Goal: Task Accomplishment & Management: Manage account settings

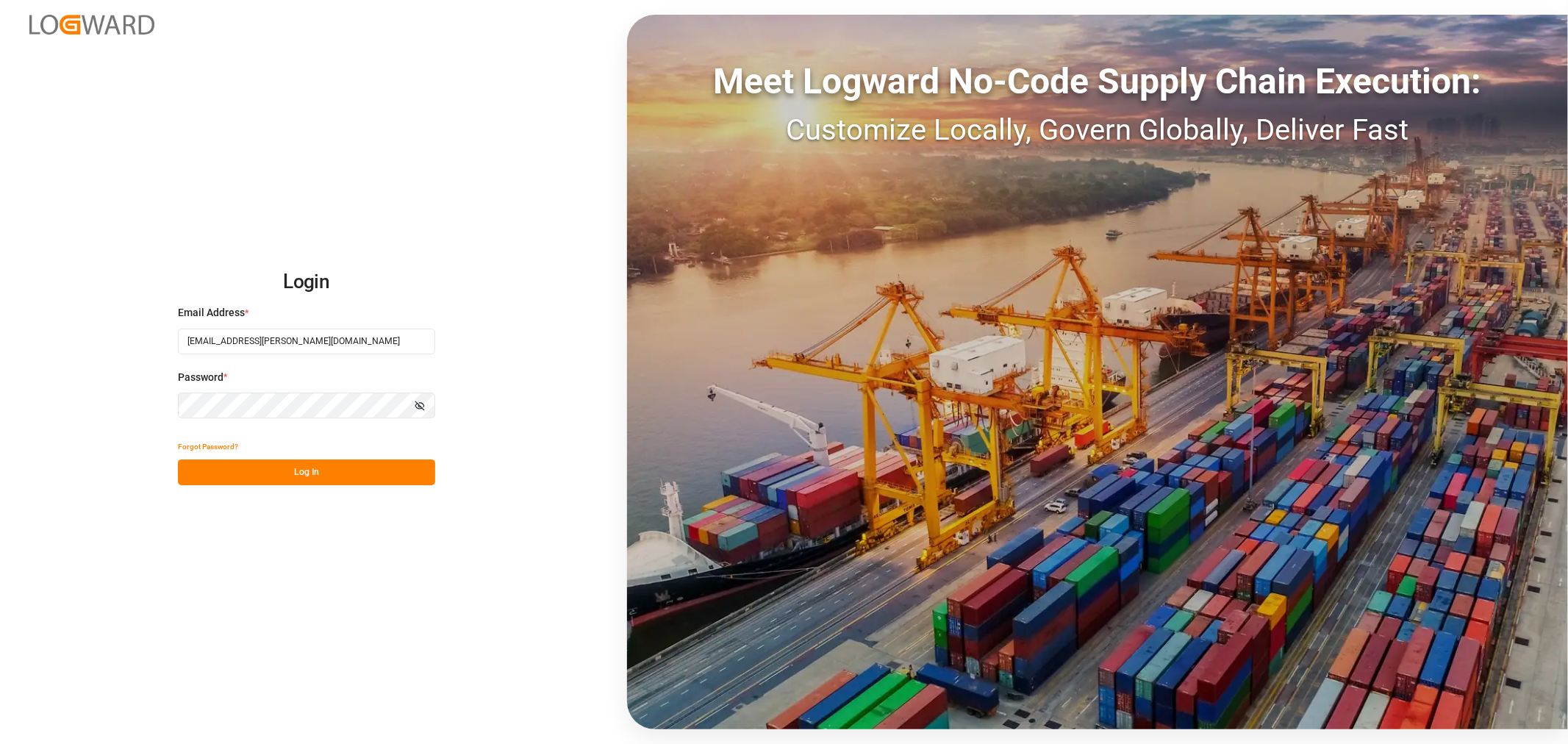
click at [223, 476] on button "Log In" at bounding box center [307, 472] width 257 height 26
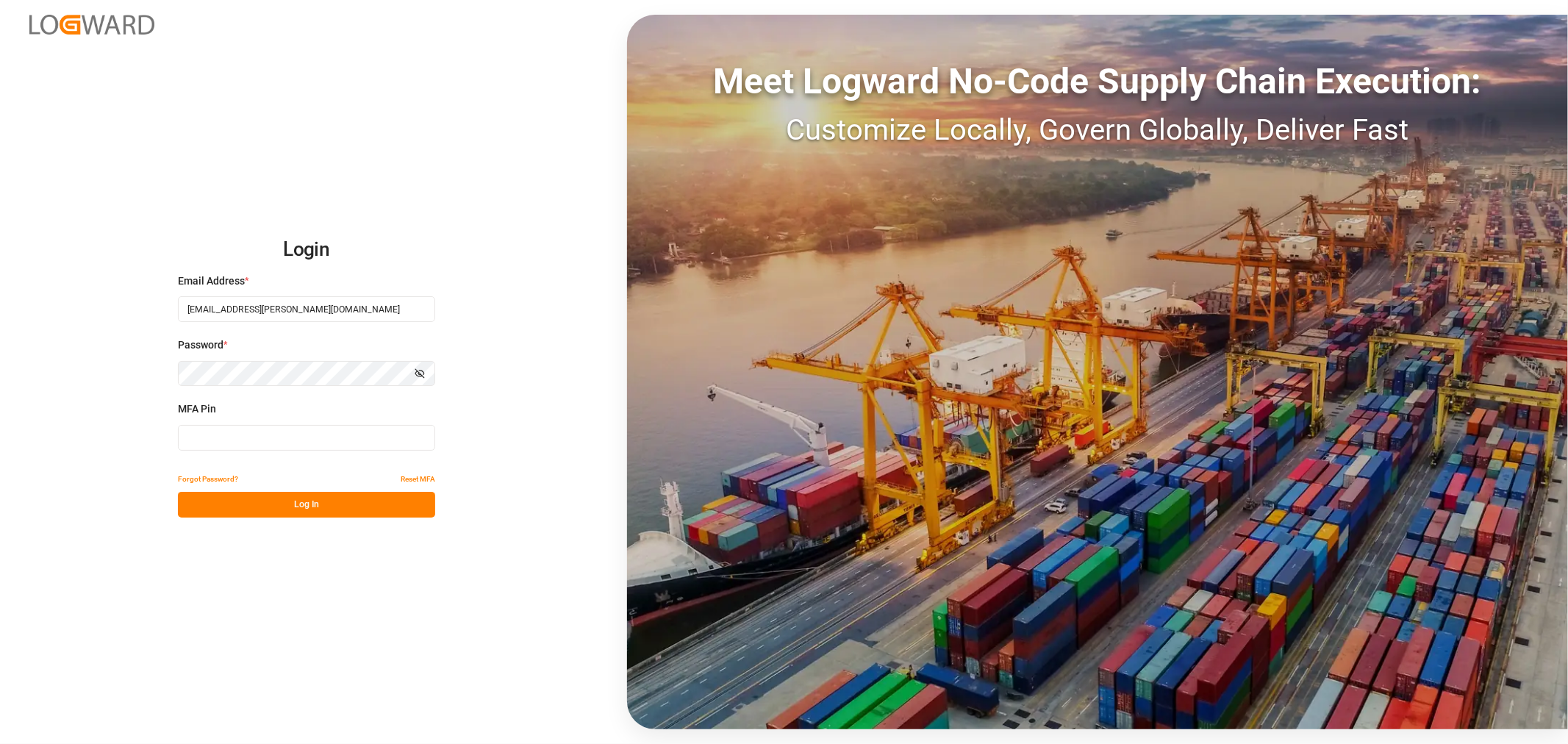
click at [213, 435] on input at bounding box center [307, 437] width 257 height 26
type input "152222"
click at [223, 503] on button "Log In" at bounding box center [307, 504] width 257 height 26
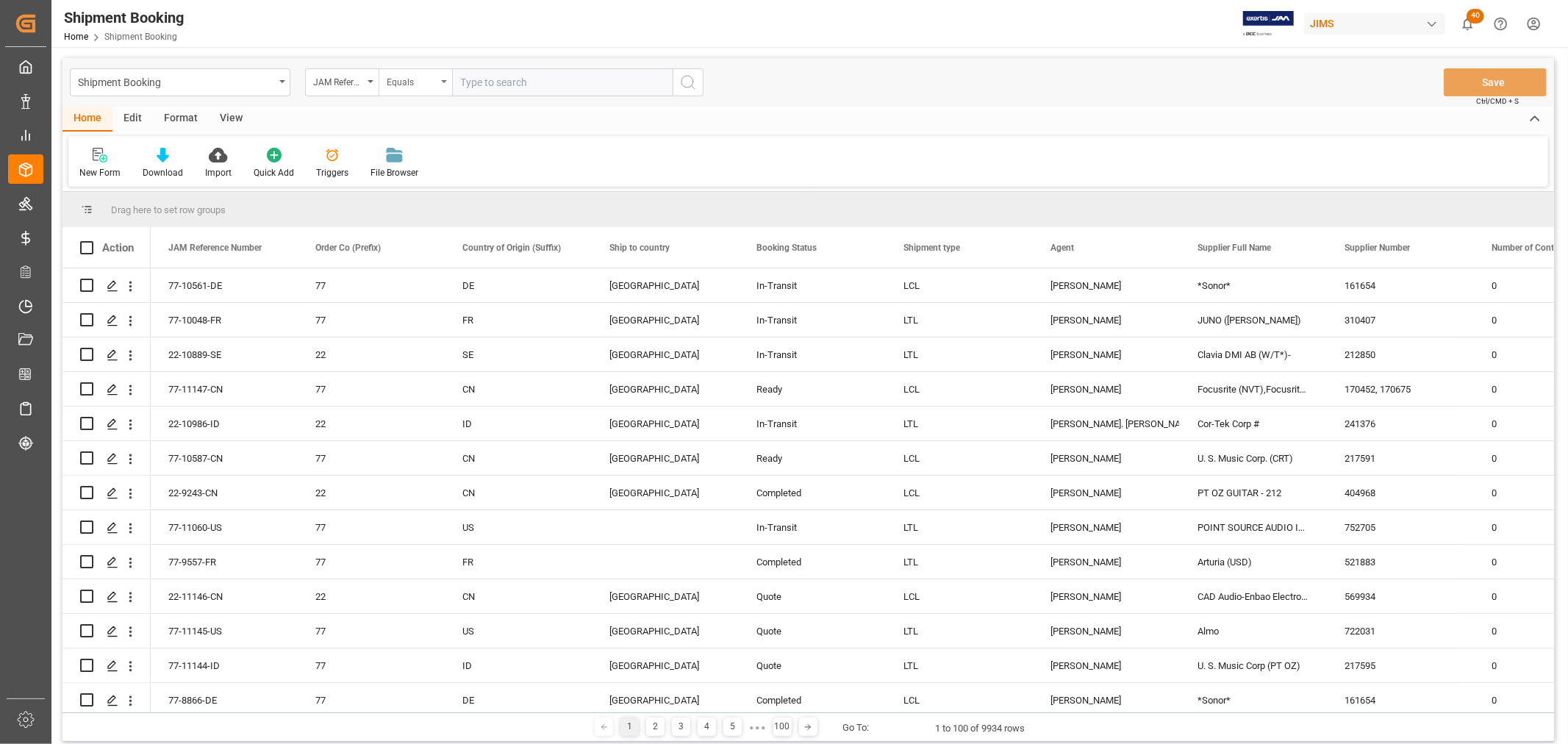
click at [447, 84] on div "Equals" at bounding box center [415, 82] width 73 height 28
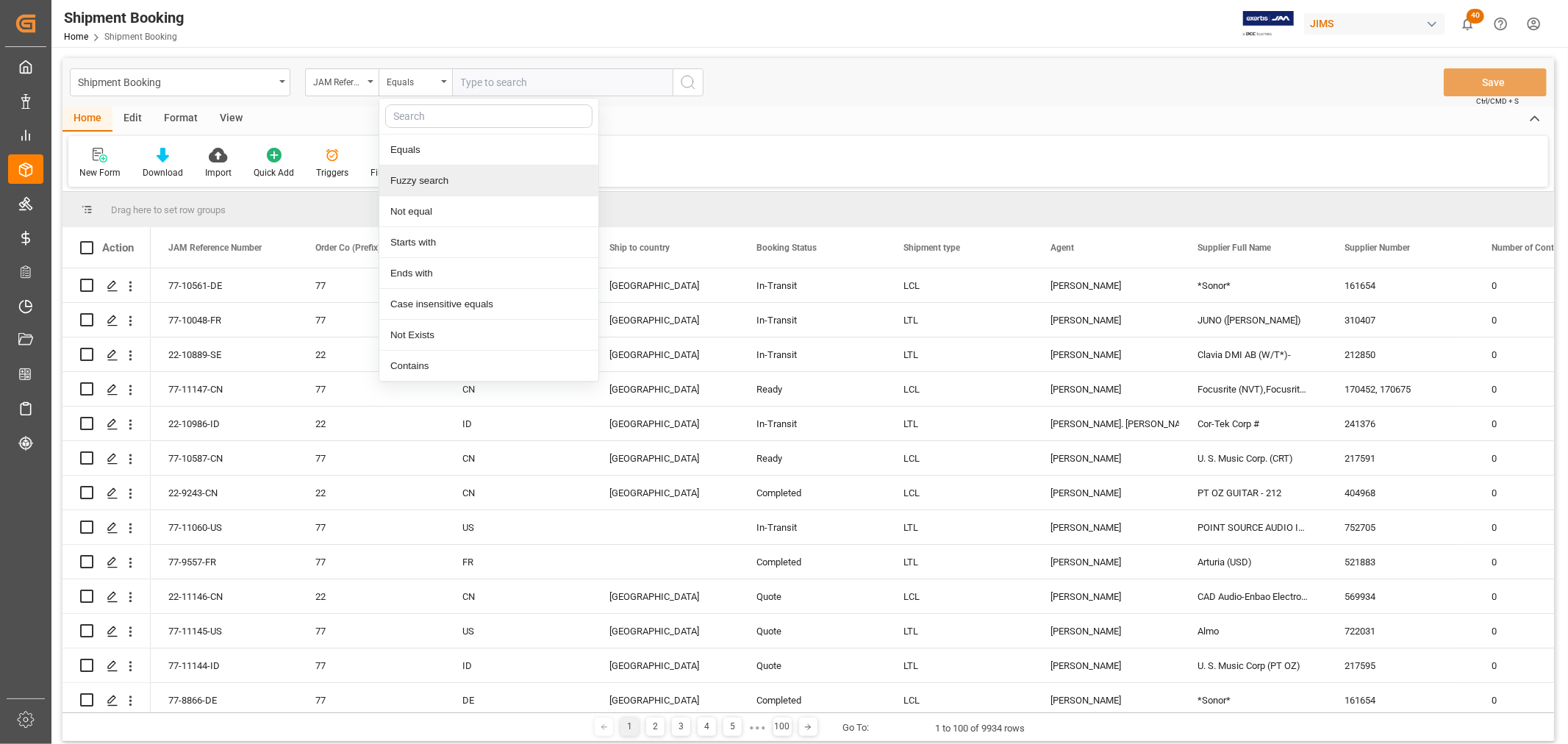
click at [417, 182] on div "Fuzzy search" at bounding box center [488, 181] width 219 height 31
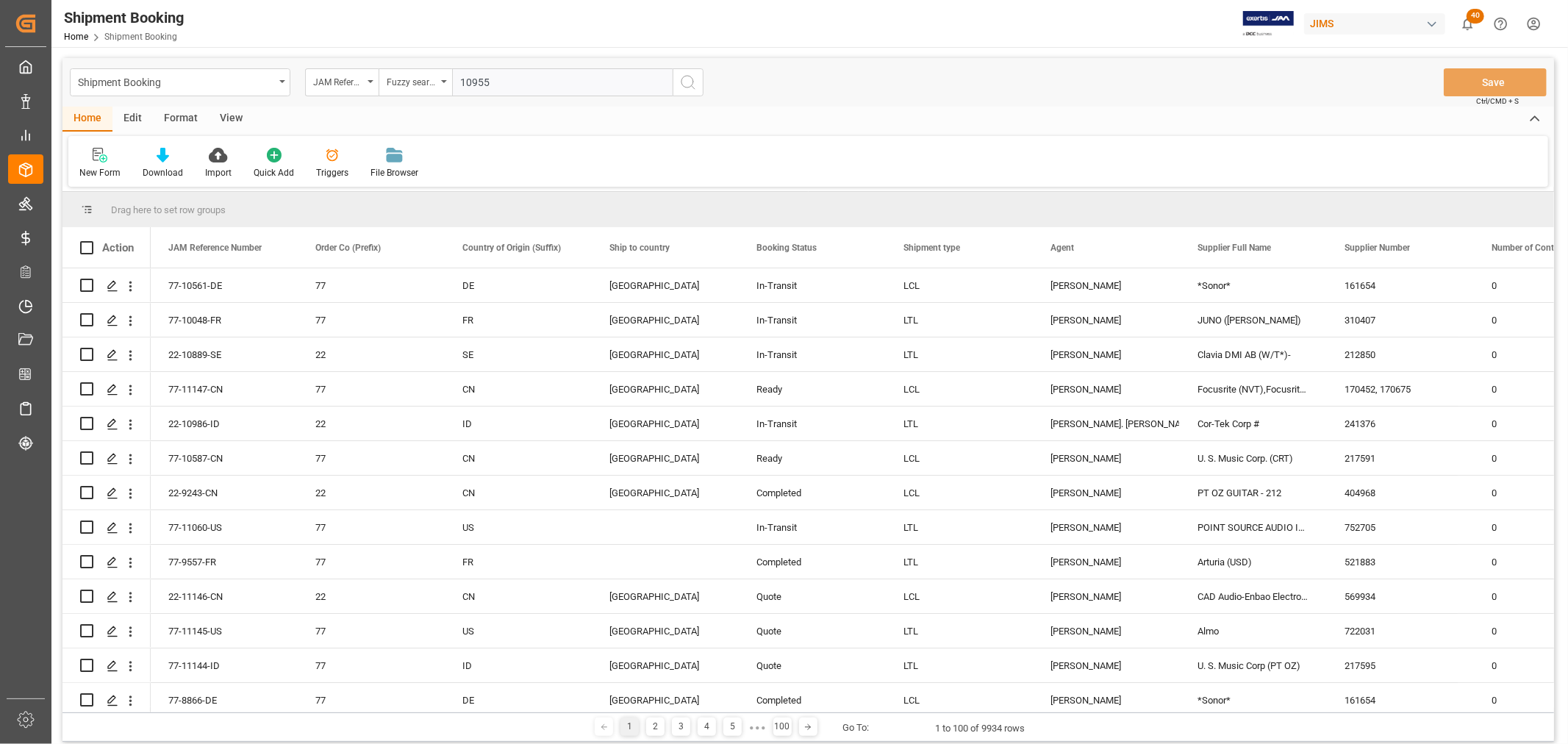
type input "10955"
click at [680, 82] on icon "search button" at bounding box center [687, 82] width 17 height 17
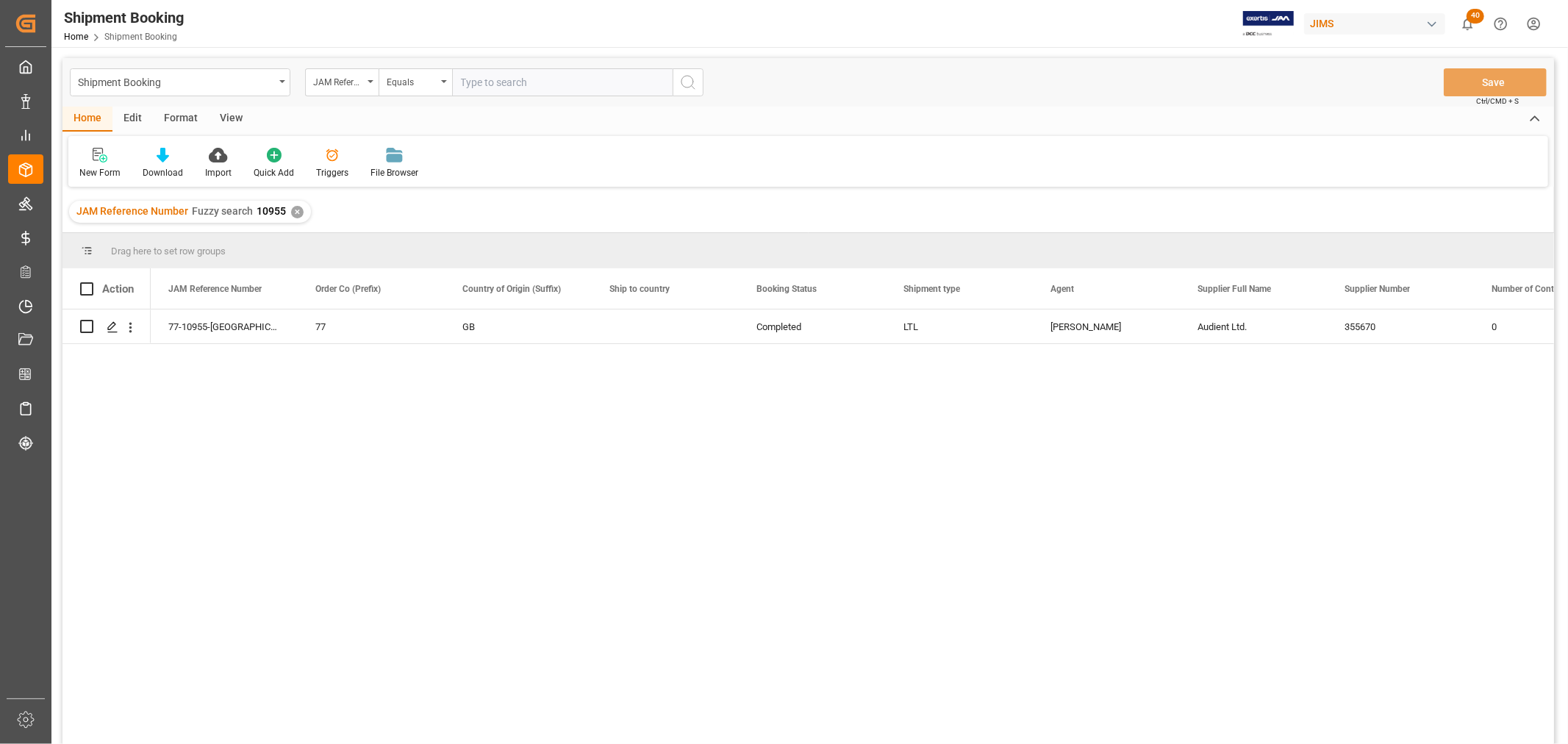
click at [224, 112] on div "View" at bounding box center [232, 119] width 45 height 25
click at [82, 166] on div "Default" at bounding box center [93, 172] width 28 height 13
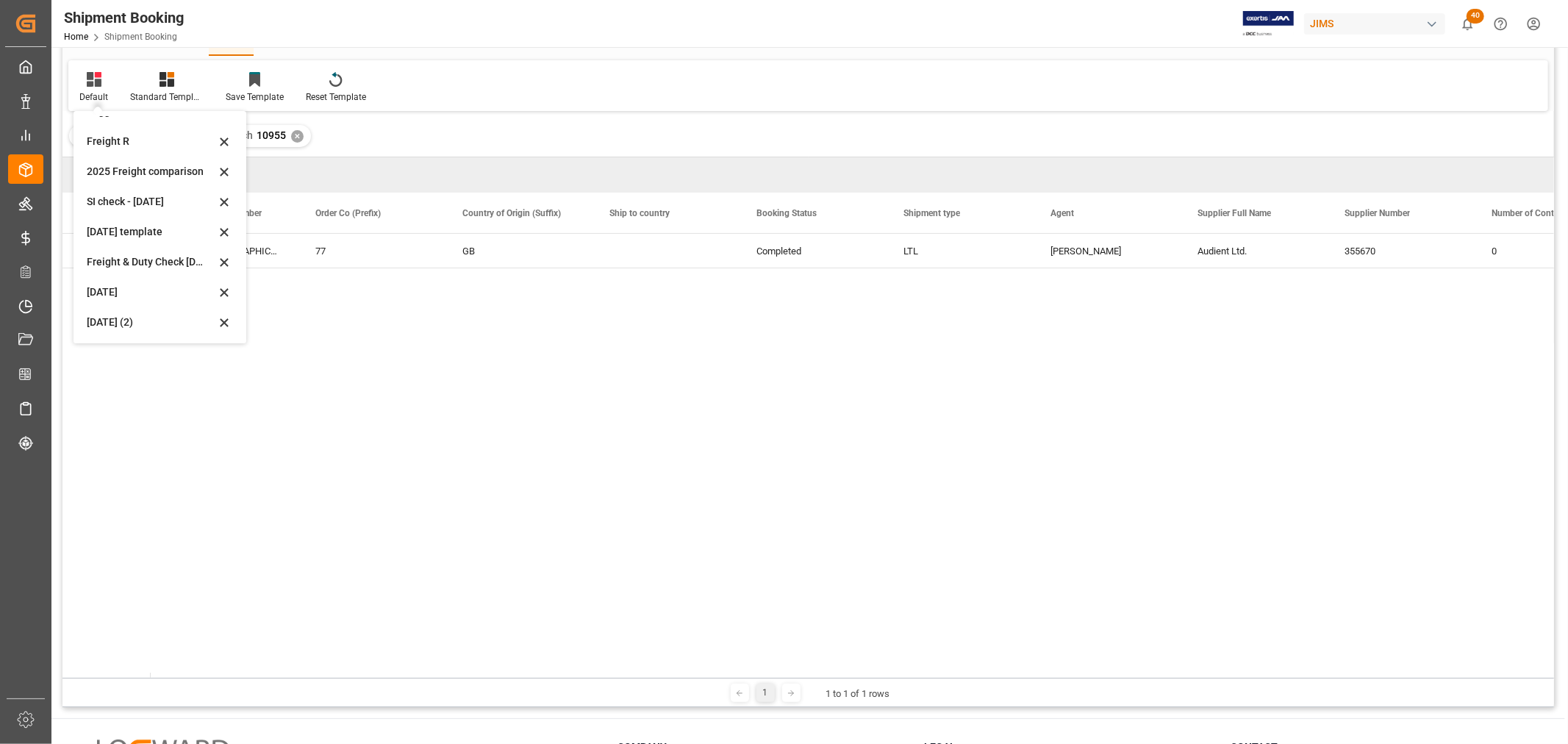
scroll to position [163, 0]
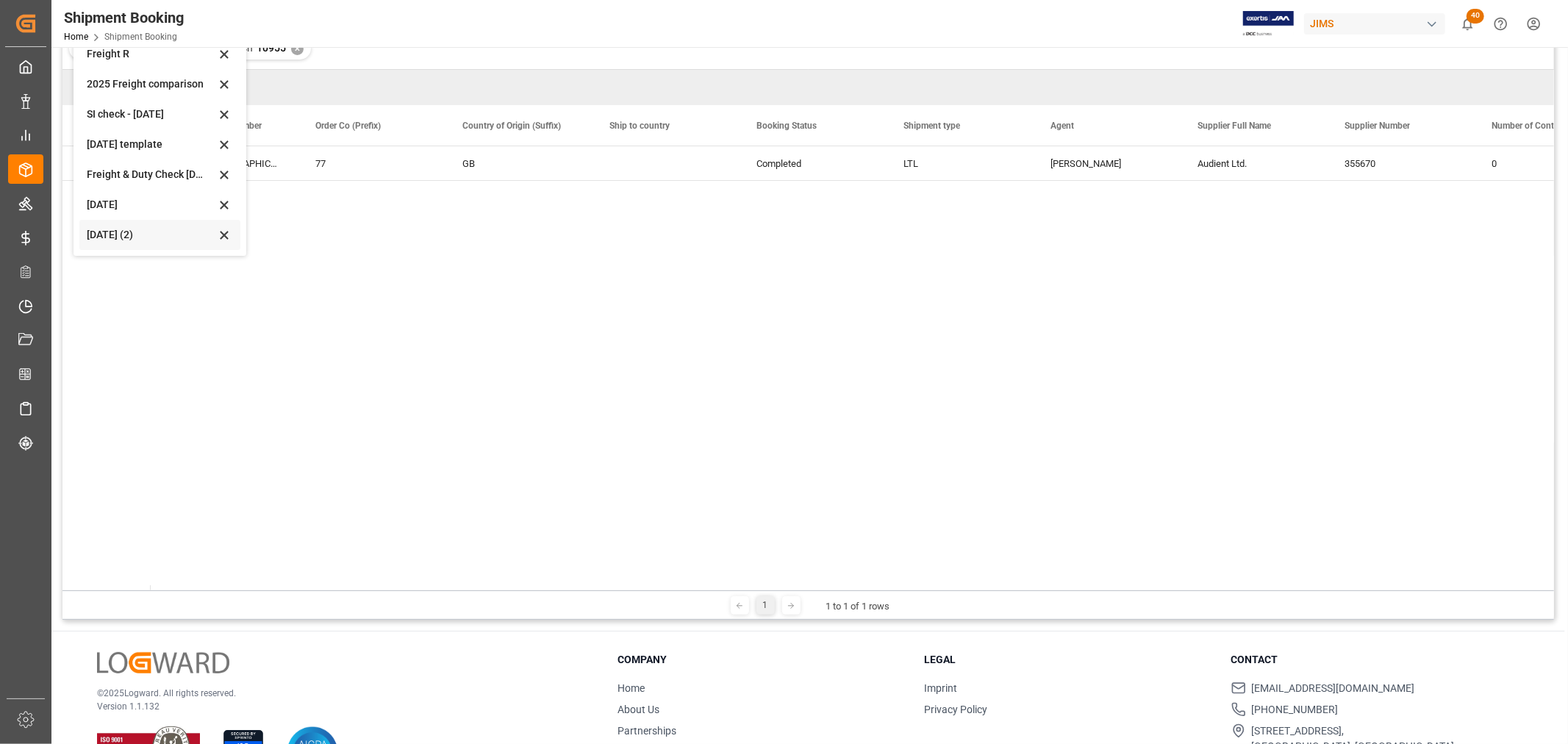
click at [116, 231] on div "Aug 2025 (2)" at bounding box center [151, 235] width 128 height 16
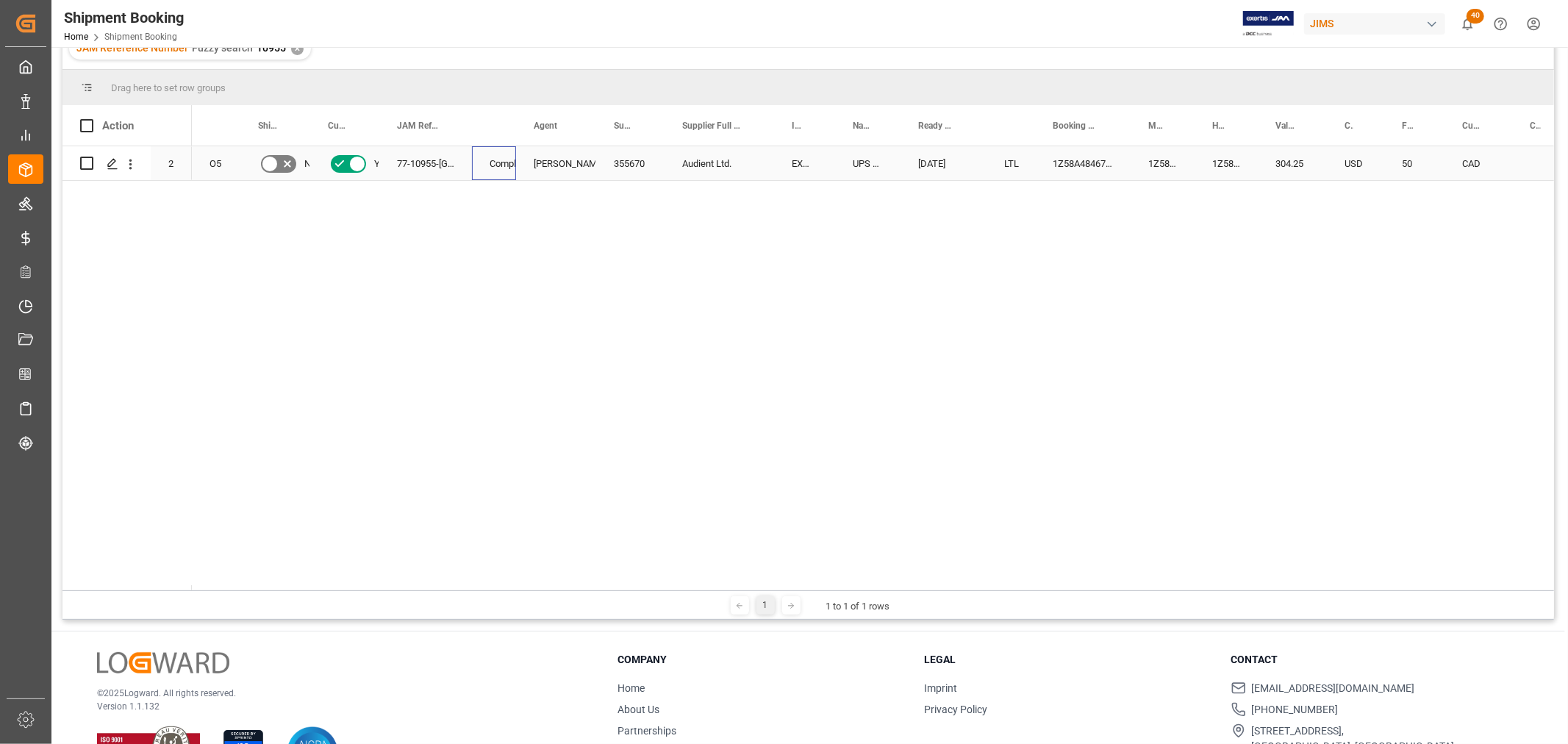
click at [485, 169] on div "Completed" at bounding box center [494, 163] width 44 height 34
click at [115, 163] on icon "Press SPACE to select this row." at bounding box center [112, 164] width 12 height 12
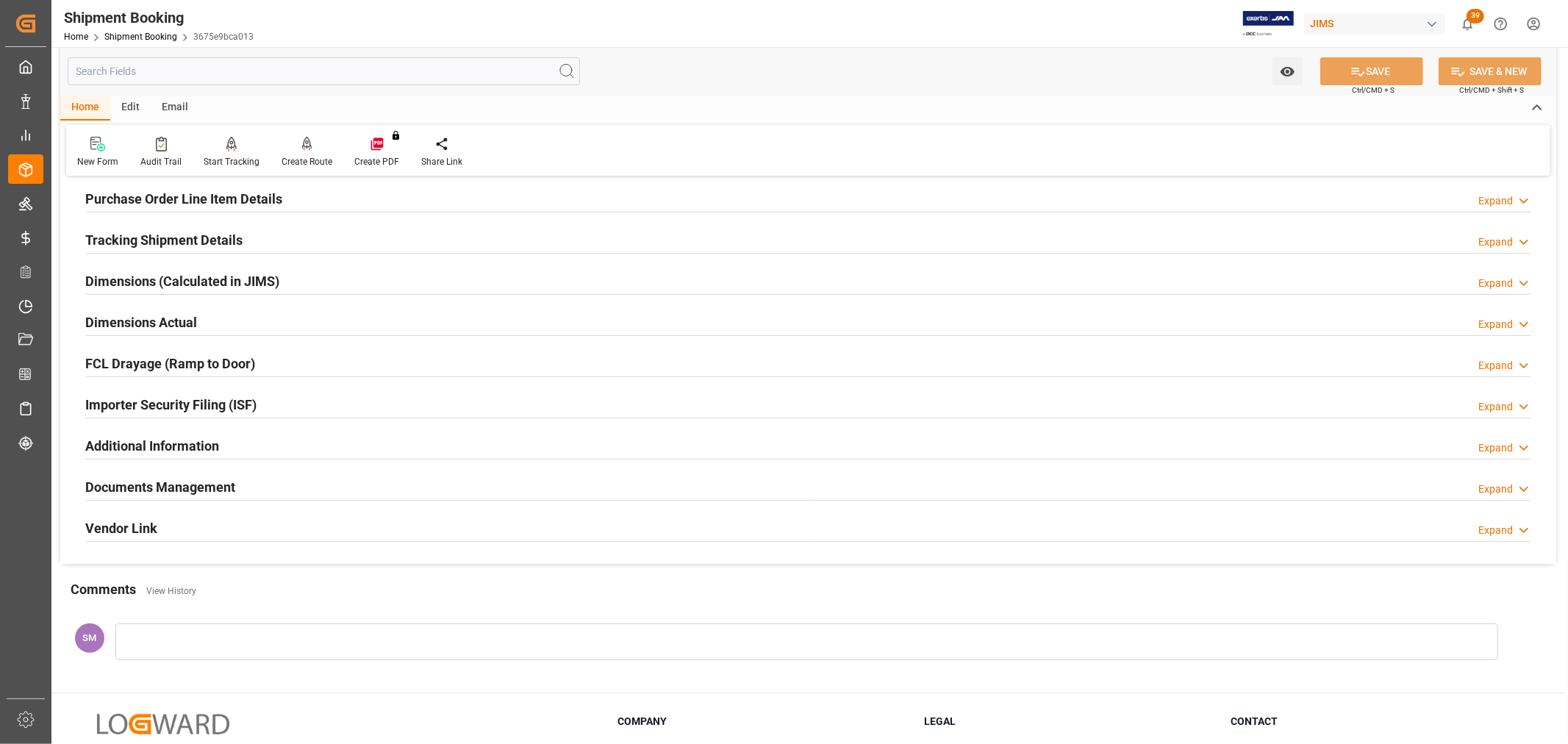
click at [107, 237] on h2 "Tracking Shipment Details" at bounding box center [163, 240] width 157 height 20
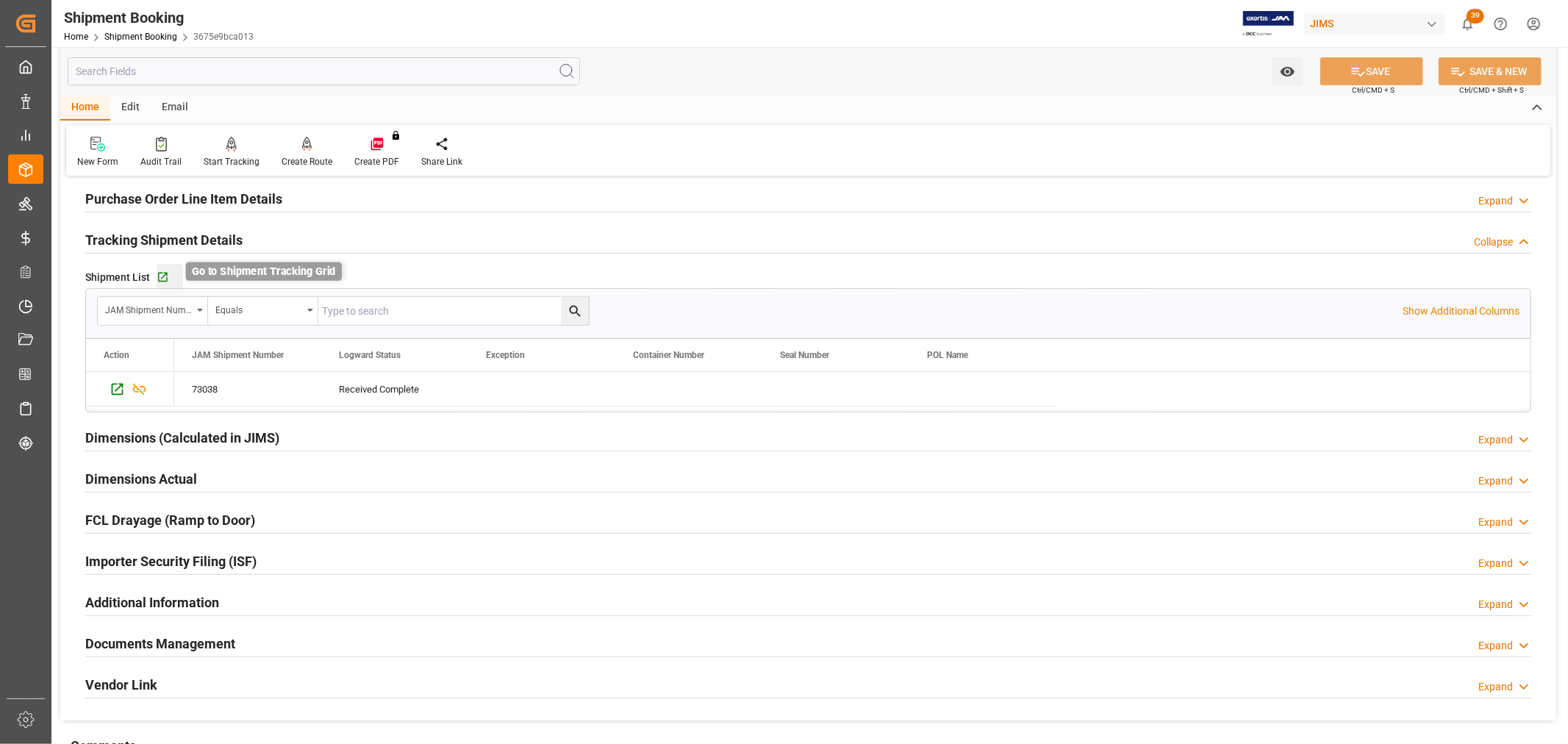
click at [165, 277] on icon "button" at bounding box center [162, 277] width 12 height 12
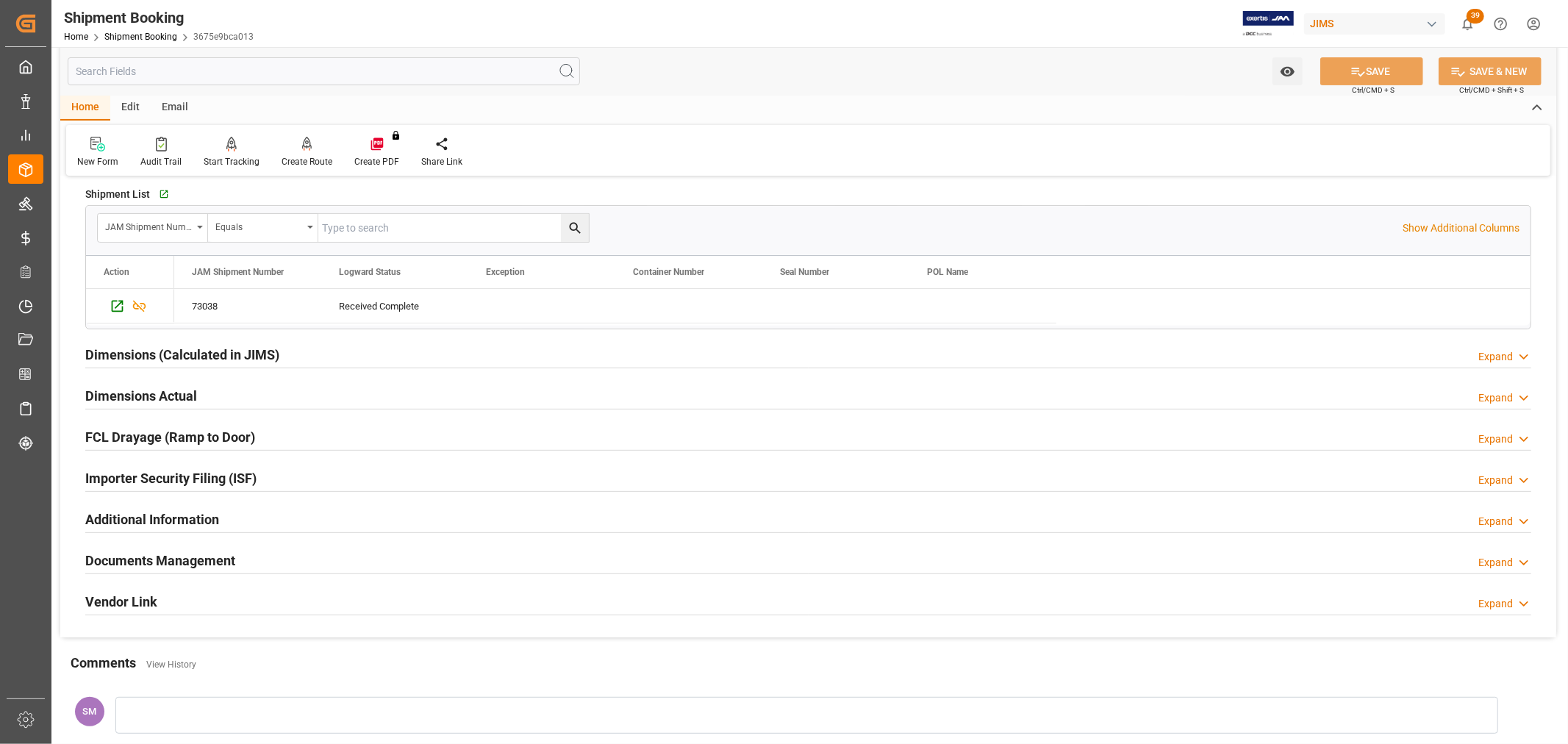
scroll to position [408, 0]
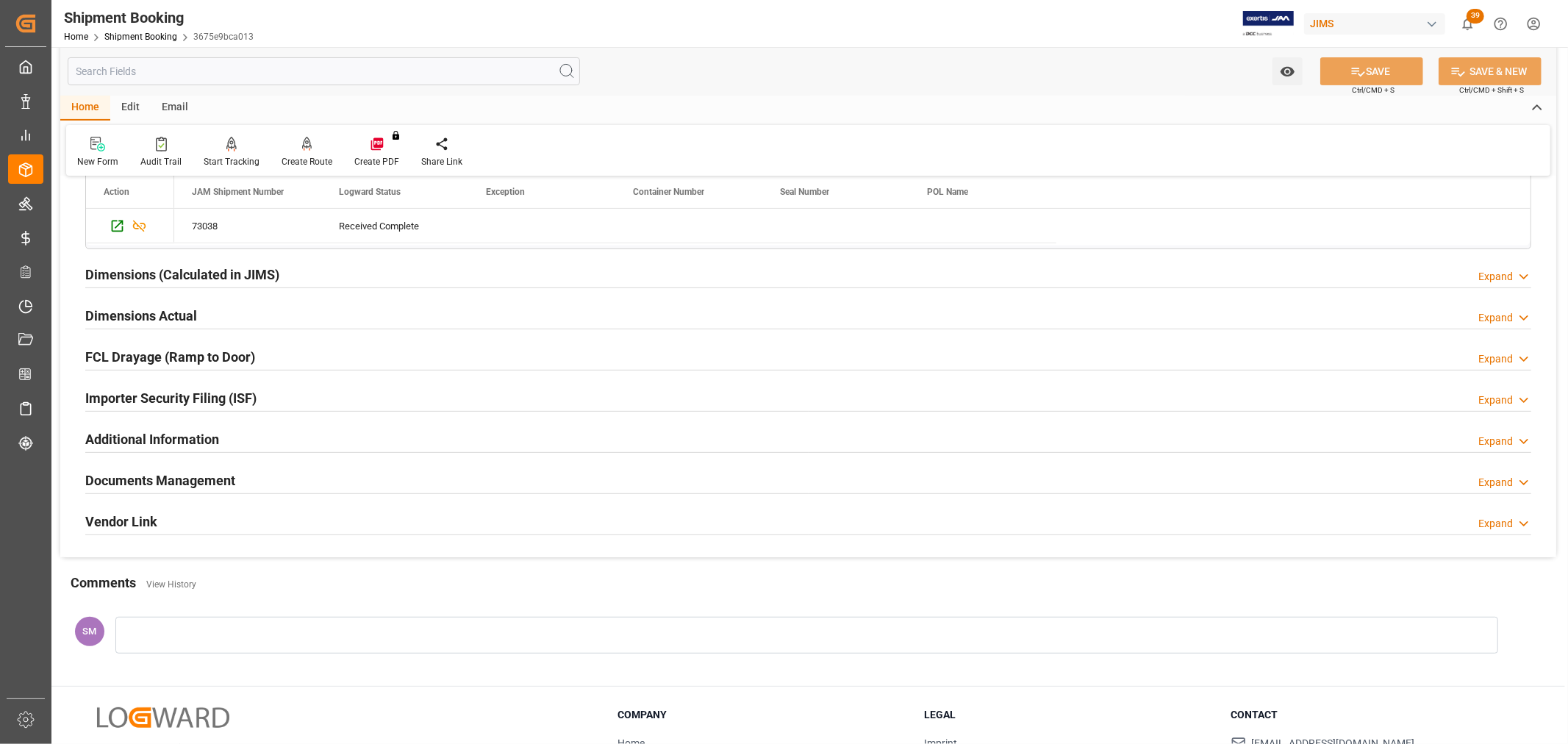
click at [182, 478] on h2 "Documents Management" at bounding box center [160, 481] width 150 height 20
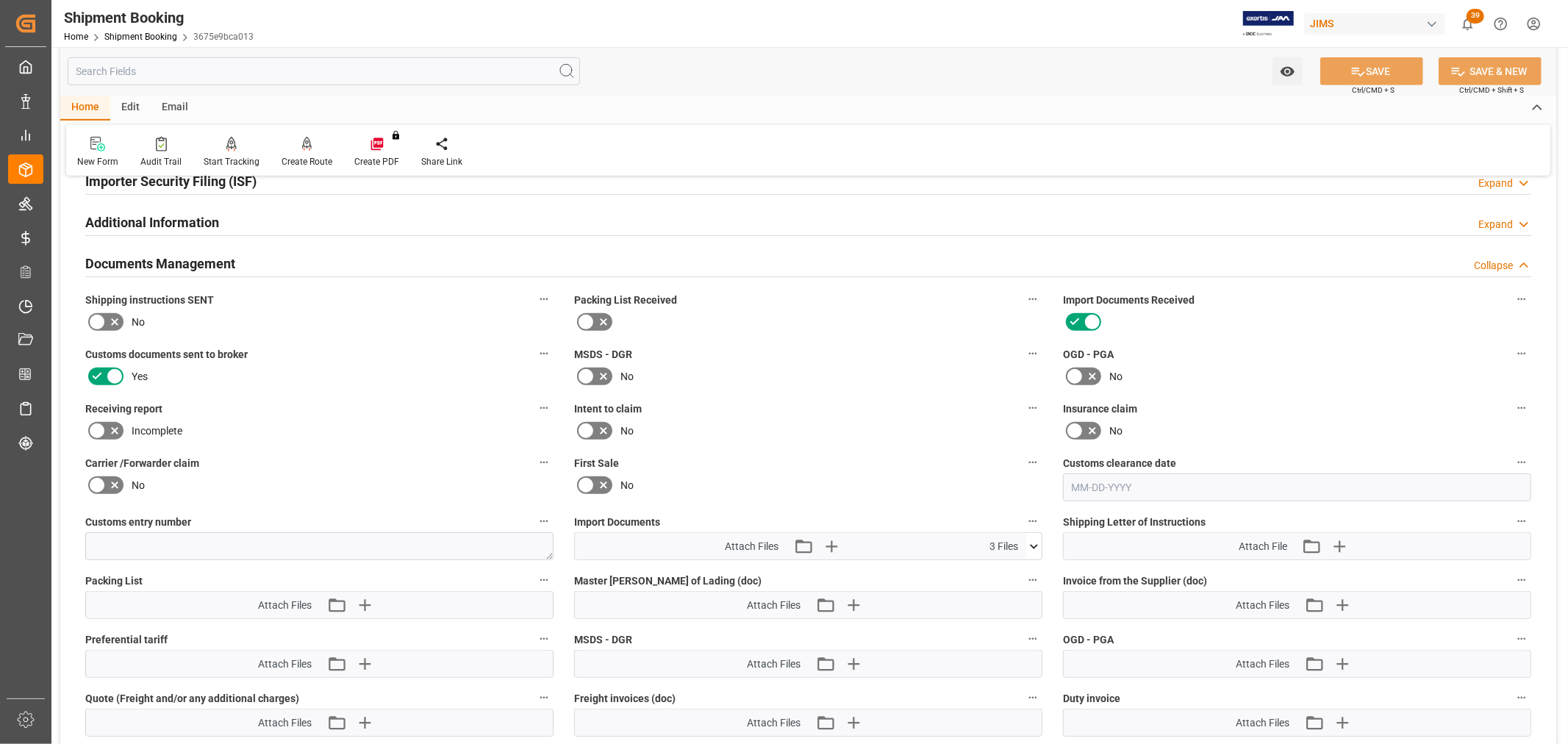
scroll to position [653, 0]
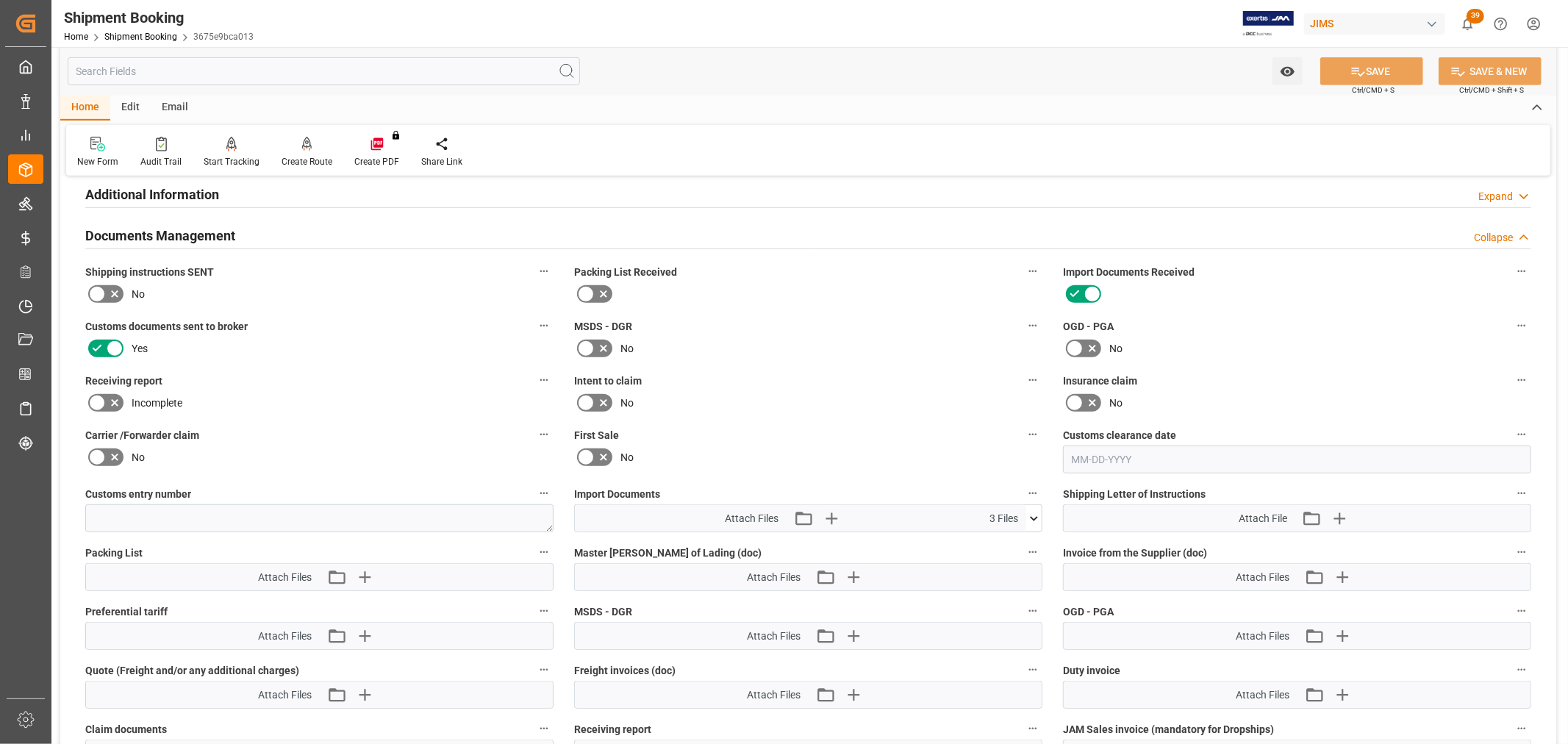
click at [1036, 516] on icon at bounding box center [1034, 517] width 8 height 4
click at [141, 35] on link "Shipment Booking" at bounding box center [140, 37] width 72 height 10
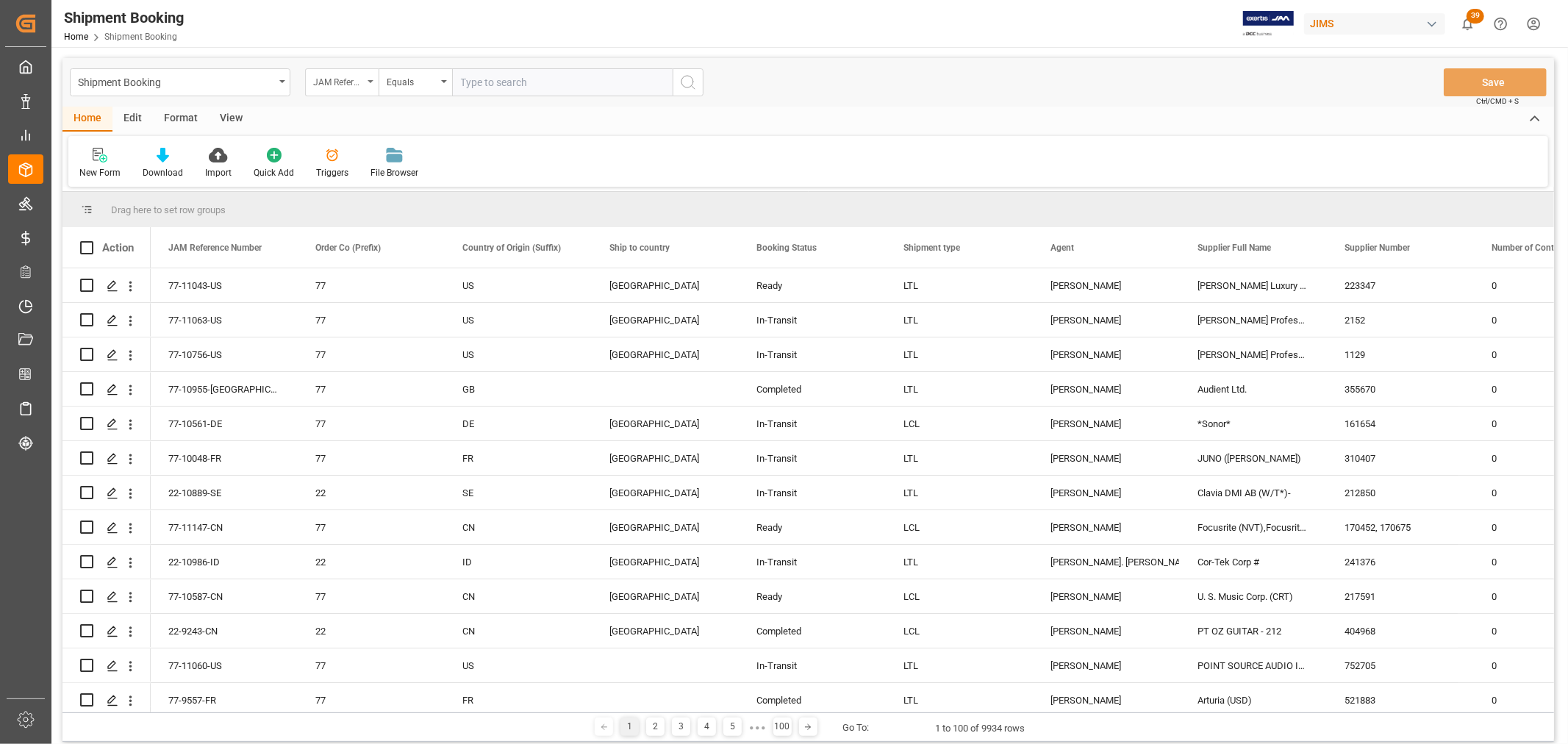
click at [371, 82] on icon "open menu" at bounding box center [370, 82] width 6 height 3
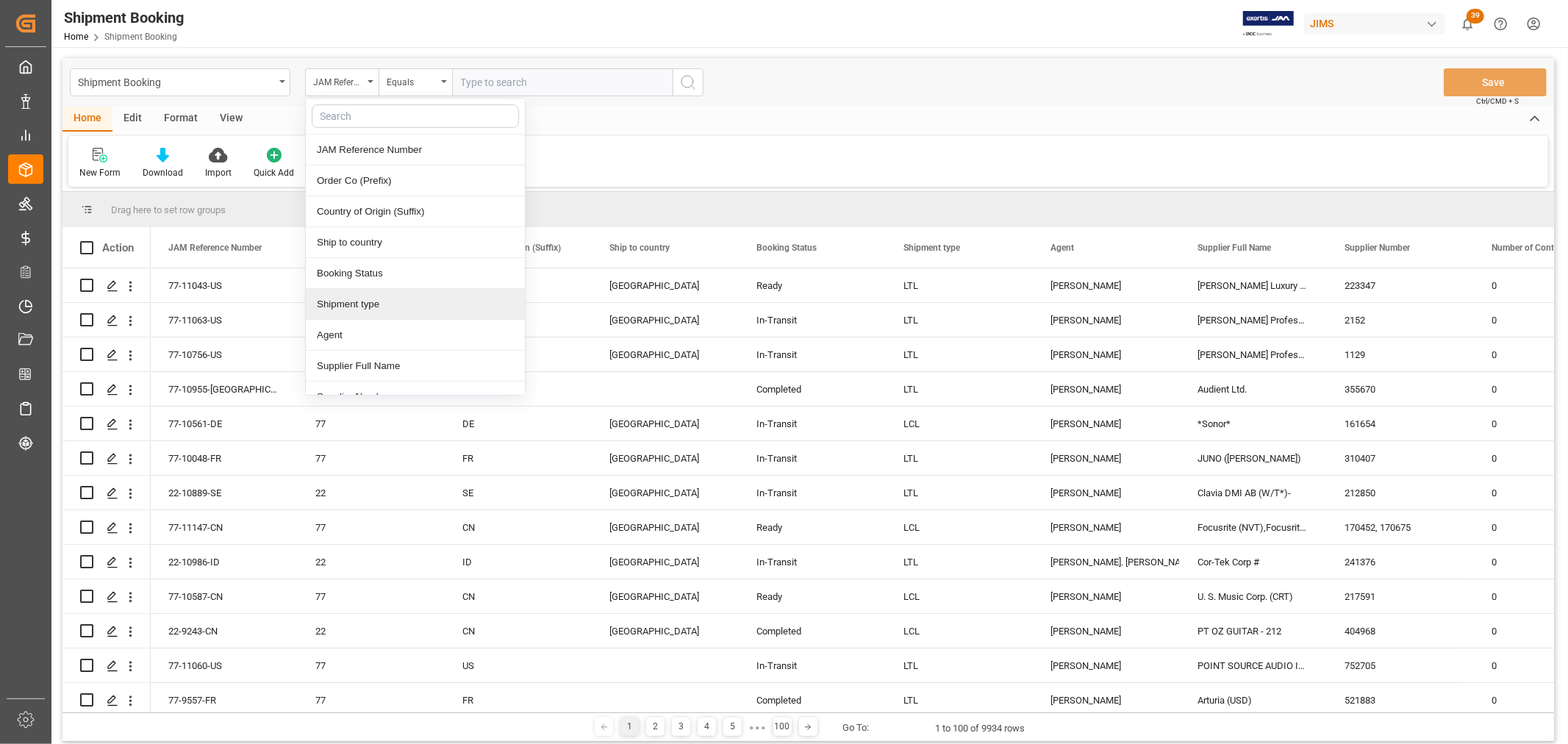
scroll to position [82, 0]
click at [363, 285] on div "Supplier Full Name" at bounding box center [415, 284] width 219 height 31
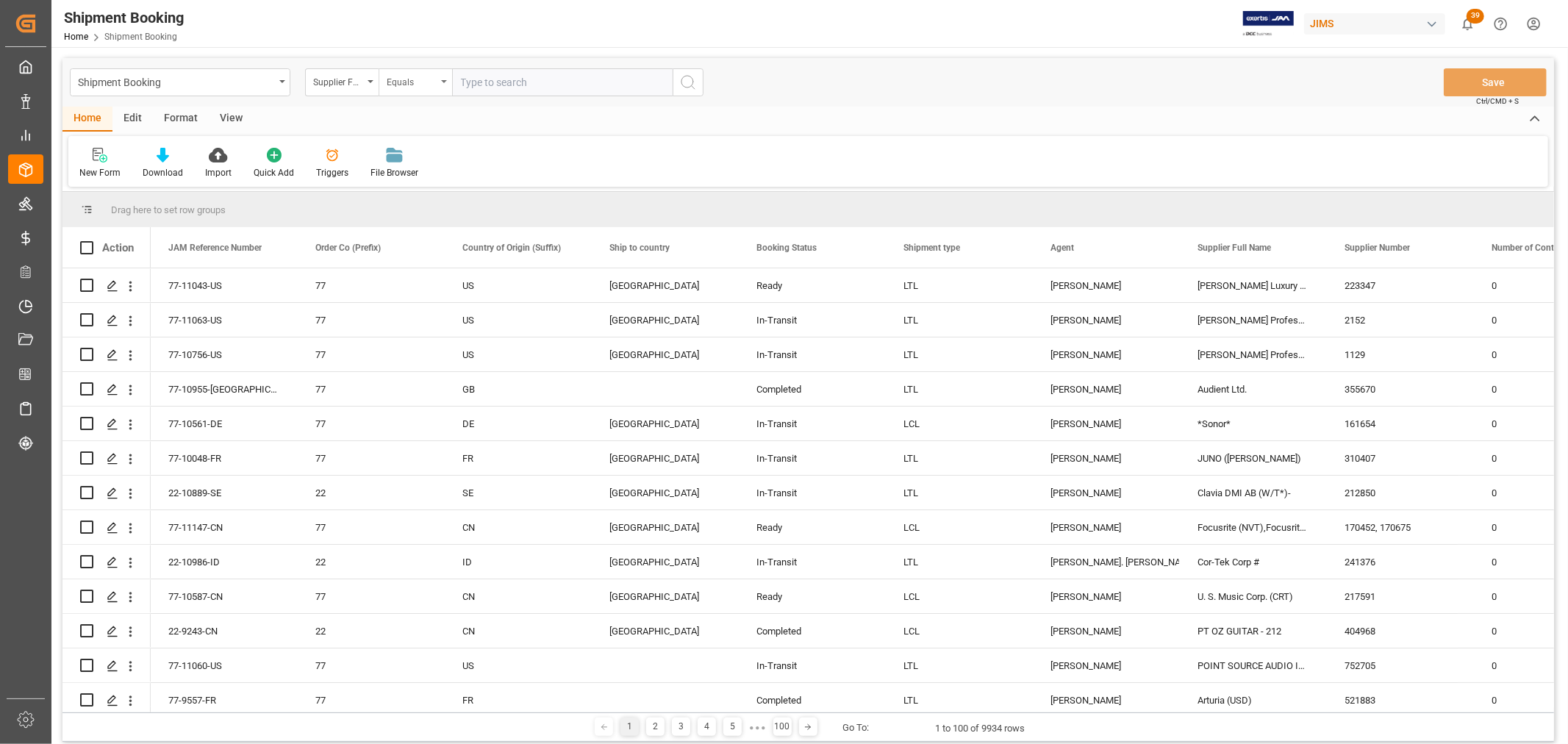
click at [446, 81] on icon "open menu" at bounding box center [443, 82] width 6 height 3
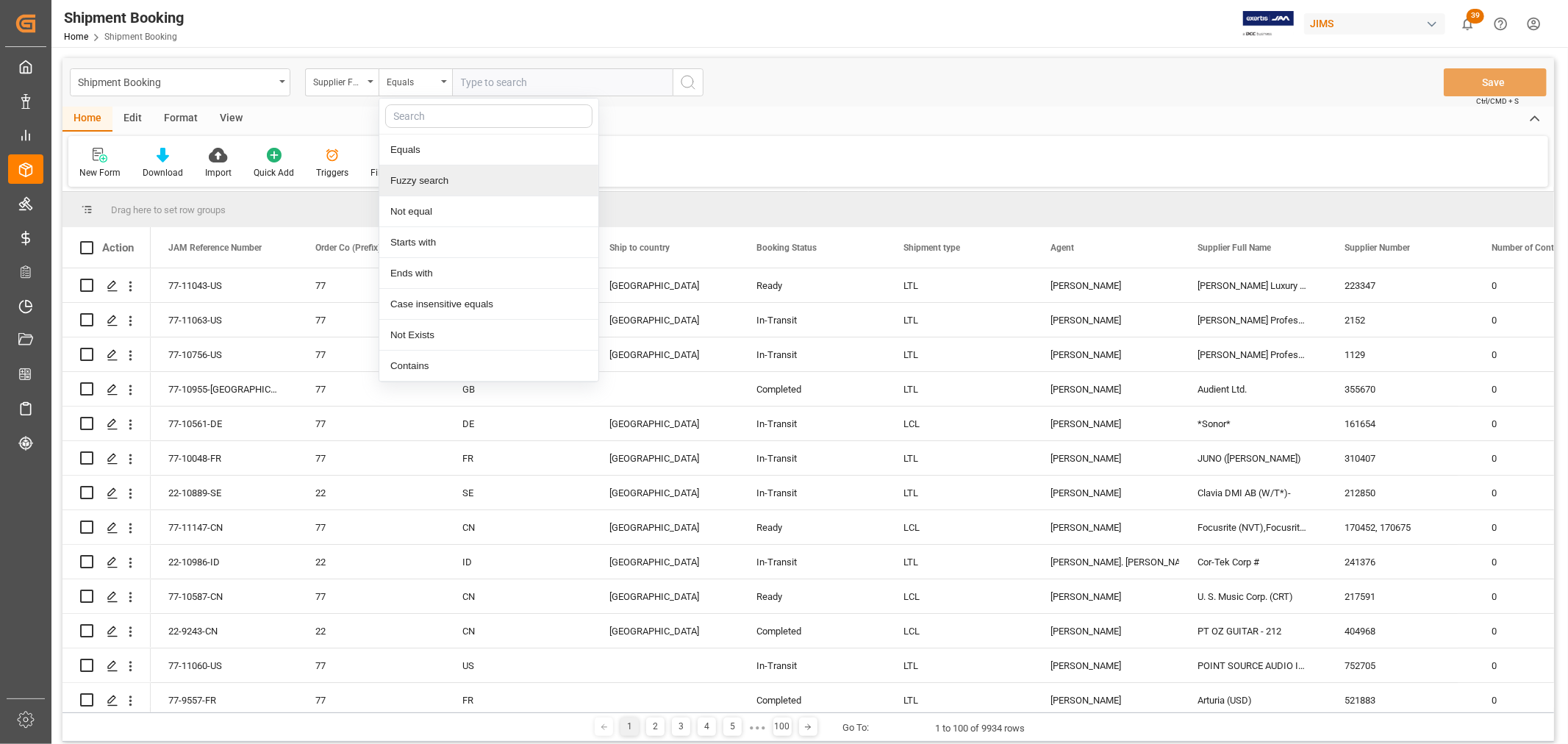
click at [441, 192] on div "Fuzzy search" at bounding box center [488, 181] width 219 height 31
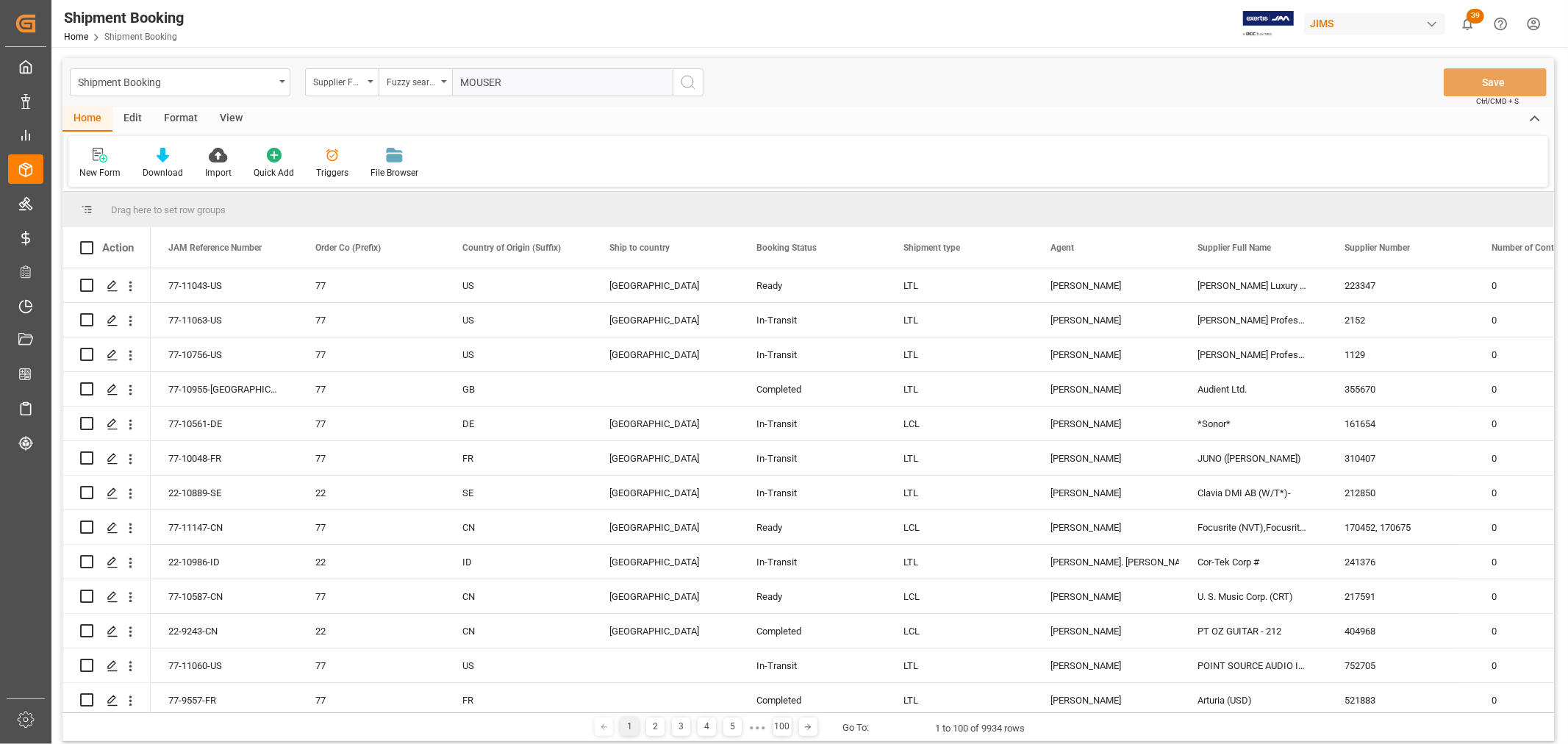
type input "MOUSER"
click at [689, 78] on icon "search button" at bounding box center [687, 82] width 17 height 17
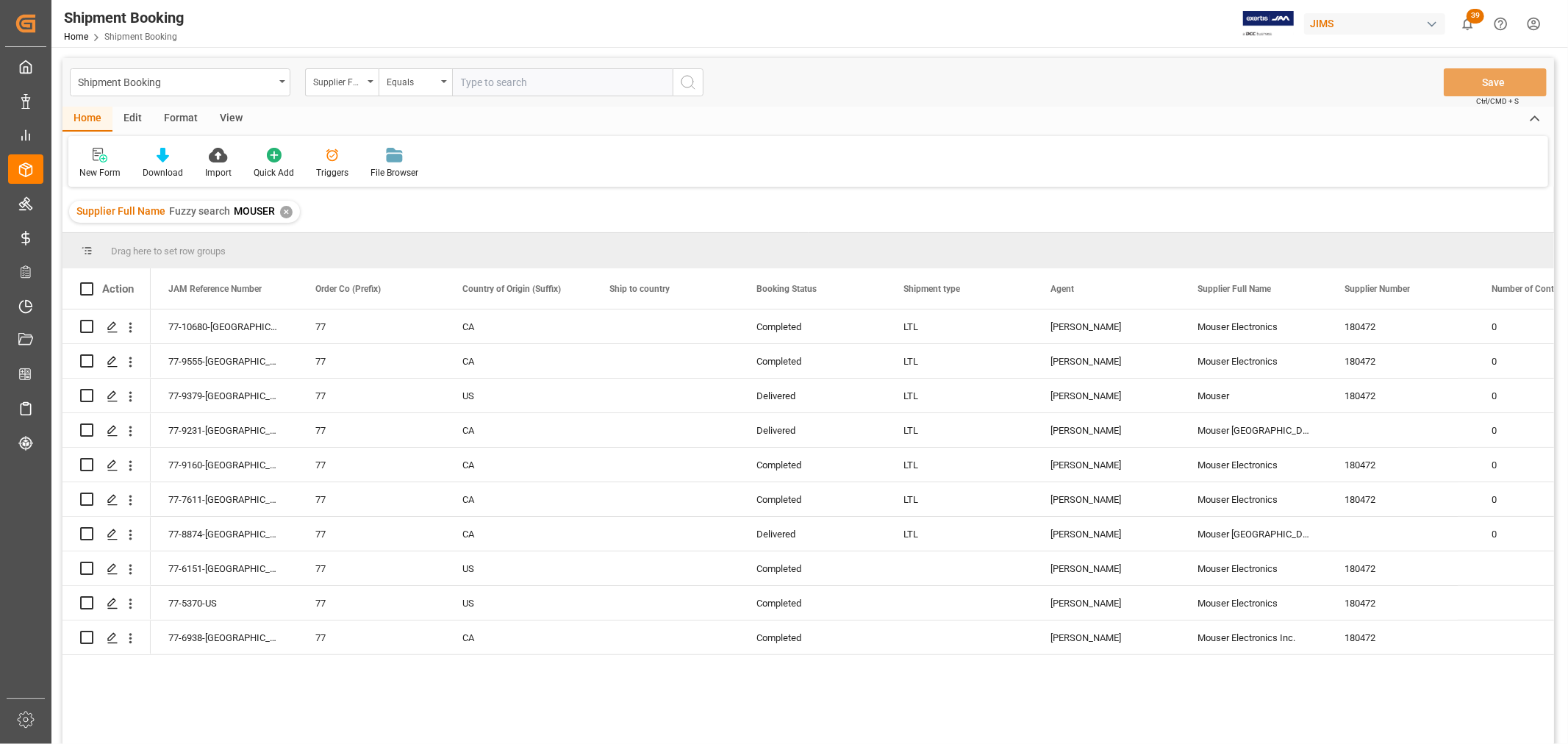
click at [219, 112] on div "View" at bounding box center [232, 119] width 45 height 25
click at [92, 166] on div "Default" at bounding box center [93, 172] width 28 height 13
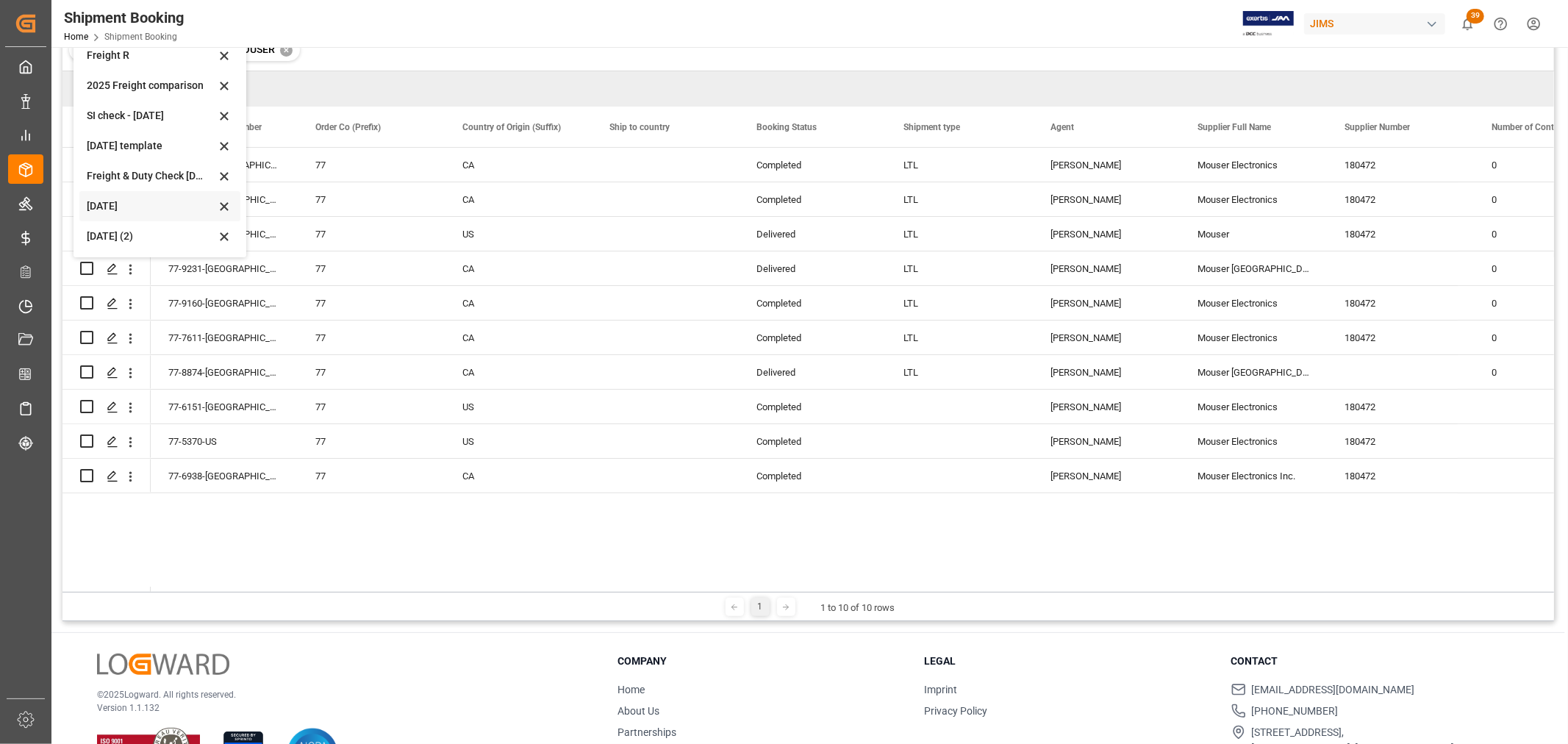
scroll to position [163, 0]
click at [112, 237] on div "Aug 2025 (2)" at bounding box center [151, 235] width 128 height 16
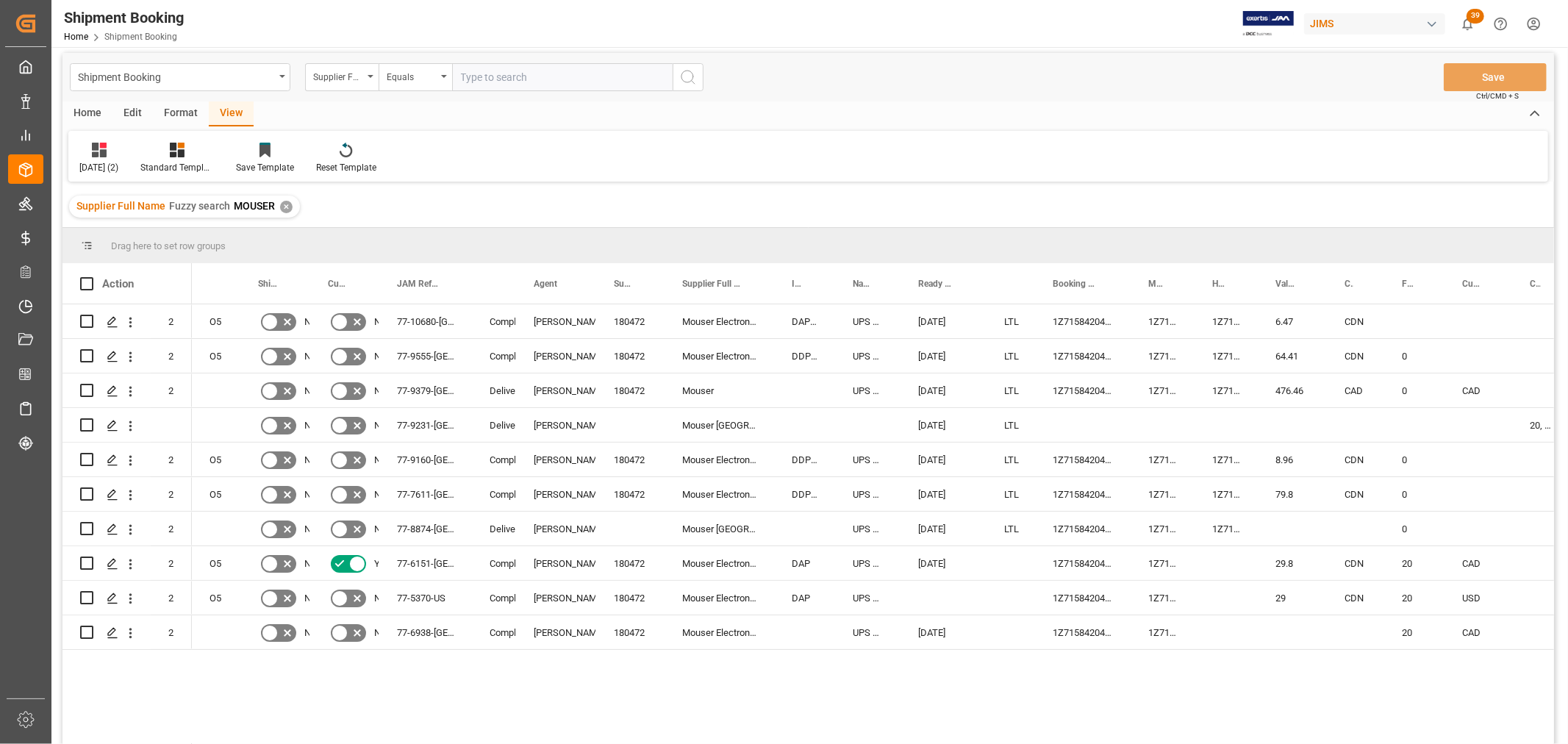
scroll to position [0, 0]
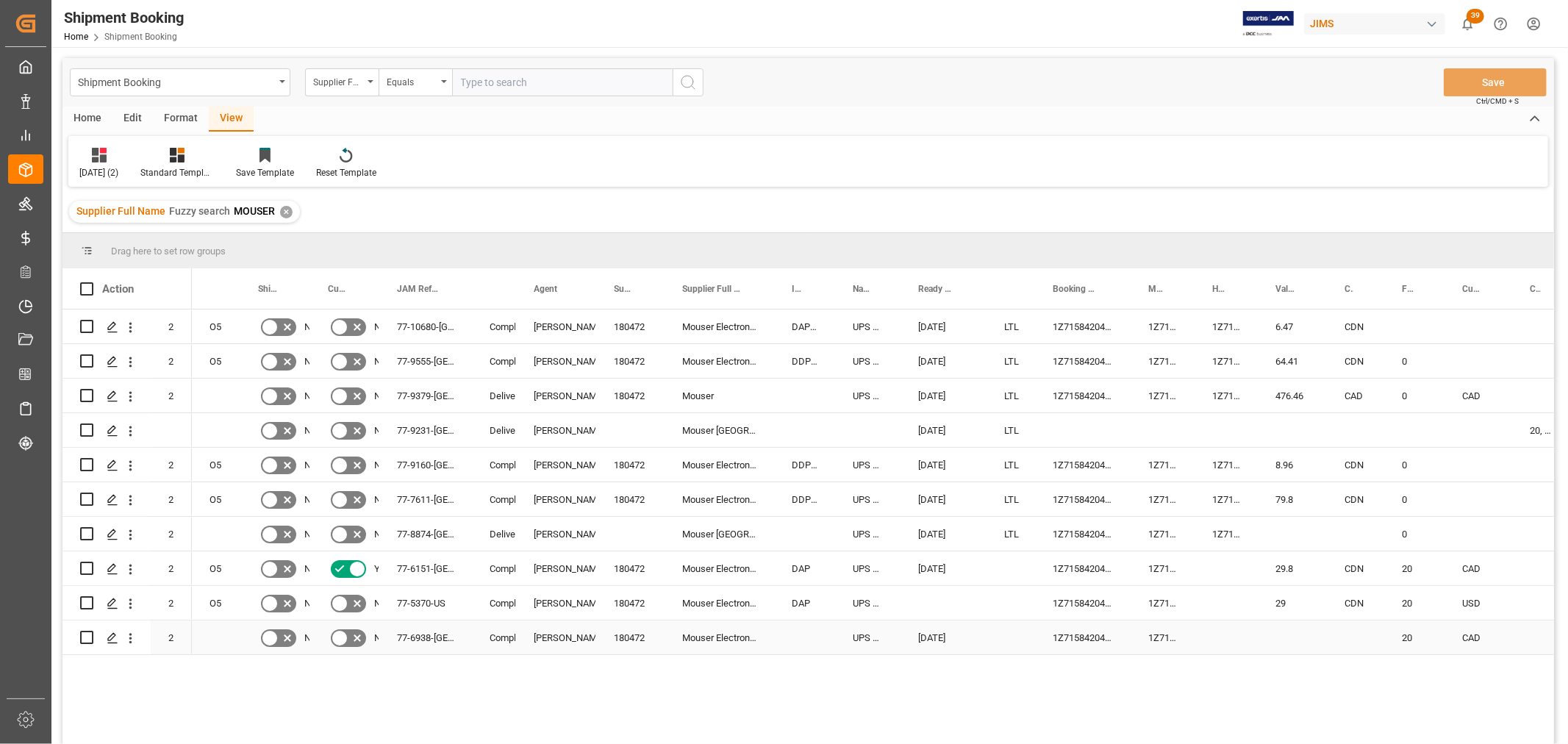
click at [627, 637] on div "180472" at bounding box center [631, 637] width 68 height 34
click at [443, 80] on icon "open menu" at bounding box center [443, 82] width 6 height 3
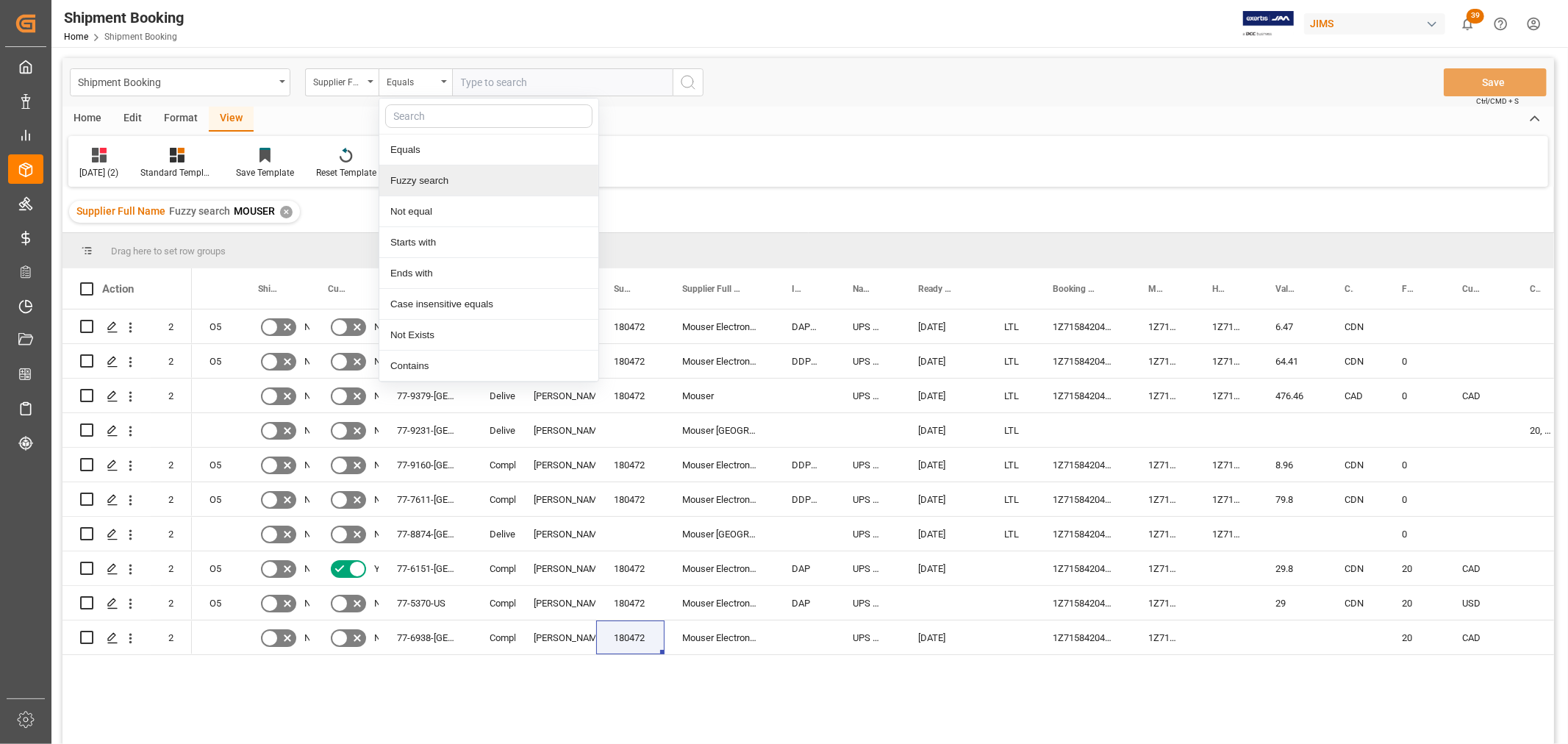
click at [430, 178] on div "Fuzzy search" at bounding box center [488, 181] width 219 height 31
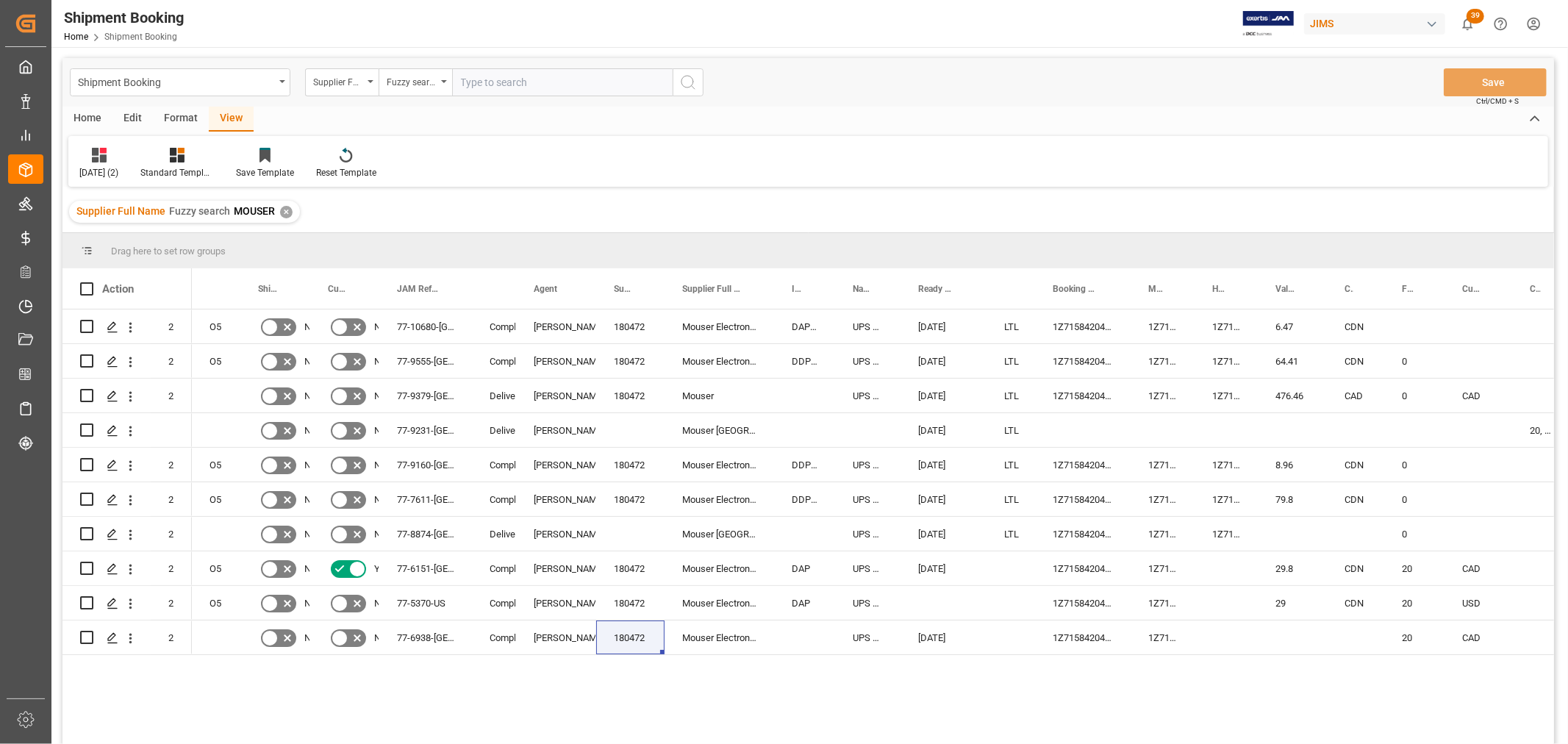
click at [472, 73] on input "text" at bounding box center [562, 82] width 221 height 28
type input "10888"
click at [680, 84] on icon "search button" at bounding box center [687, 82] width 17 height 17
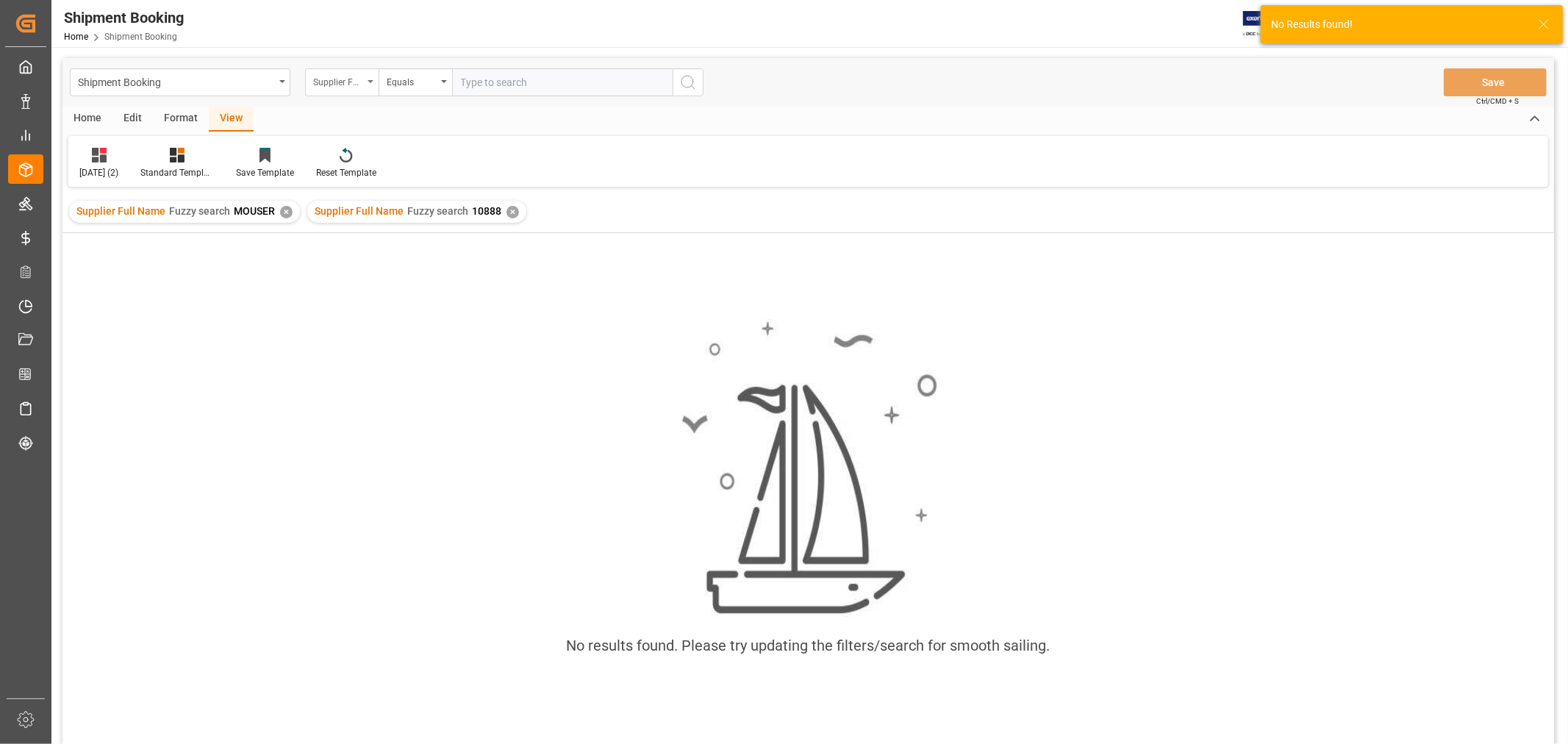
click at [373, 79] on div "Supplier Full Name" at bounding box center [342, 82] width 73 height 28
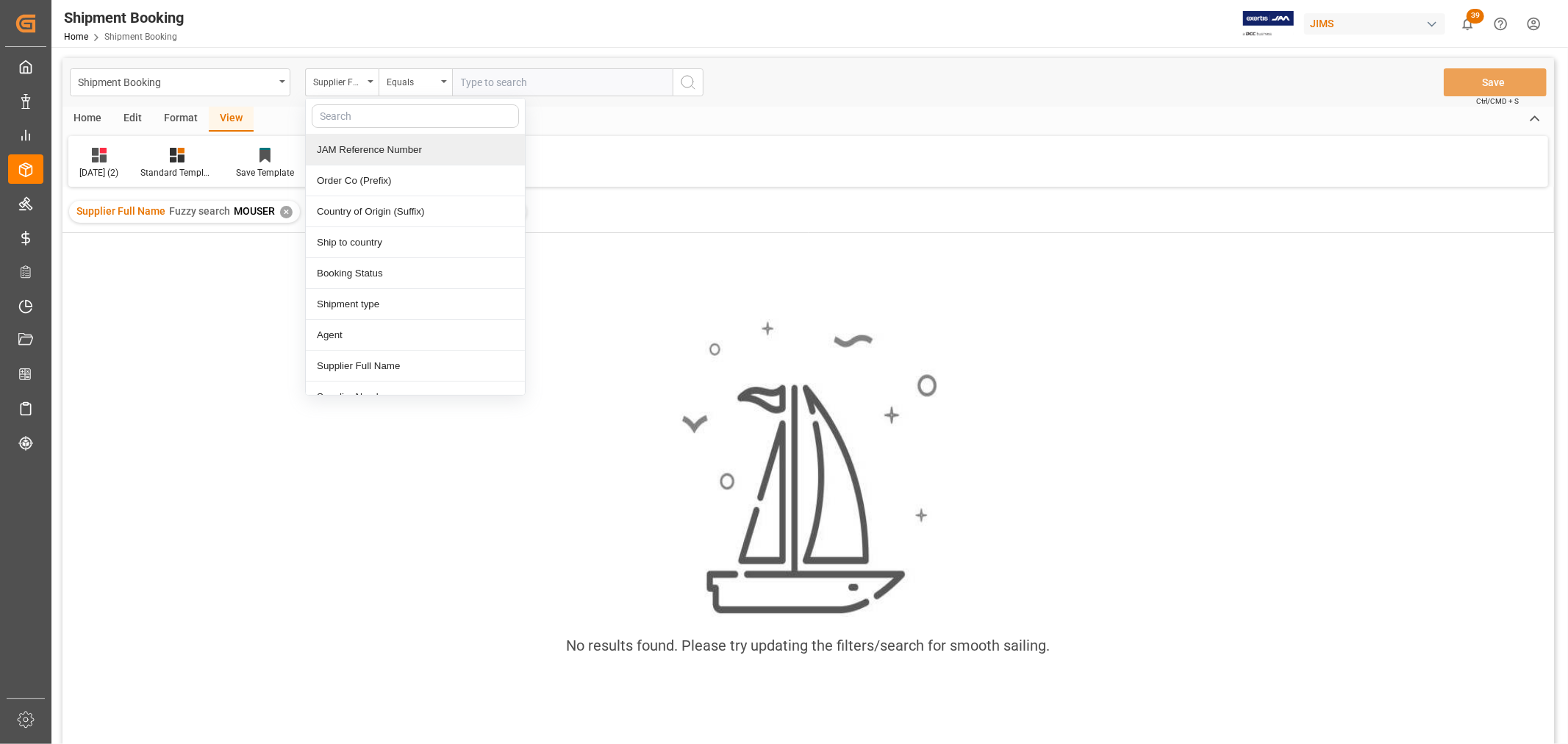
click at [358, 143] on div "JAM Reference Number" at bounding box center [415, 149] width 219 height 31
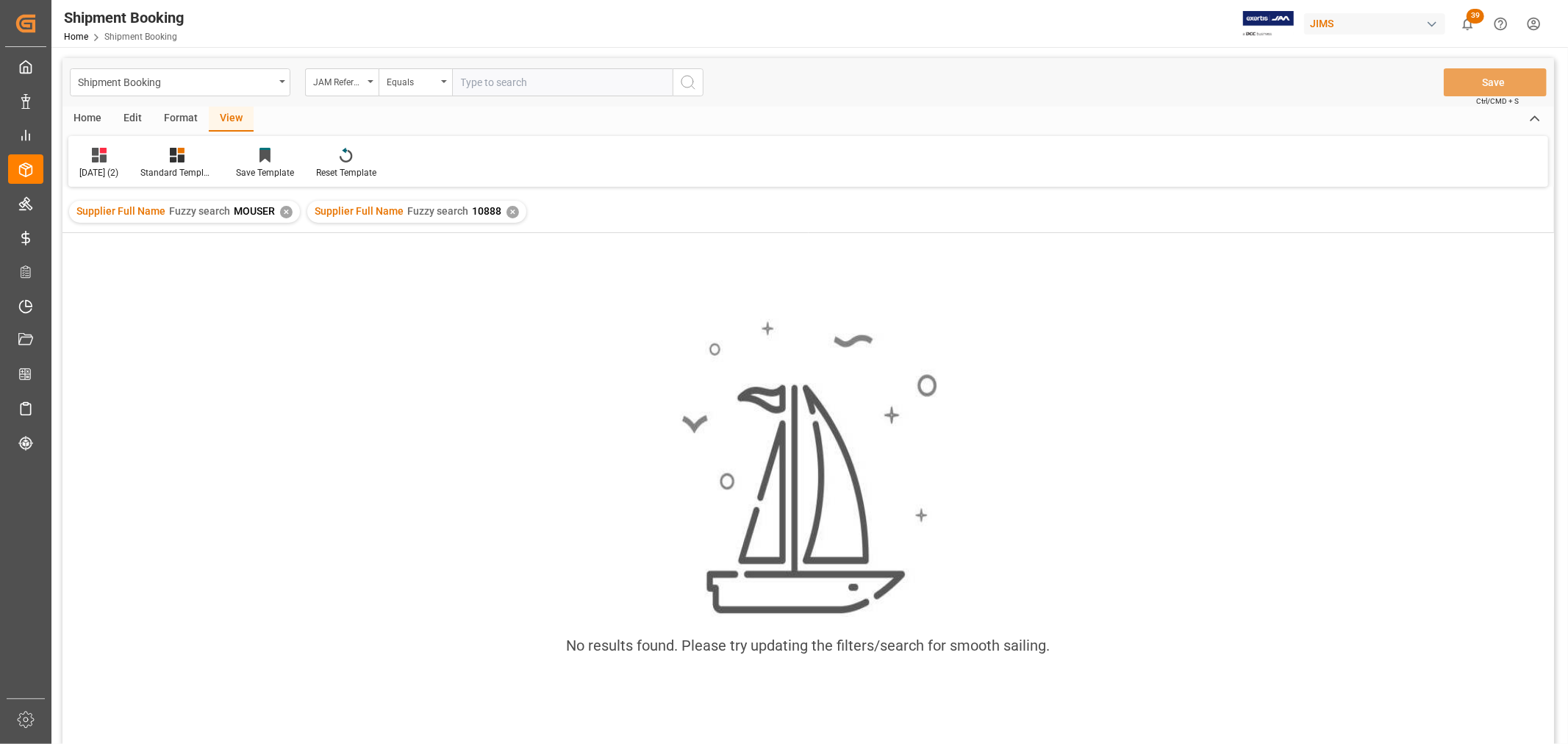
click at [283, 209] on div "✕" at bounding box center [286, 212] width 12 height 12
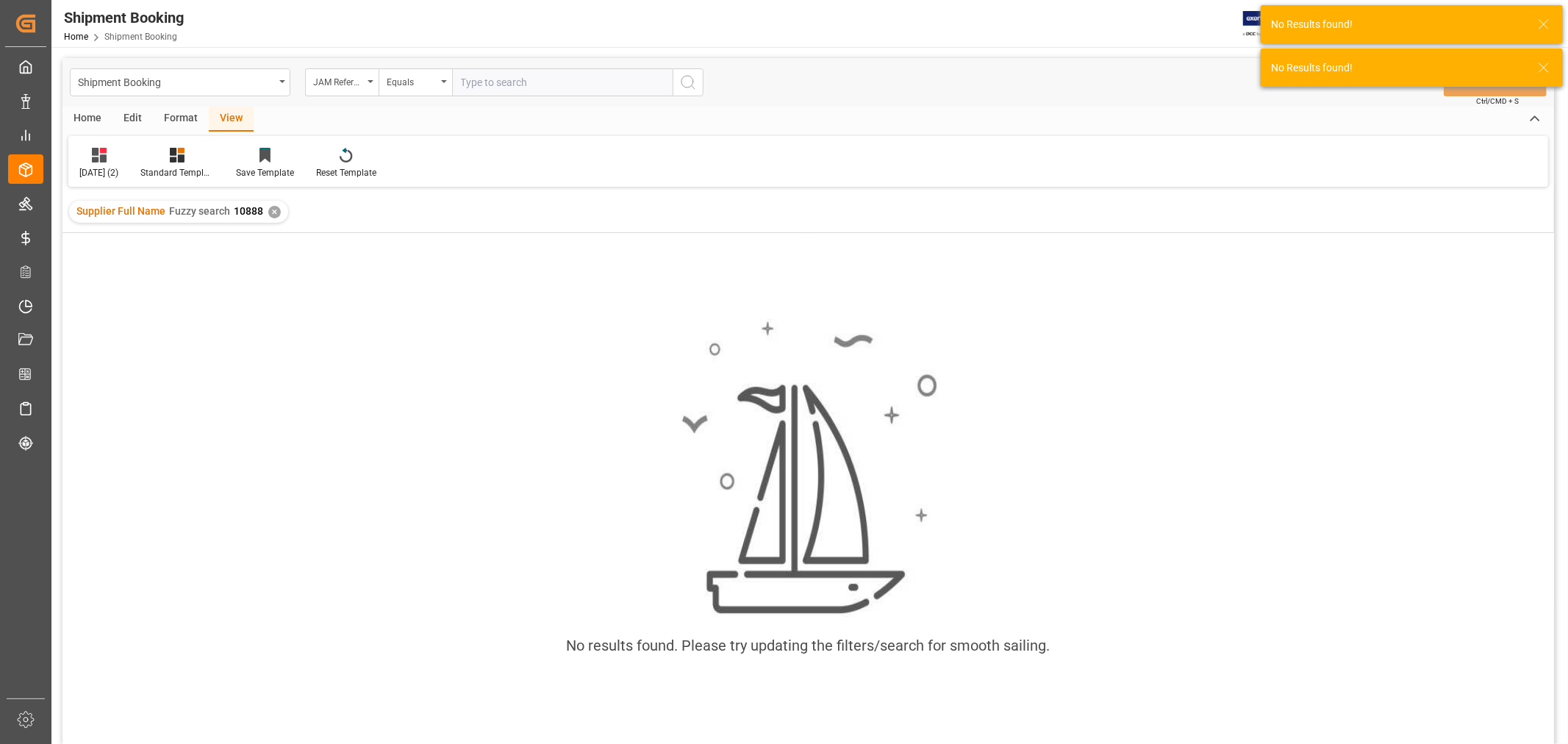
click at [272, 208] on div "✕" at bounding box center [274, 212] width 12 height 12
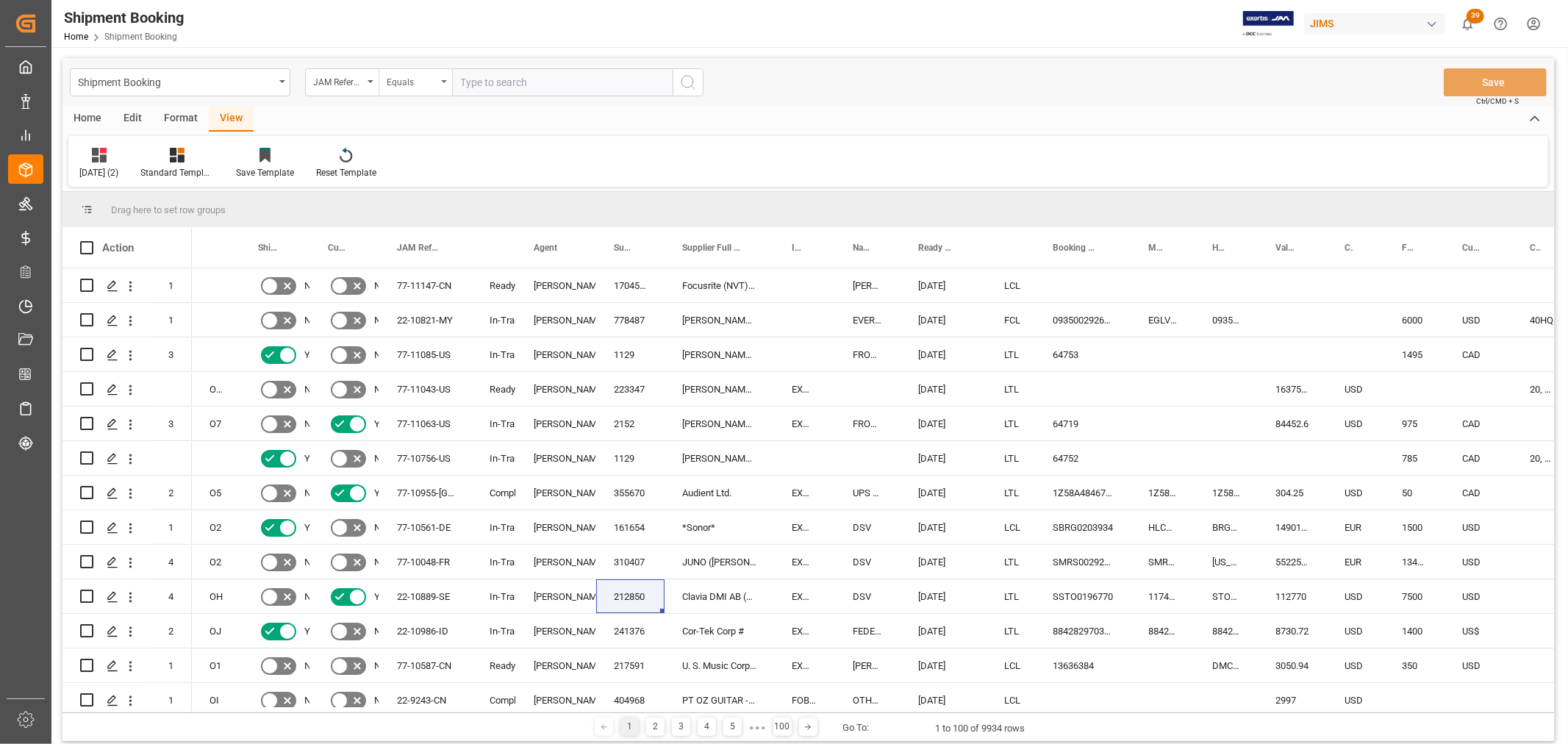
click at [442, 78] on div "Equals" at bounding box center [415, 82] width 73 height 28
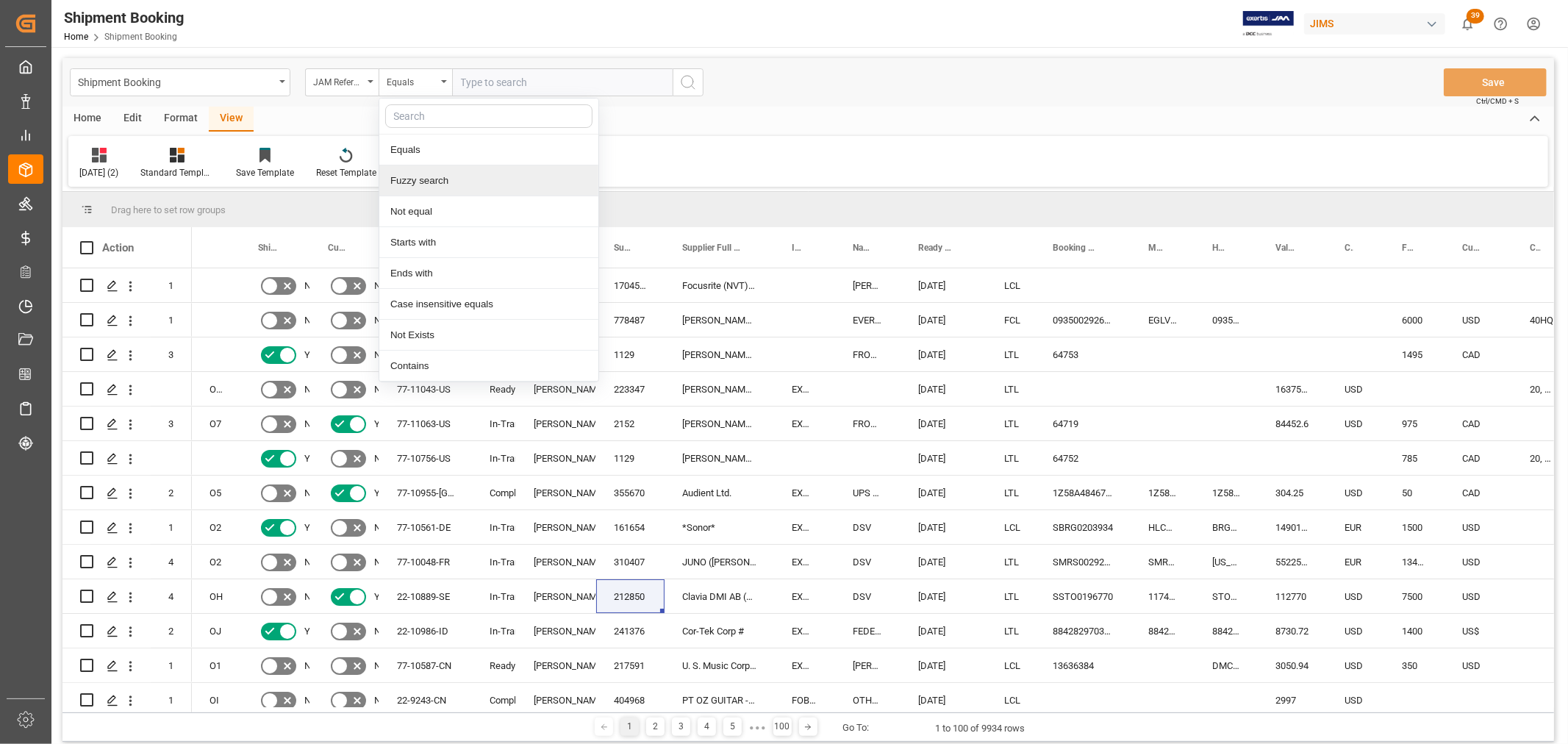
click at [428, 174] on div "Fuzzy search" at bounding box center [488, 181] width 219 height 31
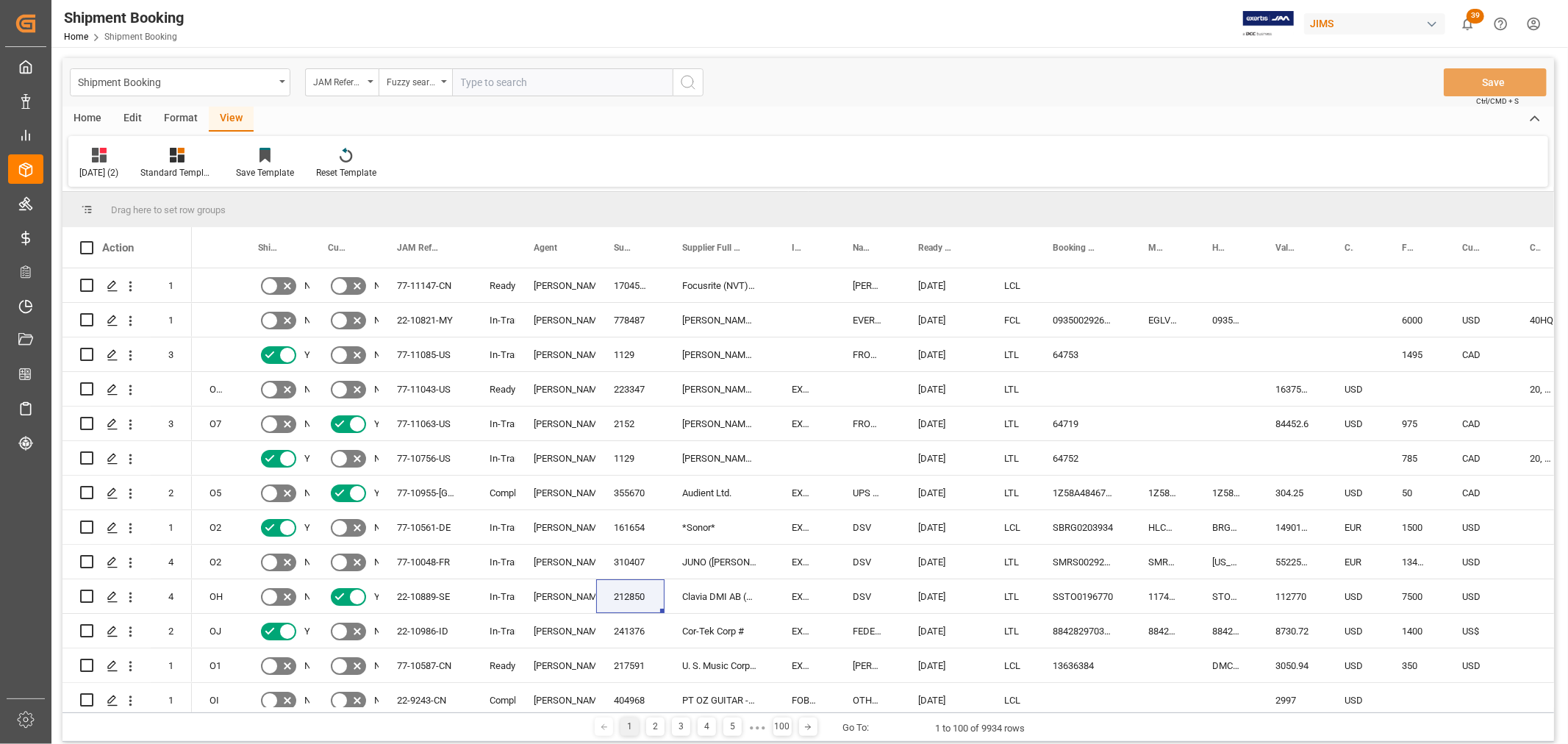
click at [487, 88] on input "text" at bounding box center [562, 82] width 221 height 28
type input "10888"
click at [685, 85] on icon "search button" at bounding box center [687, 82] width 17 height 17
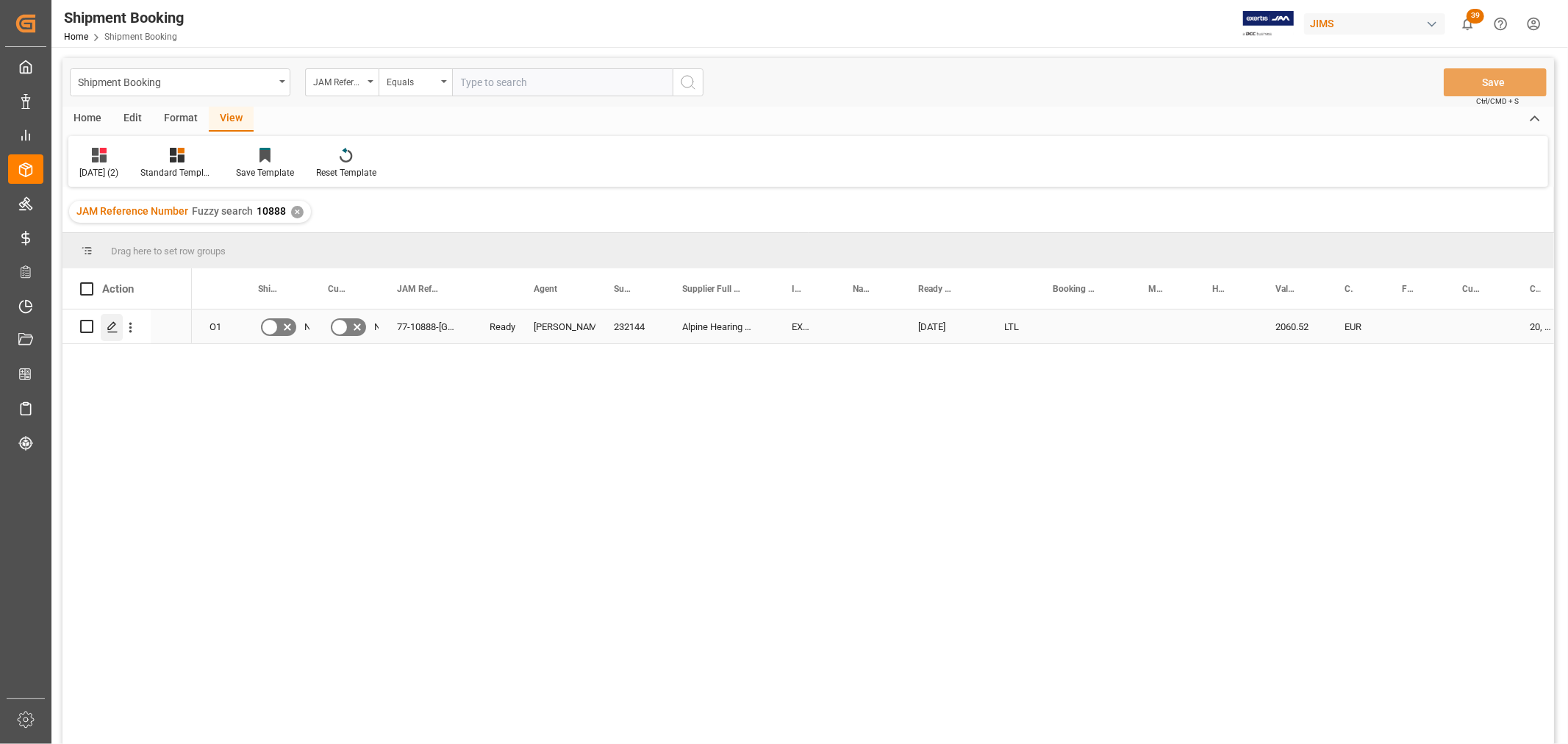
click at [111, 331] on icon "Press SPACE to select this row." at bounding box center [112, 327] width 12 height 12
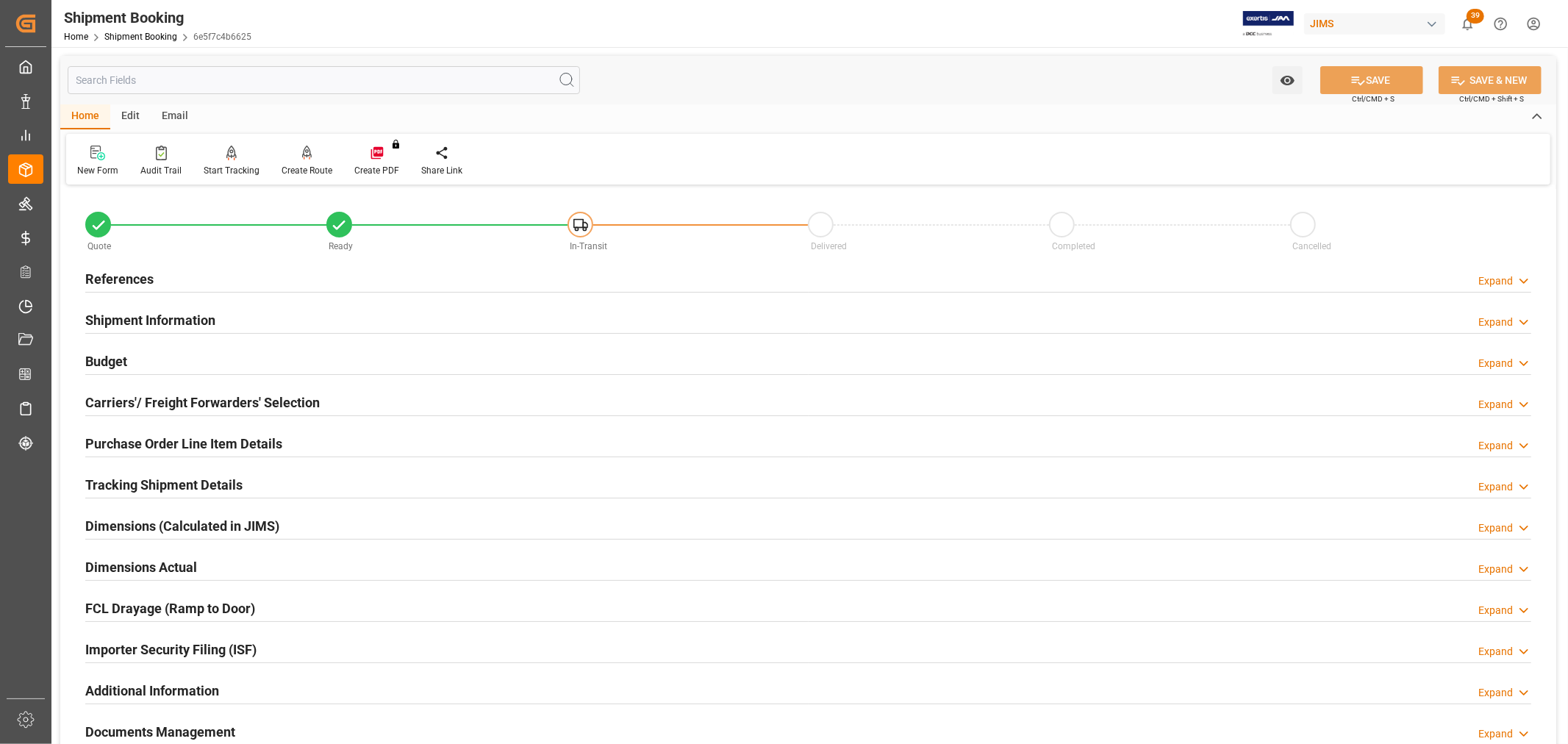
click at [133, 394] on h2 "Carriers'/ Freight Forwarders' Selection" at bounding box center [202, 402] width 235 height 20
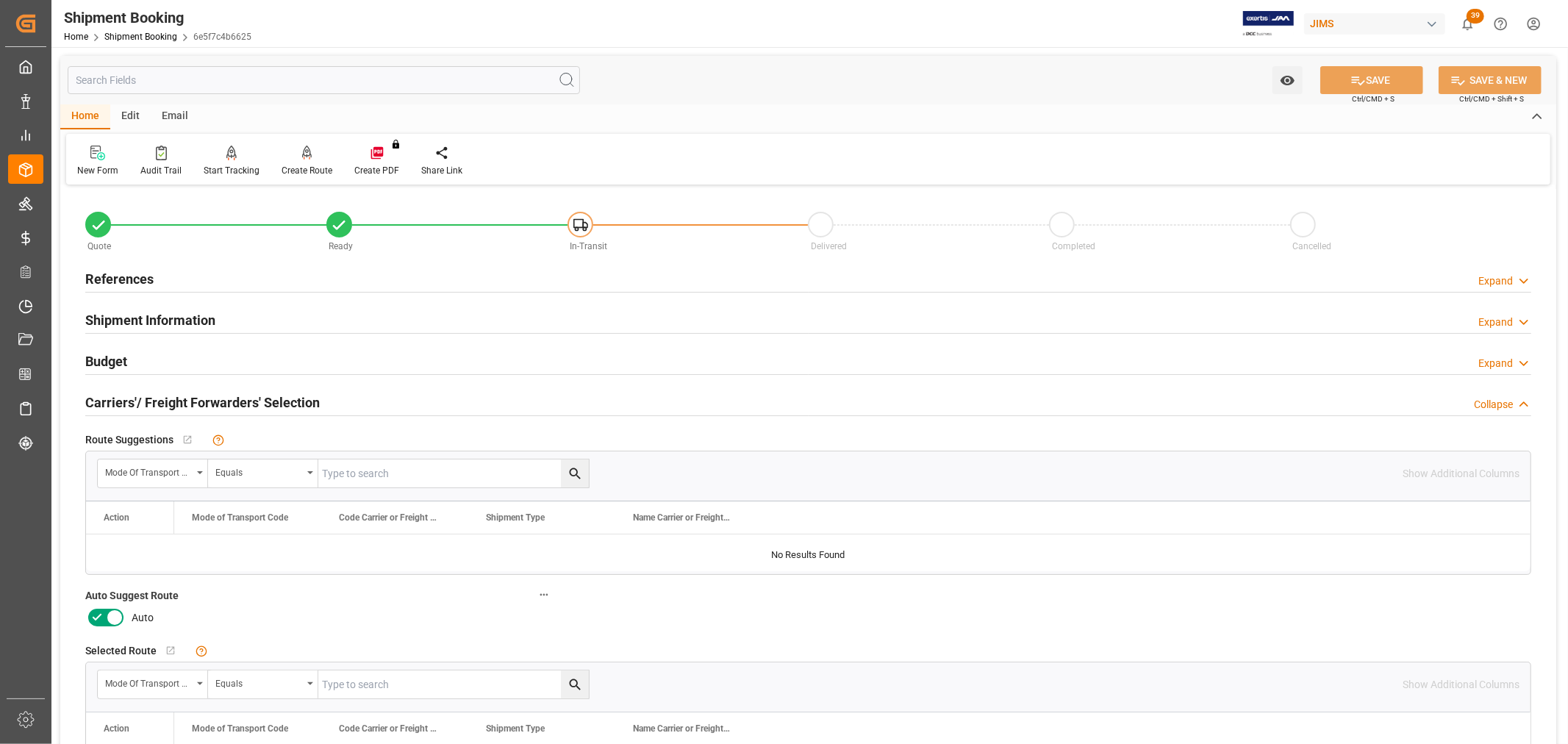
click at [115, 614] on icon at bounding box center [114, 617] width 17 height 17
click at [0, 0] on input "checkbox" at bounding box center [0, 0] width 0 height 0
click at [1376, 72] on button "SAVE" at bounding box center [1372, 80] width 103 height 28
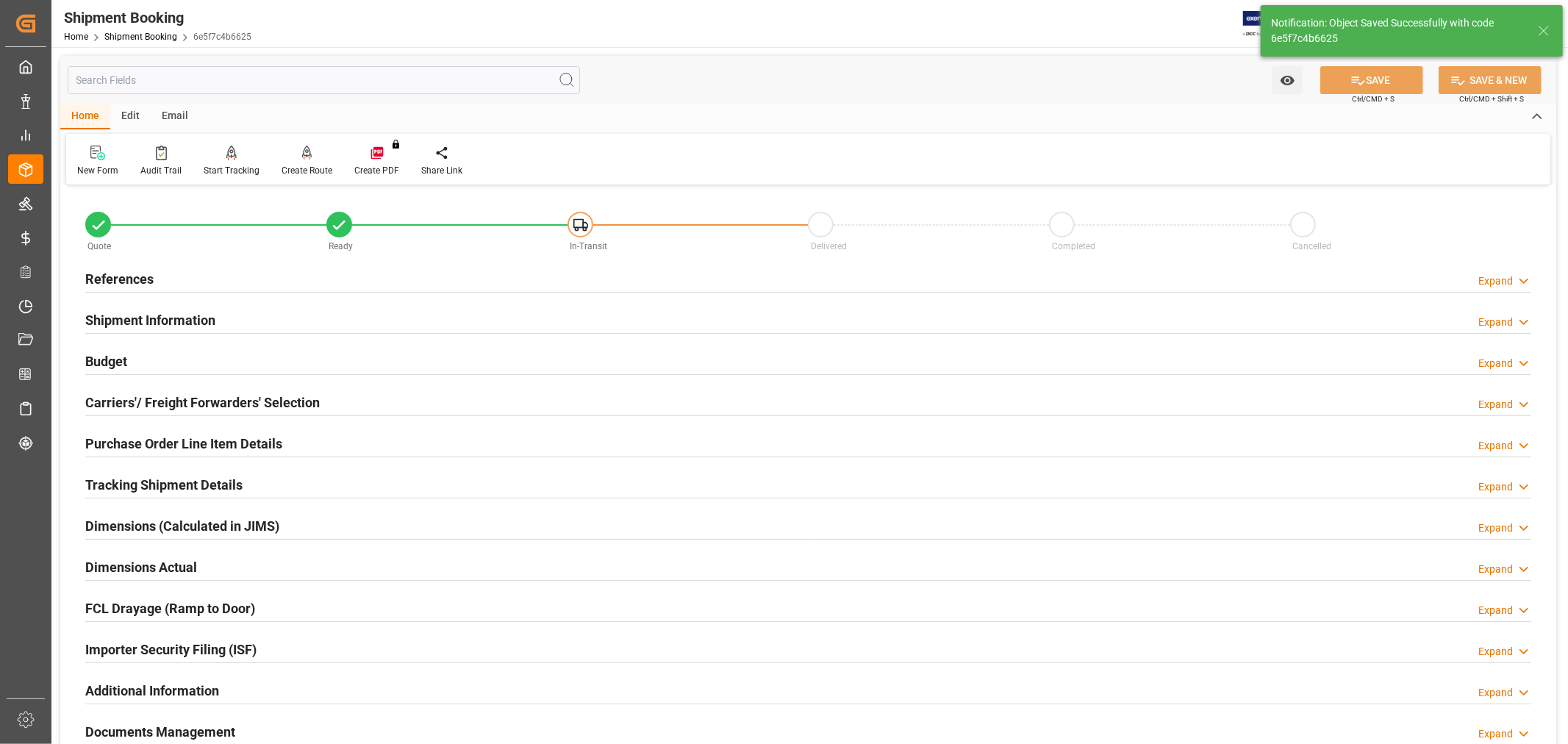
click at [107, 275] on h2 "References" at bounding box center [119, 279] width 68 height 20
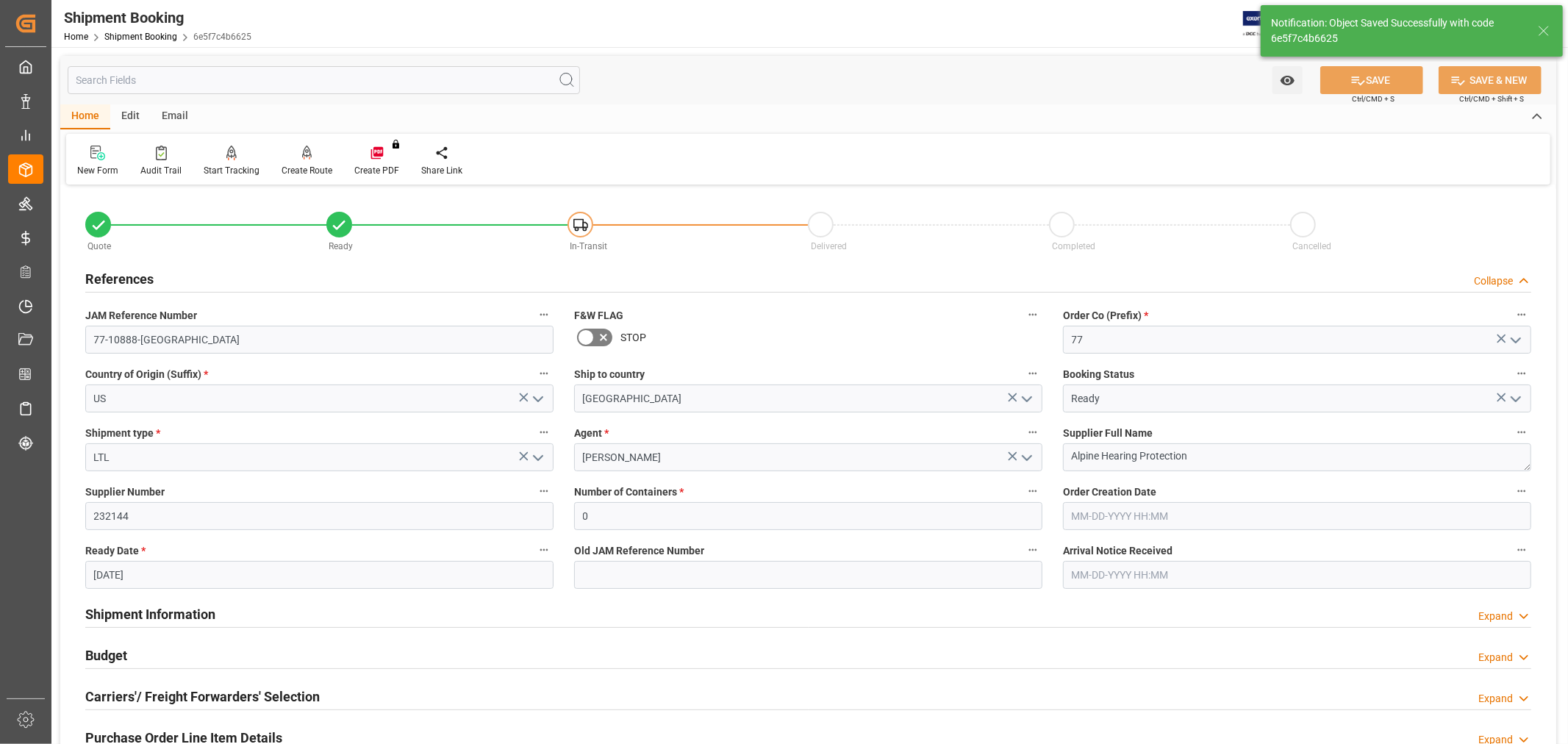
click at [107, 275] on h2 "References" at bounding box center [119, 279] width 68 height 20
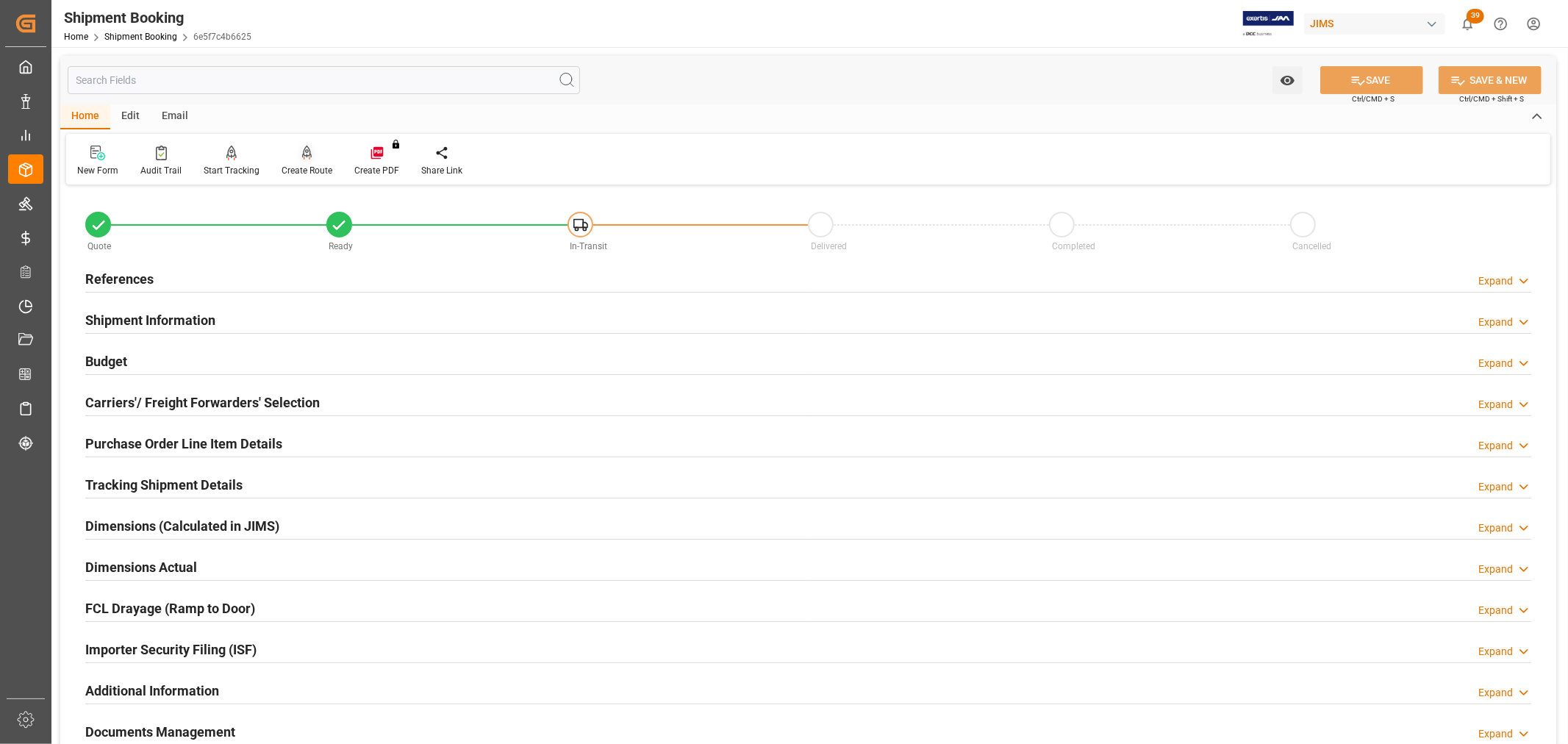
click at [302, 159] on icon at bounding box center [307, 153] width 10 height 15
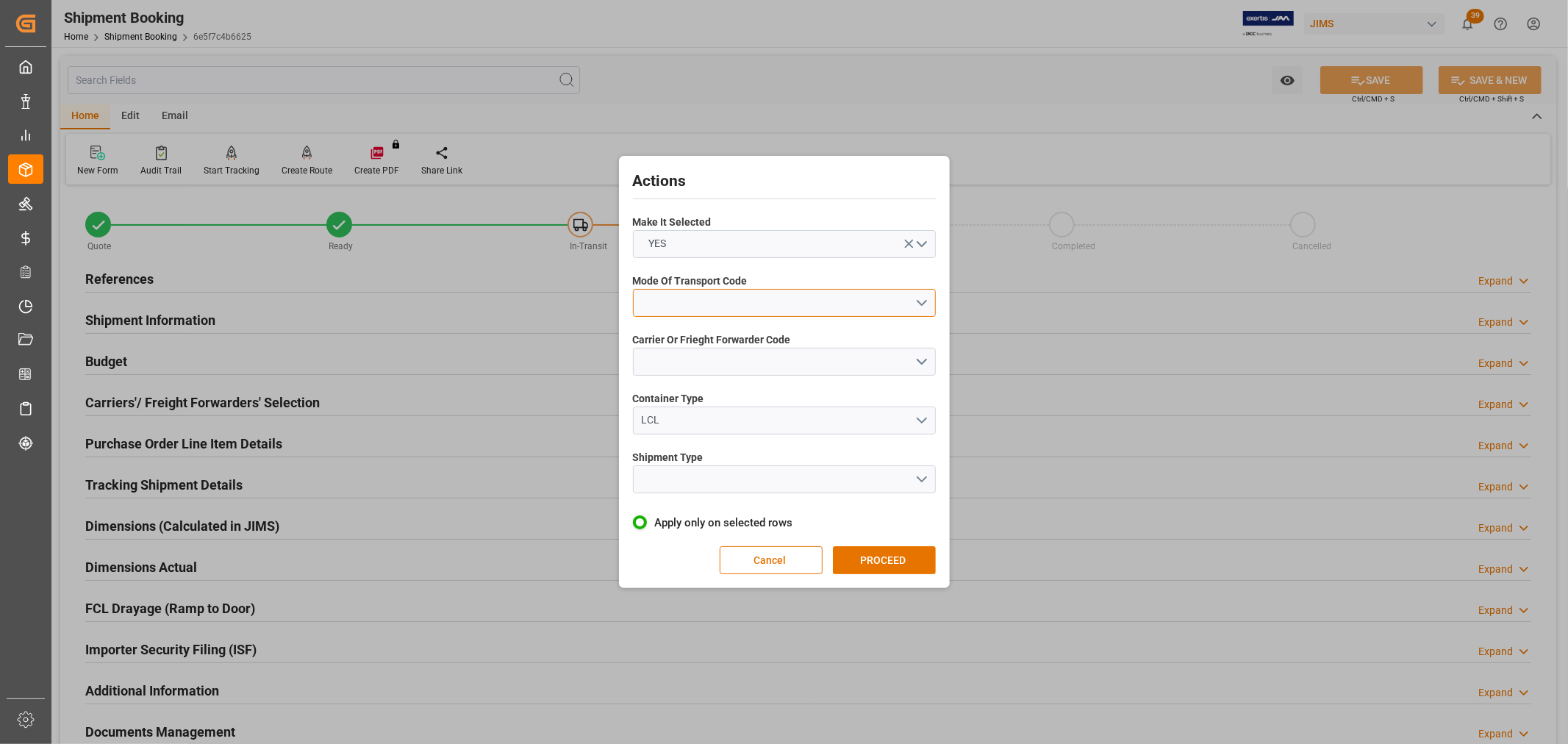
click at [666, 295] on button "open menu" at bounding box center [785, 303] width 303 height 28
click at [681, 335] on div "2- COURIER AIR" at bounding box center [785, 337] width 302 height 31
click at [667, 360] on button "open menu" at bounding box center [785, 362] width 303 height 28
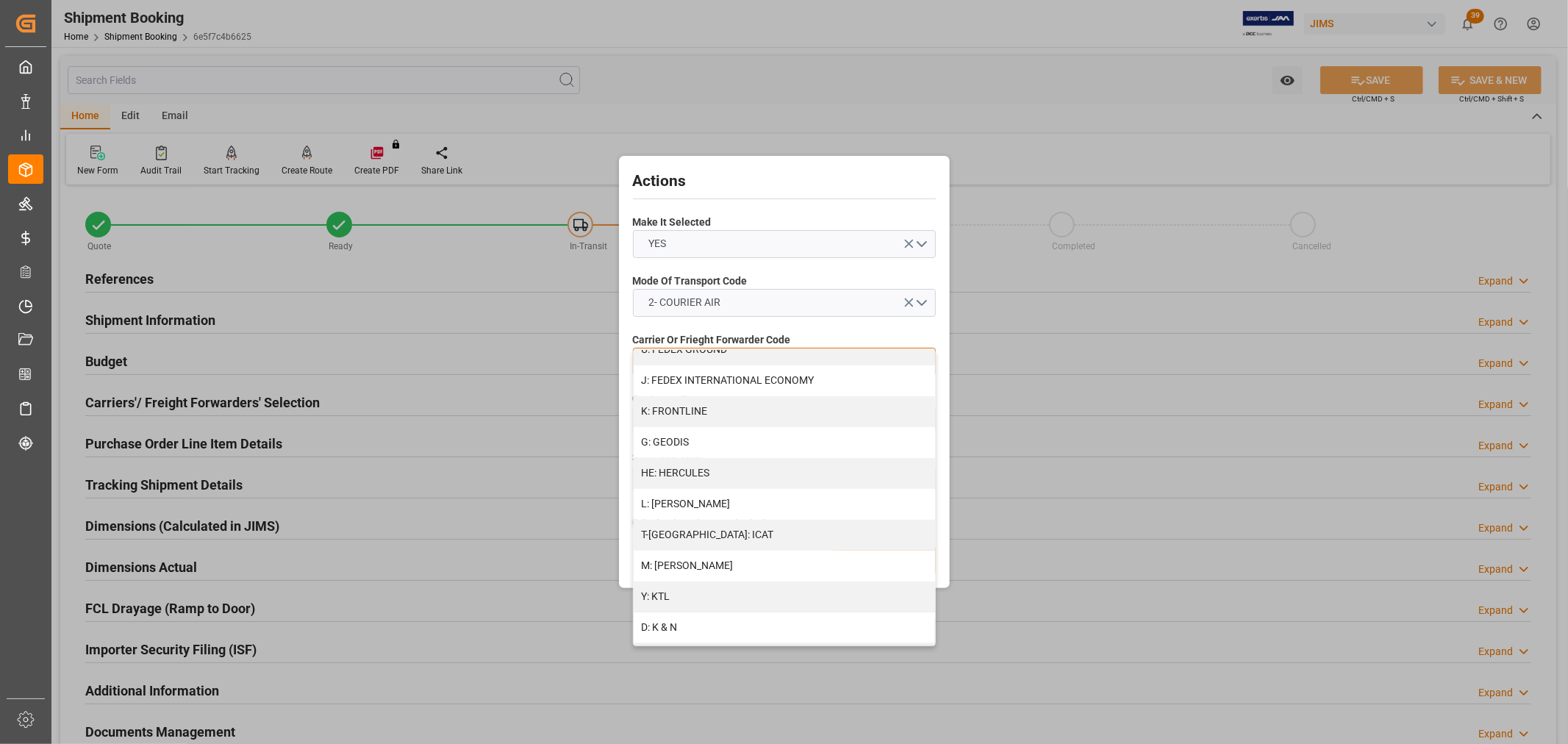
scroll to position [490, 0]
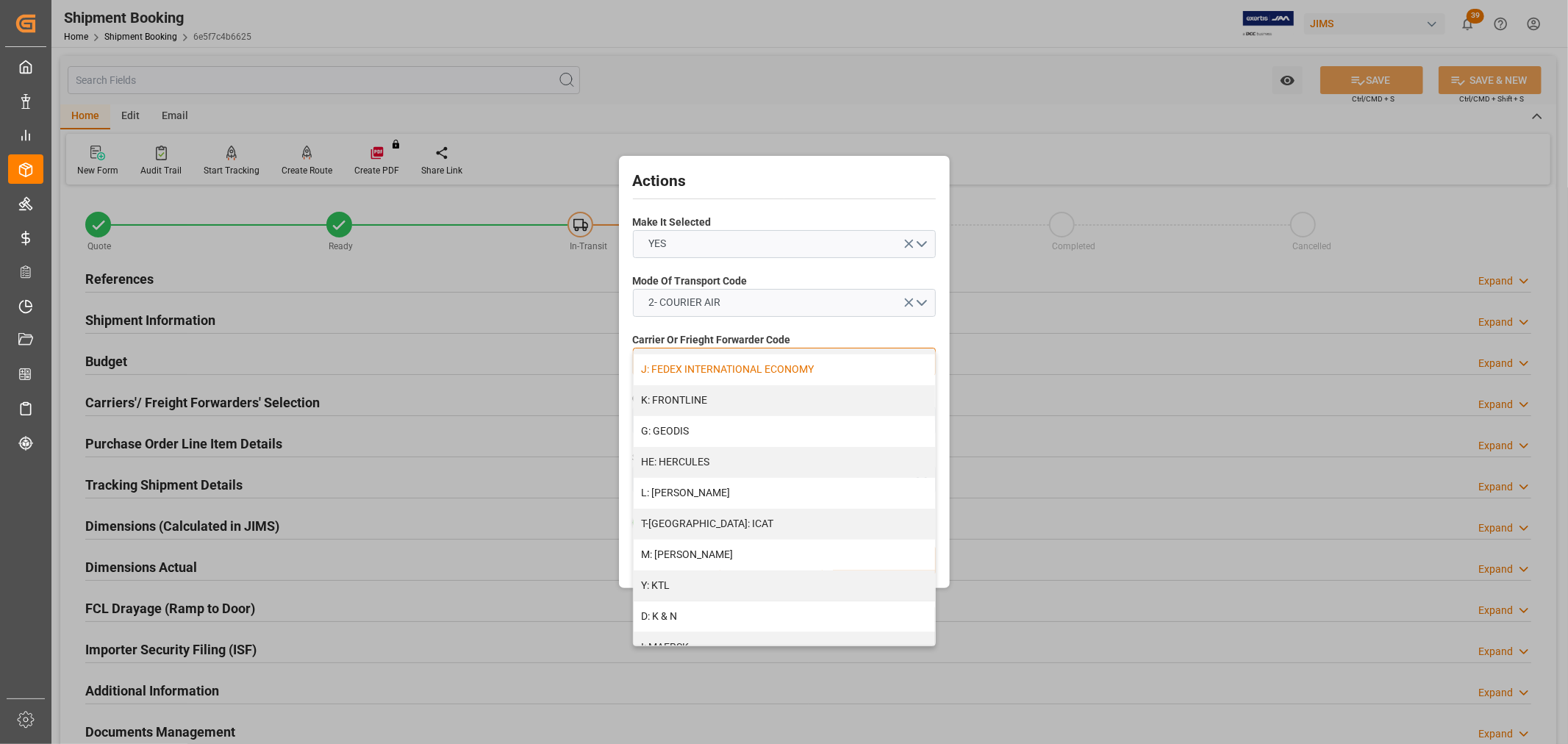
click at [710, 366] on div "J: FEDEX INTERNATIONAL ECONOMY" at bounding box center [785, 369] width 302 height 31
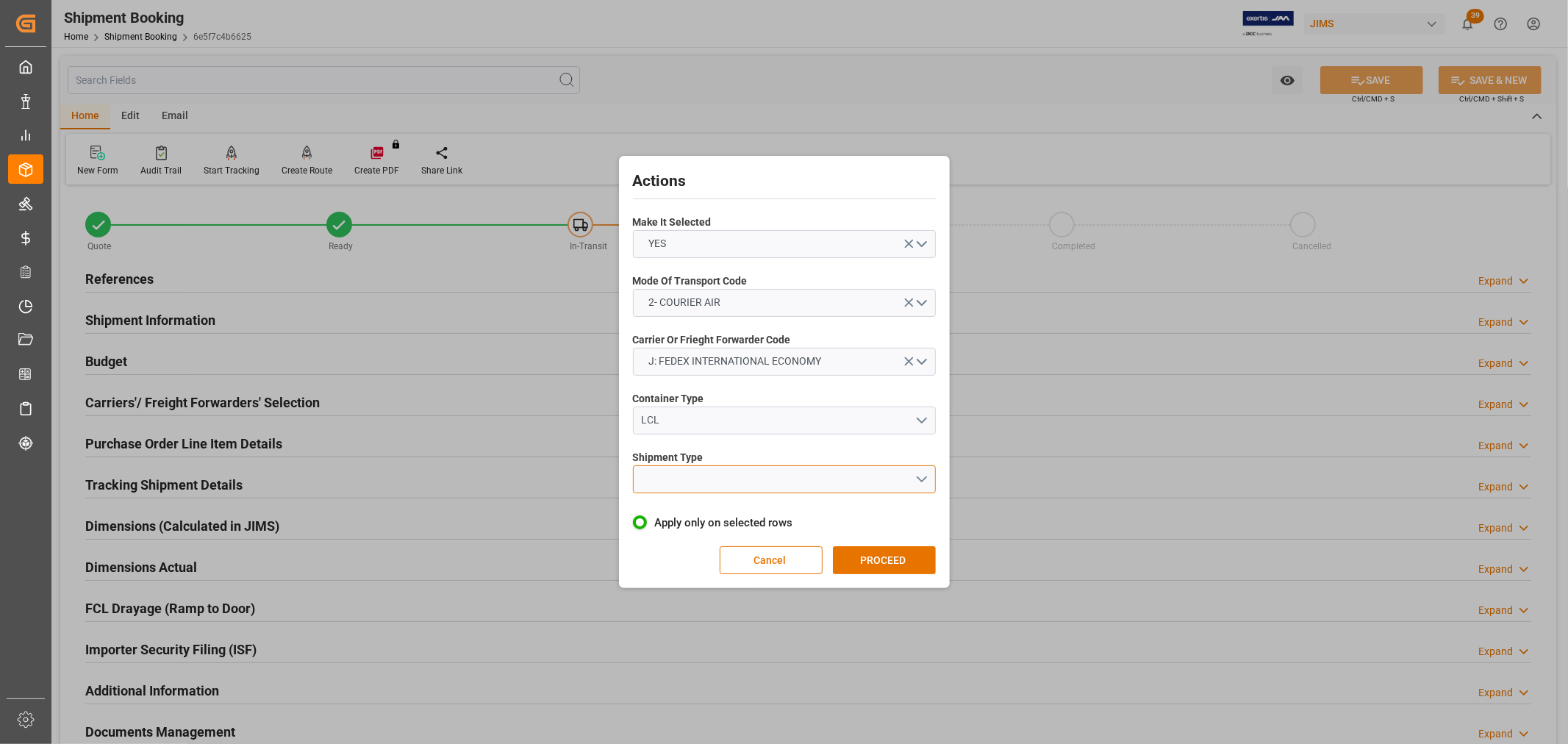
click at [662, 484] on button "open menu" at bounding box center [785, 480] width 303 height 28
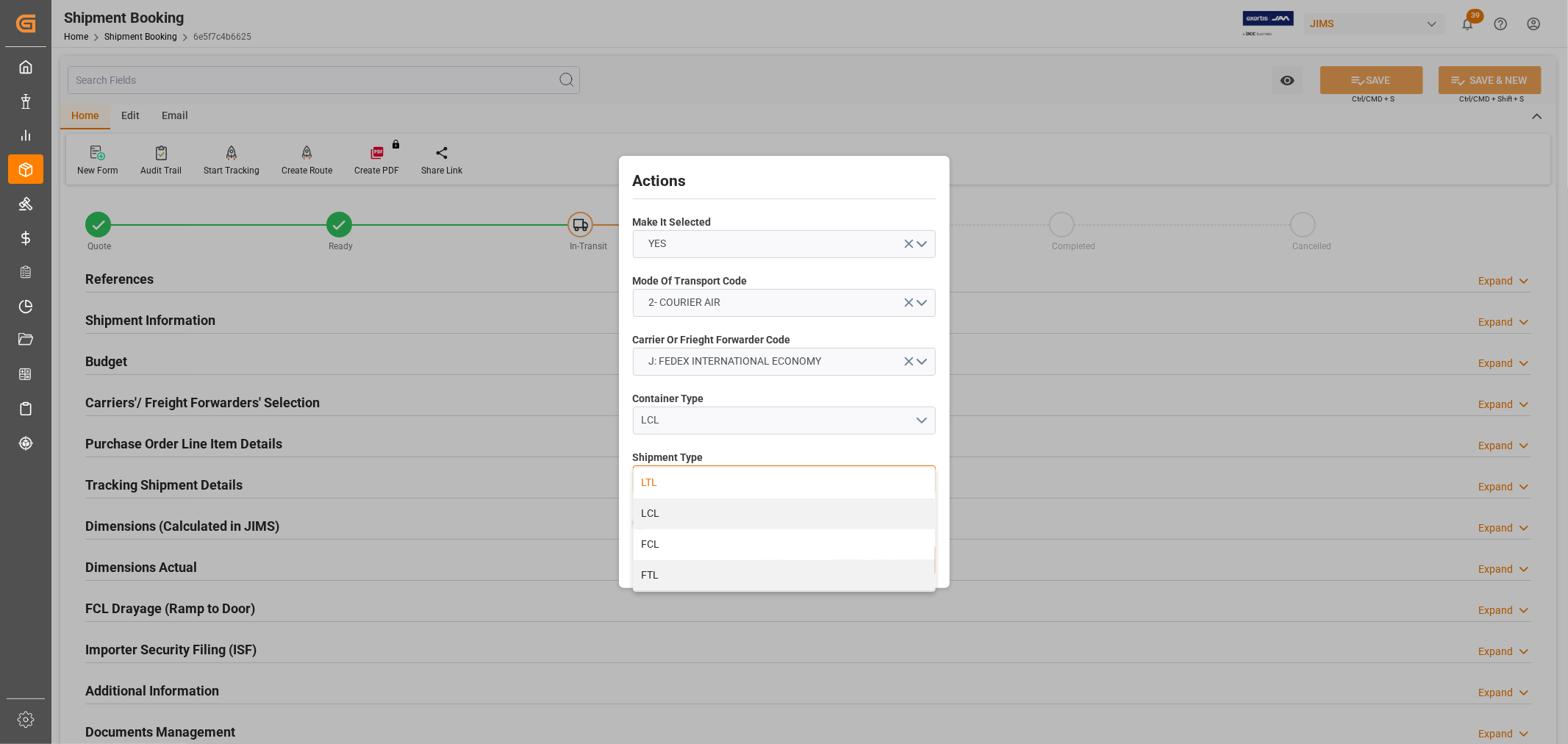
click at [663, 486] on div "LTL" at bounding box center [785, 482] width 302 height 31
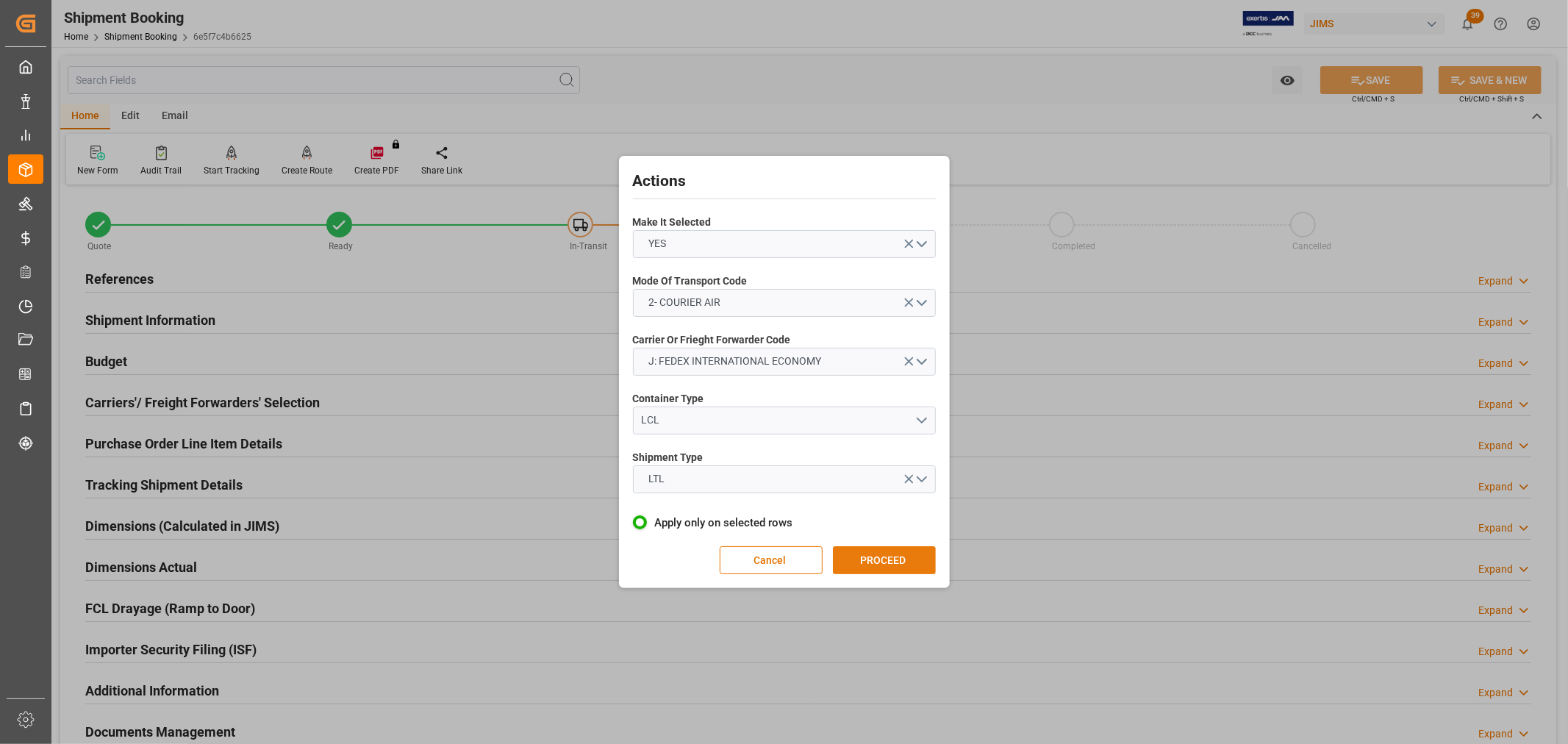
click at [867, 553] on button "PROCEED" at bounding box center [885, 561] width 103 height 28
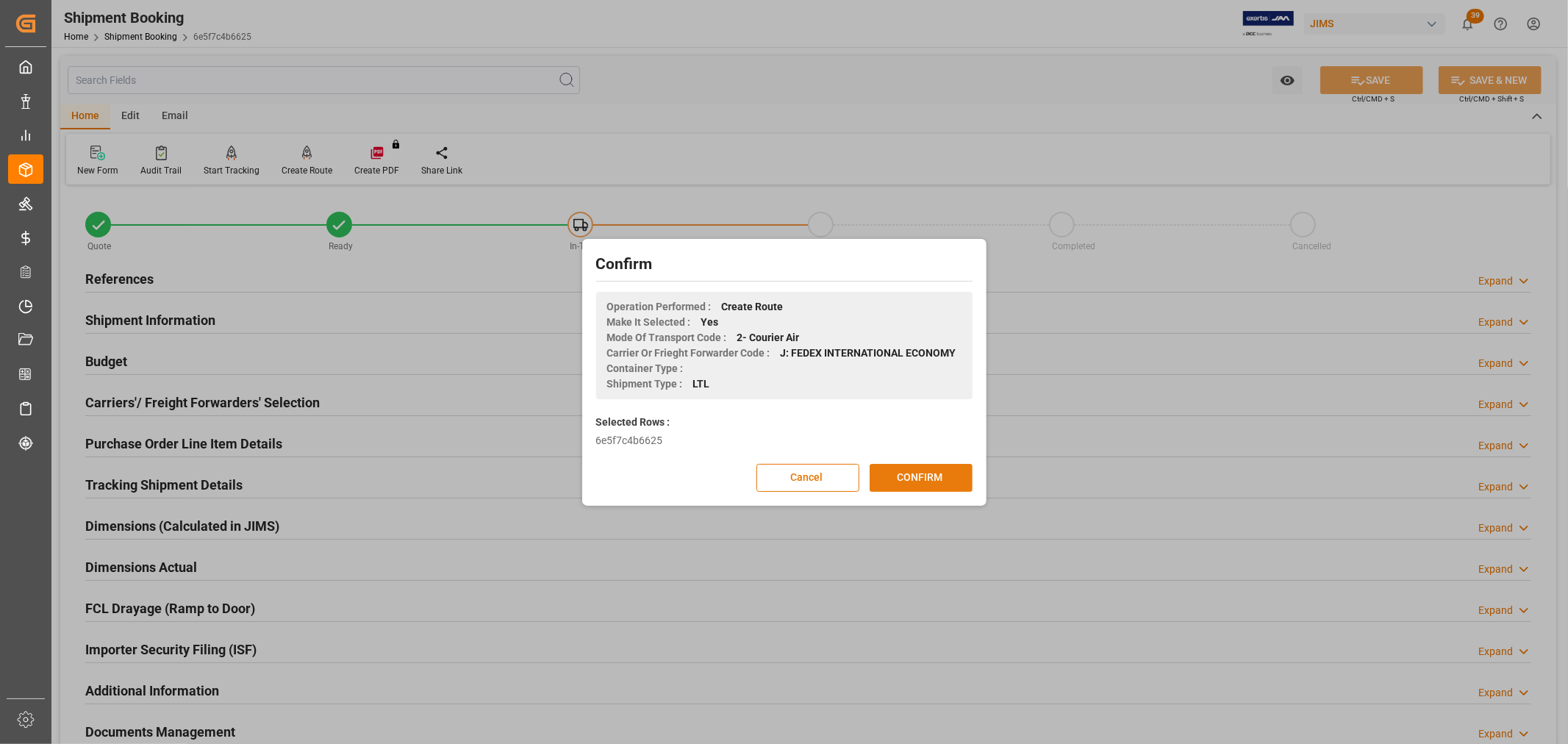
click at [941, 478] on button "CONFIRM" at bounding box center [921, 478] width 103 height 28
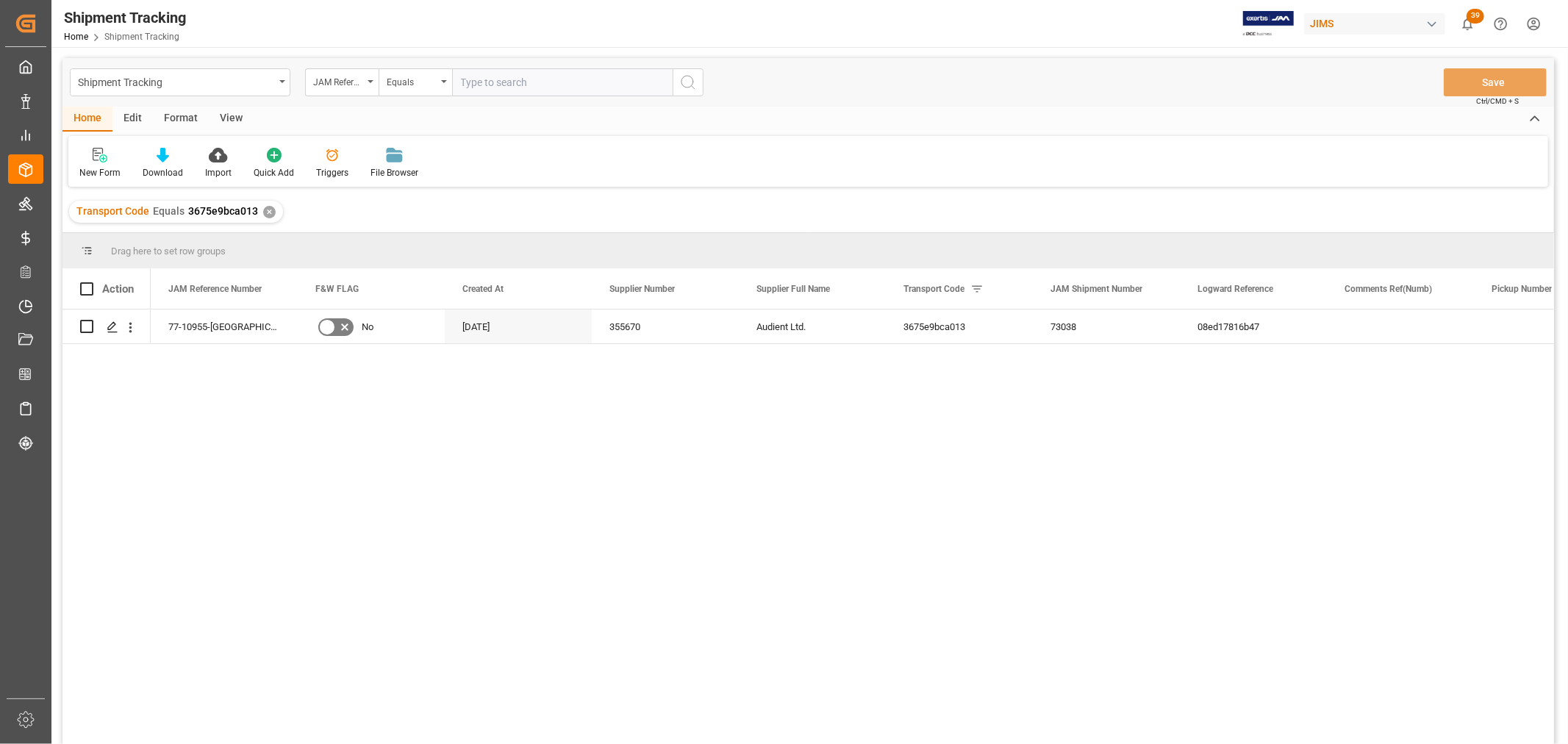
click at [222, 116] on div "View" at bounding box center [232, 119] width 45 height 25
click at [90, 166] on div "Default" at bounding box center [93, 172] width 28 height 13
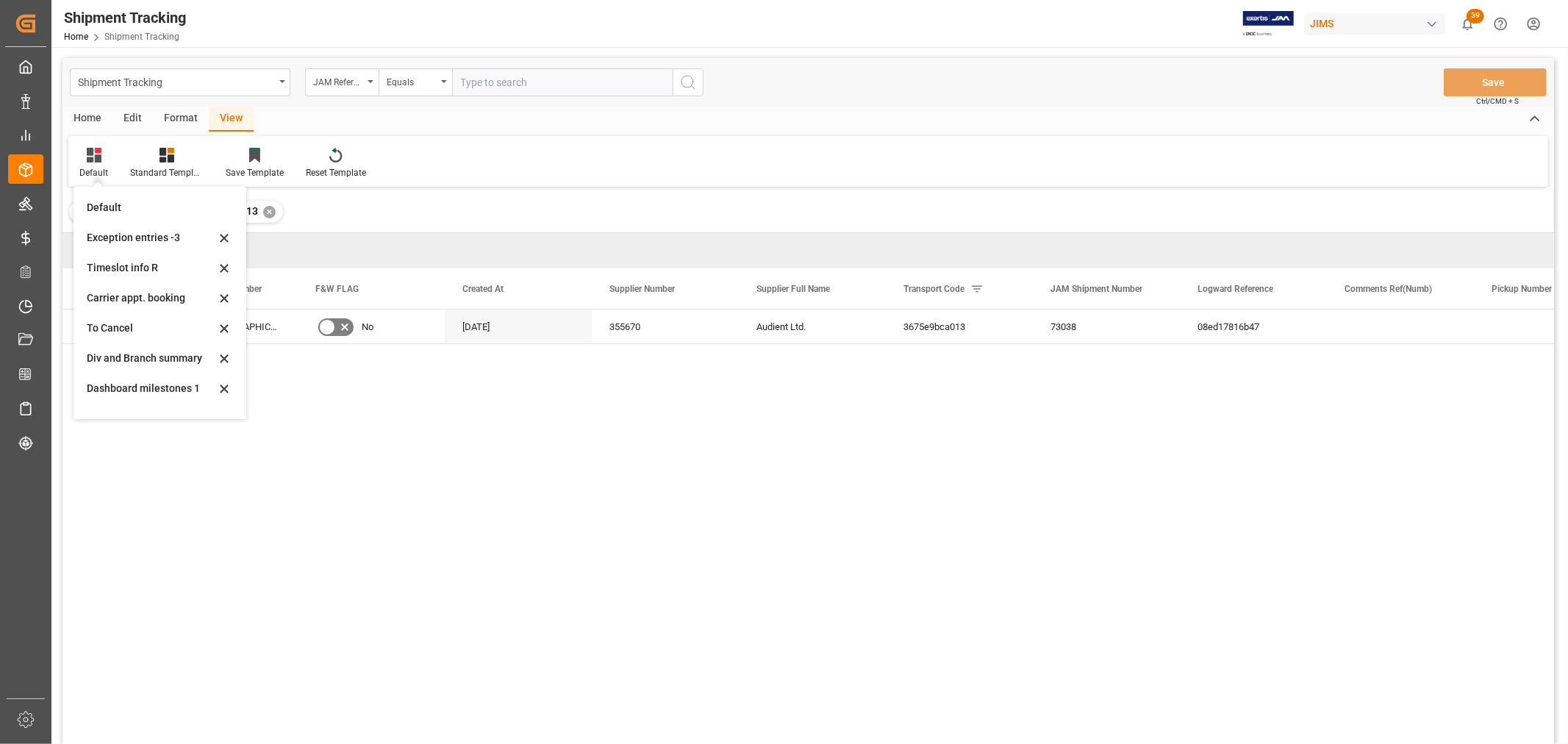
scroll to position [231, 0]
click at [99, 395] on div "tracking GIT template - Rev" at bounding box center [151, 398] width 128 height 16
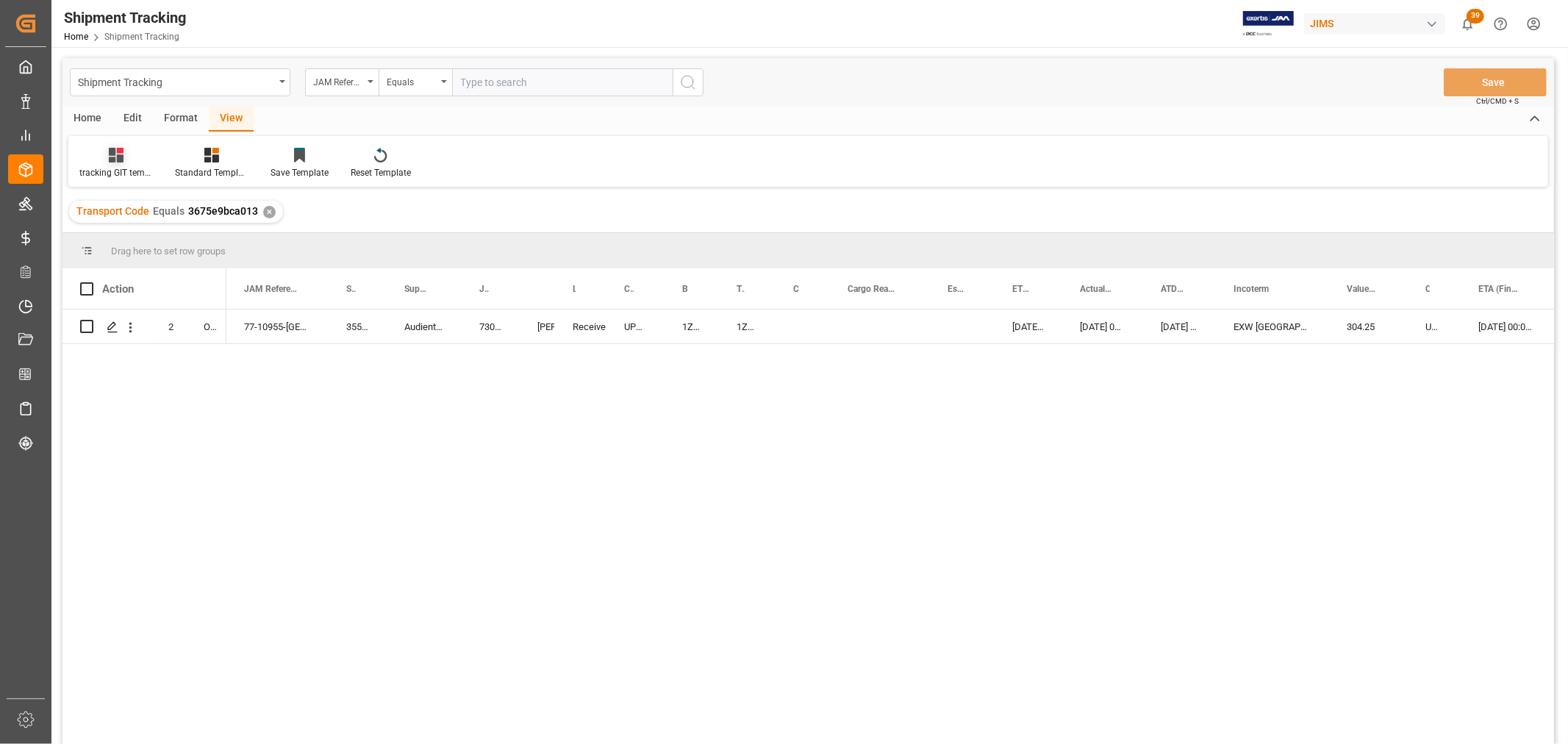
click at [112, 172] on div "tracking GIT template - Rev" at bounding box center [116, 172] width 73 height 13
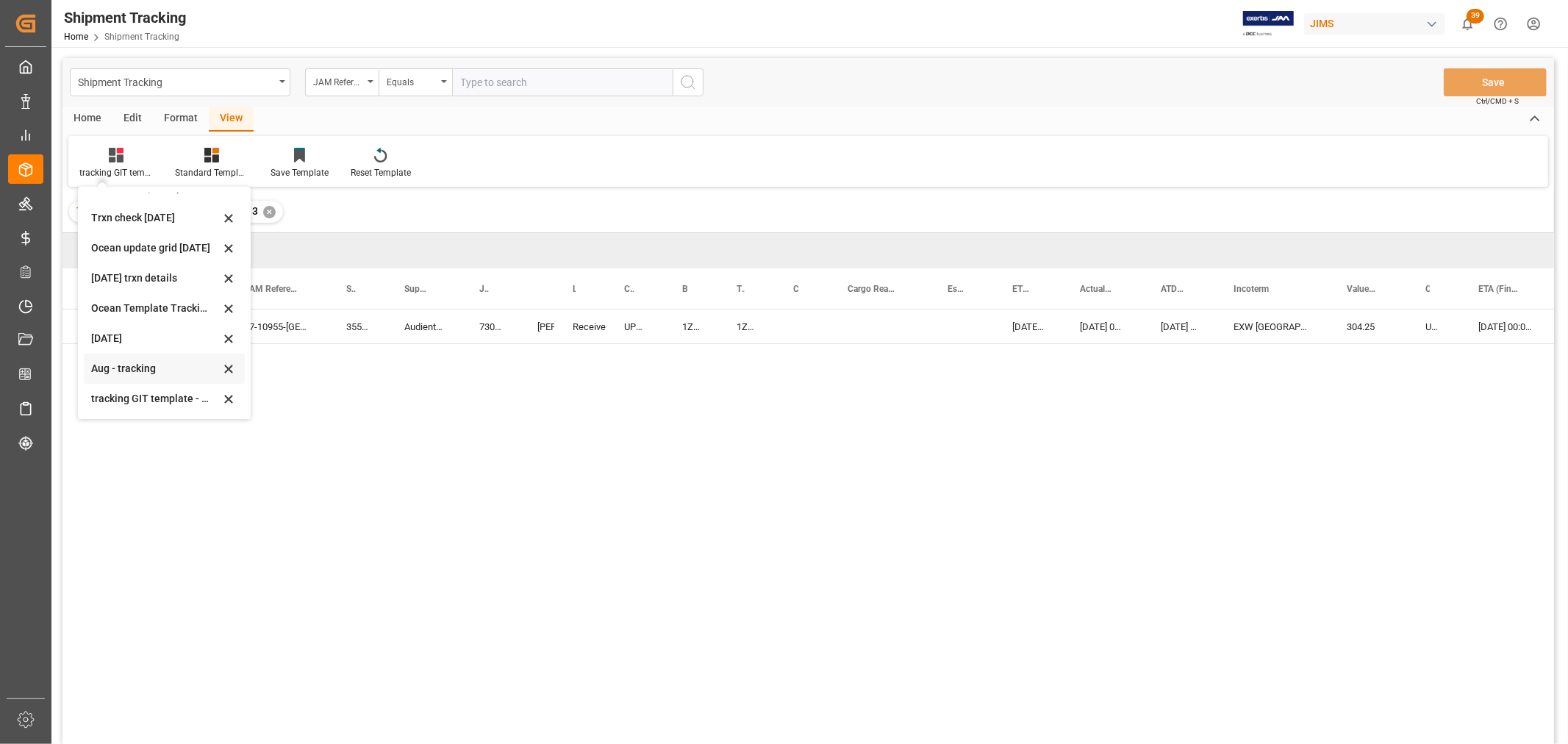
scroll to position [82, 0]
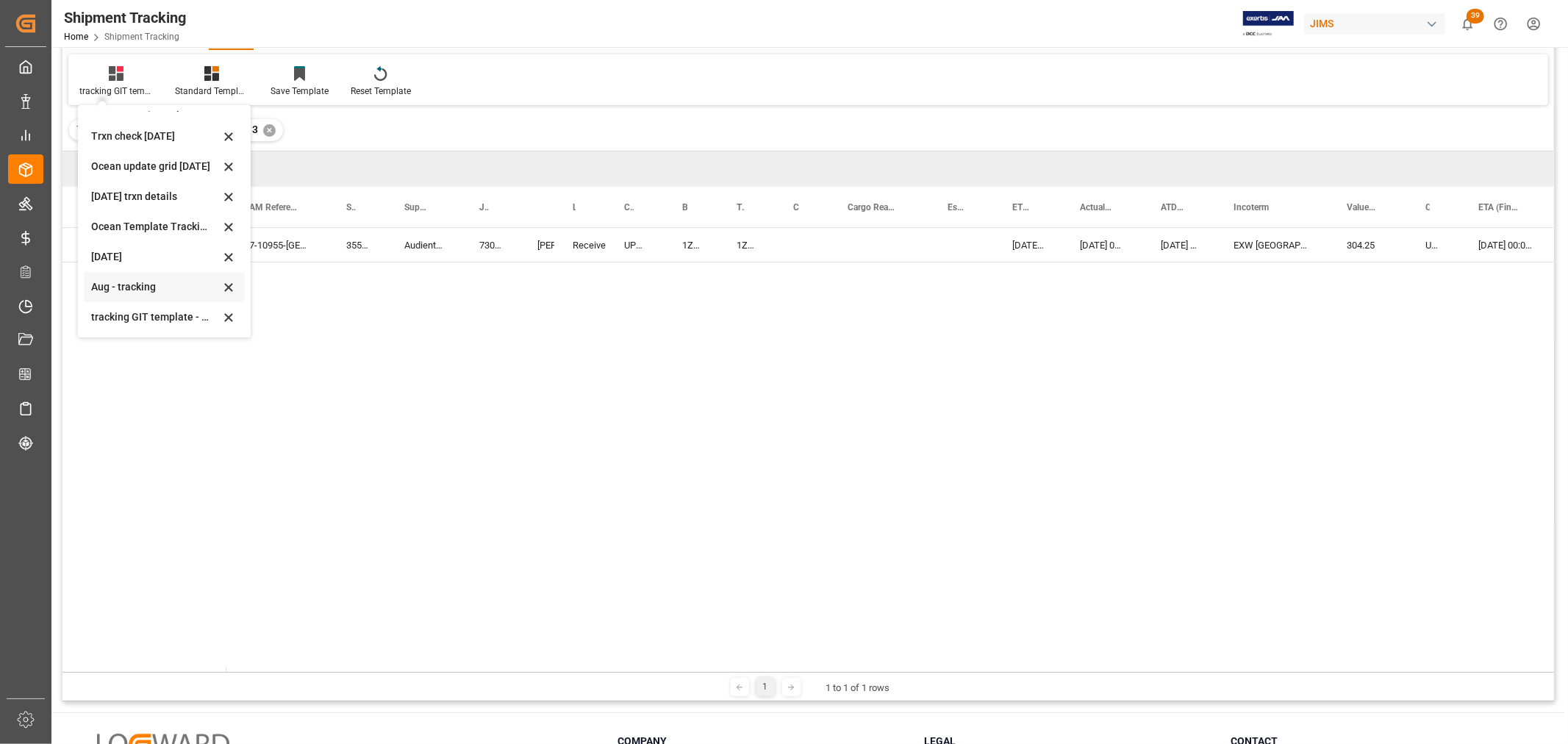
click at [125, 287] on div "Aug - tracking" at bounding box center [155, 287] width 128 height 16
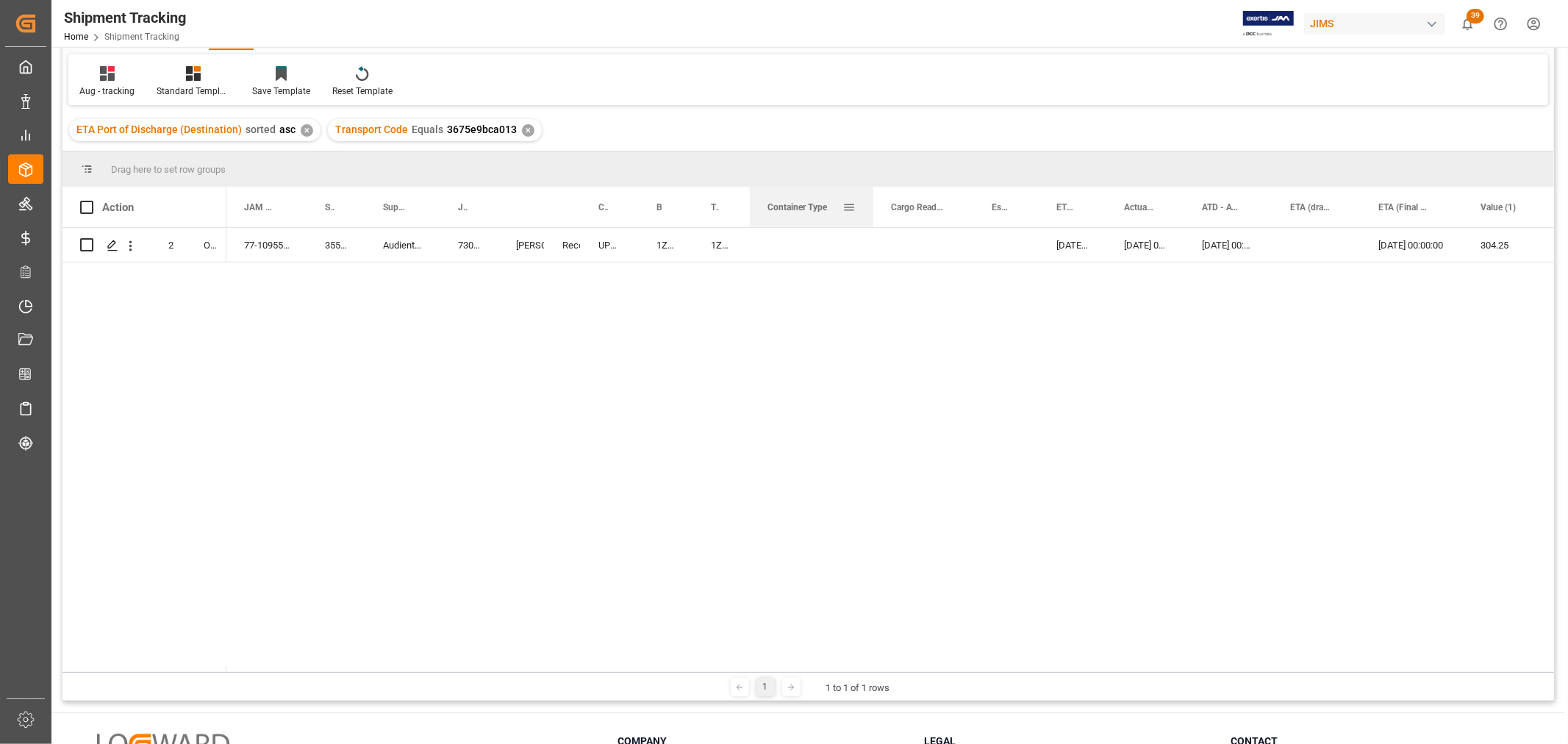
drag, startPoint x: 799, startPoint y: 201, endPoint x: 871, endPoint y: 203, distance: 72.0
click at [871, 203] on div at bounding box center [873, 207] width 6 height 41
click at [791, 208] on span "Container Type" at bounding box center [796, 207] width 59 height 10
click at [855, 216] on div "Container Type 1" at bounding box center [811, 207] width 88 height 41
click at [801, 255] on div "Press SPACE to select this row." at bounding box center [811, 245] width 123 height 34
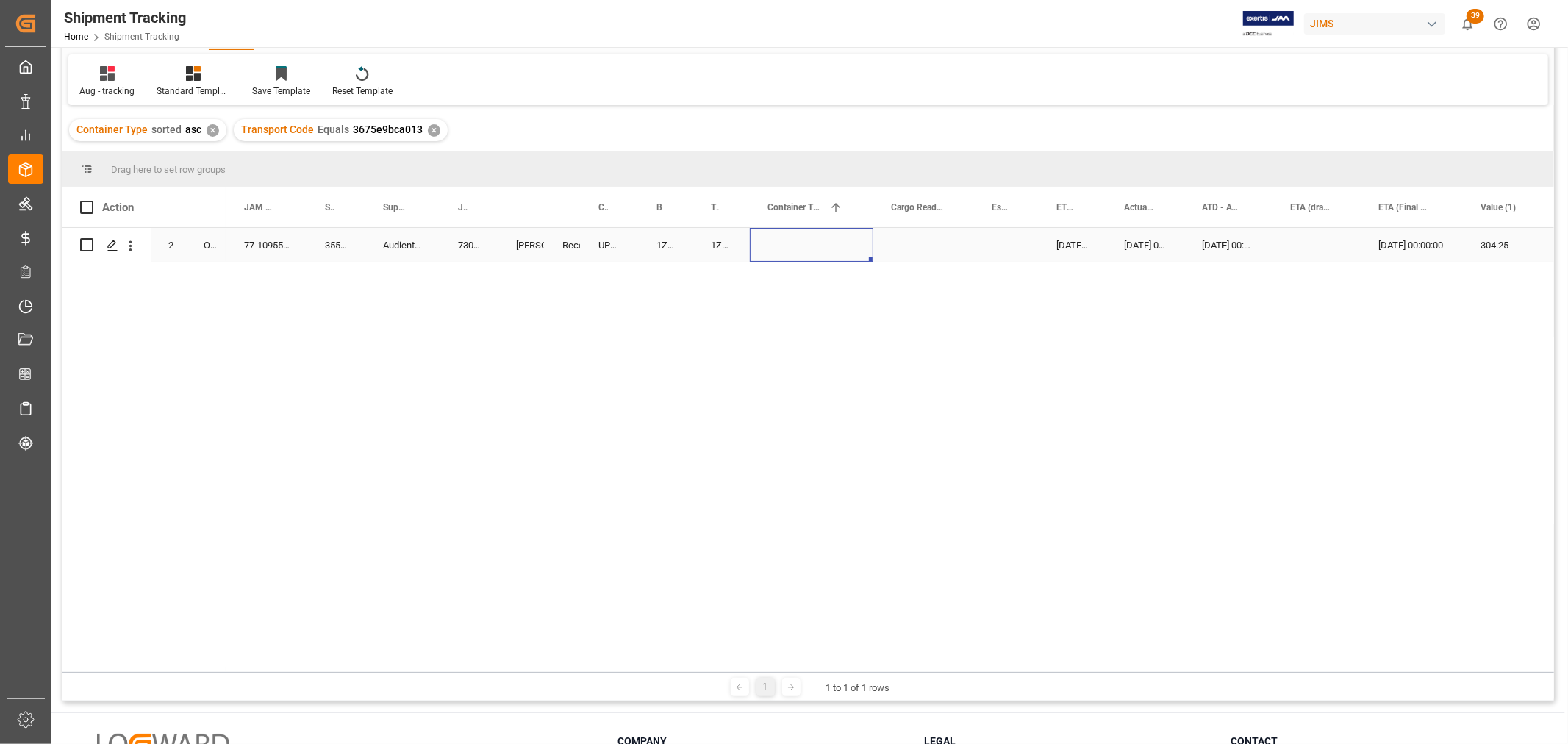
click at [816, 247] on div "Press SPACE to select this row." at bounding box center [811, 245] width 123 height 34
click at [823, 237] on div "Press SPACE to select this row." at bounding box center [811, 245] width 123 height 34
click at [841, 248] on button "Select" at bounding box center [811, 254] width 100 height 28
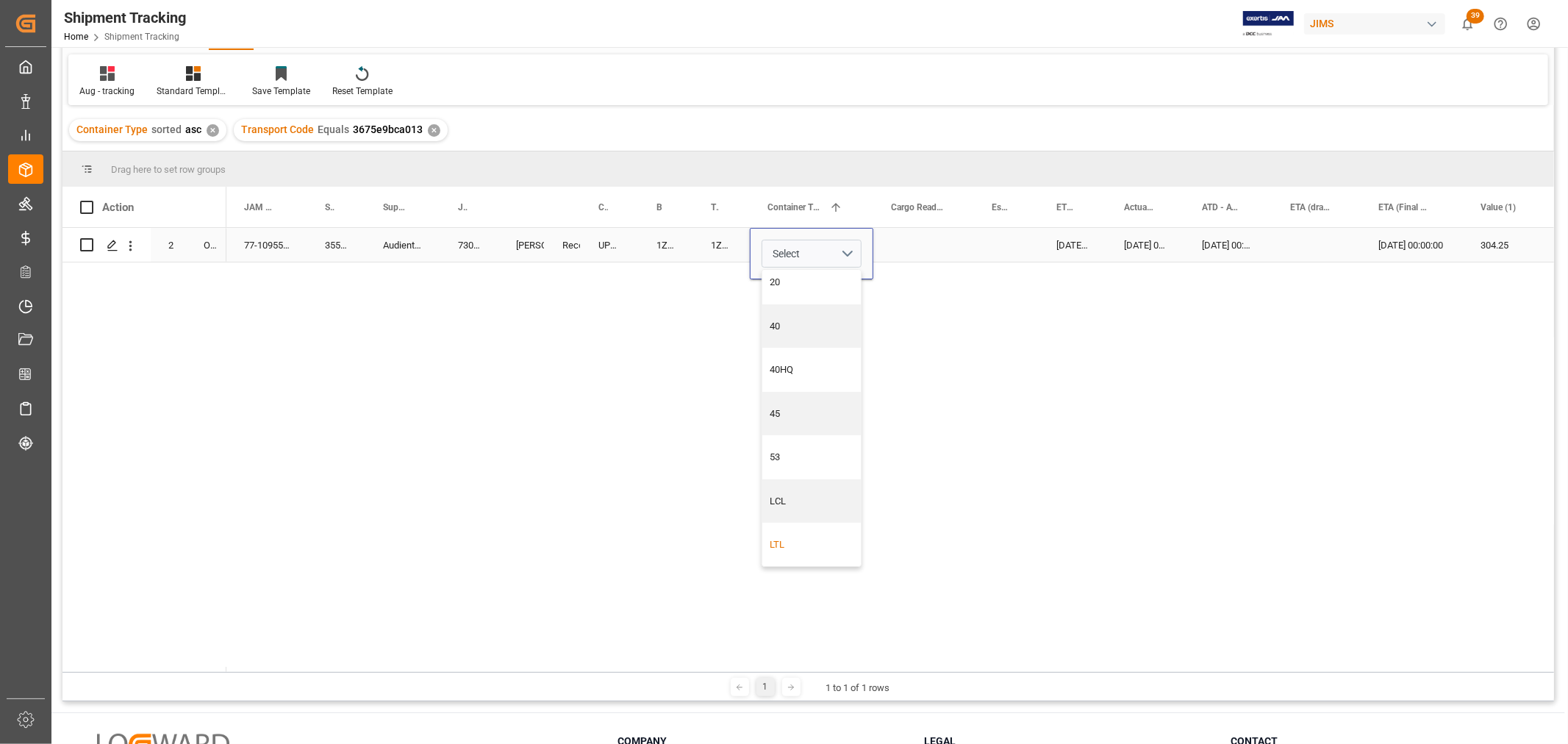
click at [800, 535] on div "LTL" at bounding box center [811, 544] width 98 height 44
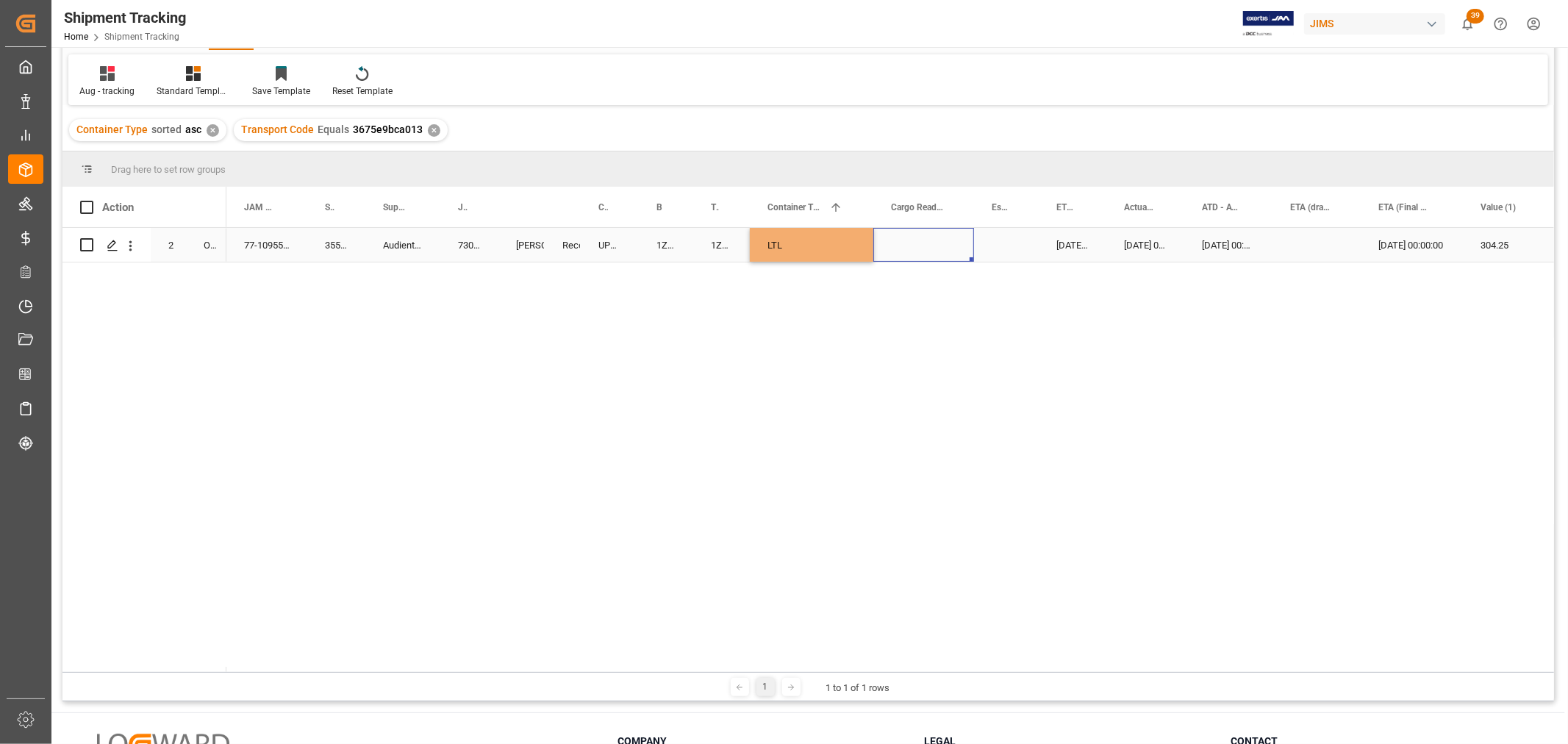
click at [926, 238] on div "Press SPACE to select this row." at bounding box center [923, 245] width 101 height 34
click at [1067, 245] on div "09-10-2025 00:00:00" at bounding box center [1072, 245] width 67 height 34
click at [916, 247] on div "Press SPACE to select this row." at bounding box center [923, 245] width 101 height 34
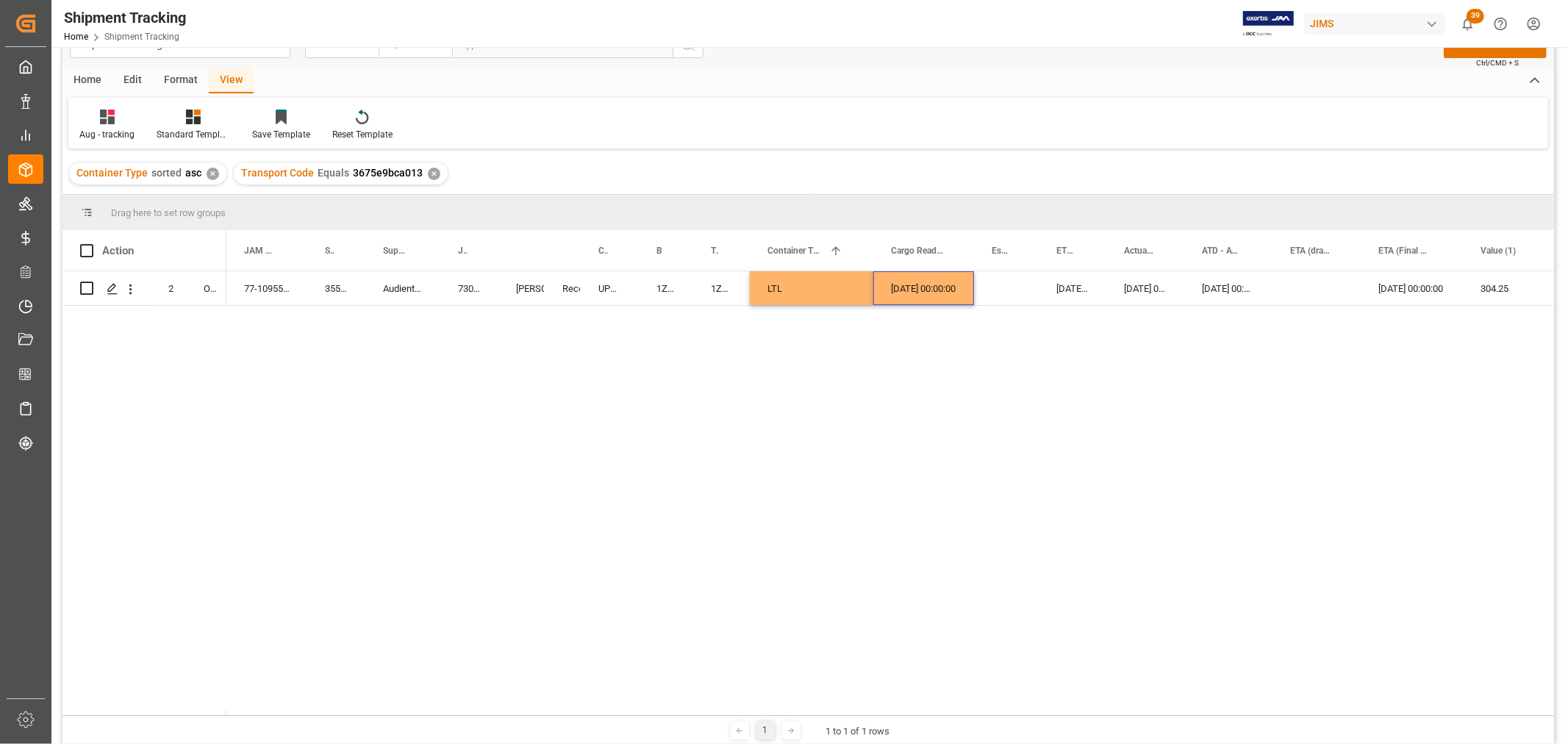
scroll to position [0, 0]
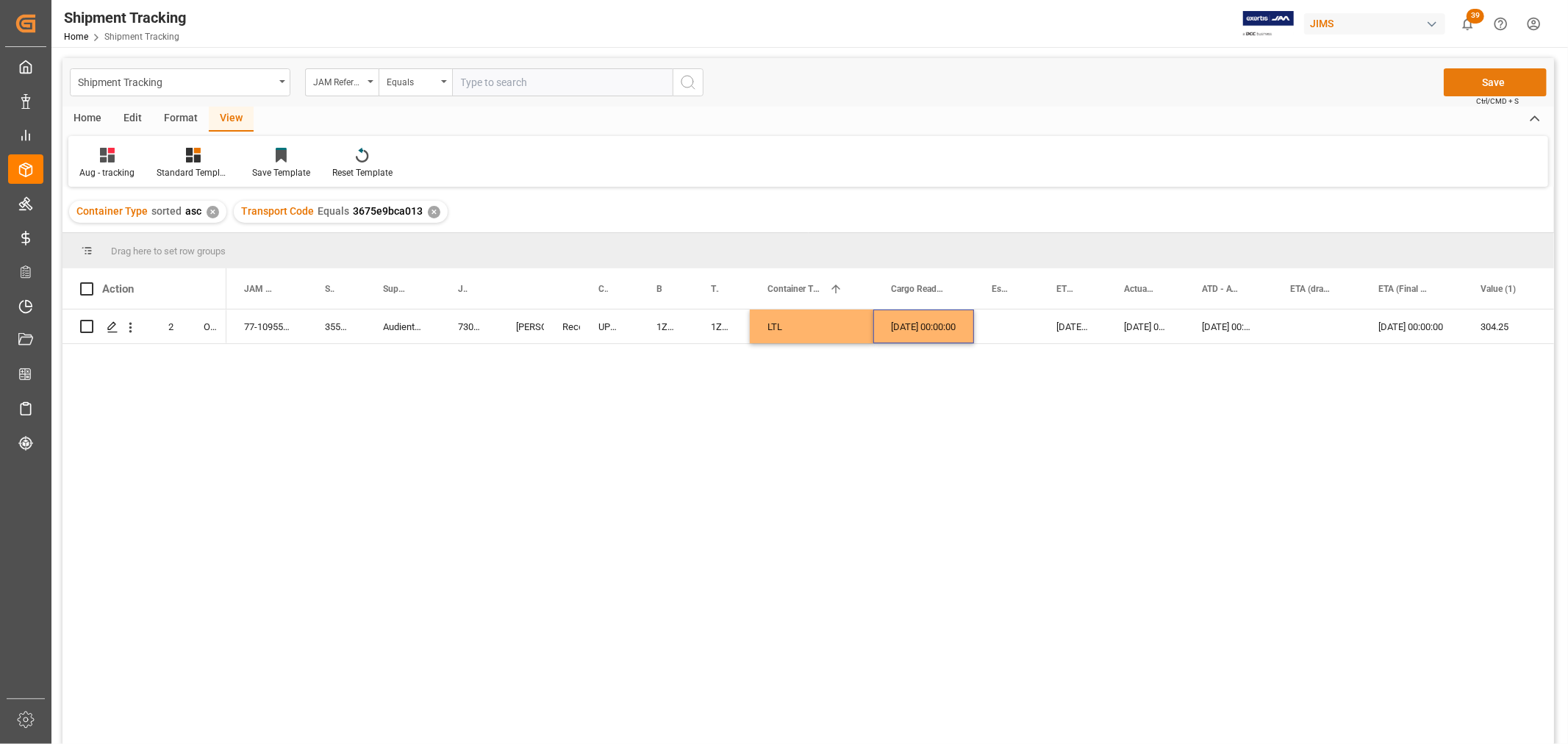
click at [1487, 72] on button "Save" at bounding box center [1496, 82] width 103 height 28
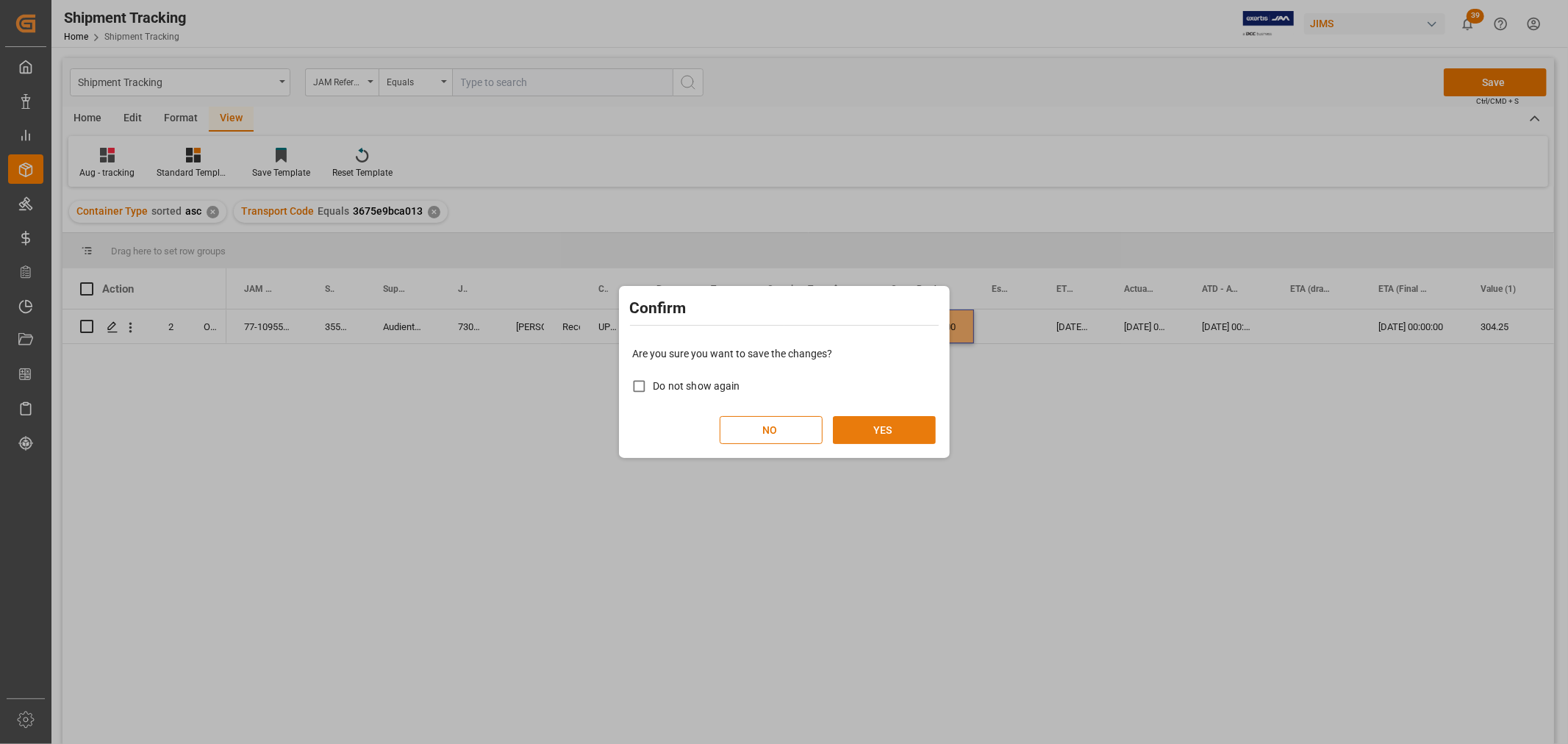
click at [907, 435] on button "YES" at bounding box center [885, 430] width 103 height 28
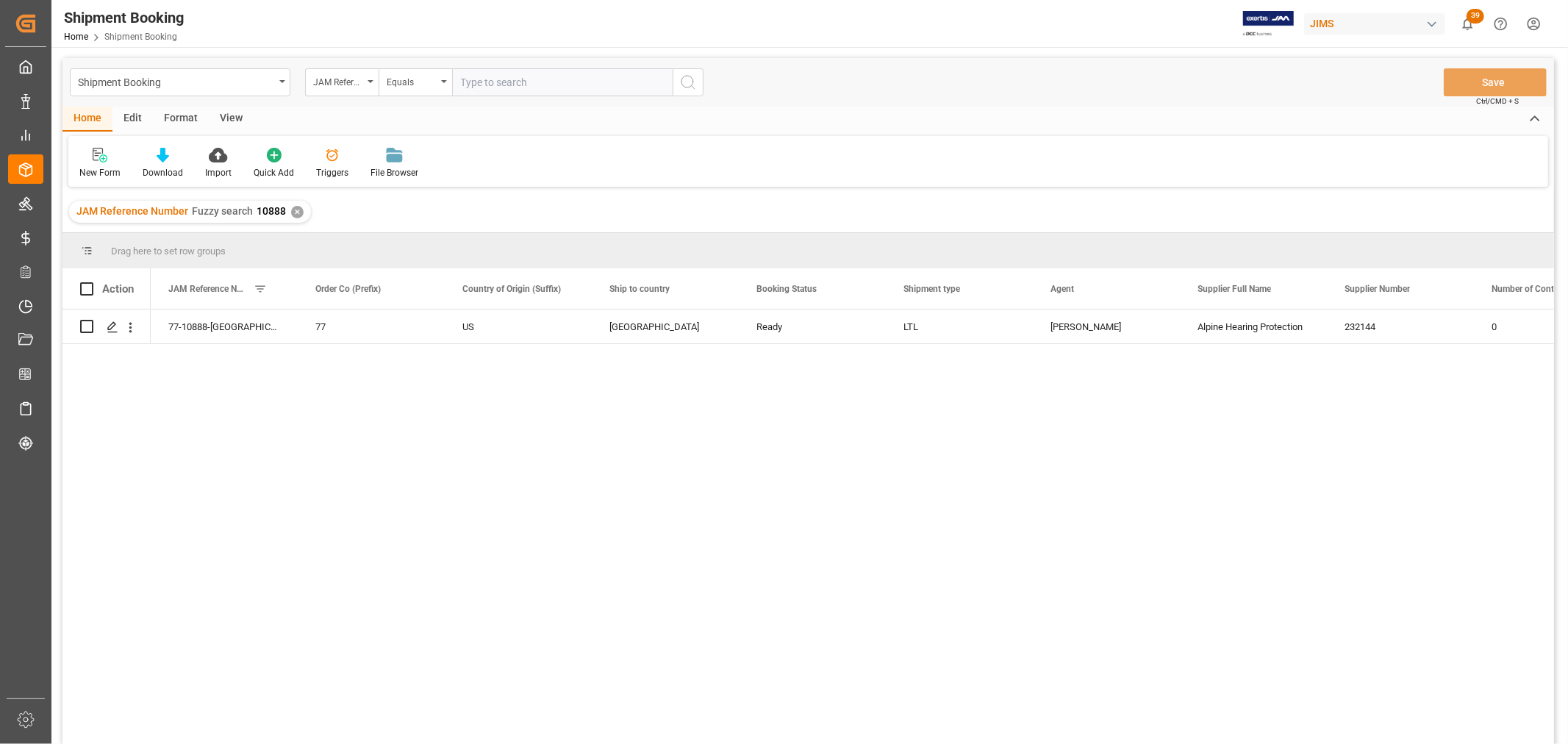
click at [240, 115] on div "View" at bounding box center [232, 119] width 45 height 25
click at [87, 167] on div "Default" at bounding box center [93, 172] width 28 height 13
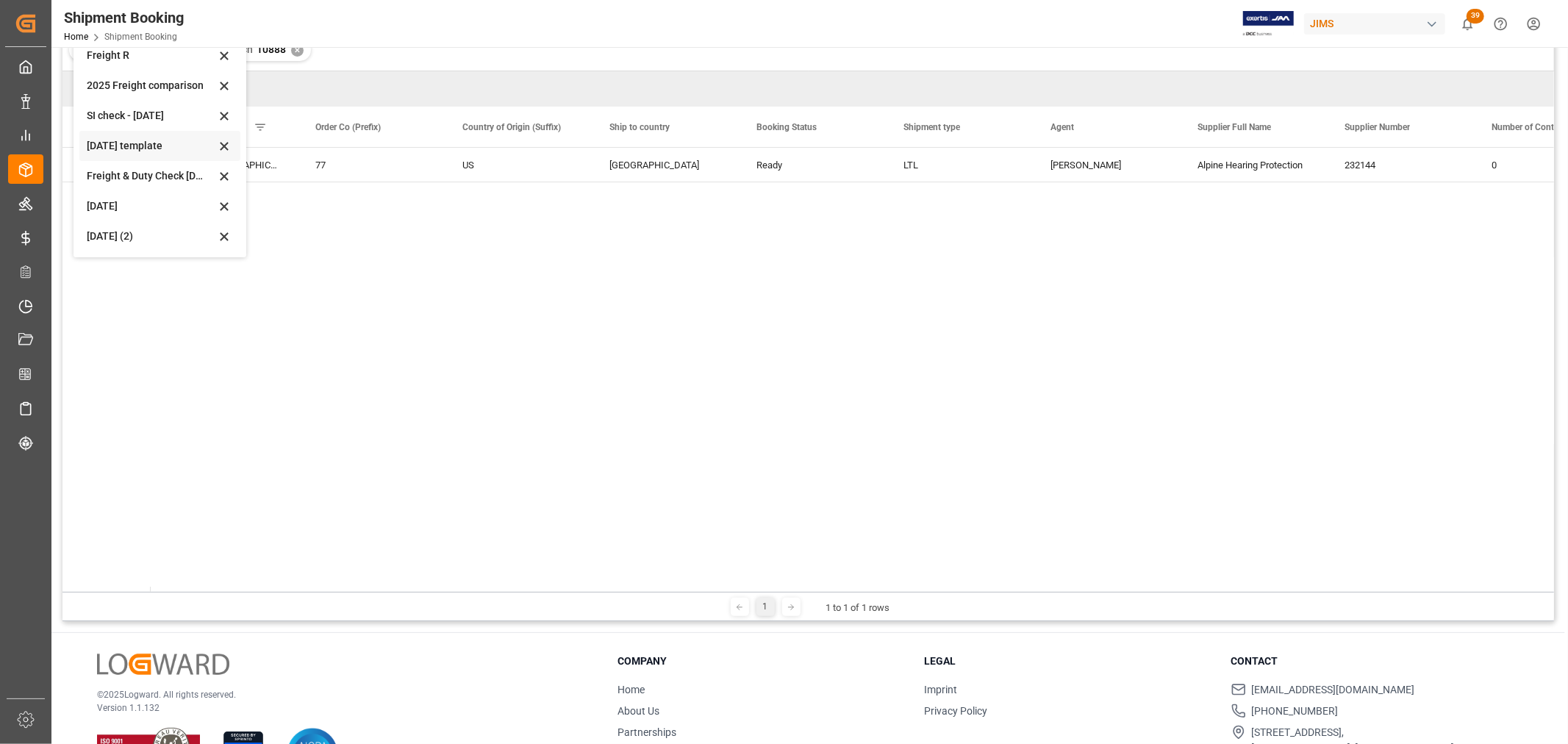
scroll to position [163, 0]
click at [92, 232] on div "Aug 2025 (2)" at bounding box center [151, 235] width 128 height 16
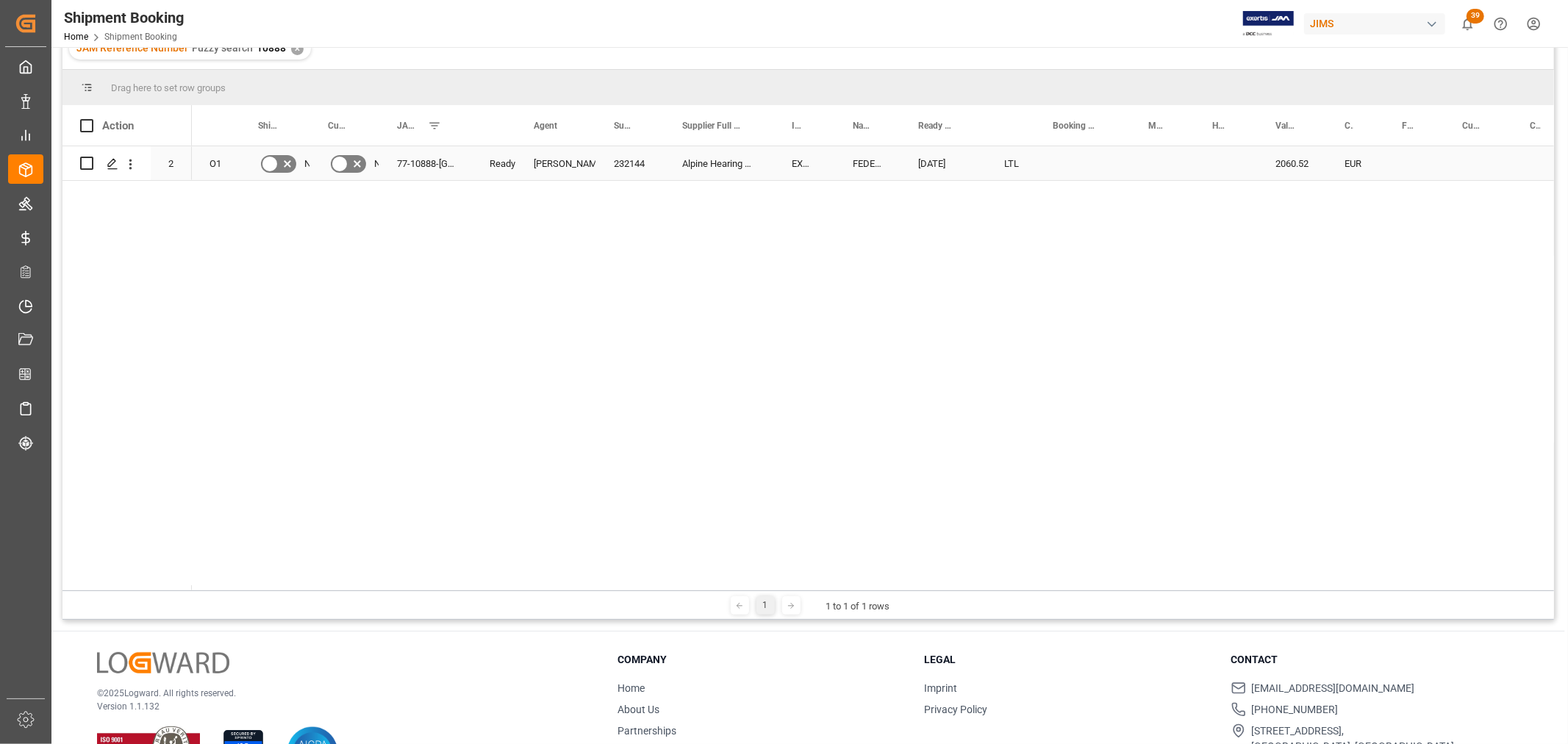
click at [1072, 159] on div "Press SPACE to select this row." at bounding box center [1083, 163] width 96 height 34
click at [1071, 163] on input "Press SPACE to select this row." at bounding box center [1083, 172] width 72 height 28
paste input "392774148420"
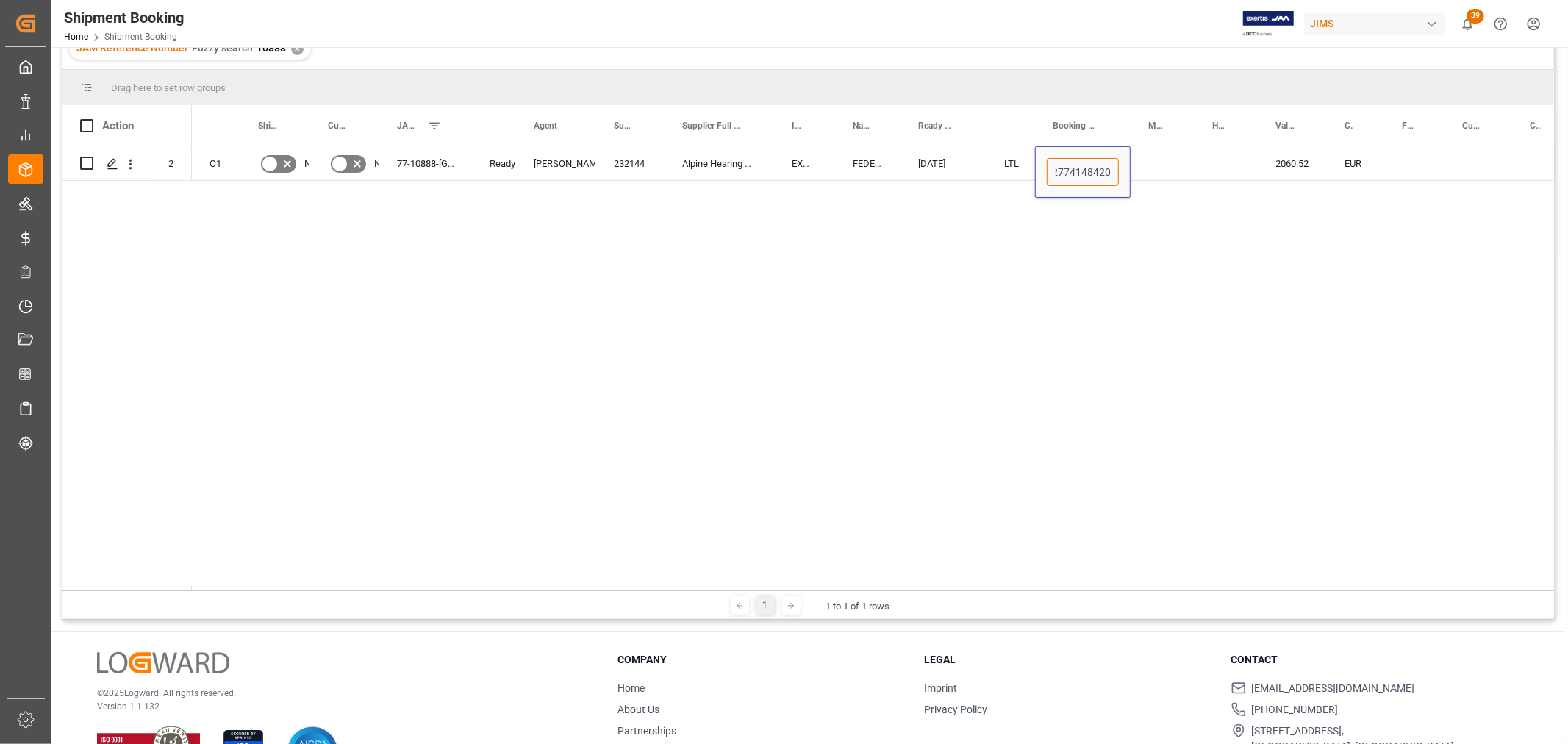
type input "392774148420"
click at [1191, 173] on div "Press SPACE to select this row." at bounding box center [1162, 163] width 64 height 34
click at [1107, 157] on div "392774148420" at bounding box center [1083, 163] width 96 height 34
drag, startPoint x: 1127, startPoint y: 177, endPoint x: 1196, endPoint y: 177, distance: 69.0
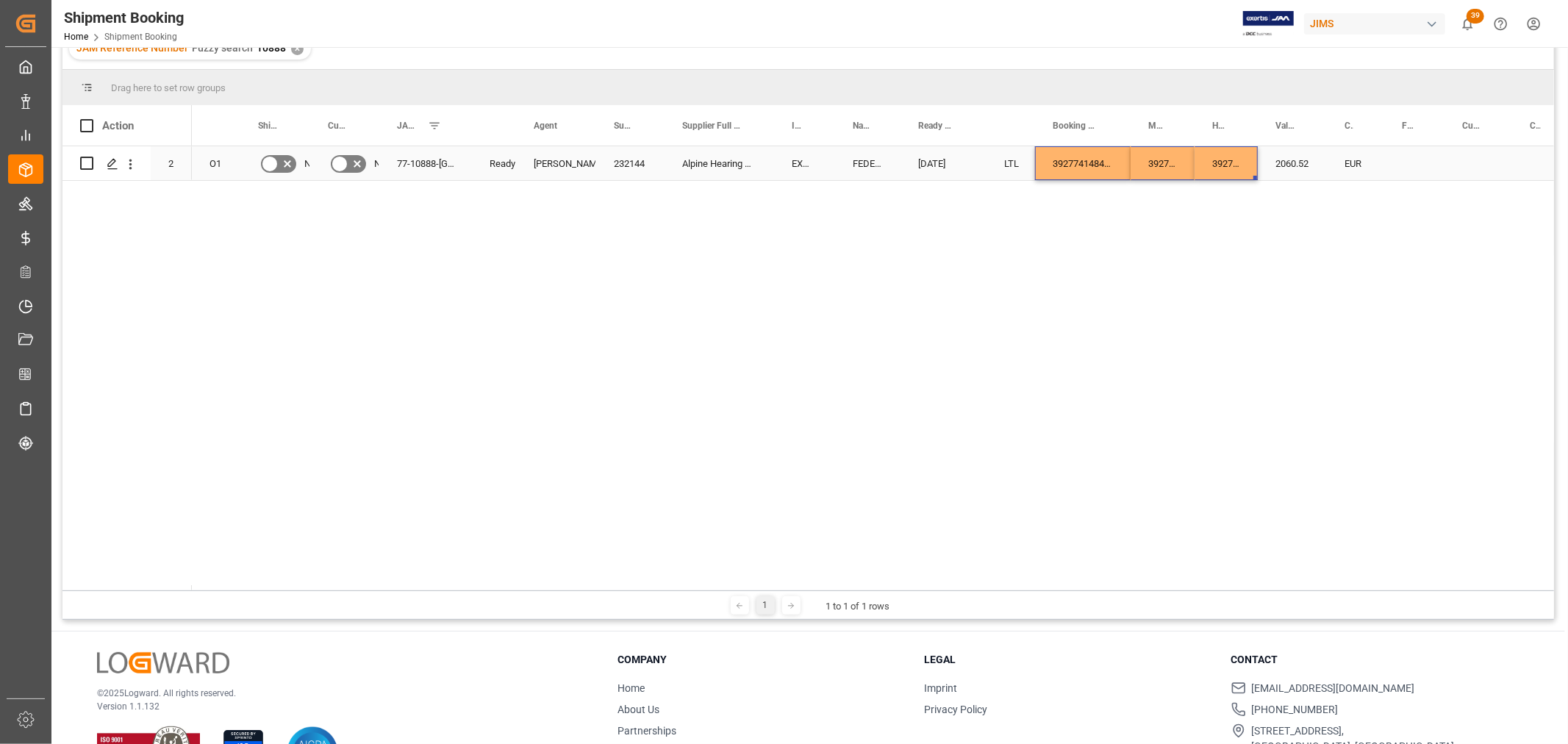
click at [1408, 153] on div "Press SPACE to select this row." at bounding box center [1415, 163] width 60 height 34
click at [1416, 163] on input "Press SPACE to select this row." at bounding box center [1415, 172] width 37 height 28
type input "0.00"
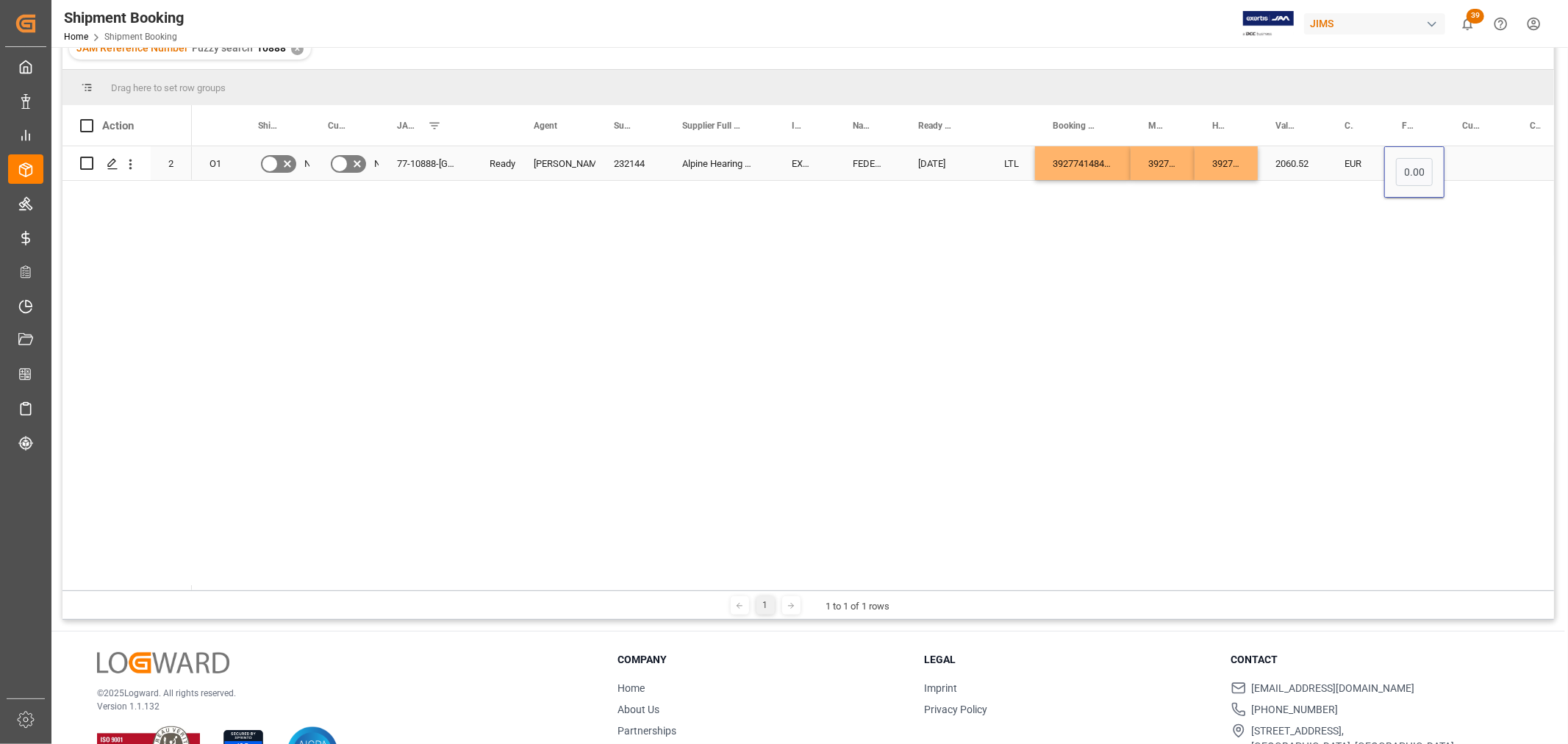
click at [1467, 167] on div "Press SPACE to select this row." at bounding box center [1478, 163] width 67 height 34
click at [1466, 155] on div "Press SPACE to select this row." at bounding box center [1478, 163] width 67 height 34
click at [1472, 171] on input "Press SPACE to select this row." at bounding box center [1478, 172] width 44 height 28
click at [1484, 170] on input "Press SPACE to select this row." at bounding box center [1478, 172] width 44 height 28
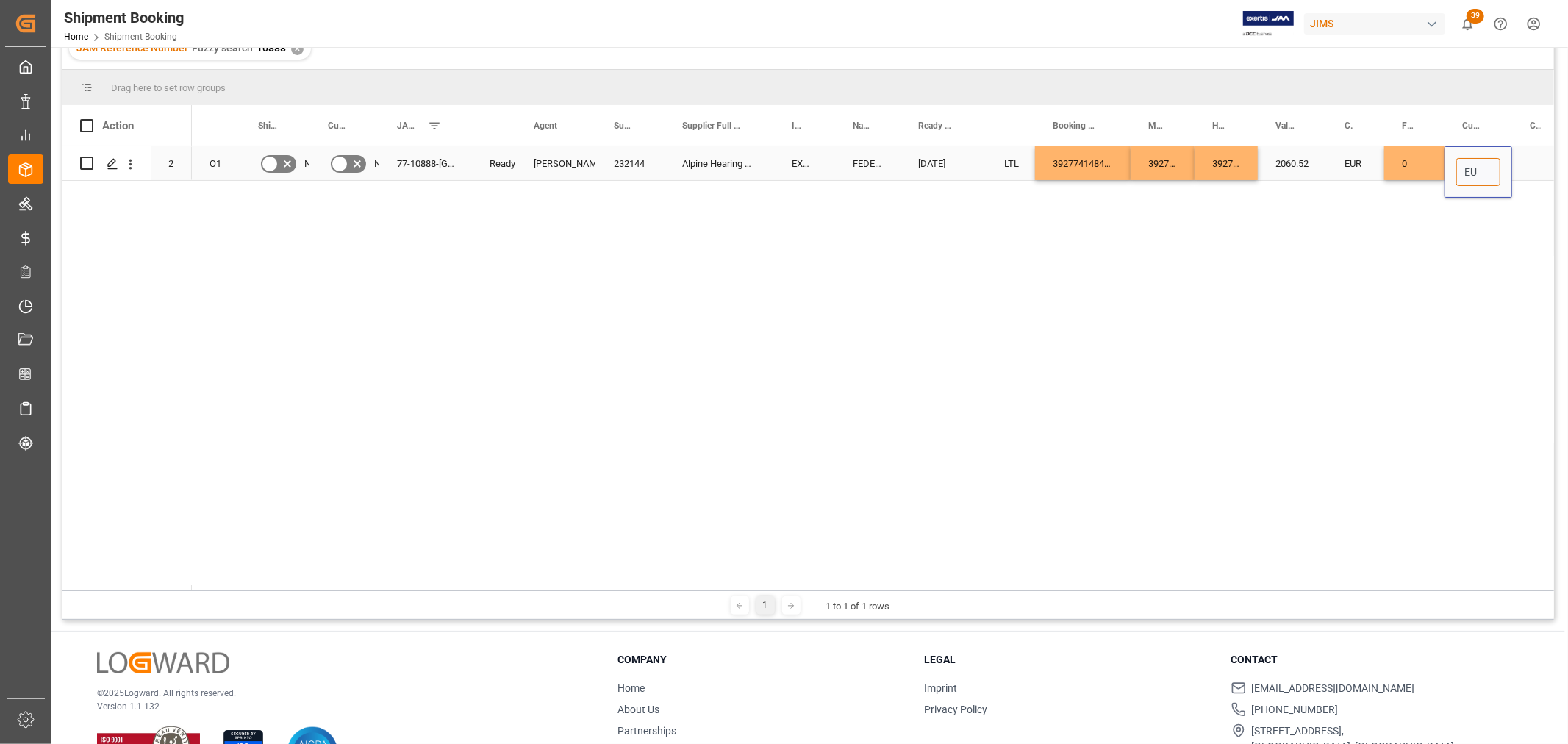
type input "EUR"
click at [1311, 166] on div "2060.52" at bounding box center [1292, 163] width 69 height 34
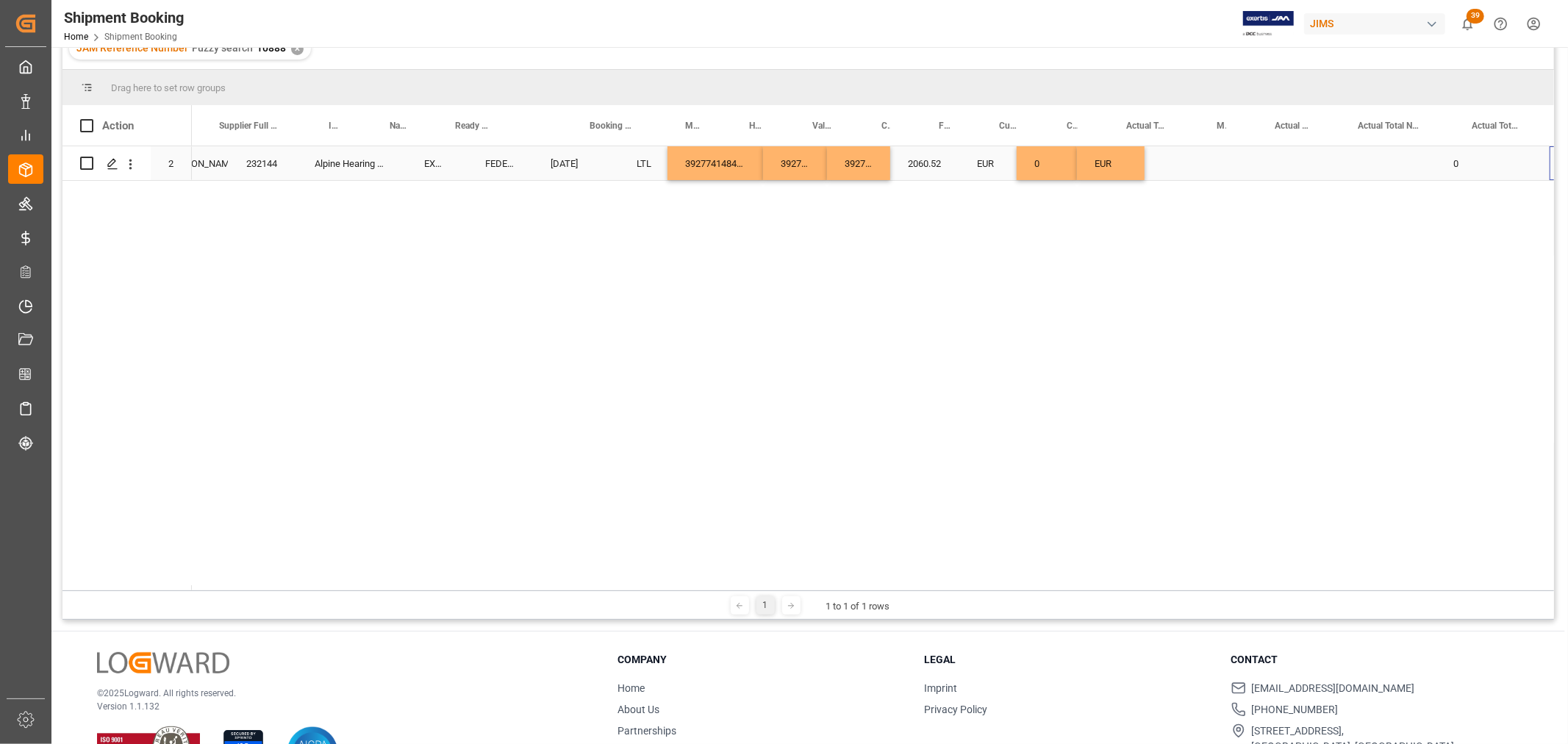
scroll to position [0, 463]
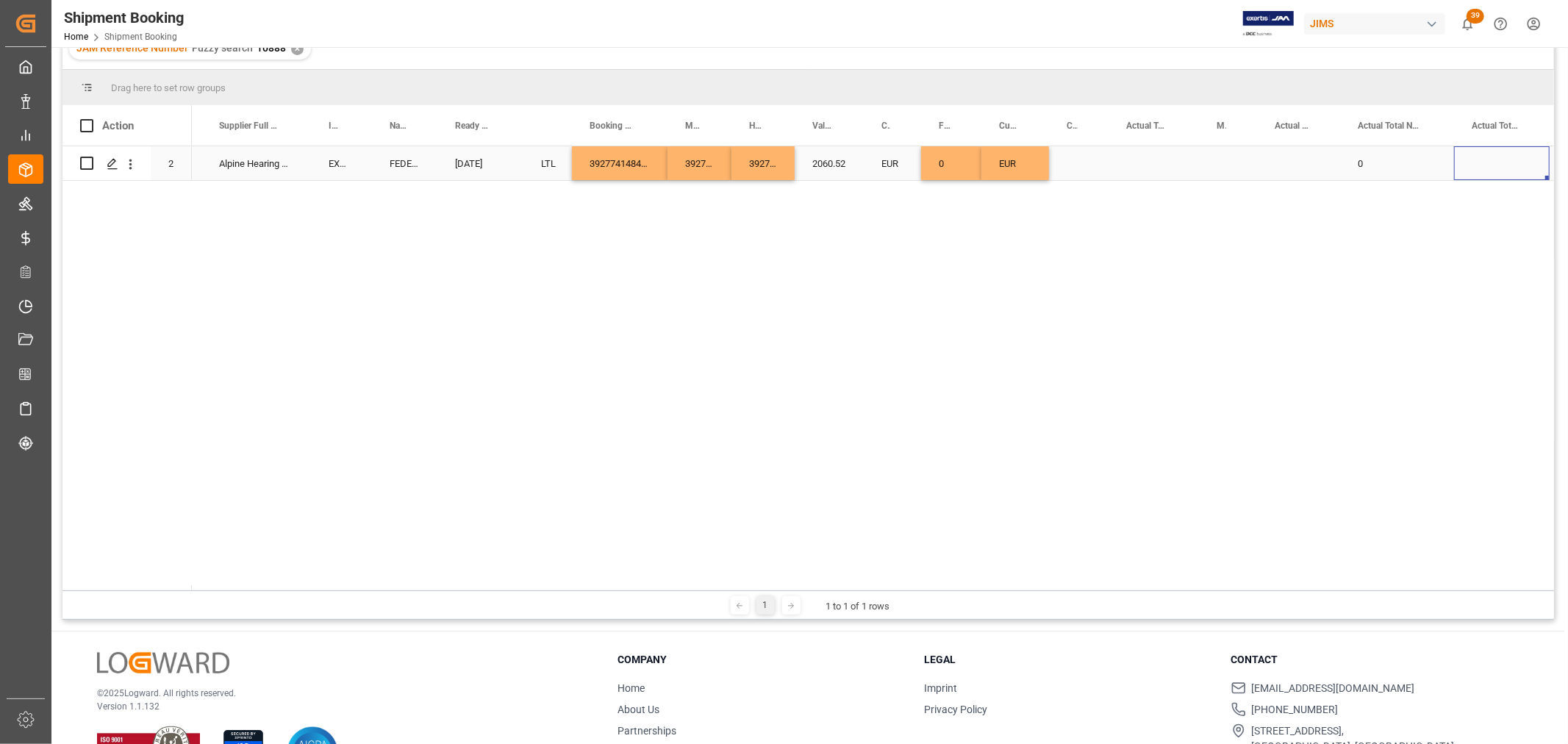
click at [1091, 159] on div "Press SPACE to select this row." at bounding box center [1078, 163] width 59 height 34
click at [1156, 157] on div "Press SPACE to select this row." at bounding box center [1154, 163] width 91 height 34
click at [1152, 152] on div "Press SPACE to select this row." at bounding box center [1154, 163] width 91 height 34
click at [1149, 167] on input "Press SPACE to select this row." at bounding box center [1154, 172] width 67 height 28
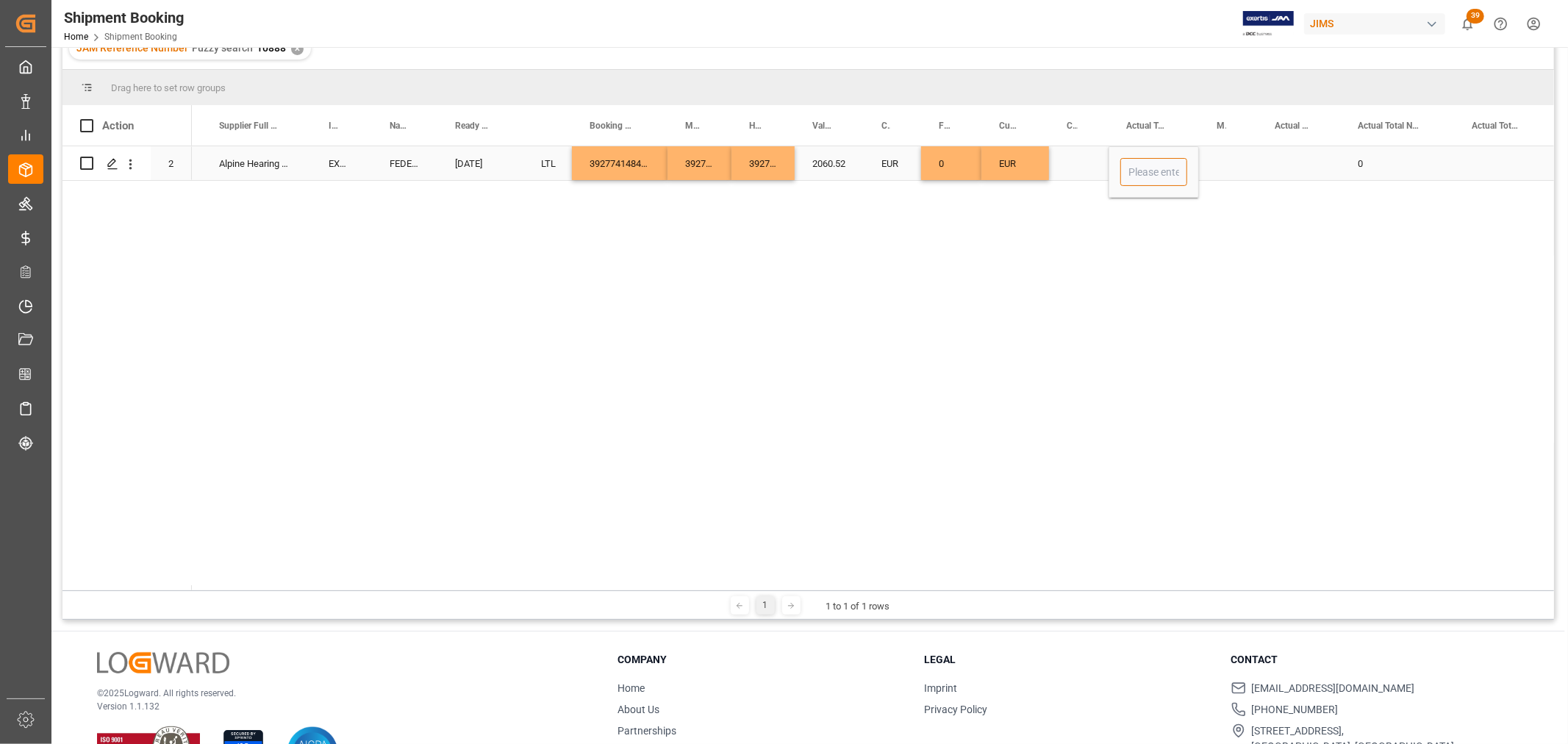
click at [1156, 175] on input "Press SPACE to select this row." at bounding box center [1154, 172] width 67 height 28
type input "19"
click at [1214, 153] on div "Press SPACE to select this row." at bounding box center [1228, 163] width 58 height 34
click at [1211, 163] on div "Press SPACE to select this row." at bounding box center [1228, 163] width 58 height 34
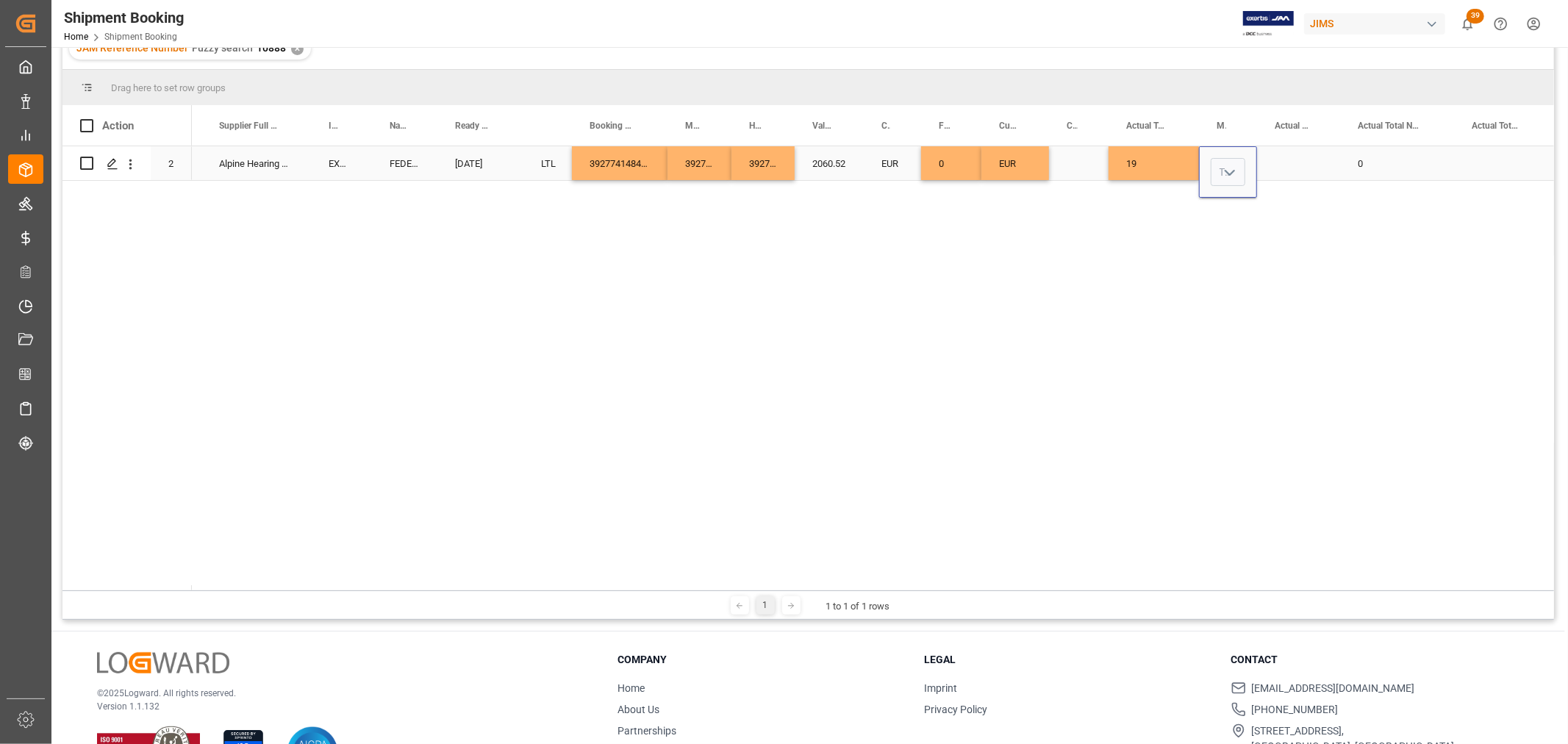
click at [1228, 177] on icon "open menu" at bounding box center [1230, 172] width 17 height 17
click at [1224, 263] on div "LB" at bounding box center [1228, 266] width 33 height 52
type input "LB"
click at [1303, 159] on div "Press SPACE to select this row." at bounding box center [1299, 163] width 83 height 34
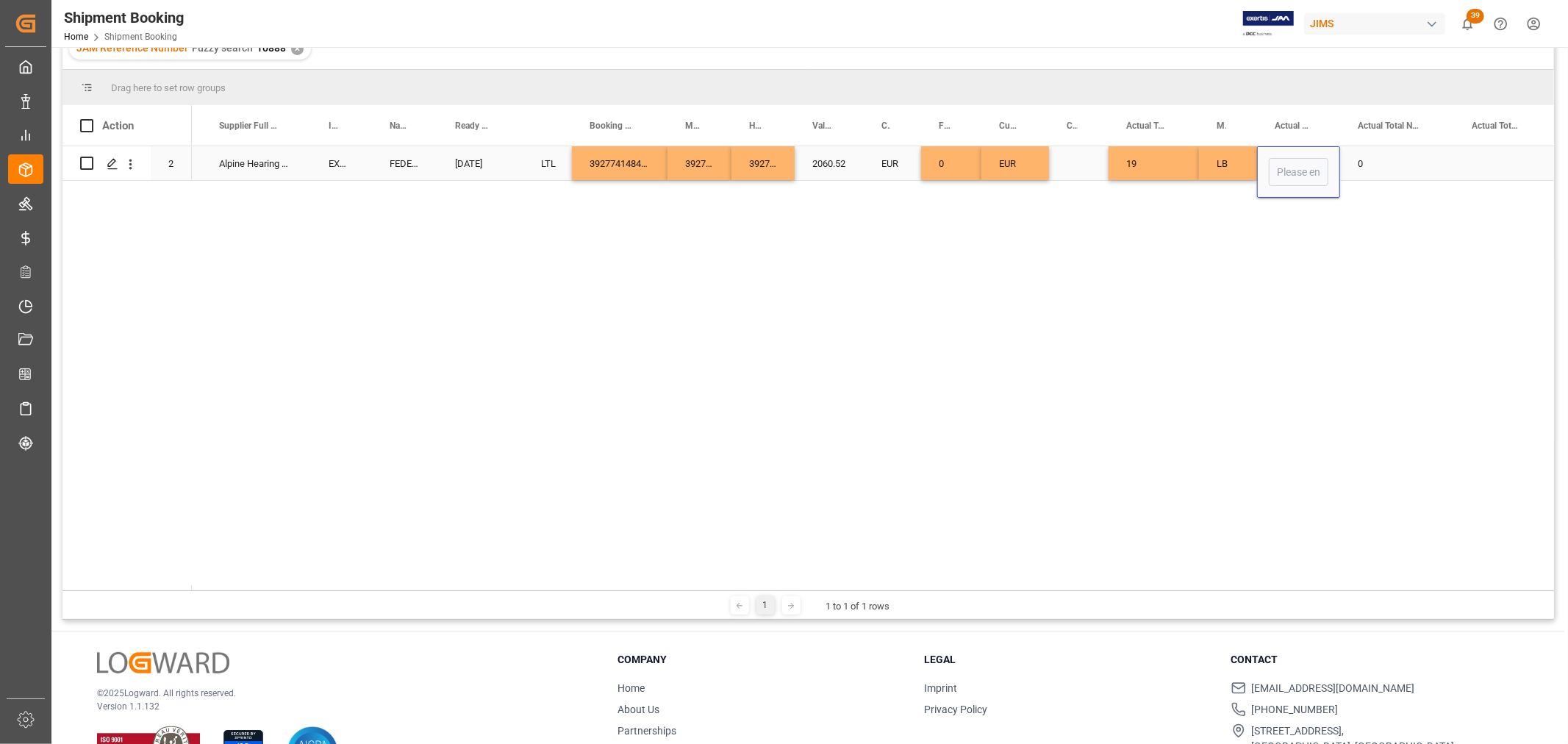
click at [1303, 159] on input "Press SPACE to select this row." at bounding box center [1298, 172] width 59 height 28
click at [1301, 177] on input "Press SPACE to select this row." at bounding box center [1298, 172] width 59 height 28
type input "2"
click at [1392, 162] on div "0" at bounding box center [1397, 163] width 114 height 34
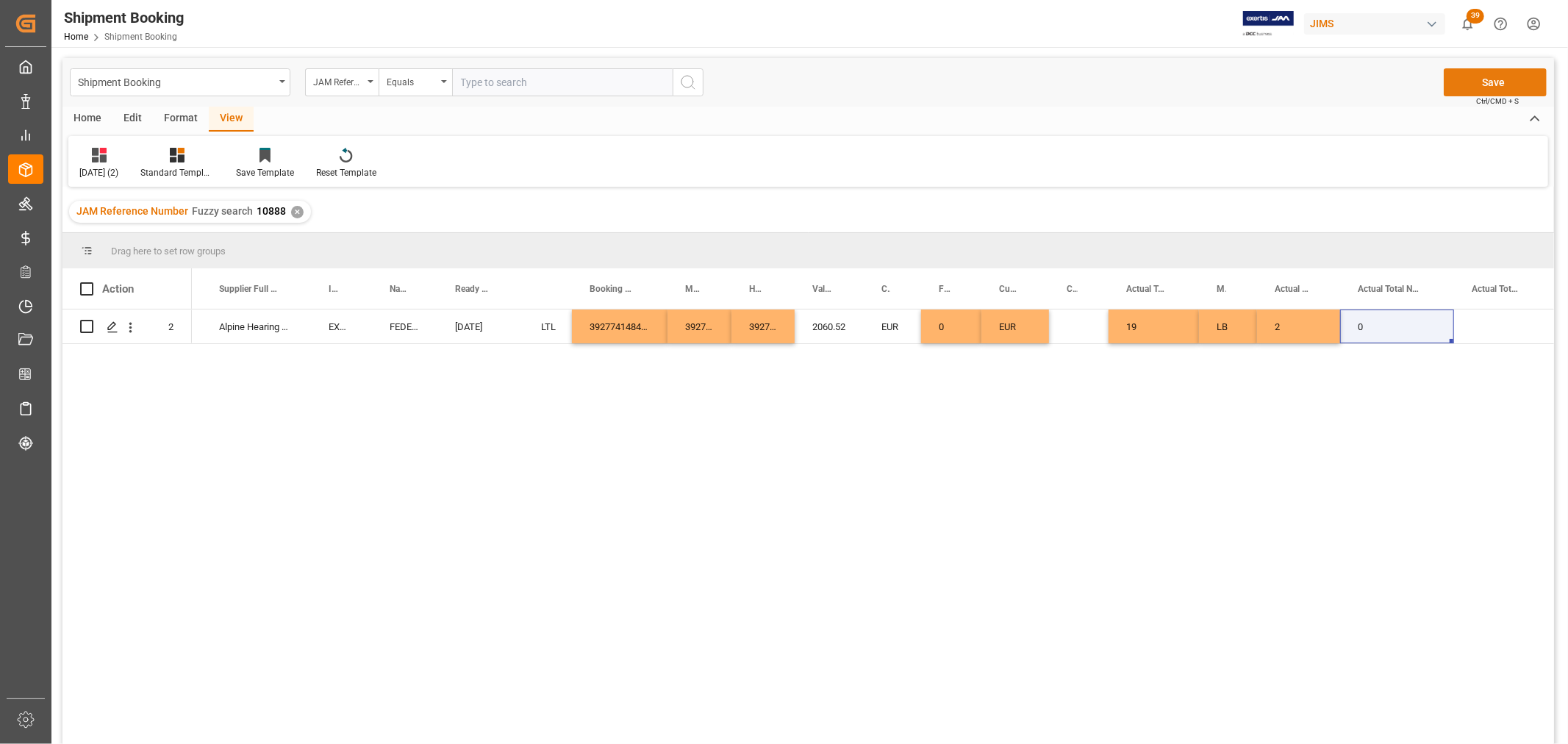
click at [1494, 77] on button "Save" at bounding box center [1496, 82] width 103 height 28
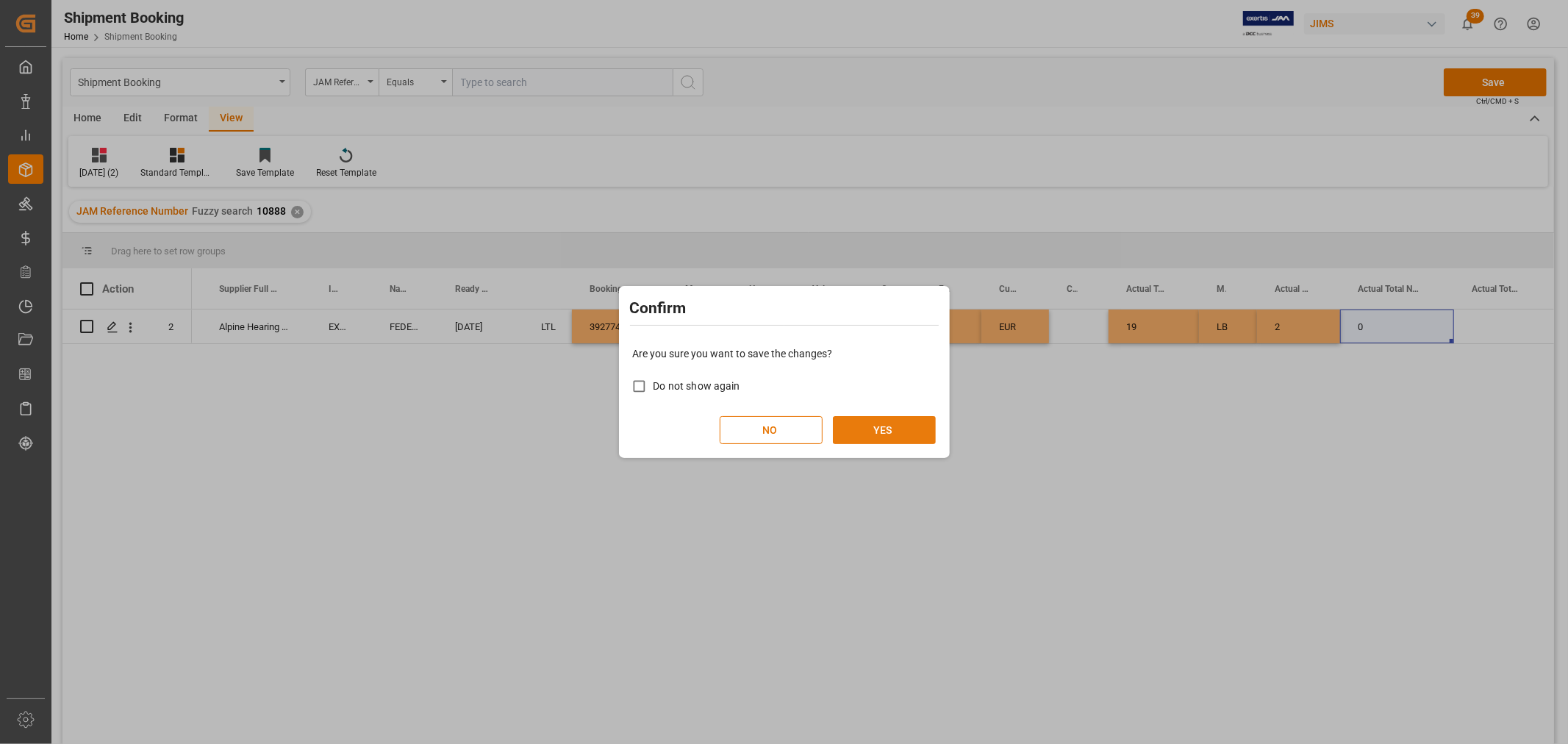
click at [895, 428] on button "YES" at bounding box center [885, 430] width 103 height 28
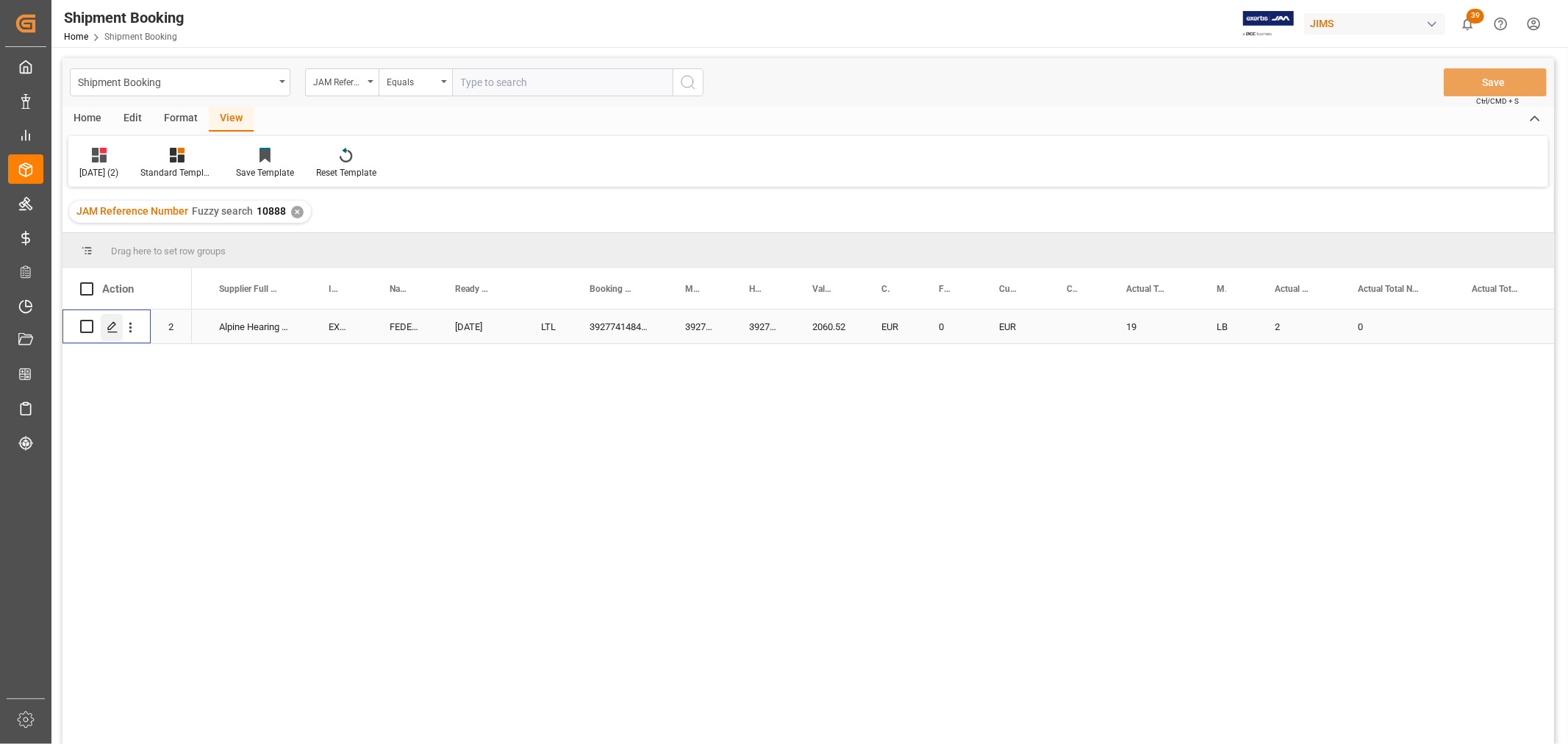
click at [114, 323] on icon "Press SPACE to select this row." at bounding box center [112, 327] width 12 height 12
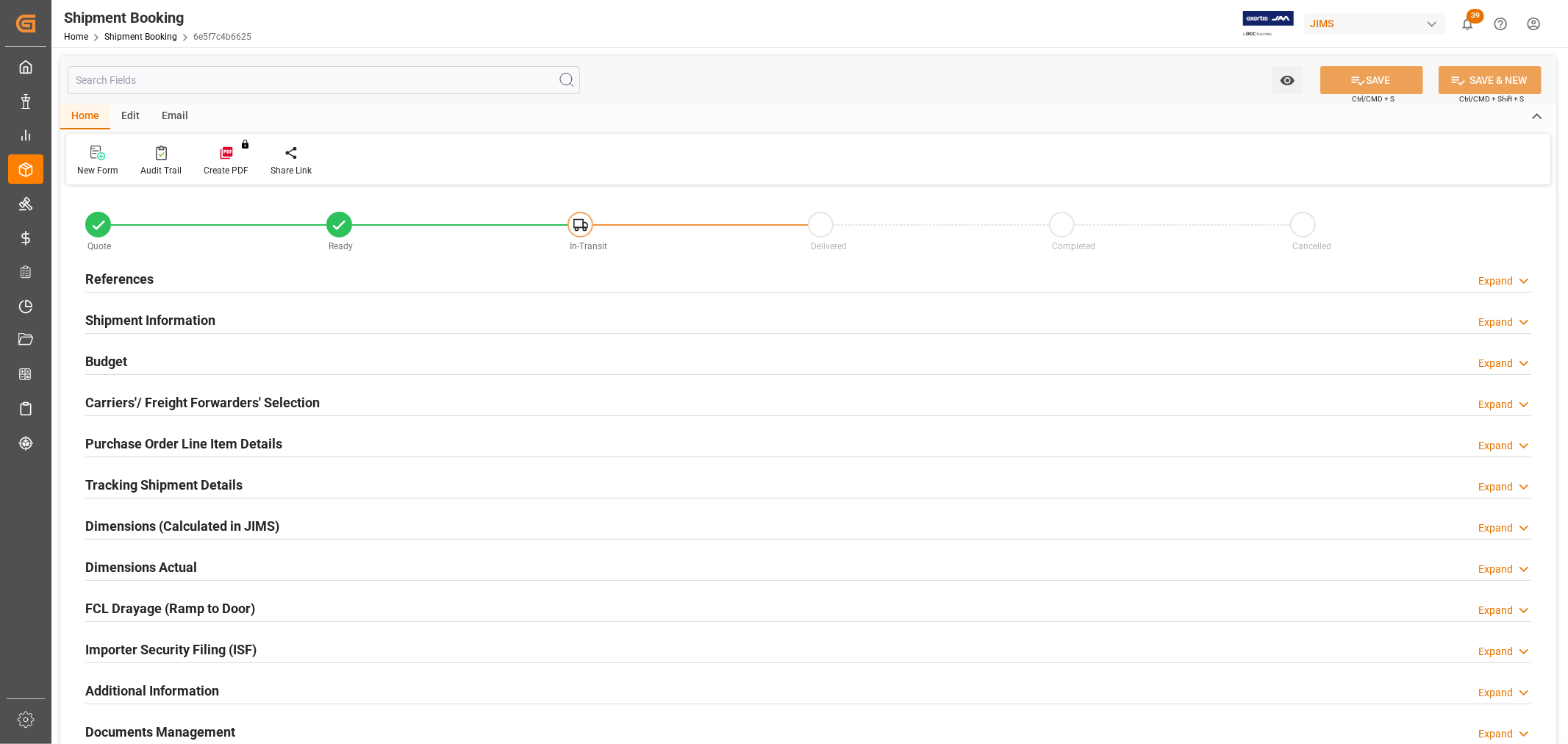
type input "4"
click at [144, 439] on h2 "Purchase Order Line Item Details" at bounding box center [183, 444] width 197 height 20
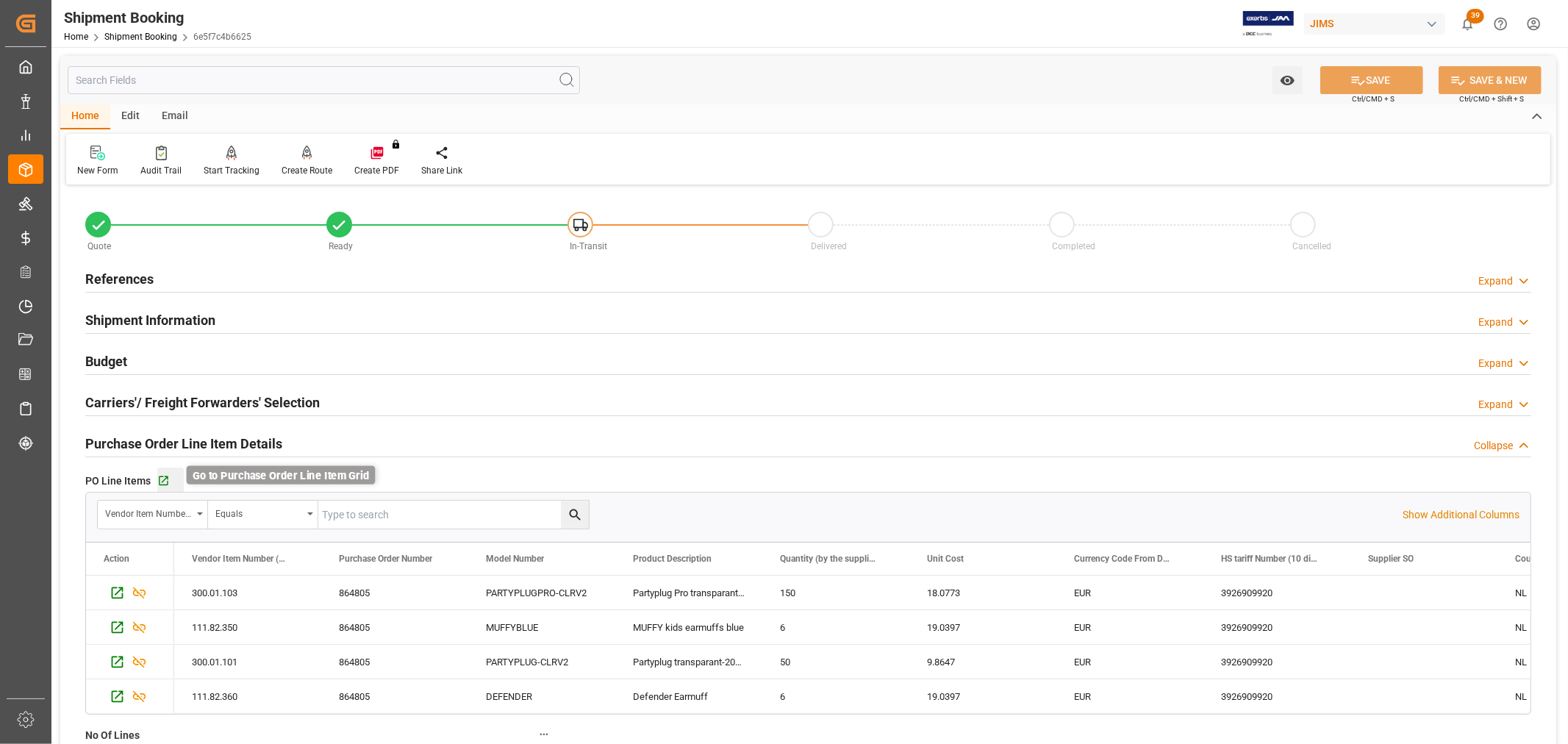
click at [160, 481] on icon "button" at bounding box center [163, 481] width 12 height 12
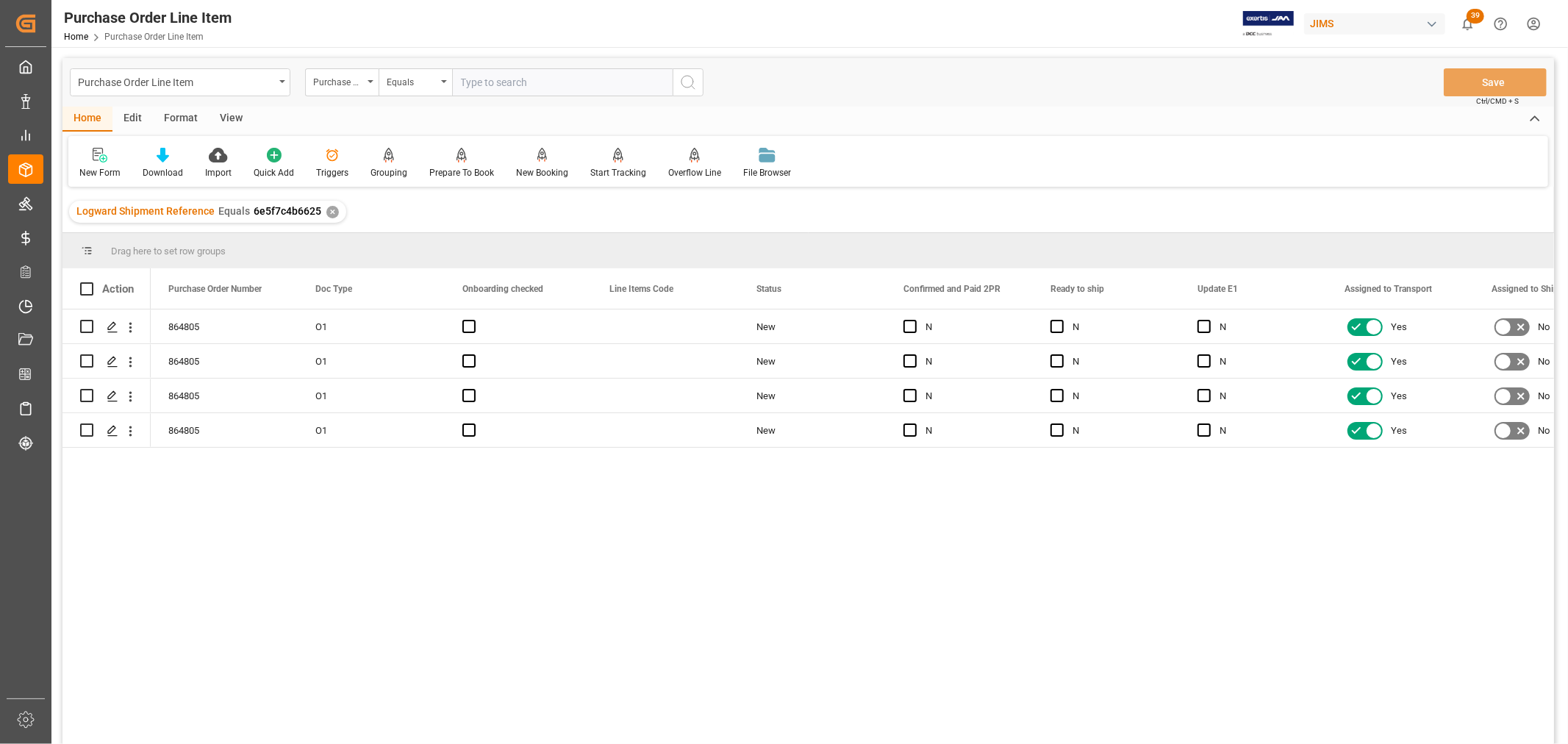
click at [232, 116] on div "View" at bounding box center [232, 119] width 45 height 25
click at [85, 167] on div "Default" at bounding box center [93, 172] width 28 height 13
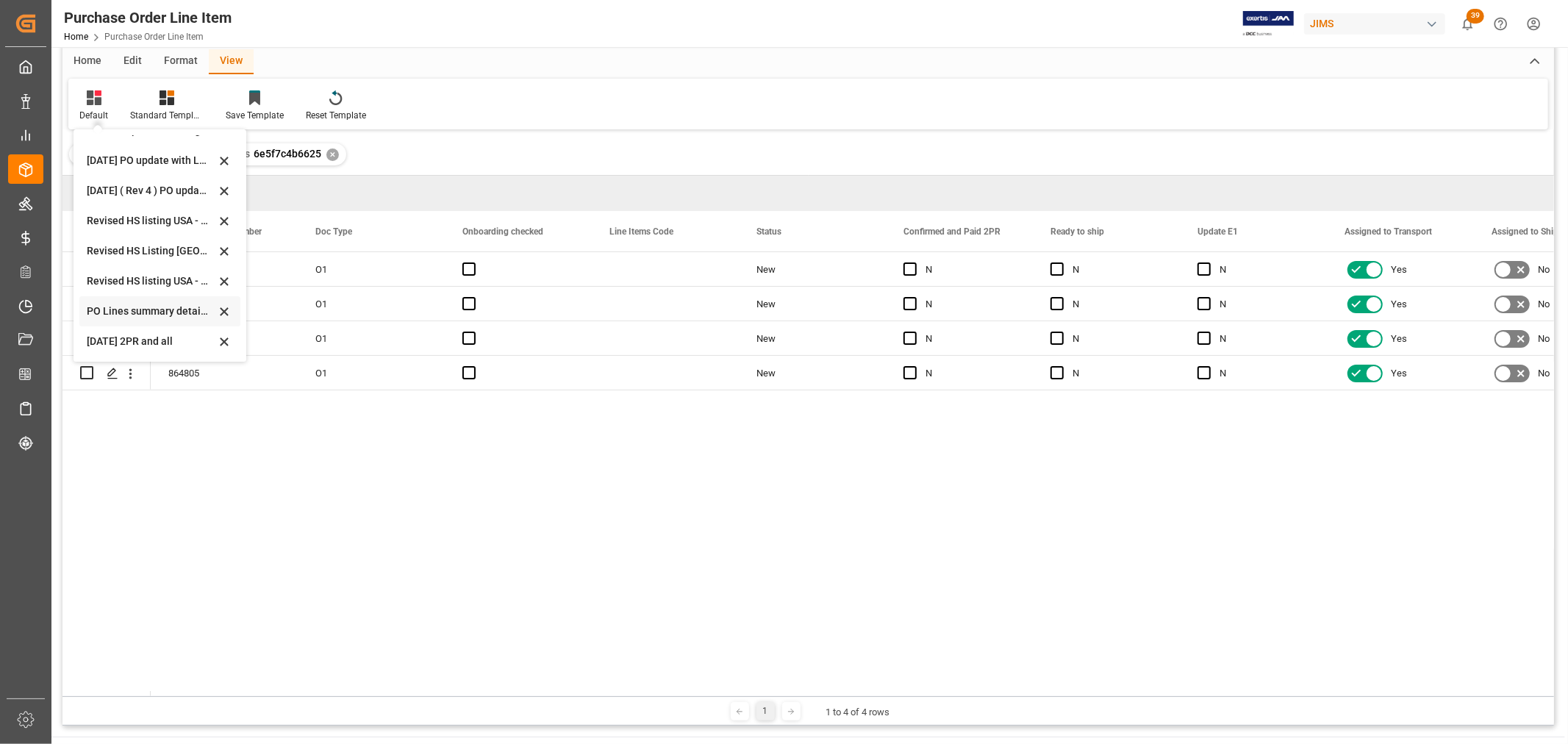
scroll to position [82, 0]
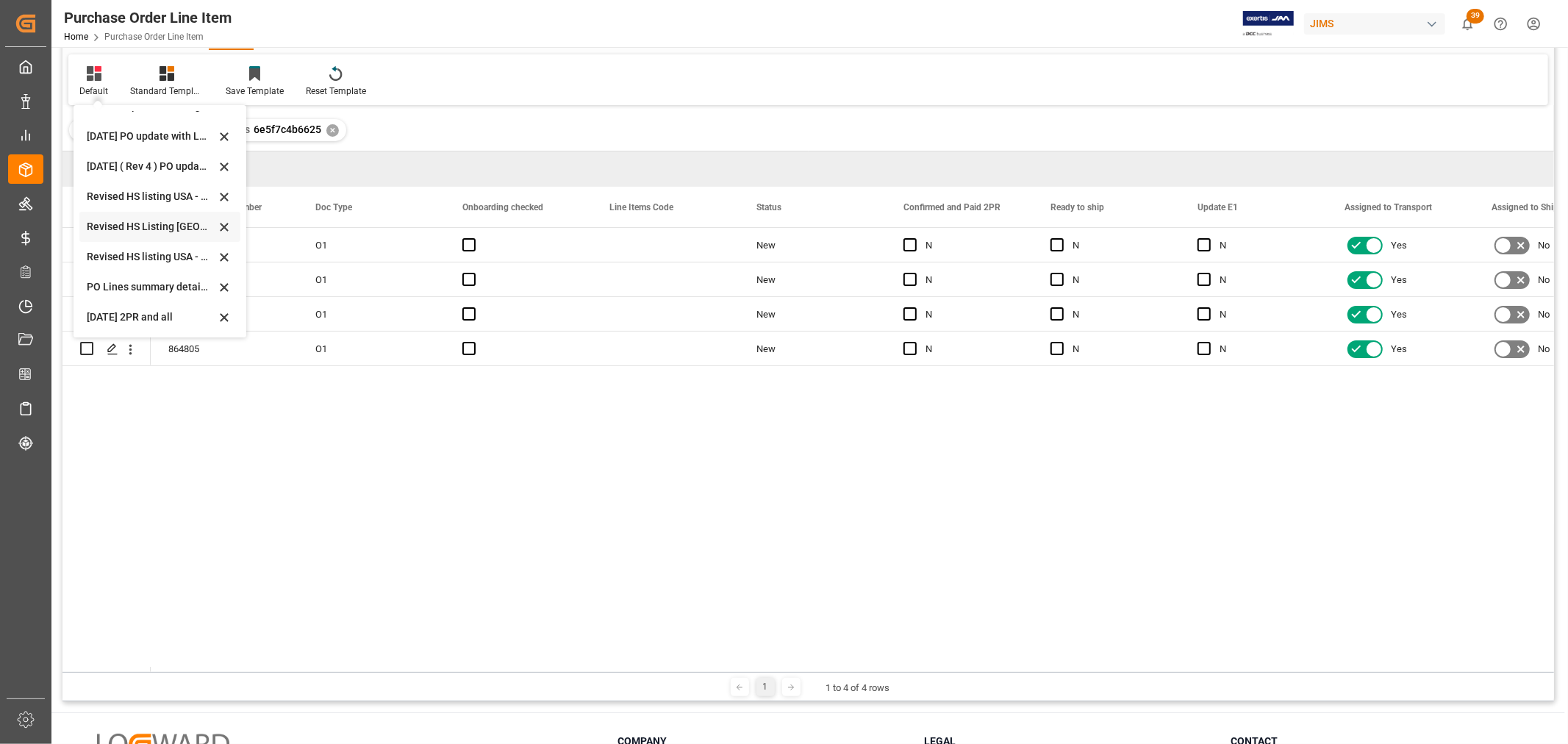
click at [141, 222] on div "Revised HS Listing Canada" at bounding box center [151, 227] width 128 height 16
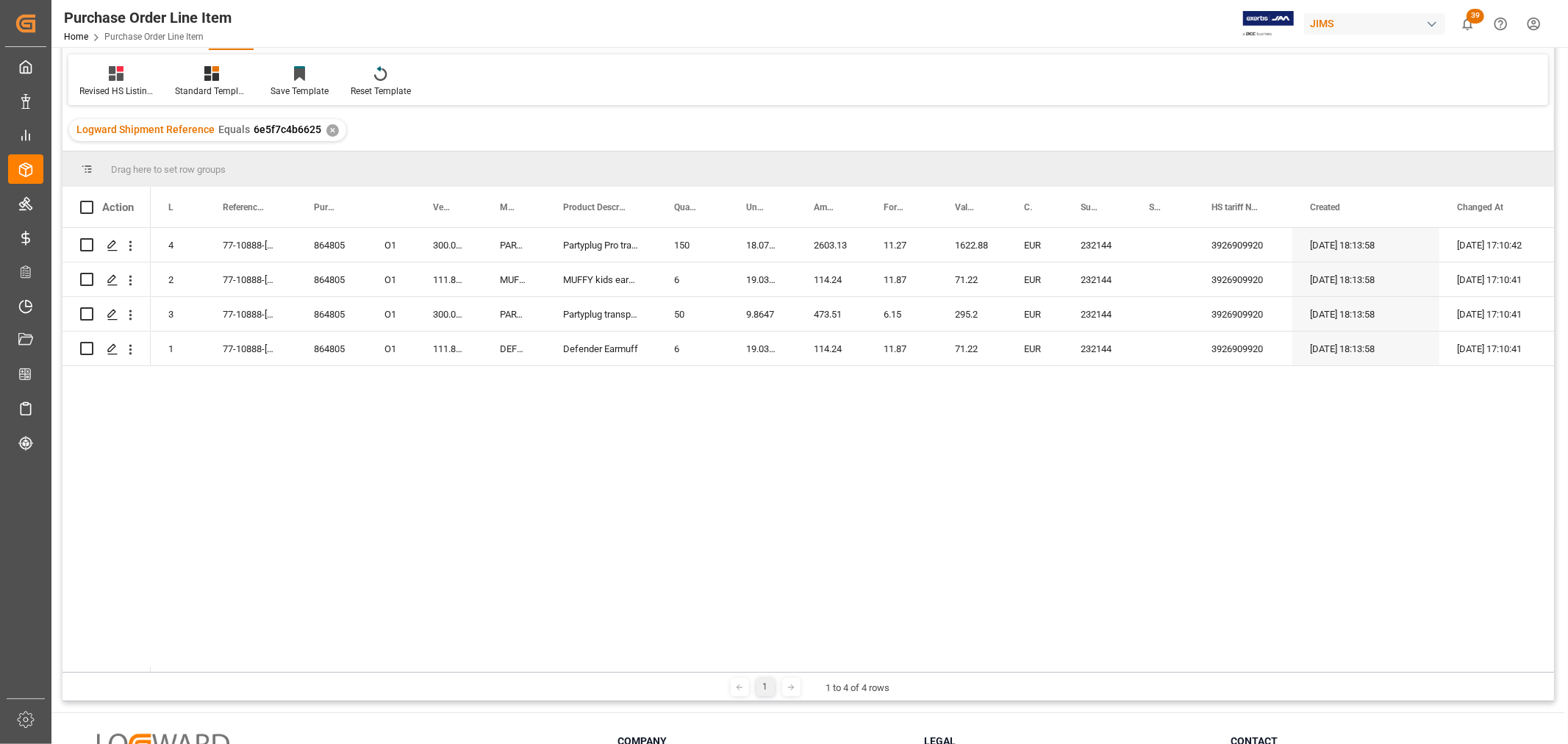
scroll to position [0, 0]
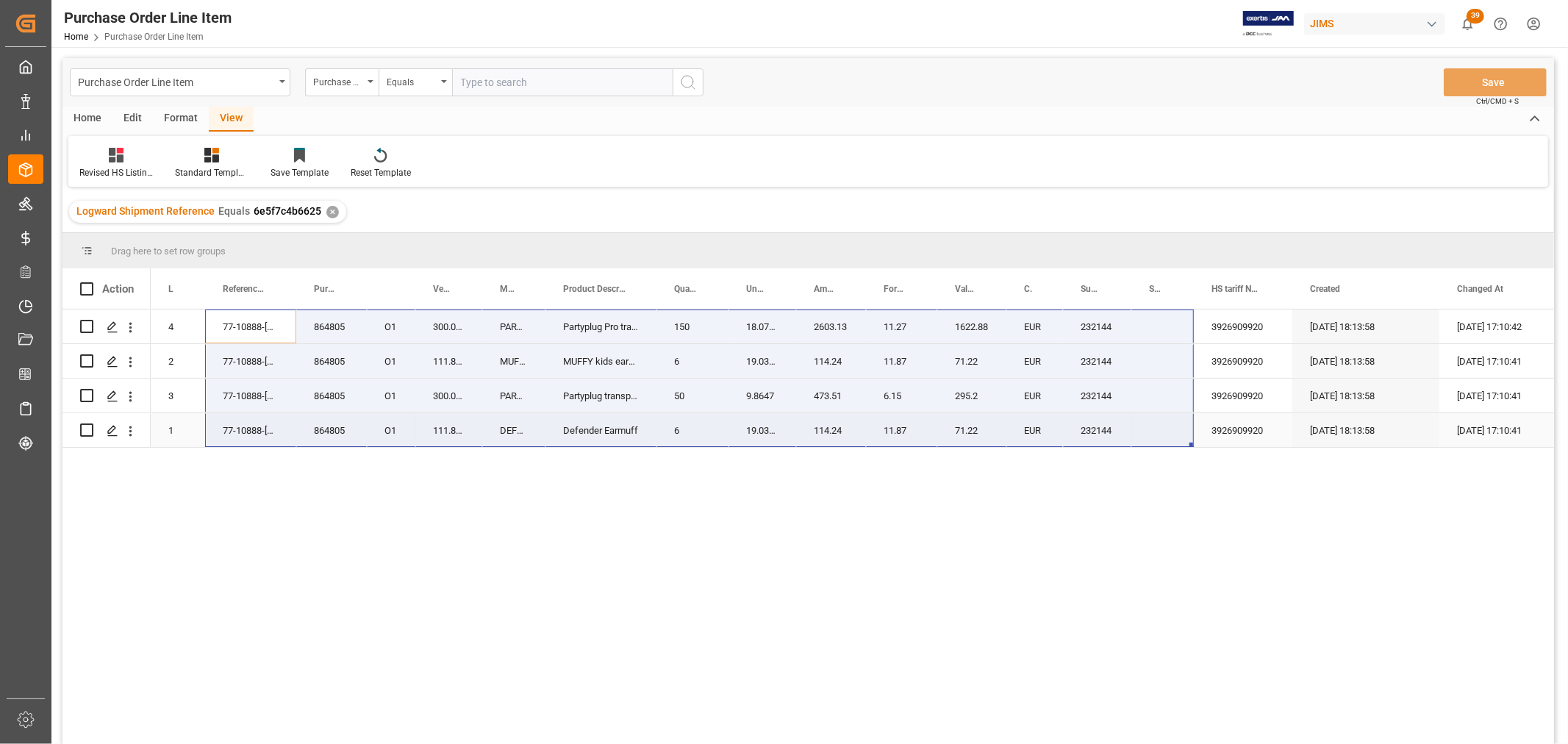
drag, startPoint x: 231, startPoint y: 324, endPoint x: 1178, endPoint y: 445, distance: 954.7
click at [1178, 445] on div "864805 O1 4 77-10888-US 300.01.103 PARTYPLUGPRO-CLRV2 Partyplug Pro transparant…" at bounding box center [868, 379] width 1436 height 138
click at [649, 657] on div "864805 O1 4 77-10888-US 300.01.103 PARTYPLUGPRO-CLRV2 Partyplug Pro transparant…" at bounding box center [852, 532] width 1404 height 444
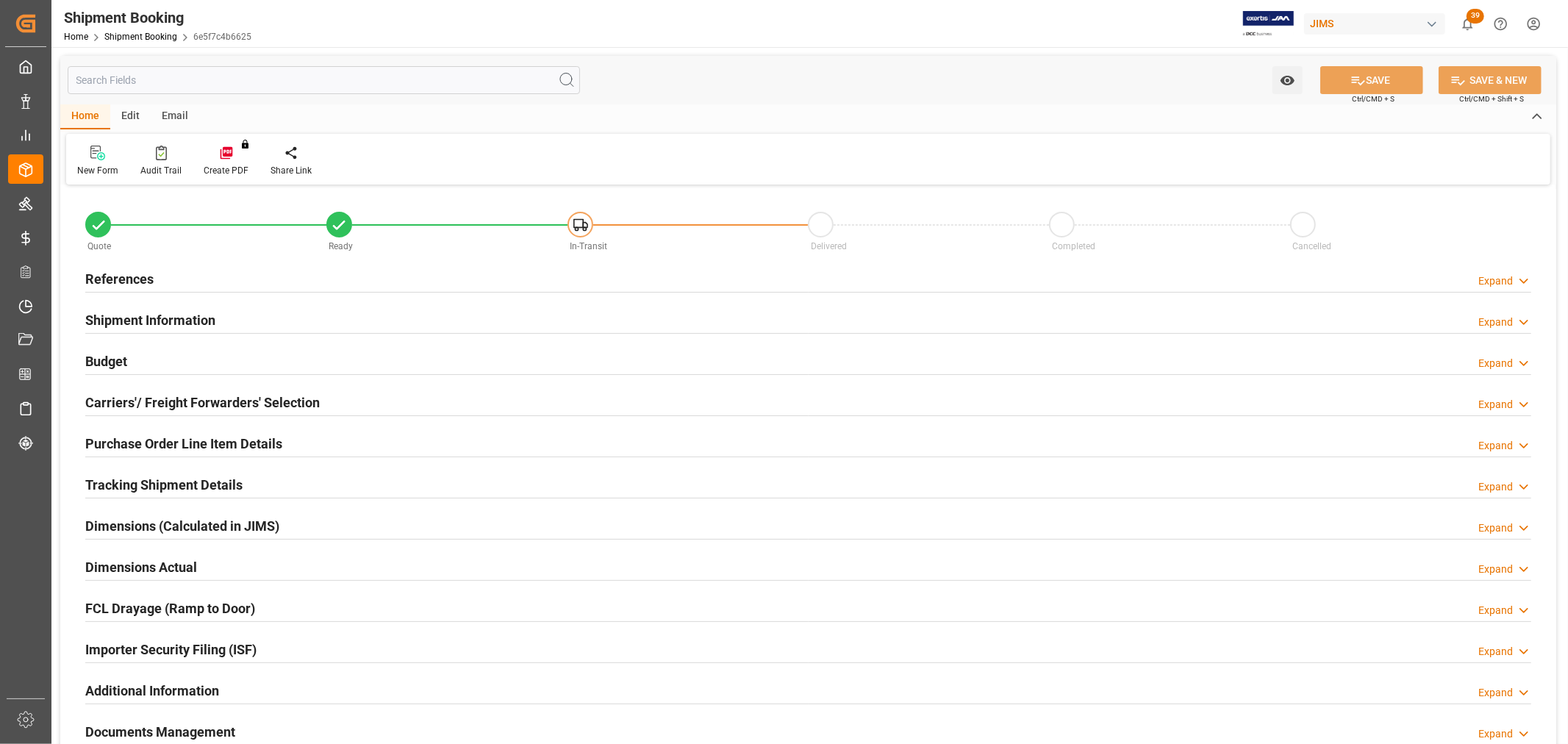
type input "4"
click at [116, 442] on h2 "Purchase Order Line Item Details" at bounding box center [183, 444] width 197 height 20
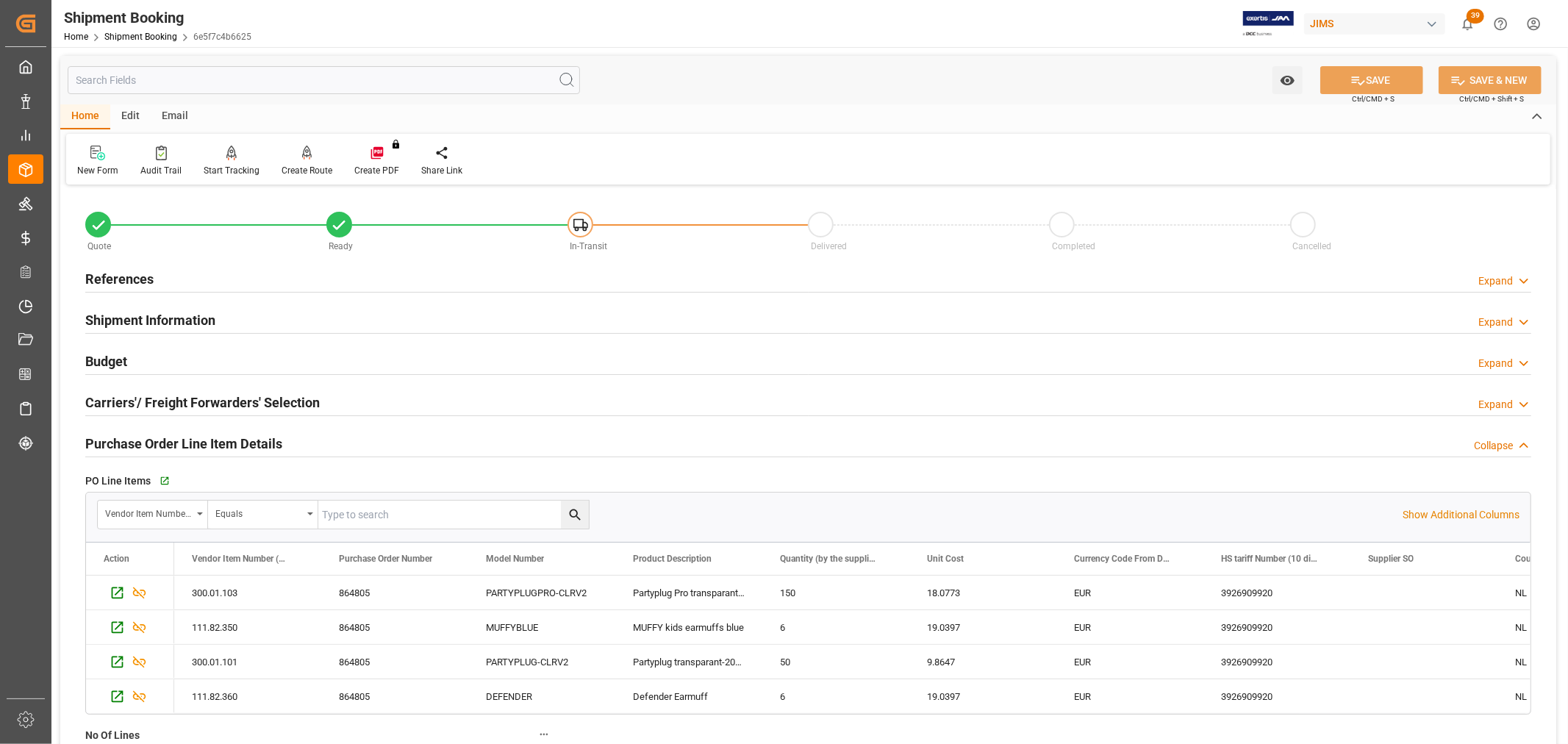
click at [116, 442] on h2 "Purchase Order Line Item Details" at bounding box center [183, 444] width 197 height 20
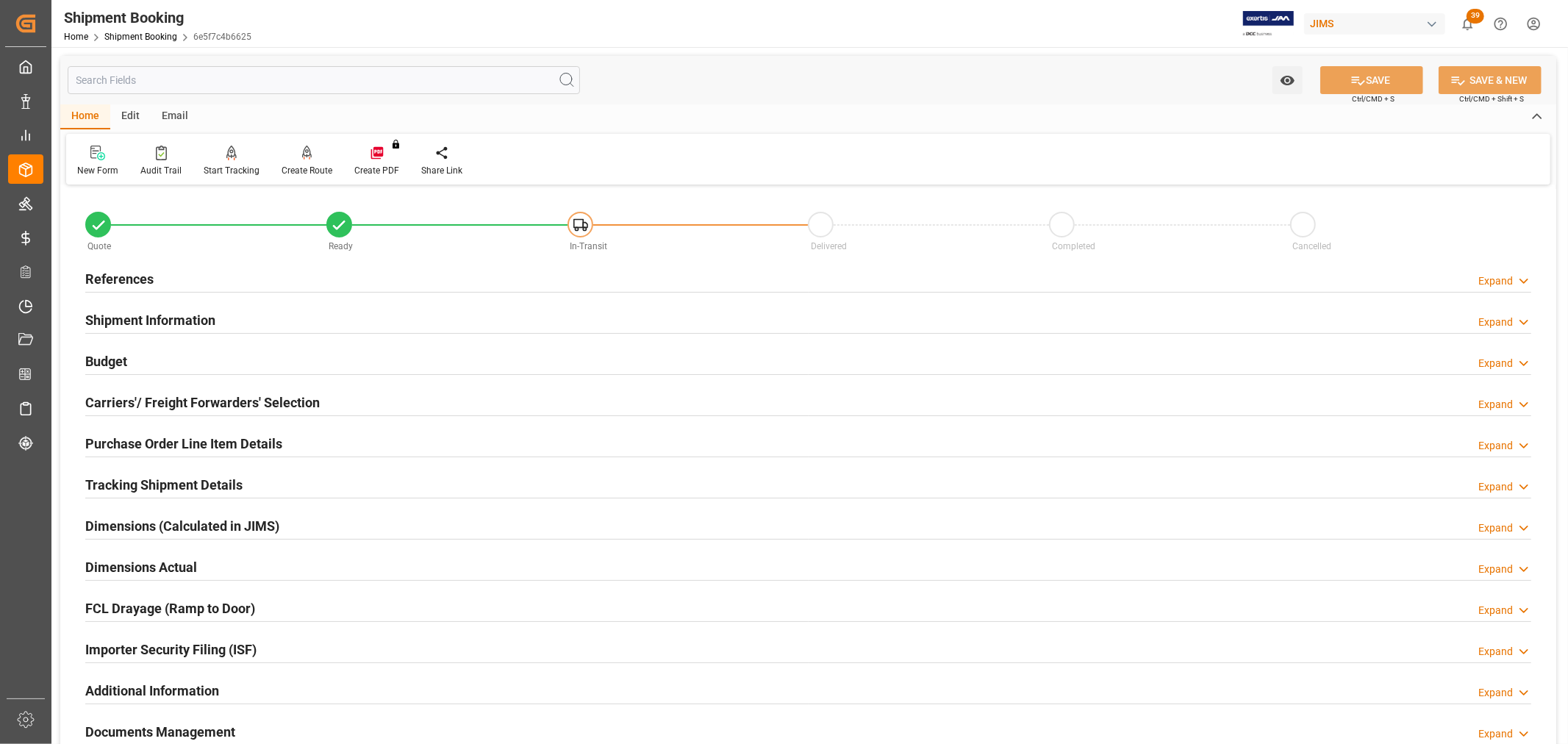
click at [116, 442] on h2 "Purchase Order Line Item Details" at bounding box center [183, 444] width 197 height 20
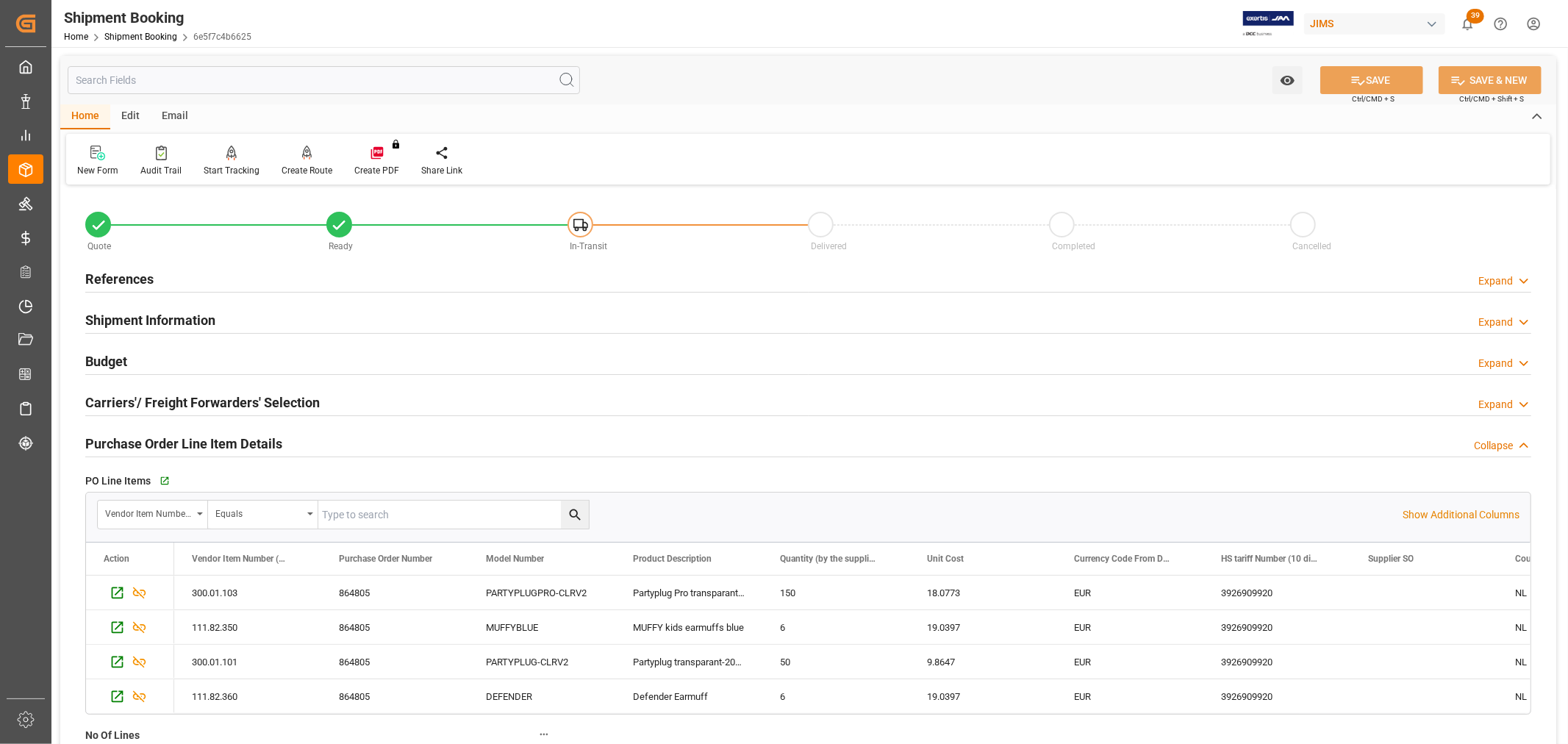
click at [116, 442] on h2 "Purchase Order Line Item Details" at bounding box center [183, 444] width 197 height 20
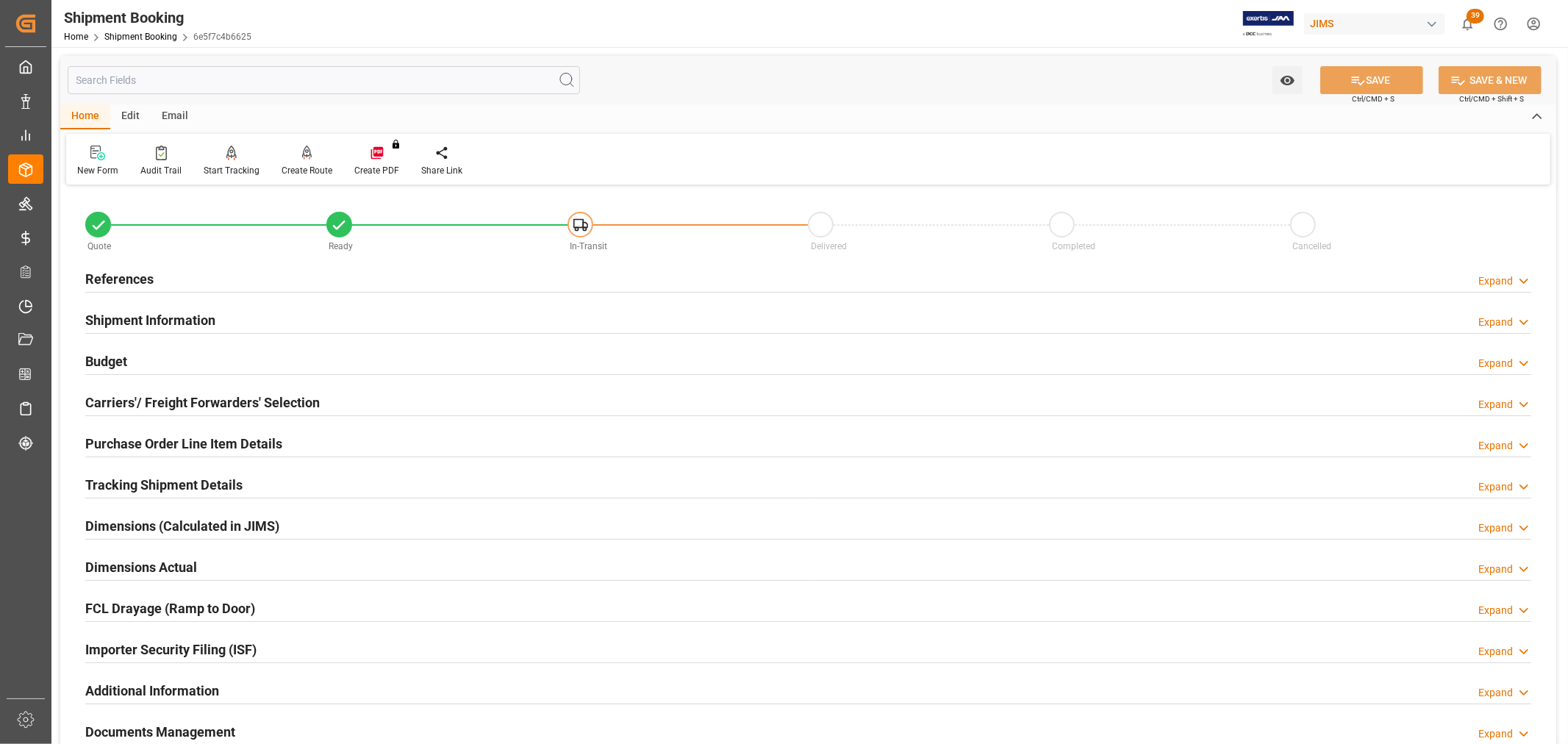
click at [117, 485] on h2 "Tracking Shipment Details" at bounding box center [163, 485] width 157 height 20
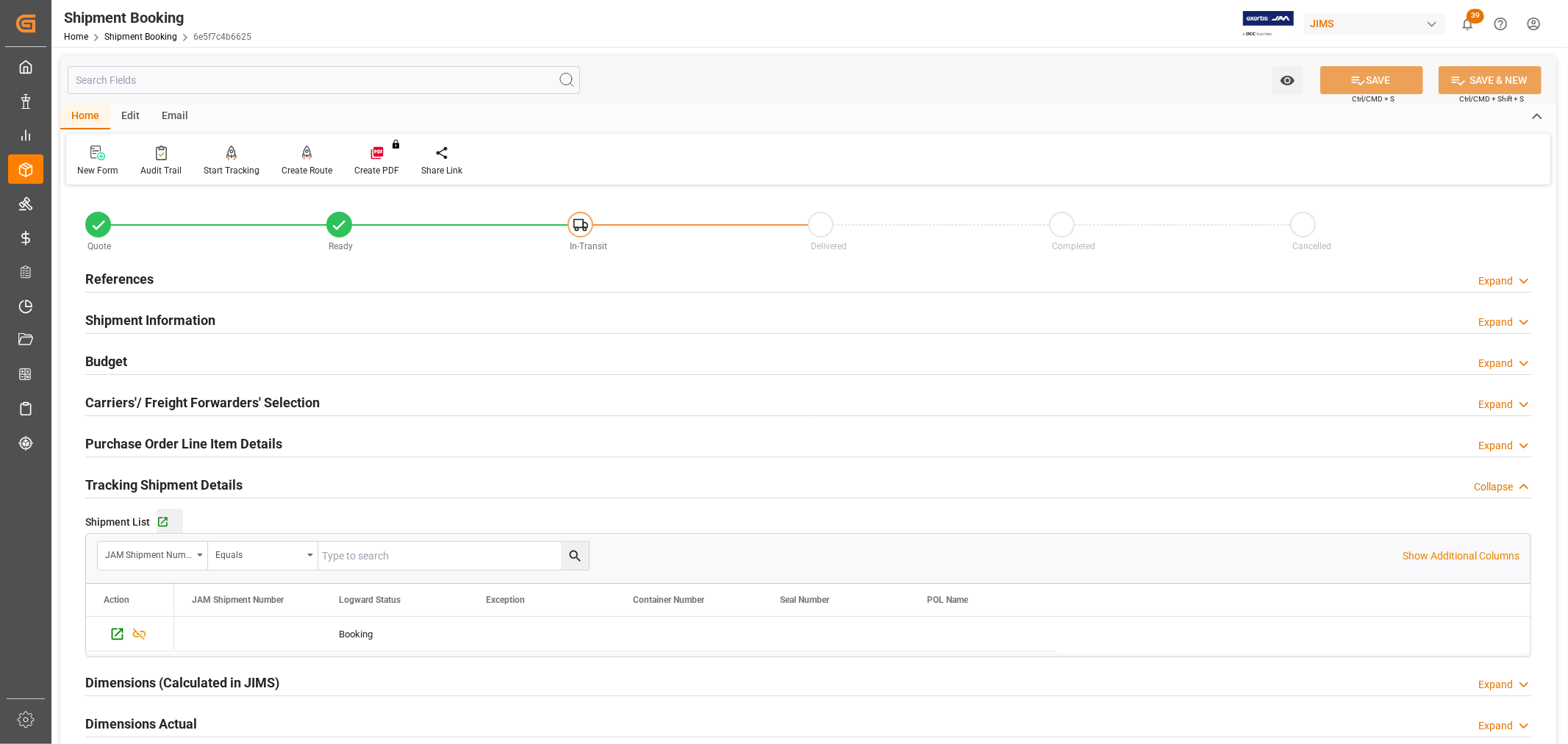
click at [159, 515] on button "Go to Shipment Tracking Grid" at bounding box center [170, 522] width 27 height 27
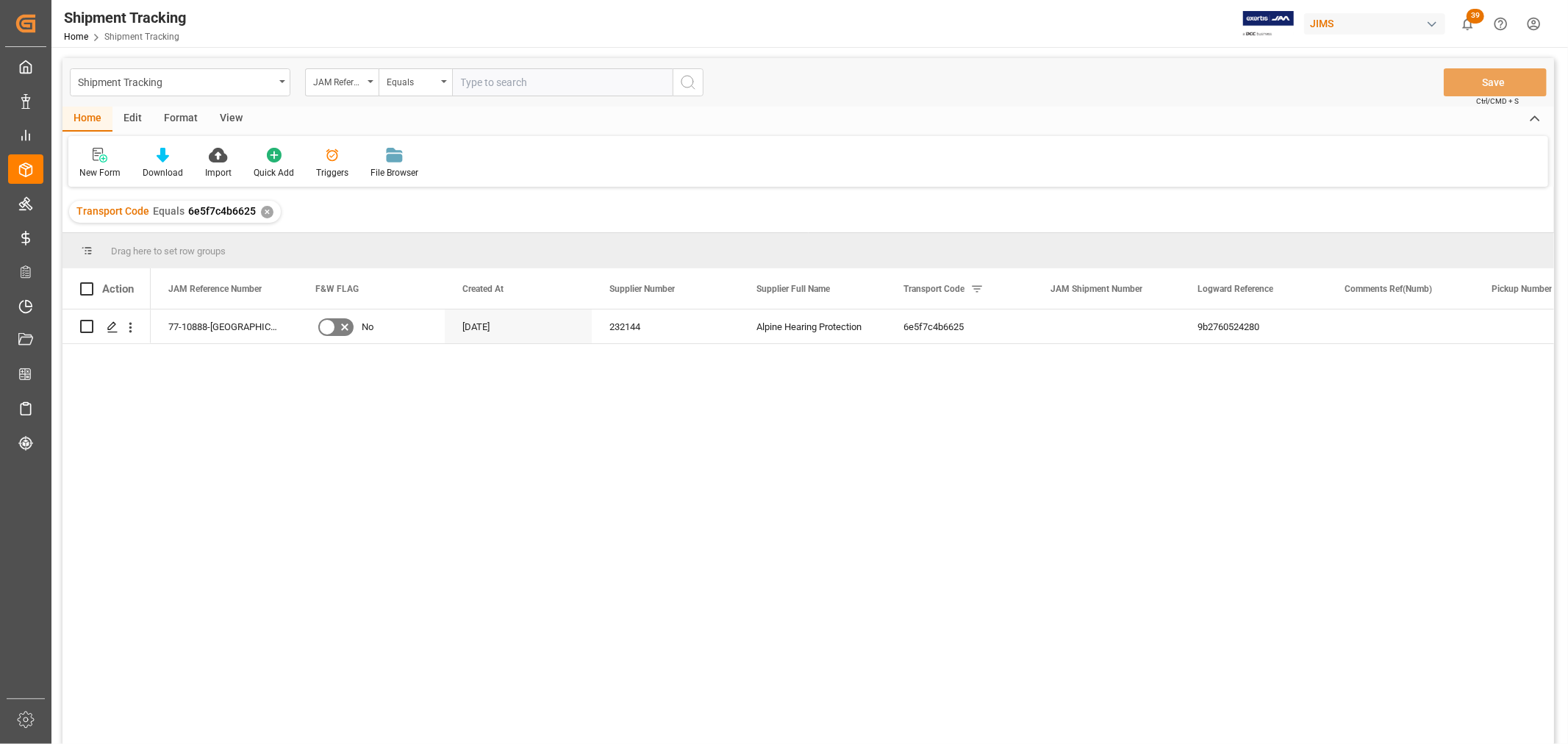
click at [229, 108] on div "View" at bounding box center [232, 119] width 45 height 25
click at [97, 166] on div "Default" at bounding box center [93, 172] width 28 height 13
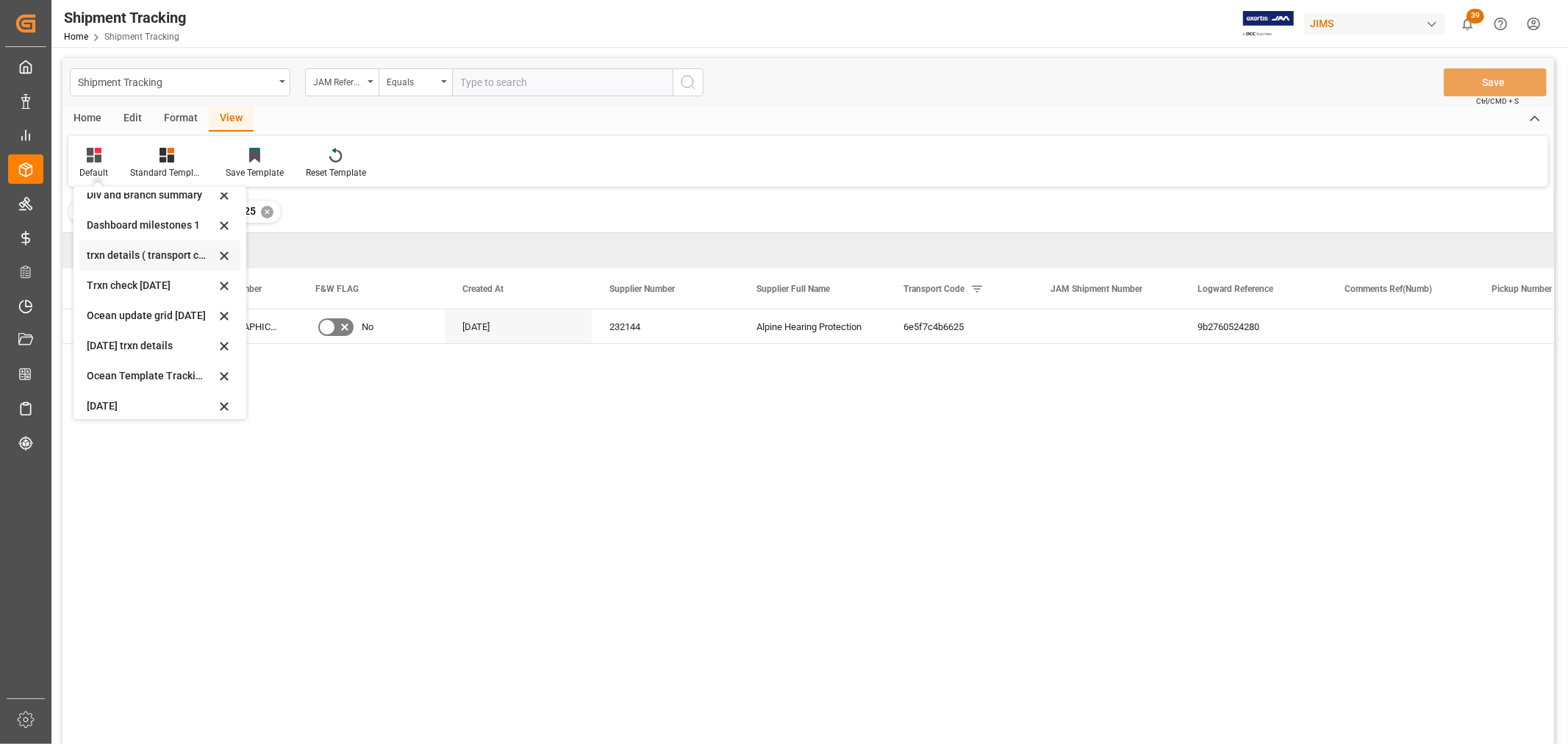
scroll to position [231, 0]
click at [114, 370] on div "Aug - tracking" at bounding box center [151, 368] width 128 height 16
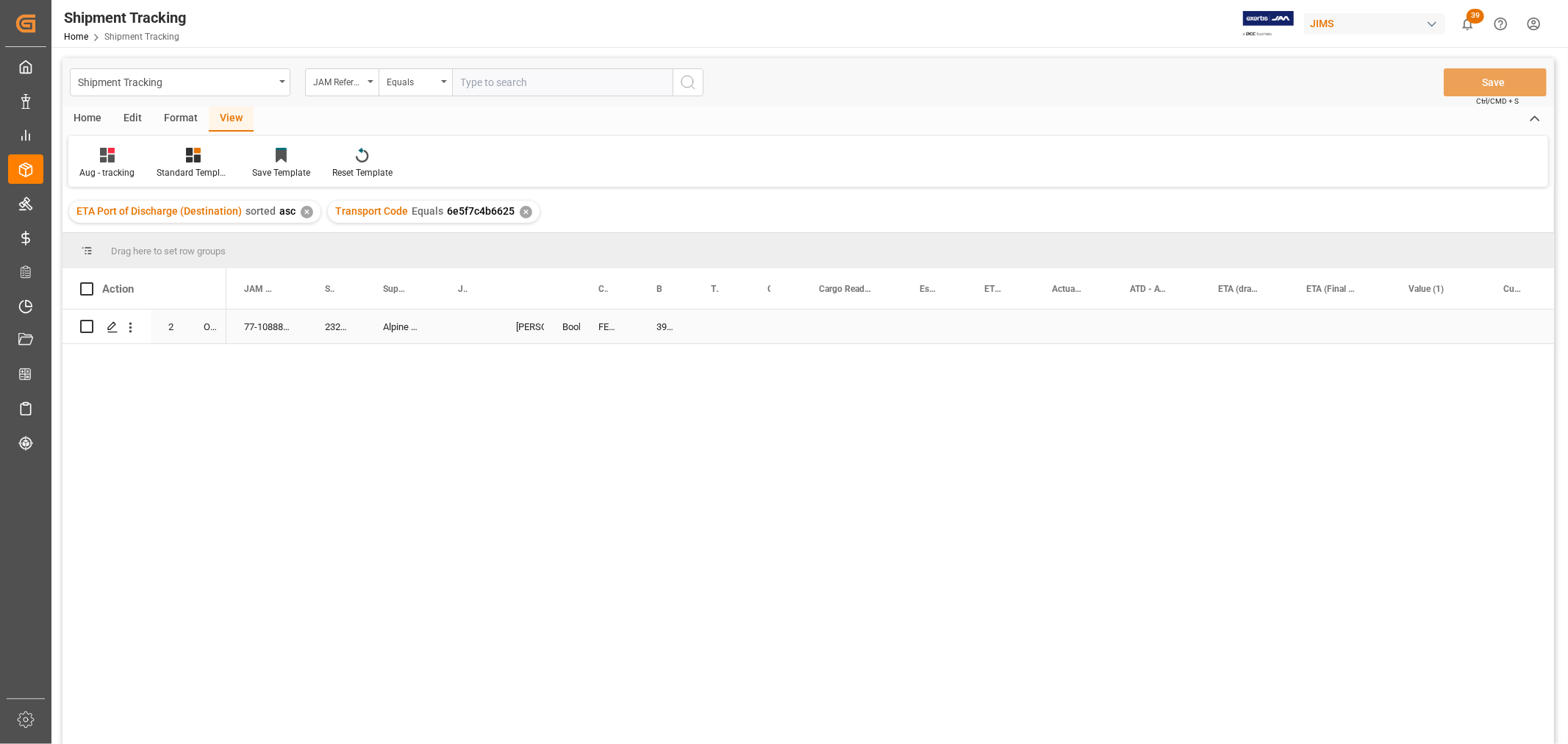
click at [446, 328] on div "Press SPACE to select this row." at bounding box center [470, 327] width 58 height 34
click at [464, 339] on input "Press SPACE to select this row." at bounding box center [469, 336] width 34 height 28
paste input "73083"
type input "73083"
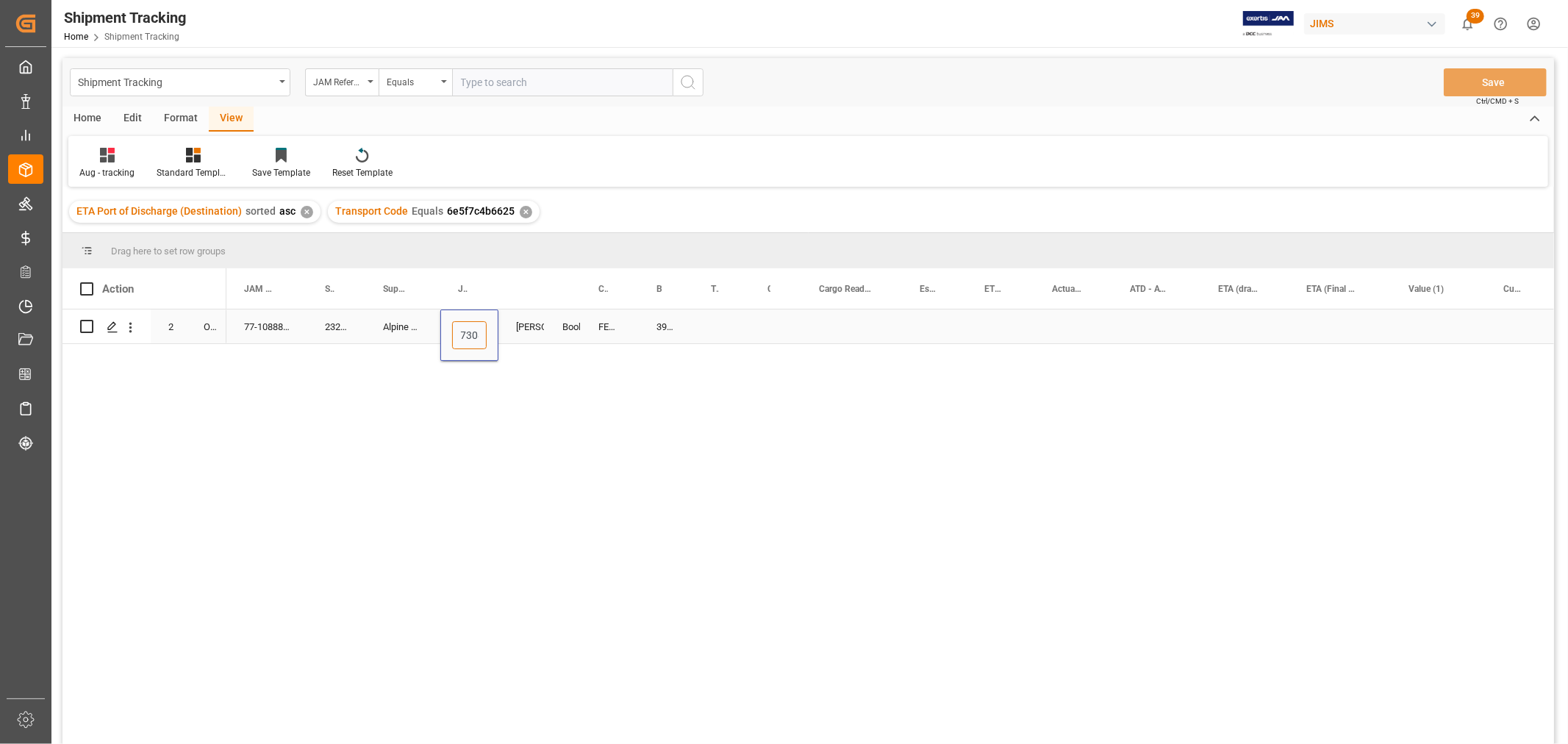
scroll to position [0, 11]
click at [782, 318] on div "Press SPACE to select this row." at bounding box center [776, 327] width 52 height 34
click at [472, 324] on div "73083" at bounding box center [470, 327] width 58 height 34
click at [472, 326] on div "73083" at bounding box center [470, 327] width 58 height 34
click at [483, 334] on input "73083" at bounding box center [469, 336] width 34 height 28
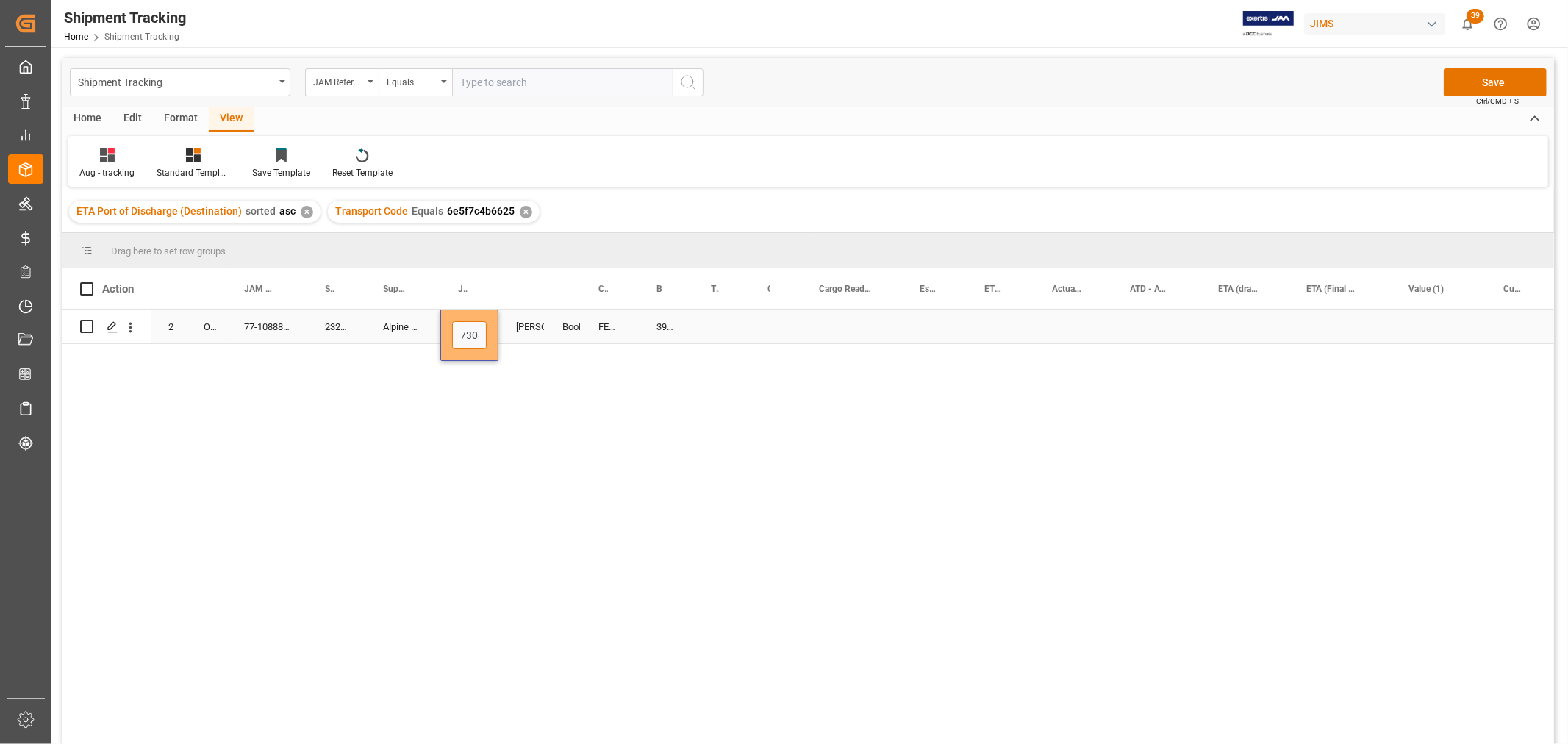
click at [477, 337] on input "73083" at bounding box center [469, 336] width 34 height 28
click at [482, 335] on input "73083" at bounding box center [469, 336] width 34 height 28
click at [717, 332] on div "Press SPACE to select this row." at bounding box center [722, 327] width 57 height 34
click at [670, 335] on div "392774148420" at bounding box center [666, 327] width 54 height 34
drag, startPoint x: 688, startPoint y: 341, endPoint x: 713, endPoint y: 340, distance: 25.0
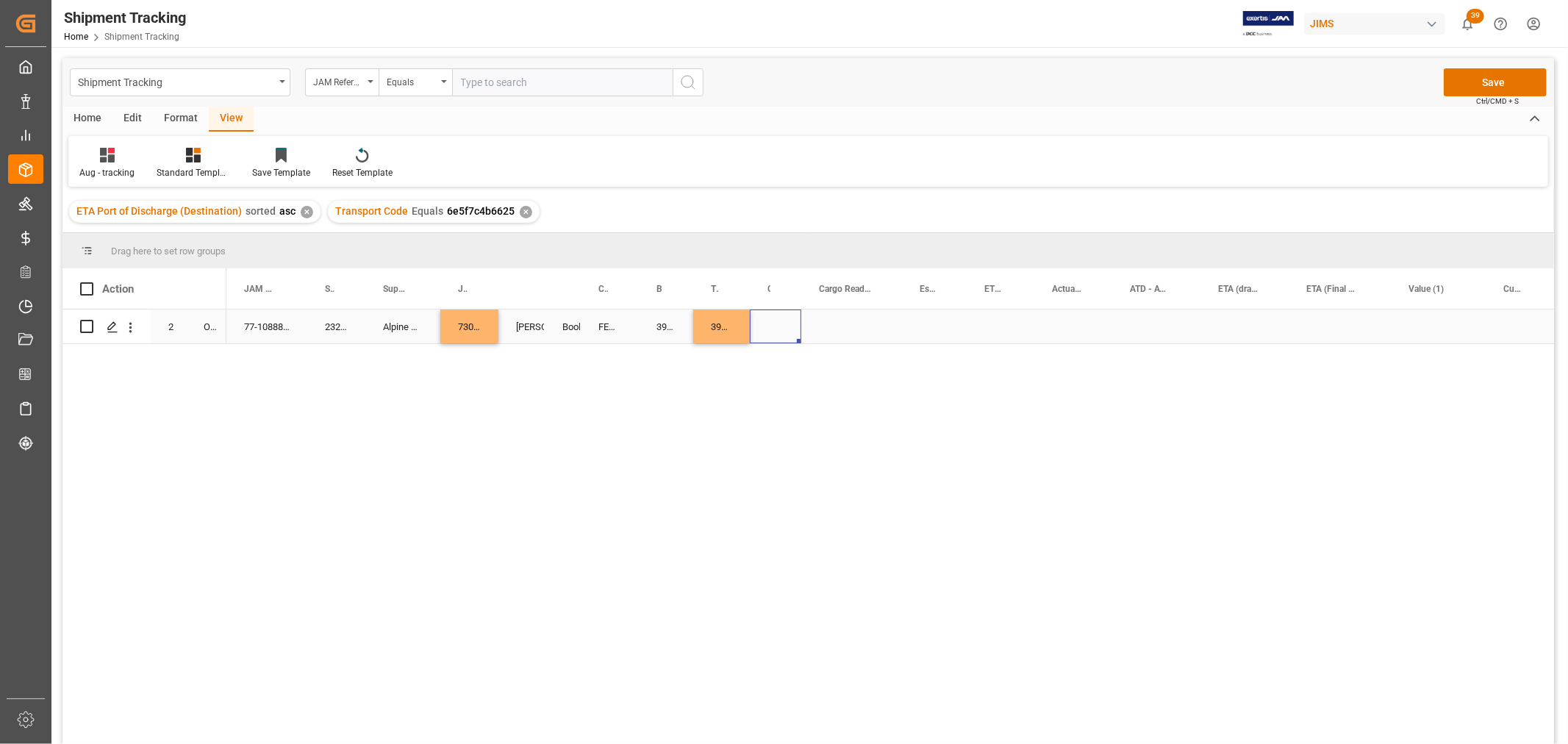
click at [782, 332] on div "Press SPACE to select this row." at bounding box center [776, 327] width 52 height 34
click at [637, 450] on div "77-10888-US 232144 Alpine Hearing Protection 73083 [PERSON_NAME] Booking FEDEX …" at bounding box center [891, 532] width 1328 height 444
click at [1482, 77] on button "Save" at bounding box center [1496, 82] width 103 height 28
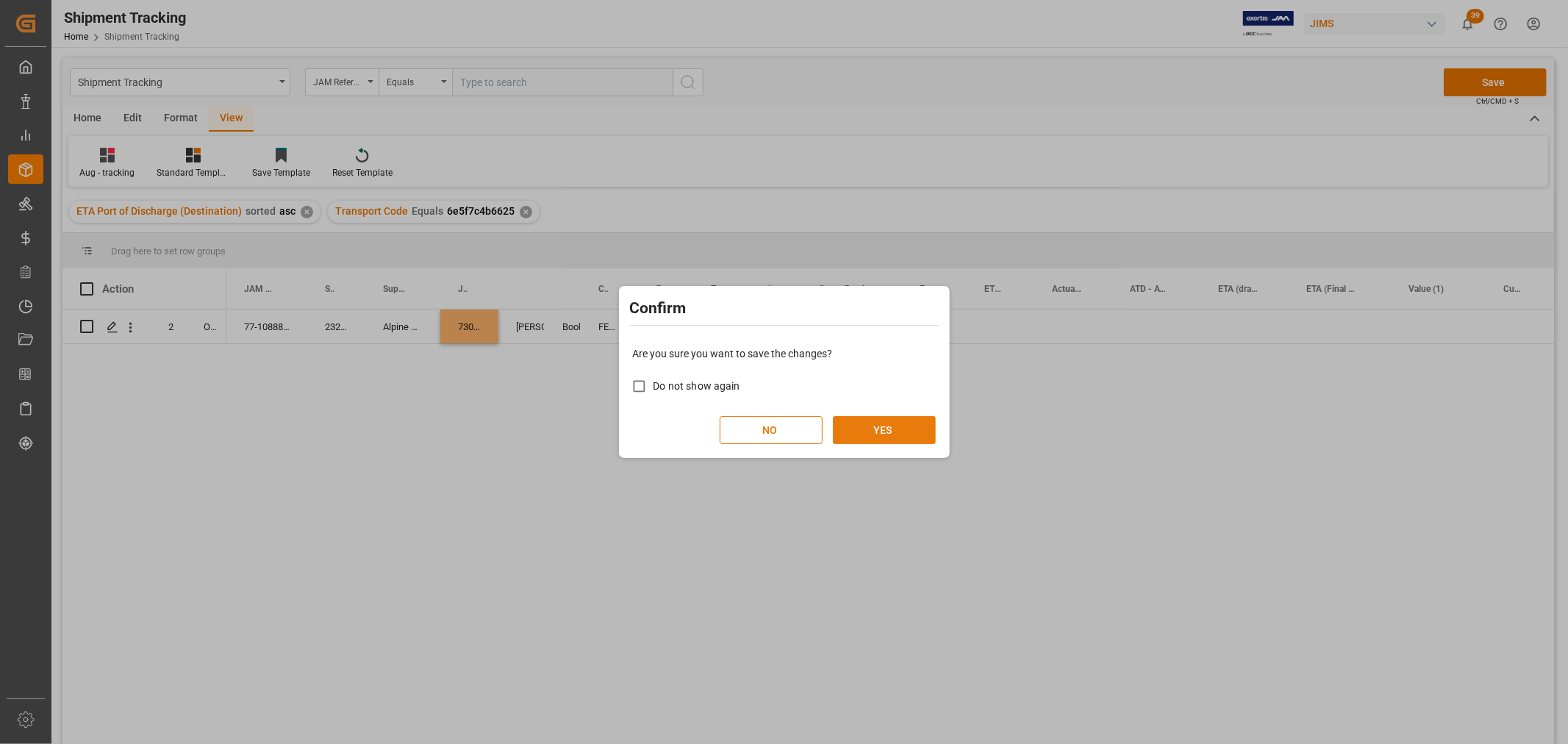
click at [901, 427] on button "YES" at bounding box center [885, 430] width 103 height 28
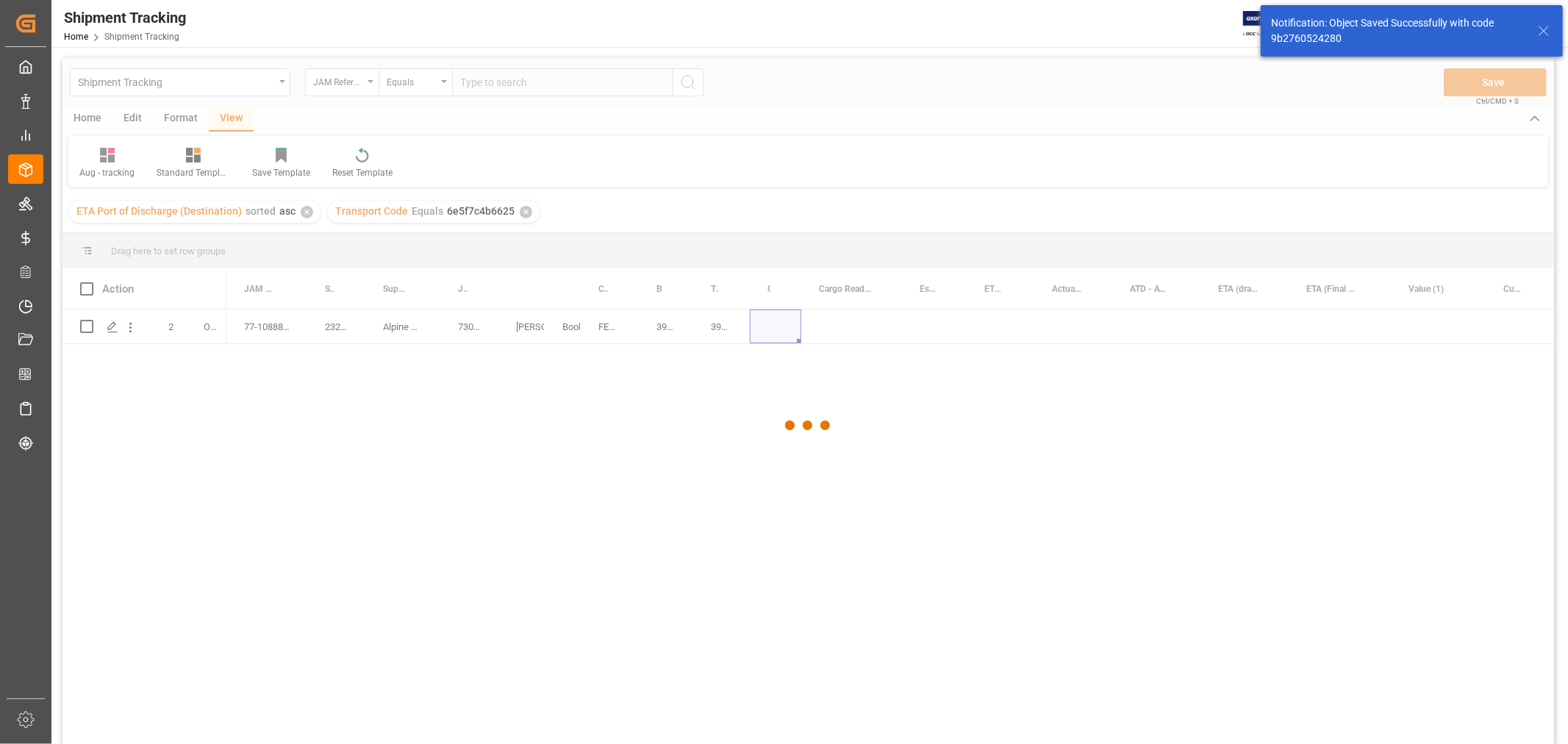
click at [774, 375] on div at bounding box center [808, 426] width 1492 height 735
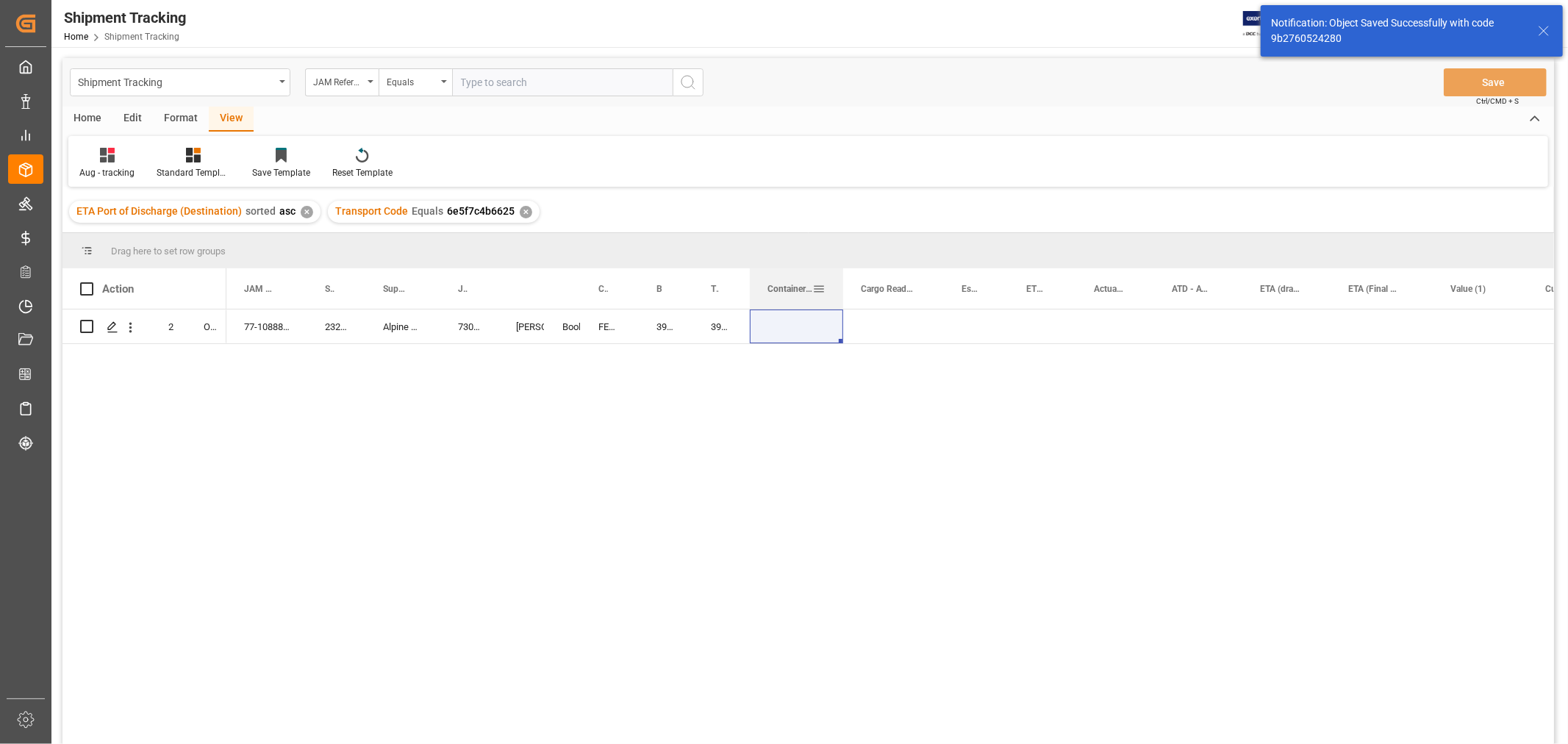
drag, startPoint x: 800, startPoint y: 288, endPoint x: 841, endPoint y: 297, distance: 42.0
click at [841, 297] on div at bounding box center [843, 288] width 6 height 41
click at [781, 323] on div "Press SPACE to select this row." at bounding box center [796, 327] width 93 height 34
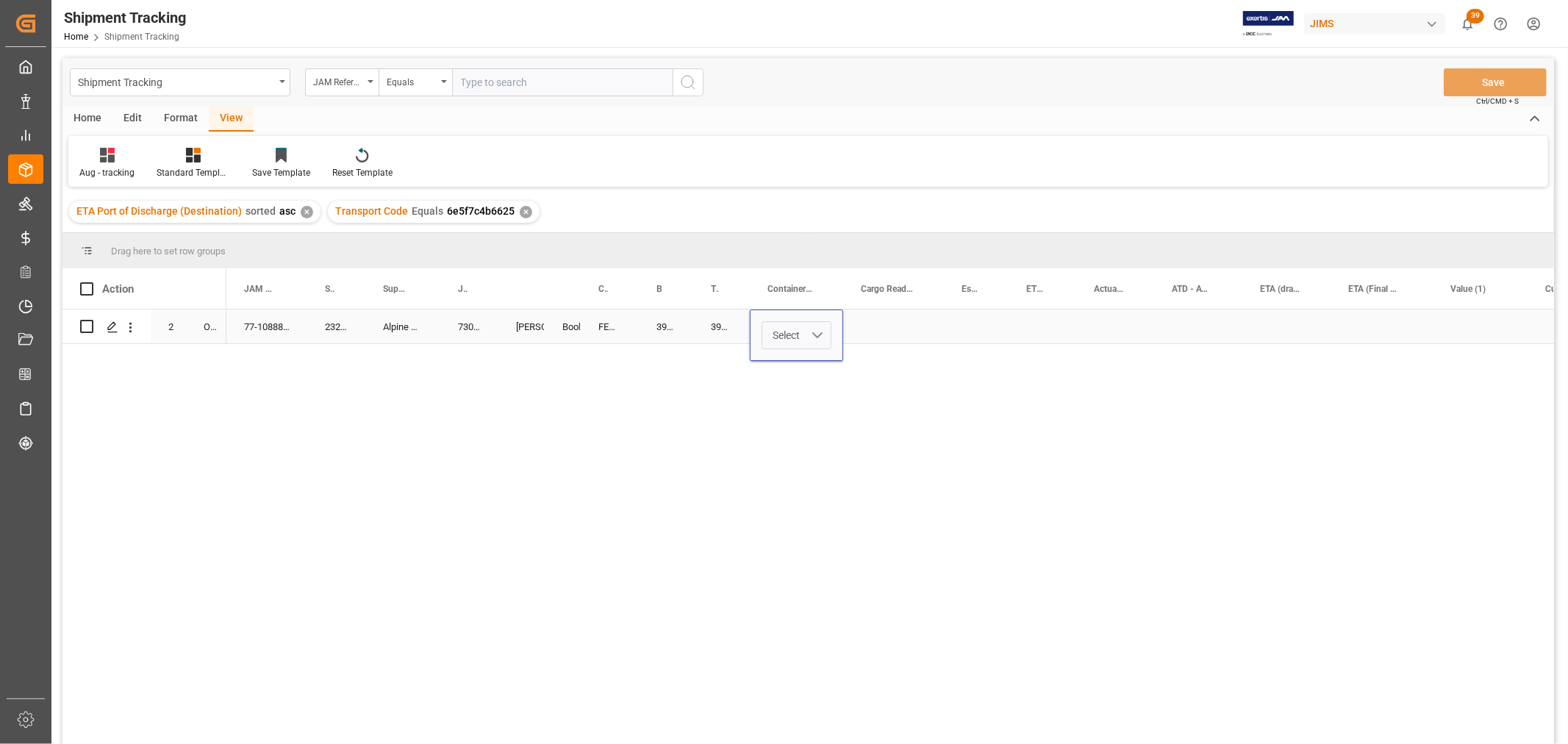
click at [821, 336] on button "Select" at bounding box center [796, 336] width 70 height 28
click at [782, 621] on div "LTL" at bounding box center [797, 627] width 53 height 15
click at [895, 328] on div "Press SPACE to select this row." at bounding box center [893, 327] width 101 height 34
click at [879, 319] on div "Press SPACE to select this row." at bounding box center [893, 327] width 101 height 34
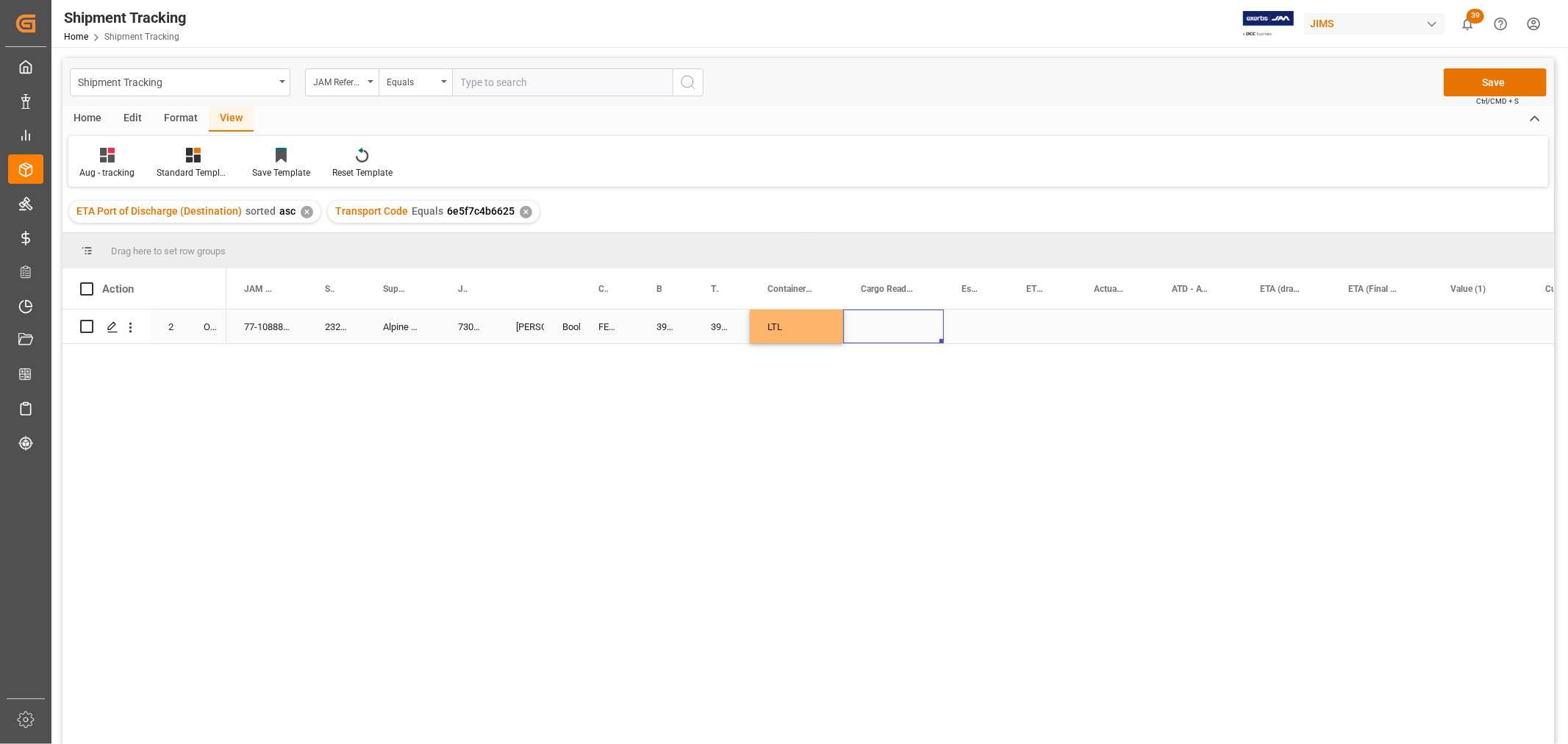
click at [879, 319] on div "Press SPACE to select this row." at bounding box center [893, 327] width 101 height 34
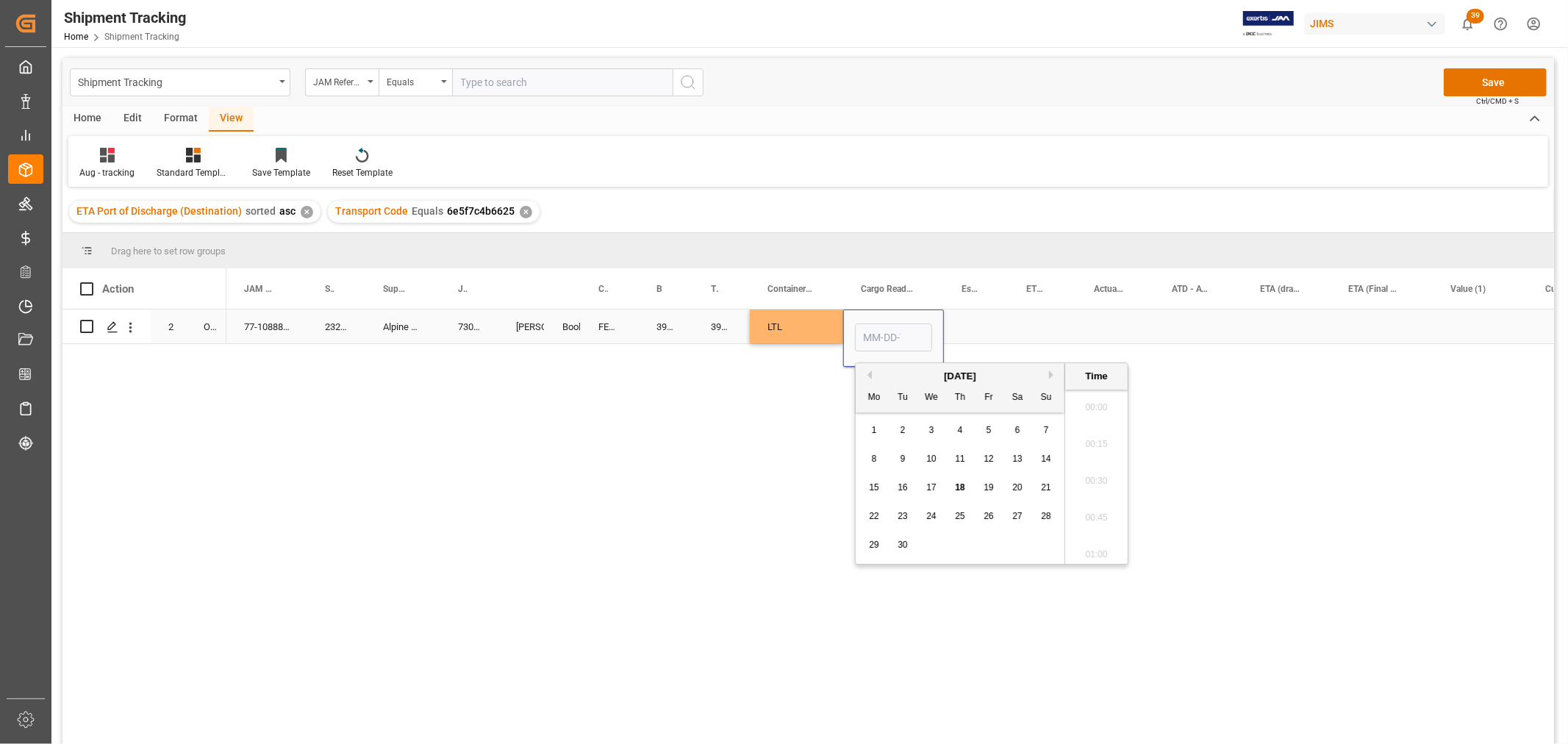
scroll to position [1328, 0]
click at [901, 431] on span "2" at bounding box center [903, 430] width 5 height 10
type input "[DATE] 00:00"
click at [972, 313] on div "Press SPACE to select this row." at bounding box center [976, 327] width 65 height 34
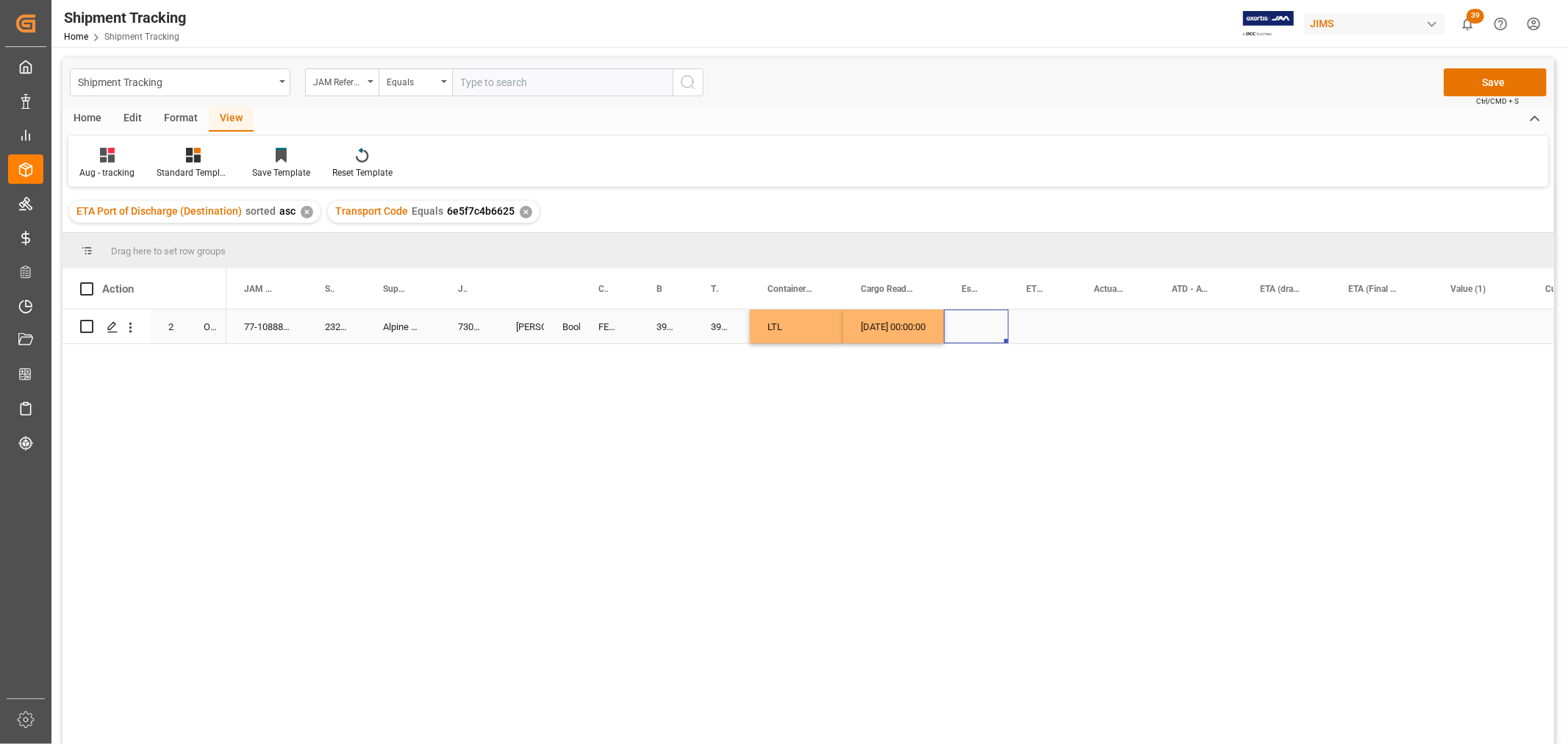
click at [901, 319] on div "[DATE] 00:00:00" at bounding box center [893, 327] width 101 height 34
drag, startPoint x: 939, startPoint y: 341, endPoint x: 1109, endPoint y: 327, distance: 170.6
click at [1357, 317] on div "Press SPACE to select this row." at bounding box center [1381, 327] width 102 height 34
click at [1359, 318] on div "Press SPACE to select this row." at bounding box center [1381, 327] width 102 height 34
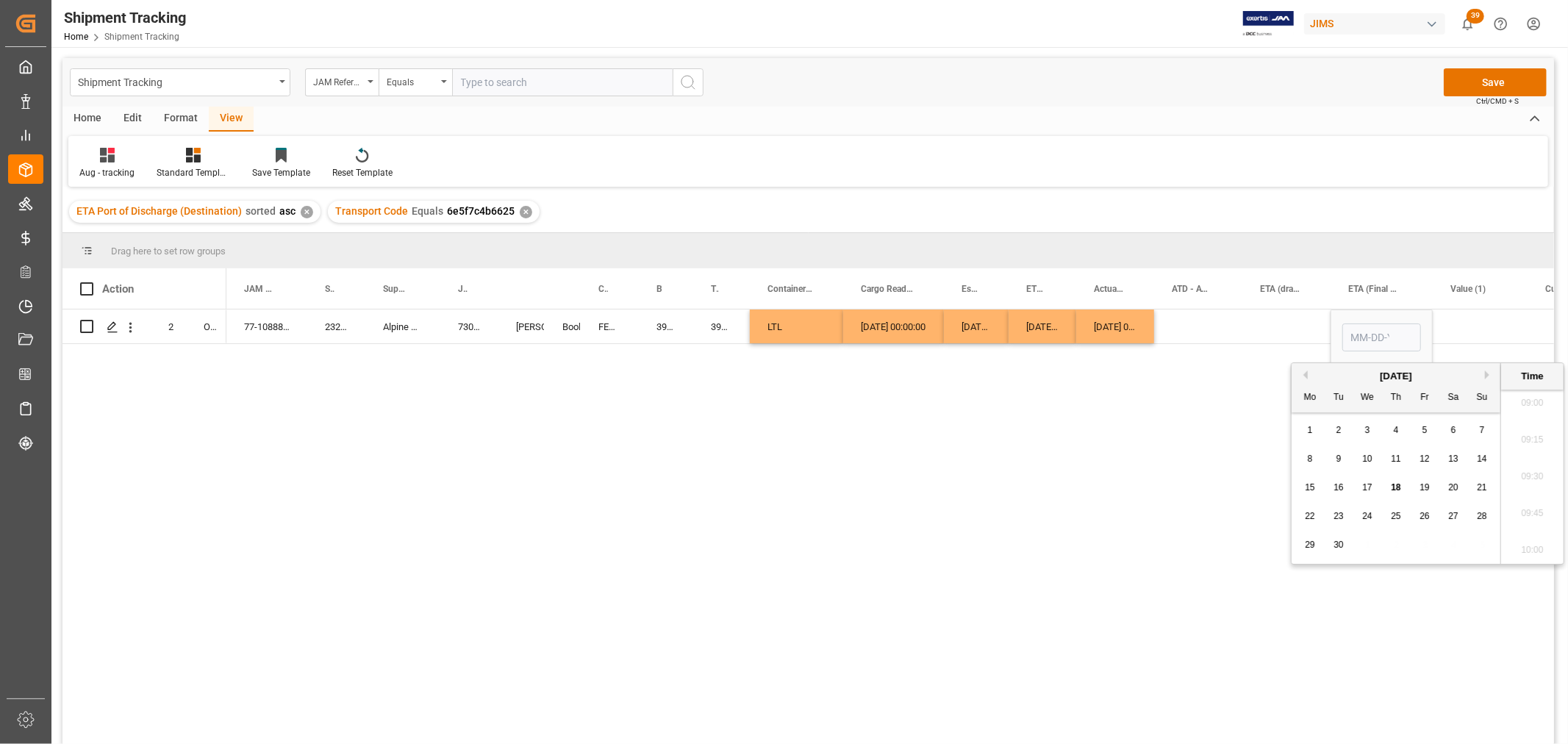
click at [1314, 518] on span "22" at bounding box center [1309, 516] width 9 height 10
type input "[DATE] 00:00"
click at [1283, 327] on div "Press SPACE to select this row." at bounding box center [1286, 327] width 88 height 34
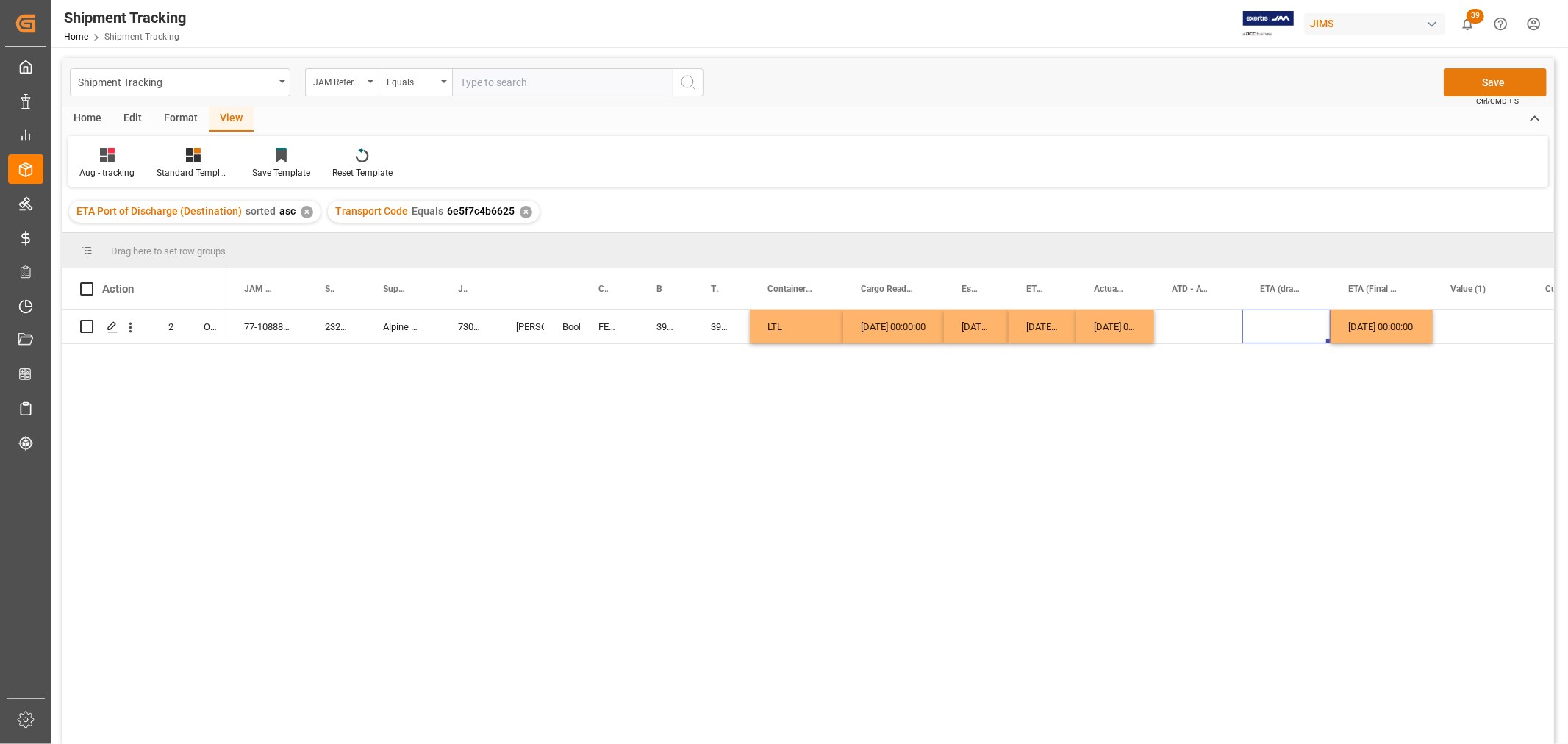
click at [1466, 81] on button "Save" at bounding box center [1496, 82] width 103 height 28
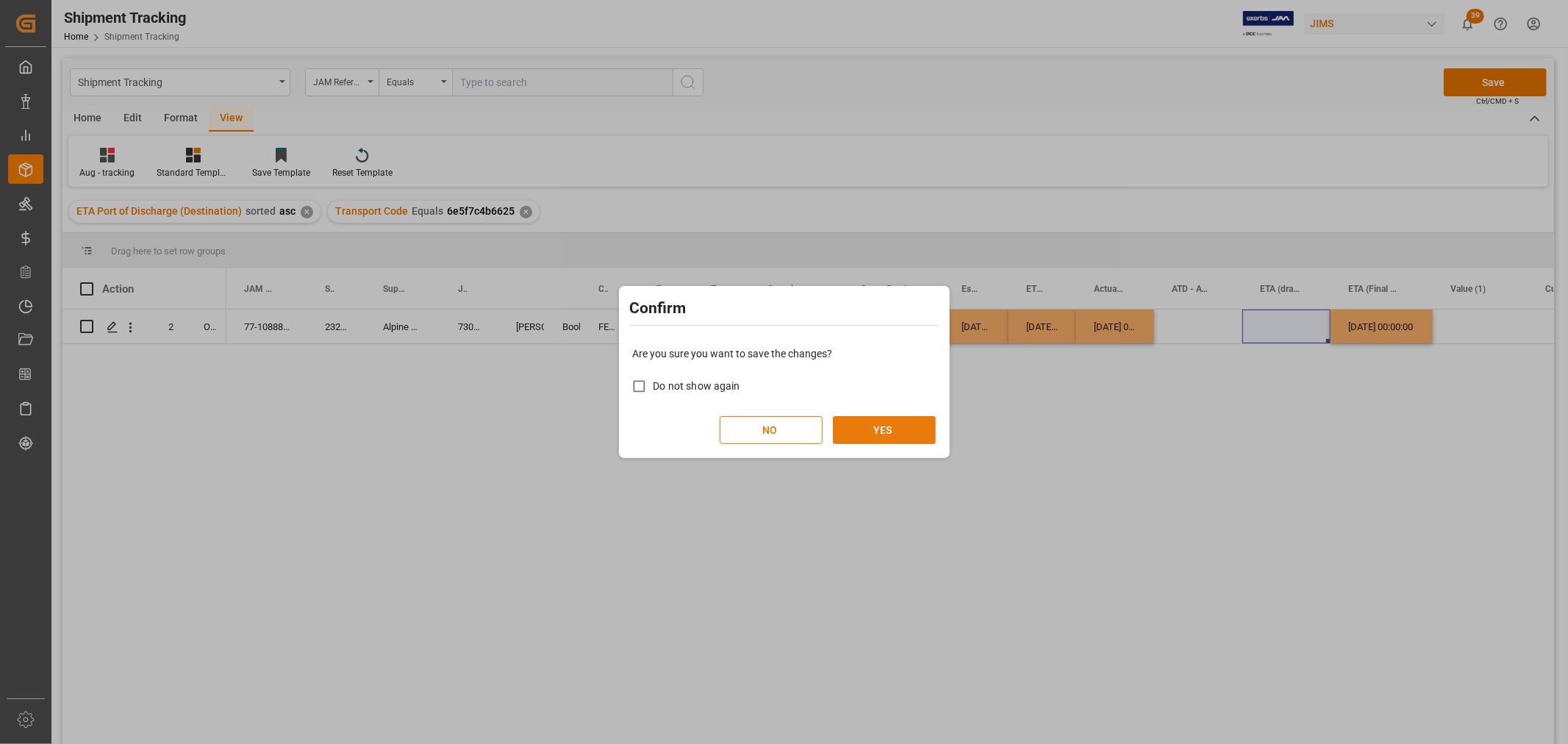
click at [865, 422] on button "YES" at bounding box center [885, 430] width 103 height 28
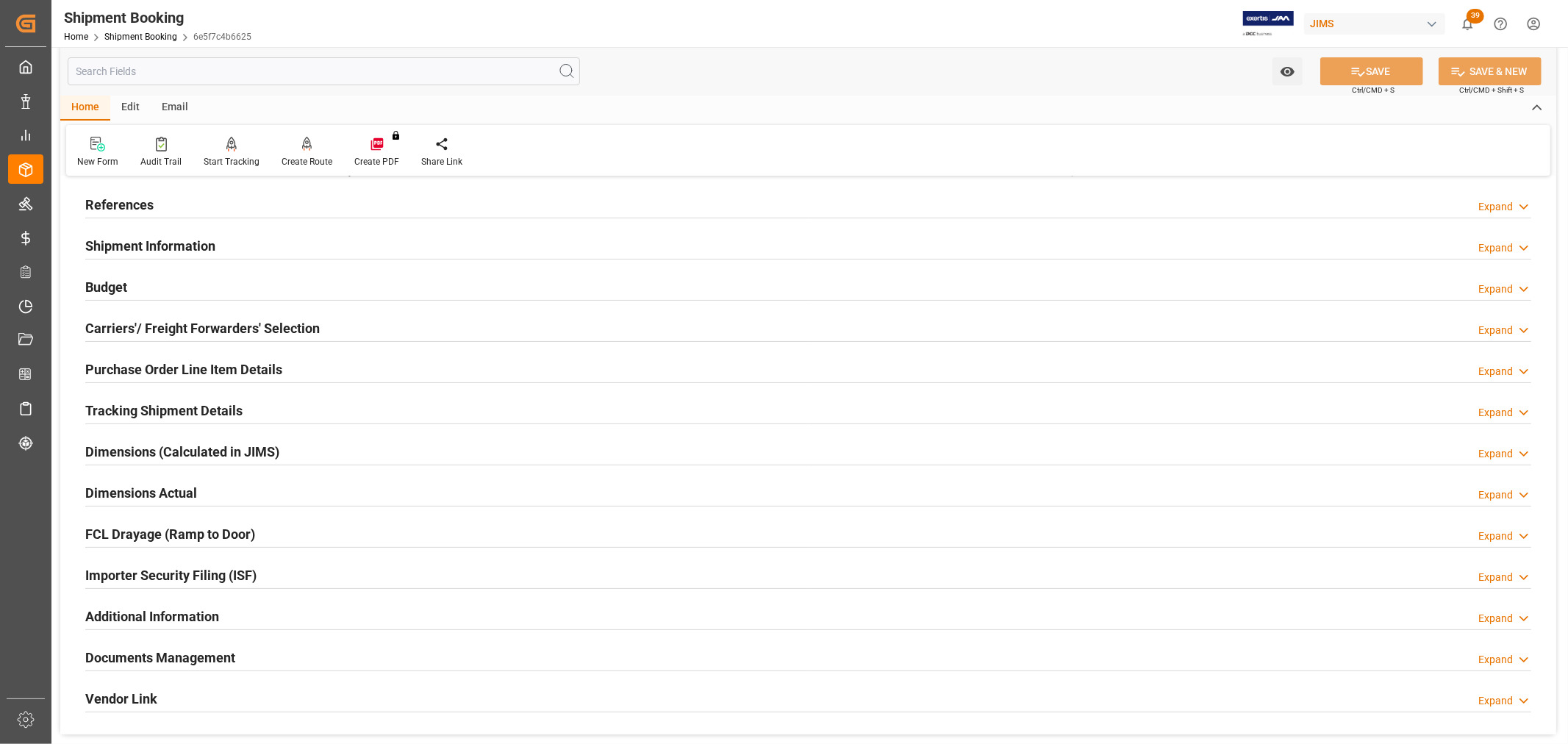
scroll to position [163, 0]
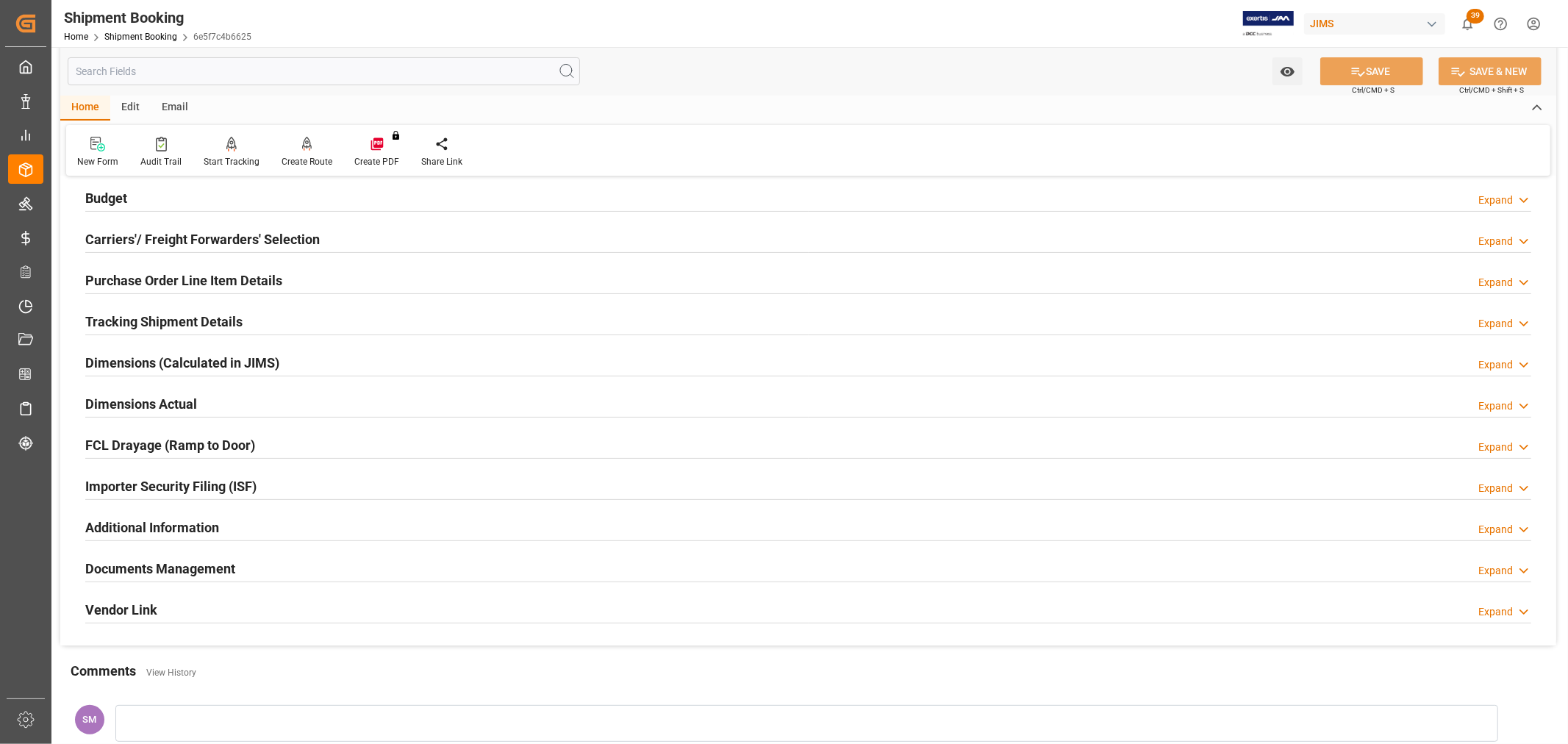
click at [224, 567] on h2 "Documents Management" at bounding box center [160, 569] width 150 height 20
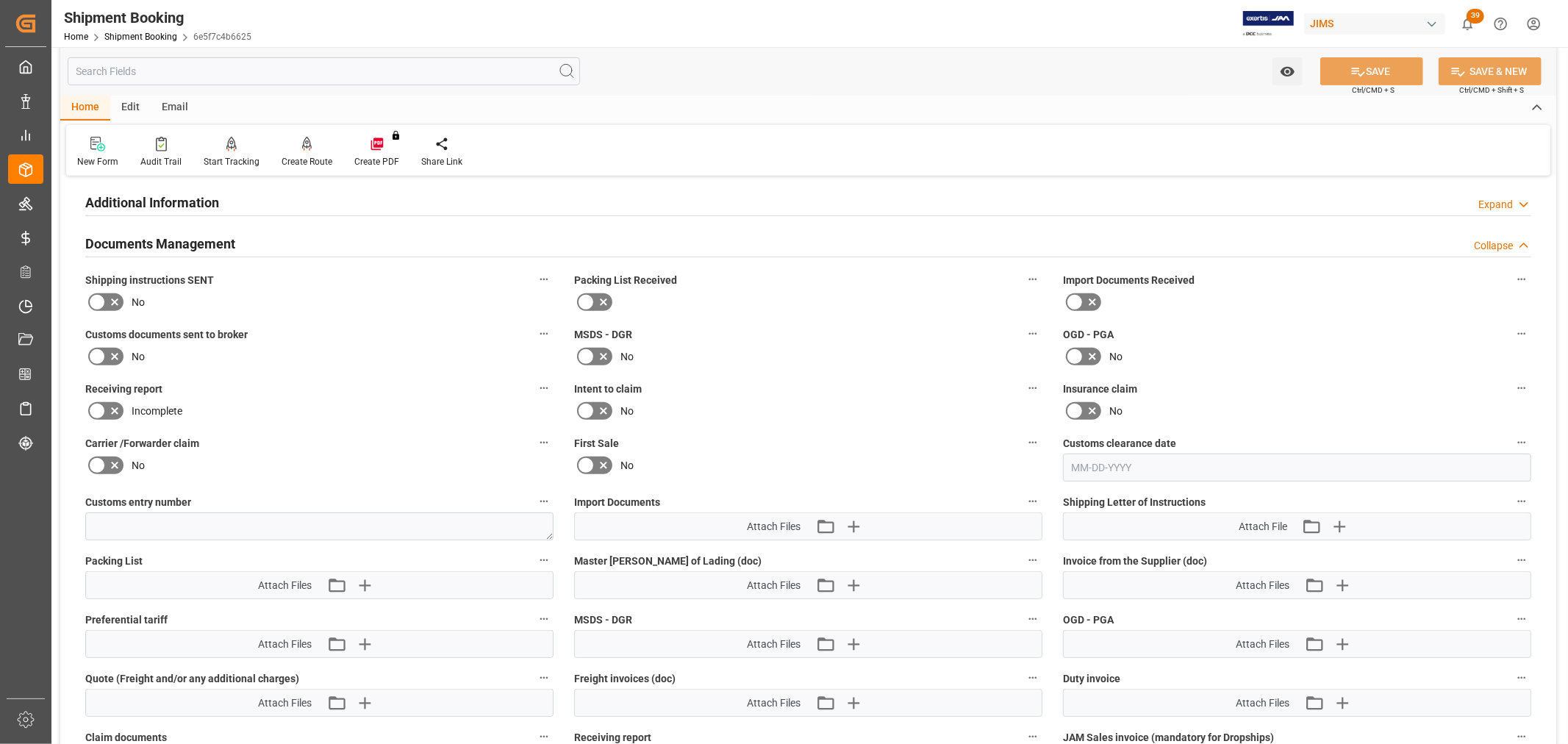
scroll to position [490, 0]
click at [853, 518] on icon "button" at bounding box center [853, 525] width 14 height 14
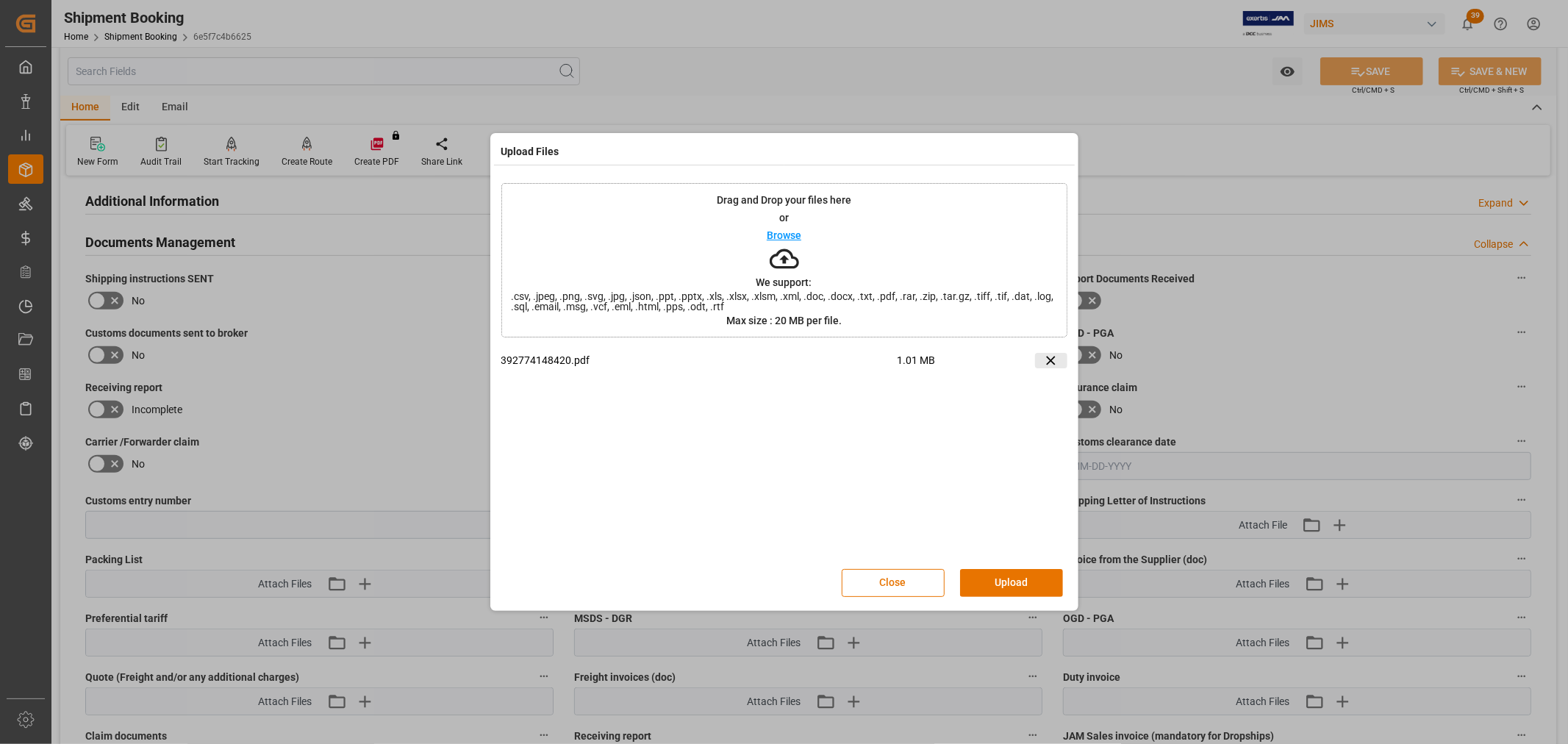
click at [1056, 360] on icon at bounding box center [1051, 361] width 16 height 16
click at [1017, 578] on button "Upload" at bounding box center [1011, 583] width 103 height 28
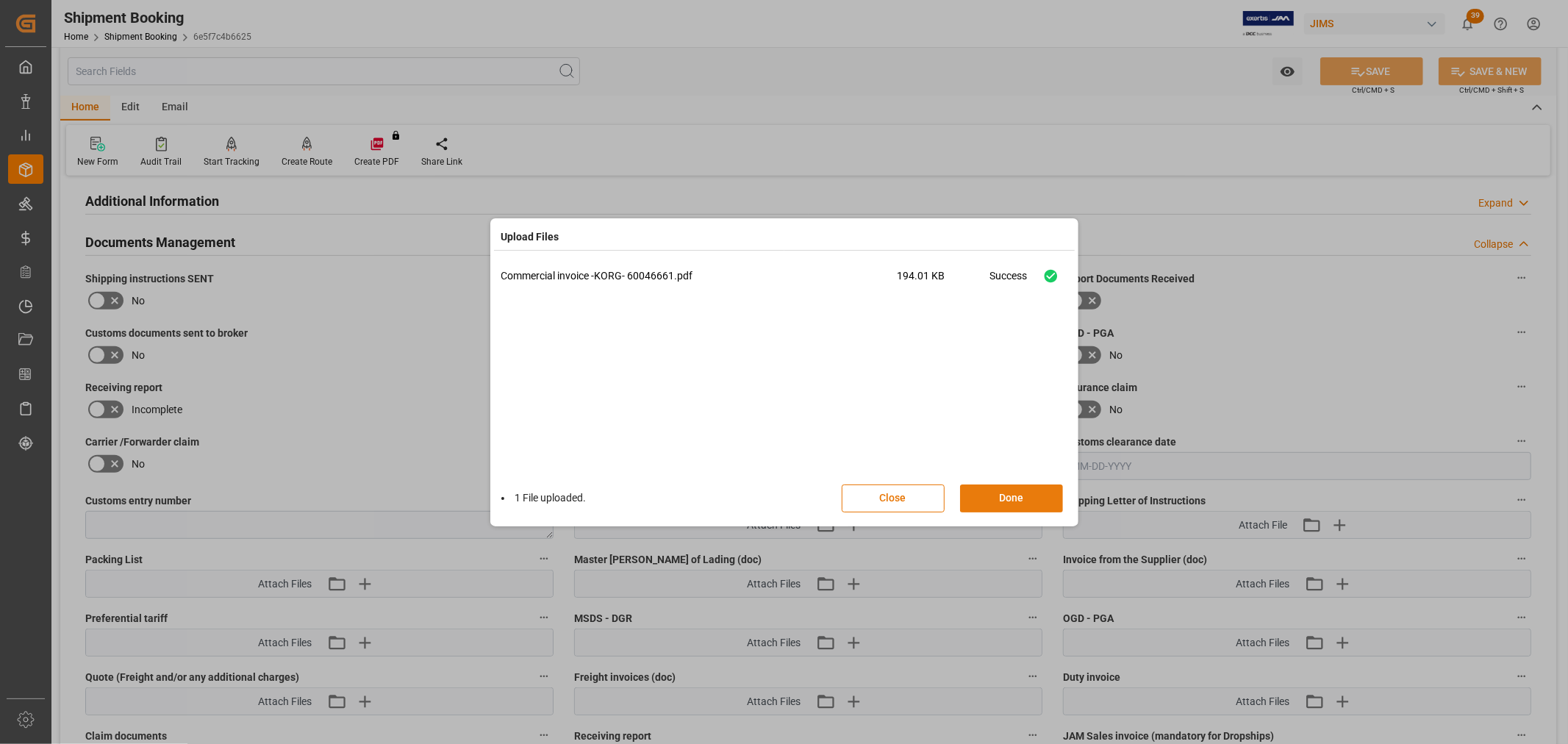
click at [1020, 500] on button "Done" at bounding box center [1011, 499] width 103 height 28
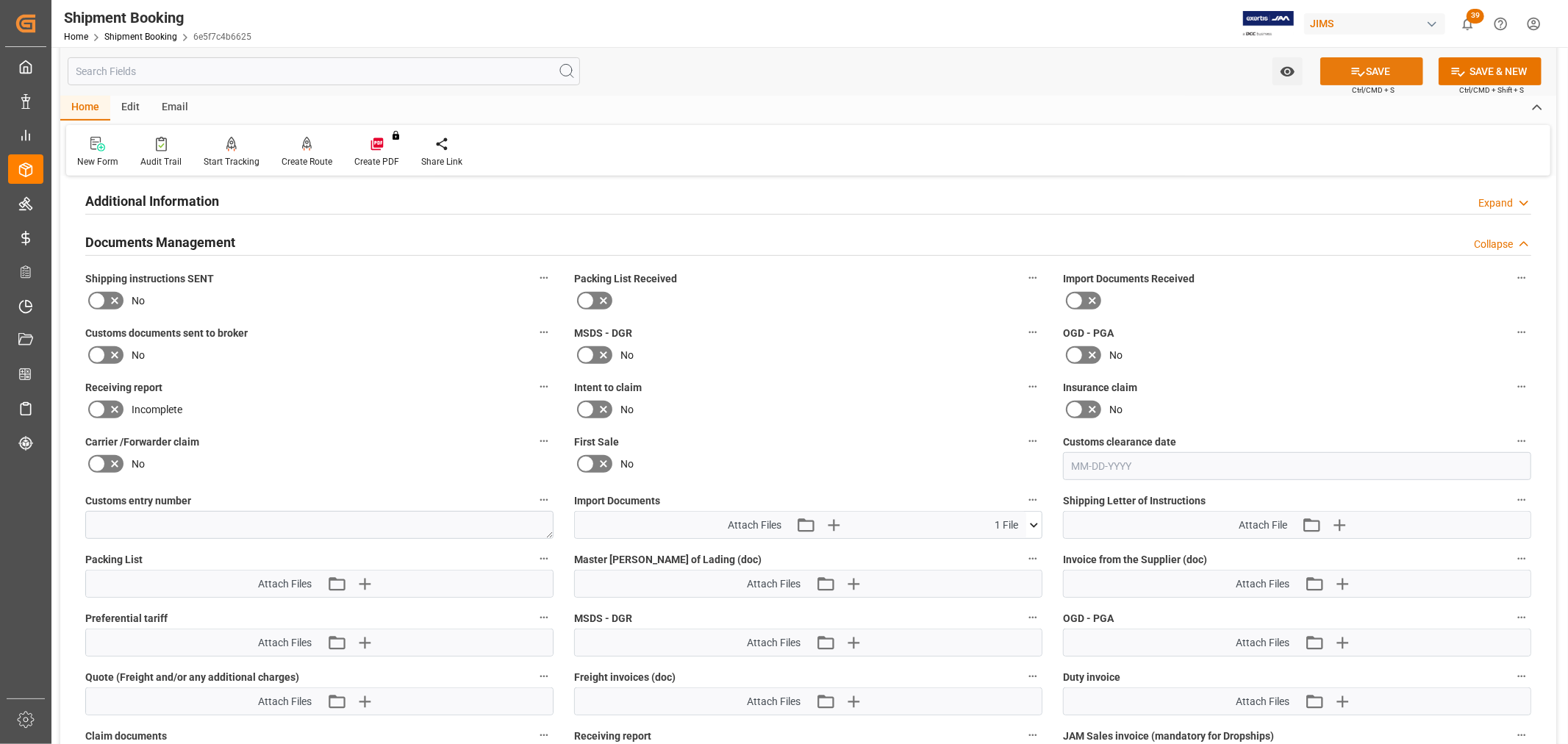
click at [1369, 71] on button "SAVE" at bounding box center [1372, 72] width 103 height 28
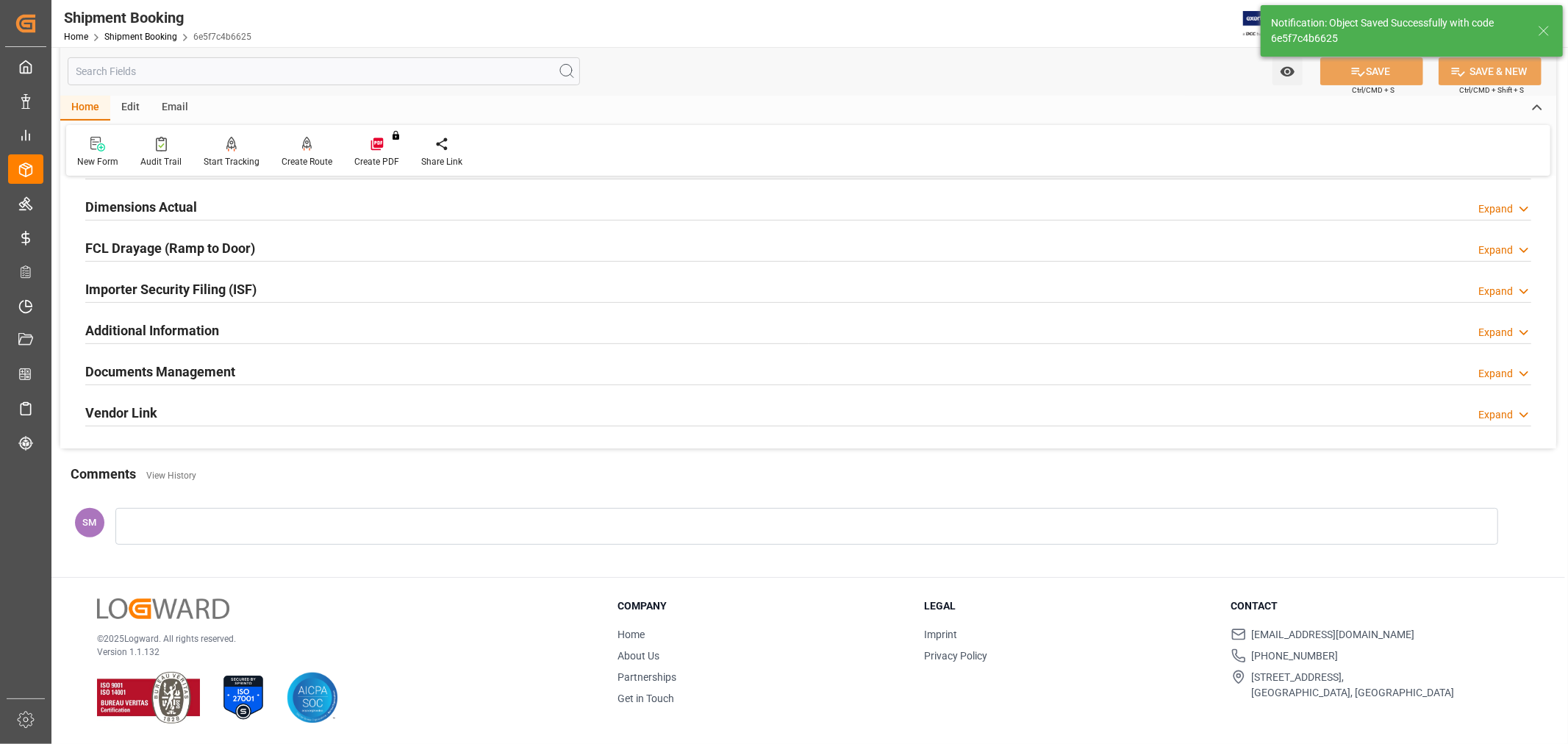
scroll to position [116, 0]
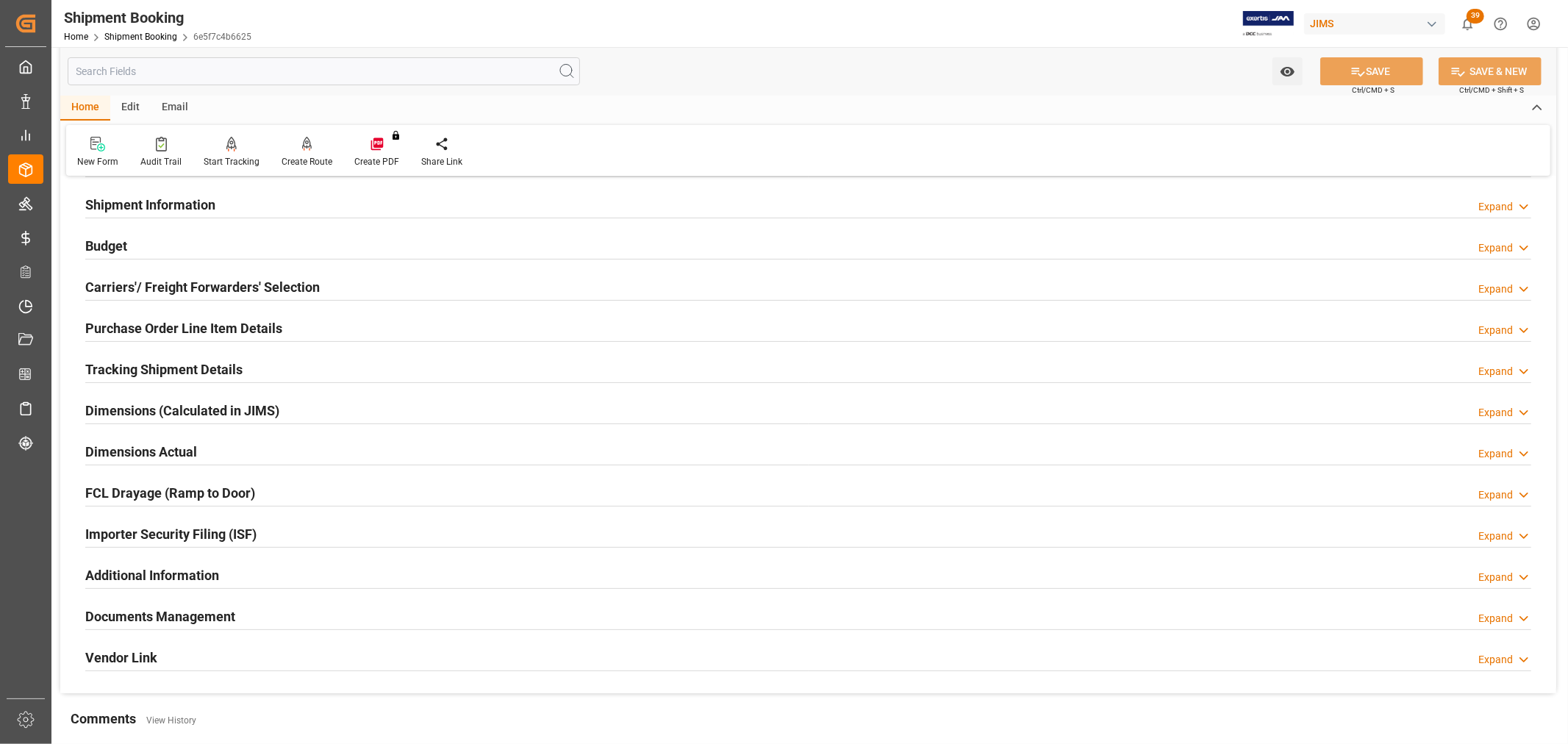
click at [147, 327] on h2 "Purchase Order Line Item Details" at bounding box center [183, 328] width 197 height 20
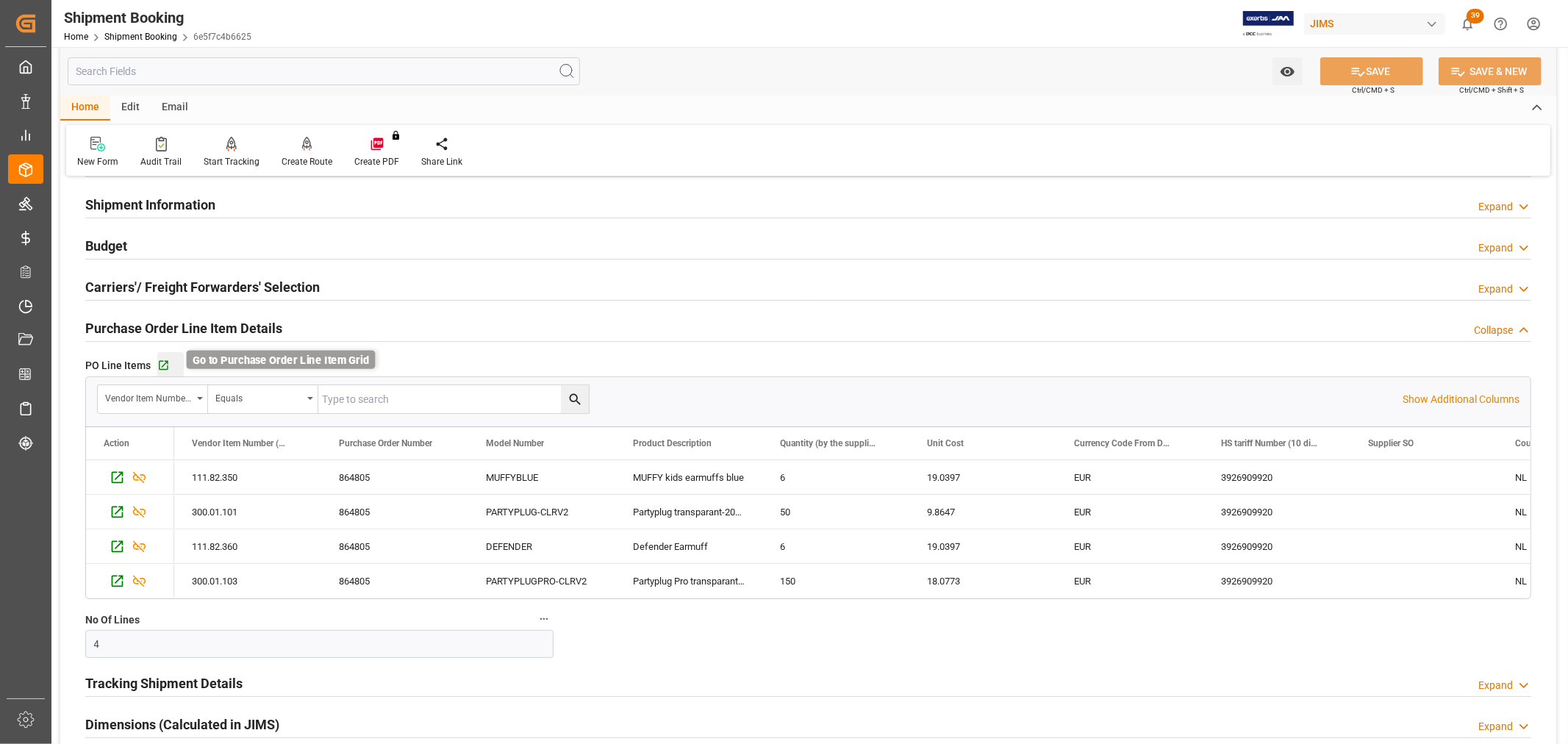
click at [162, 366] on icon "button" at bounding box center [163, 366] width 12 height 12
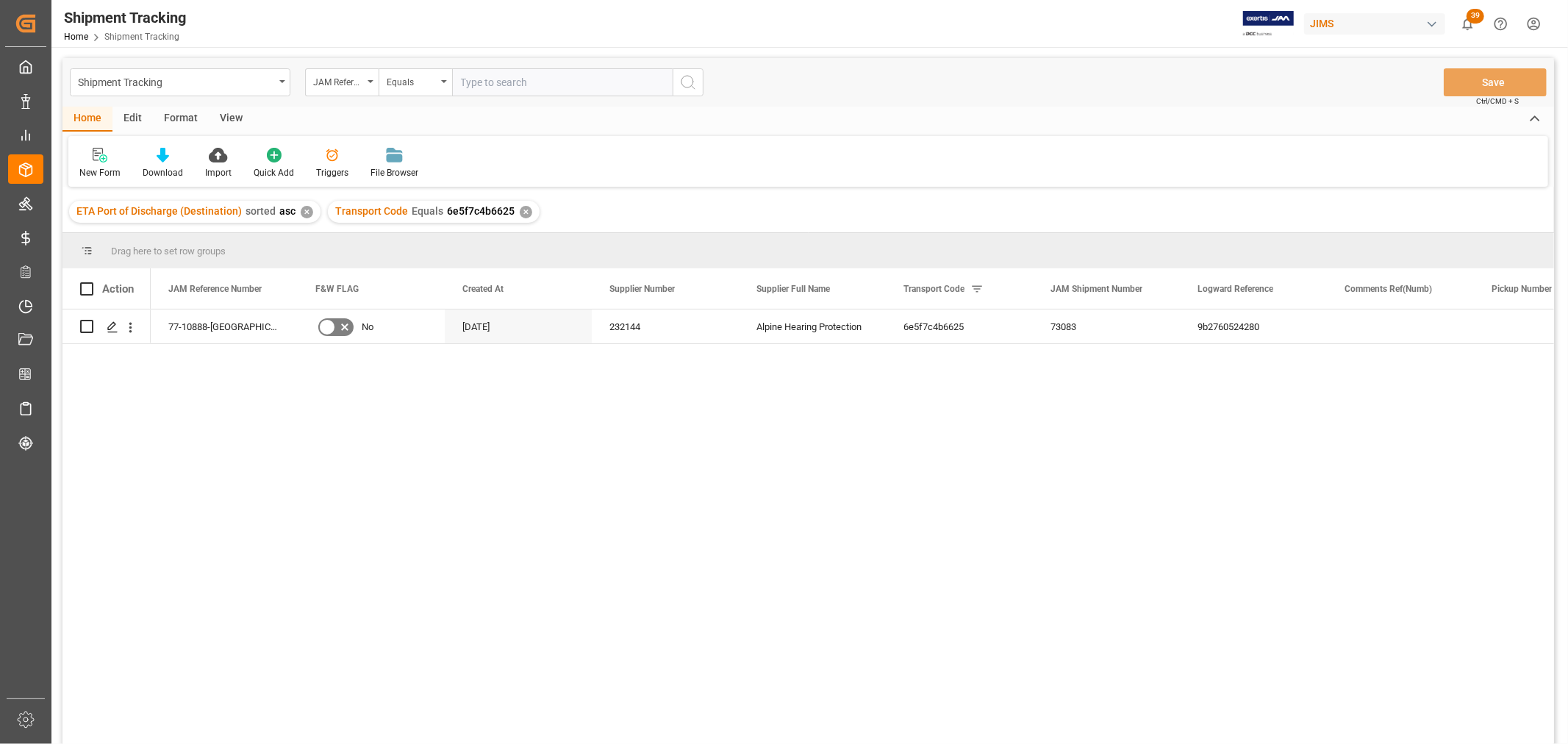
click at [228, 112] on div "View" at bounding box center [232, 119] width 45 height 25
click at [84, 167] on div "Default" at bounding box center [93, 172] width 28 height 13
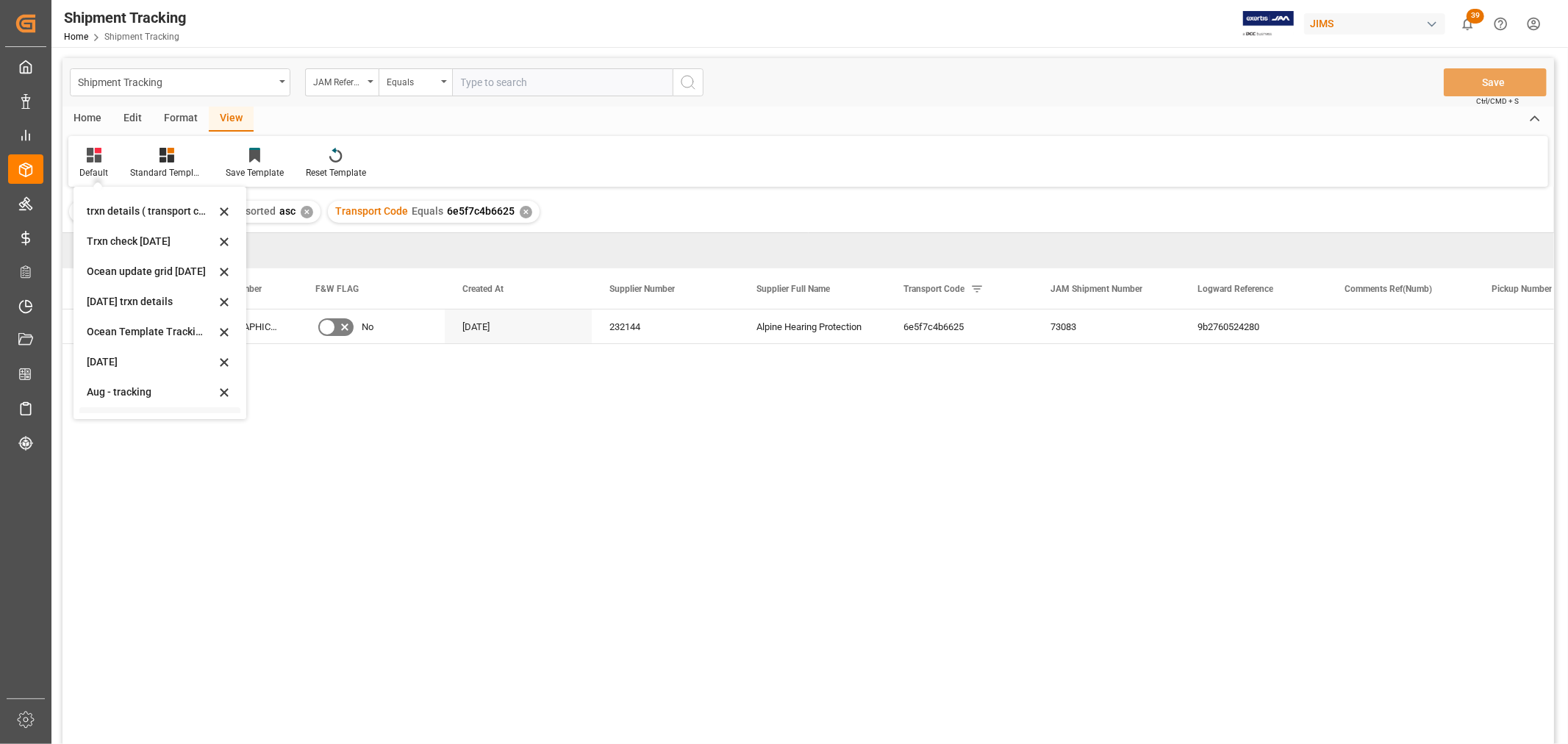
scroll to position [231, 0]
click at [110, 366] on div "Aug - tracking" at bounding box center [151, 368] width 128 height 16
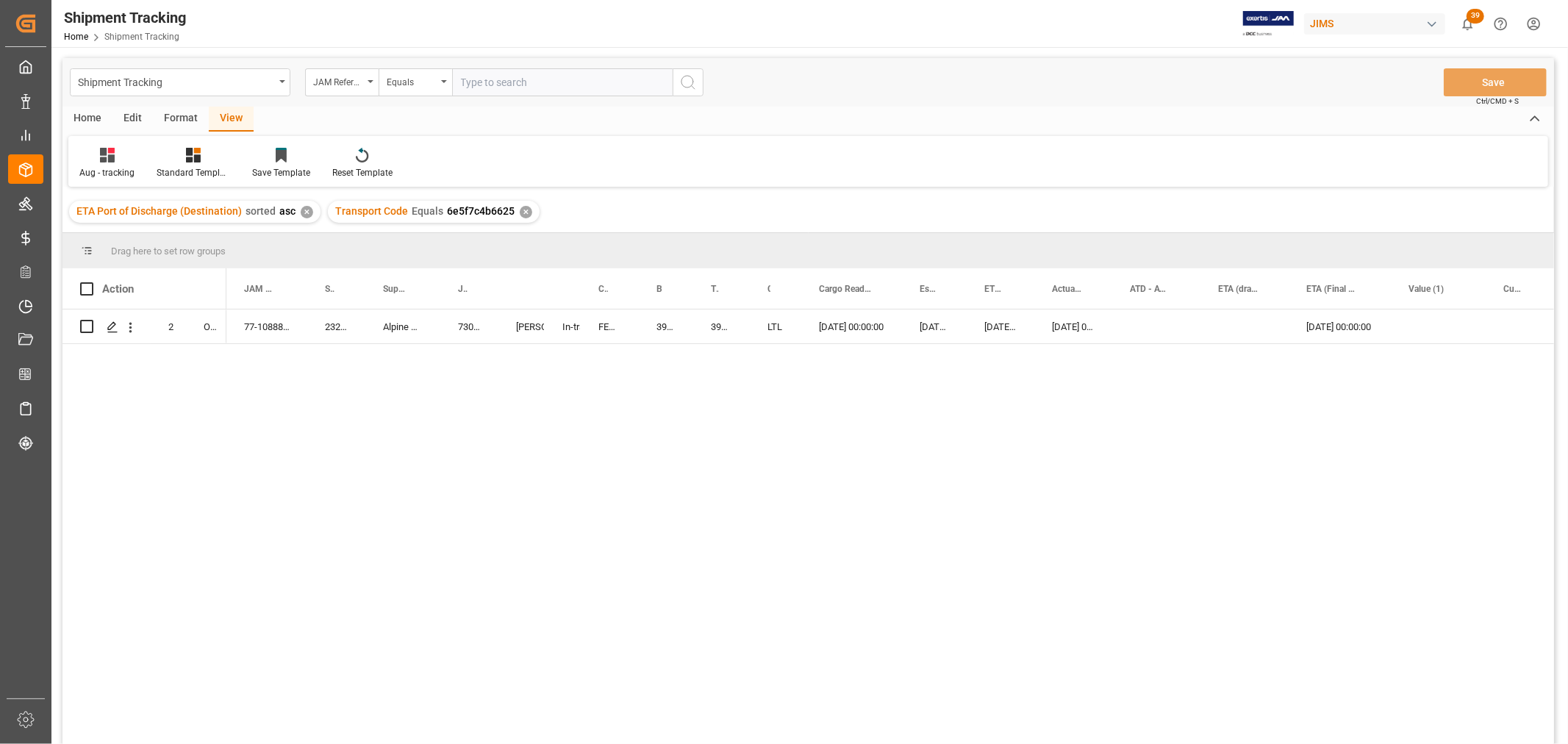
click at [559, 372] on div "77-10888-US 232144 Alpine Hearing Protection 73083 In-transit Shyamala Mantha F…" at bounding box center [891, 532] width 1328 height 444
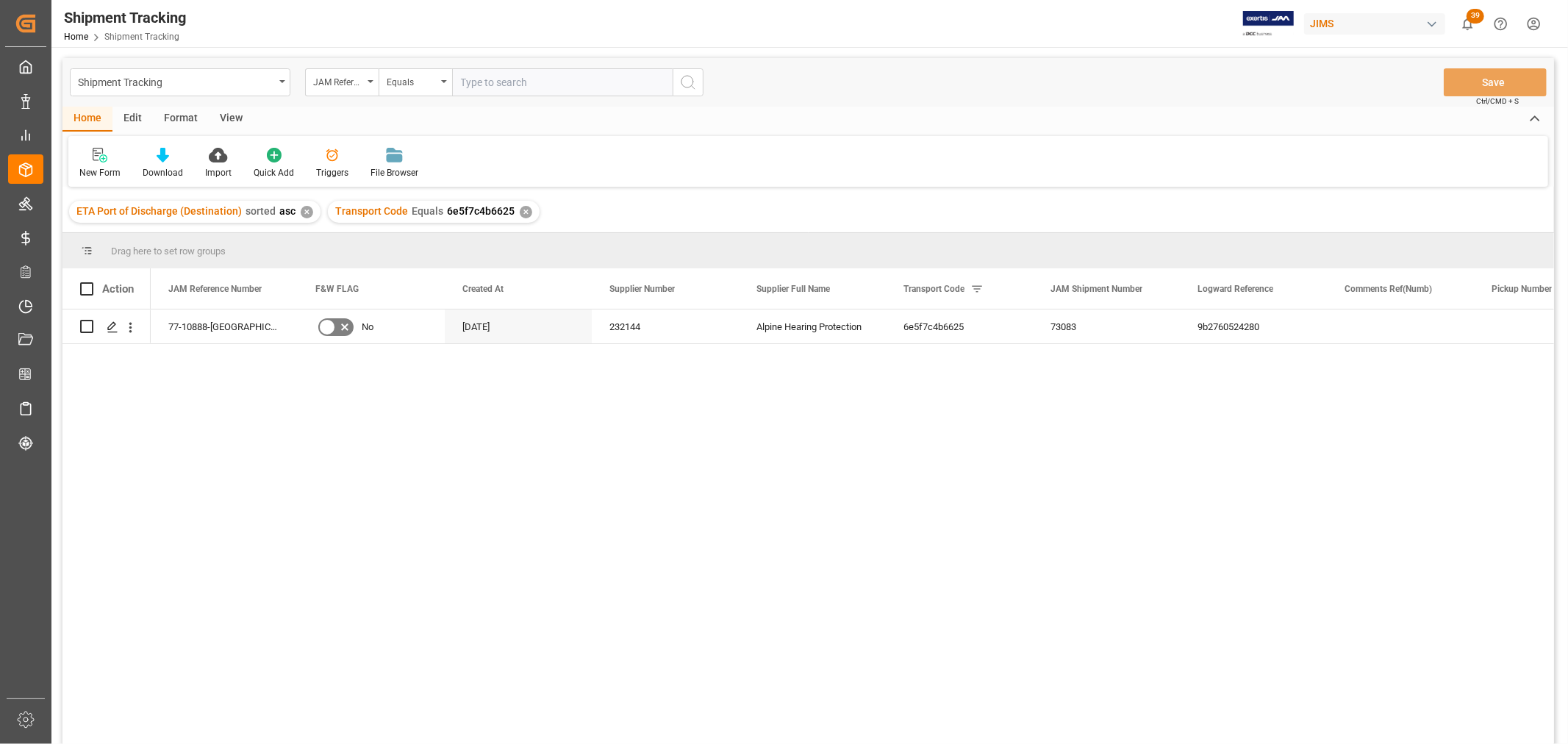
click at [233, 115] on div "View" at bounding box center [232, 119] width 45 height 25
click at [91, 157] on icon at bounding box center [94, 155] width 15 height 15
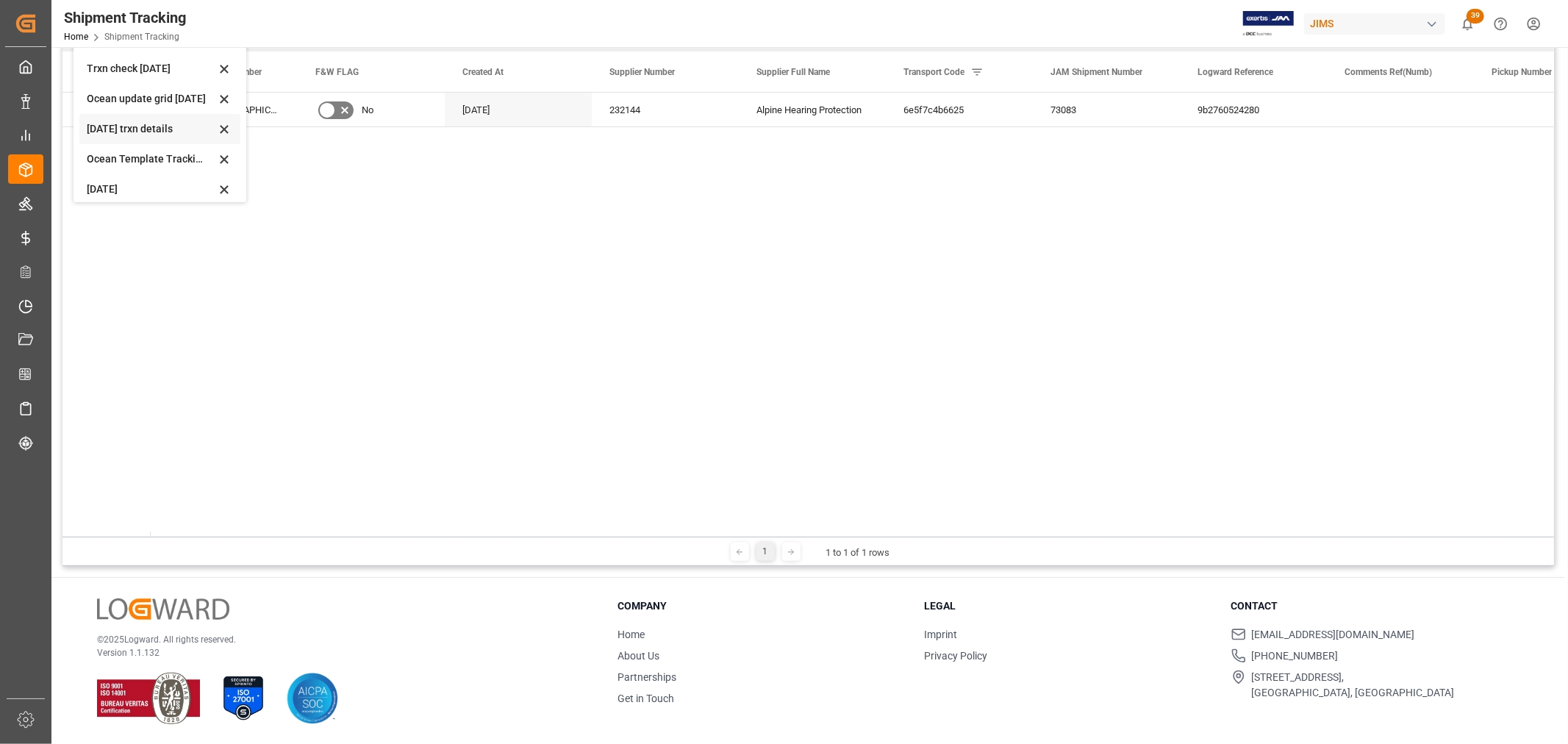
scroll to position [231, 0]
click at [123, 152] on div "Aug - tracking" at bounding box center [151, 152] width 128 height 16
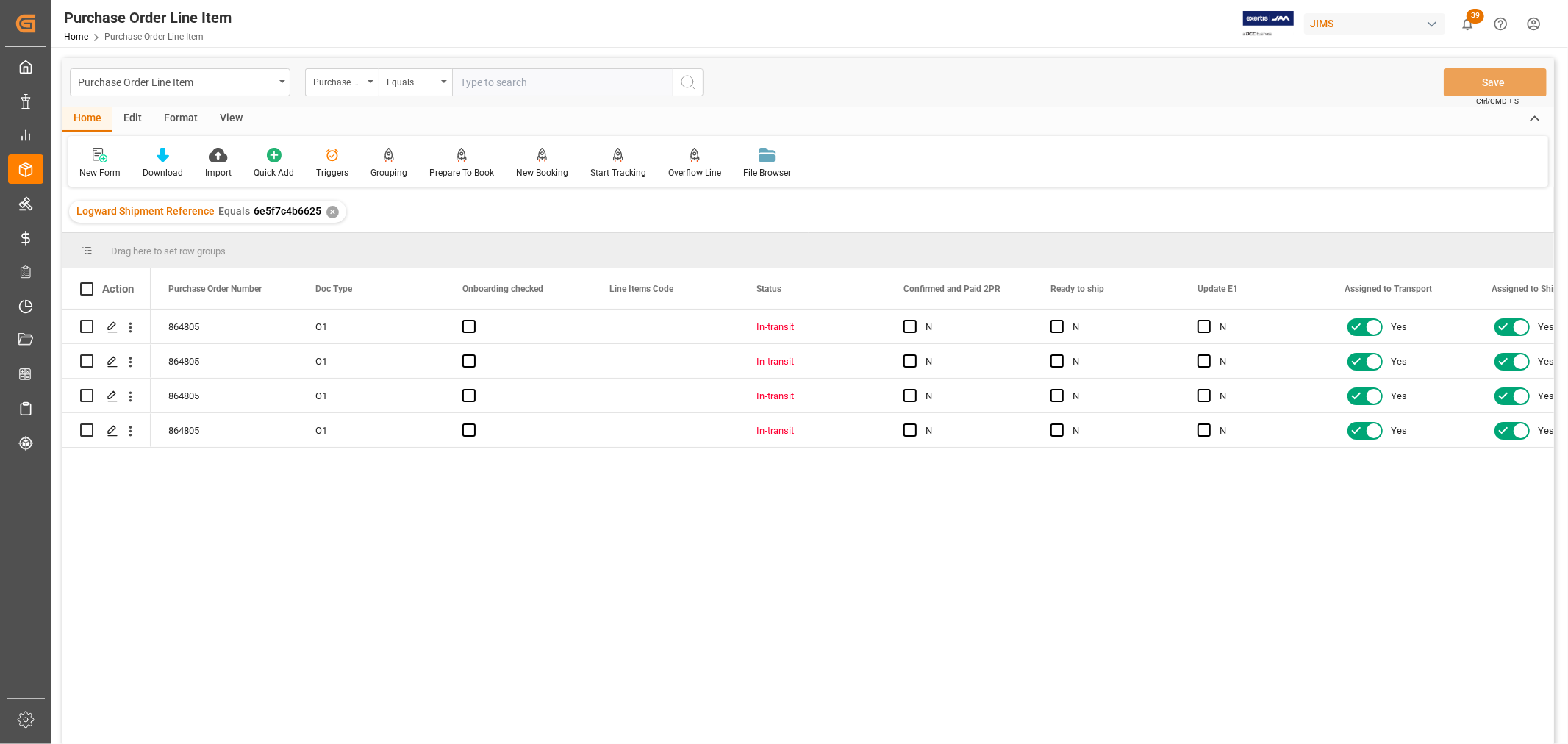
click at [227, 116] on div "View" at bounding box center [232, 119] width 45 height 25
click at [97, 166] on div "Default" at bounding box center [93, 172] width 28 height 13
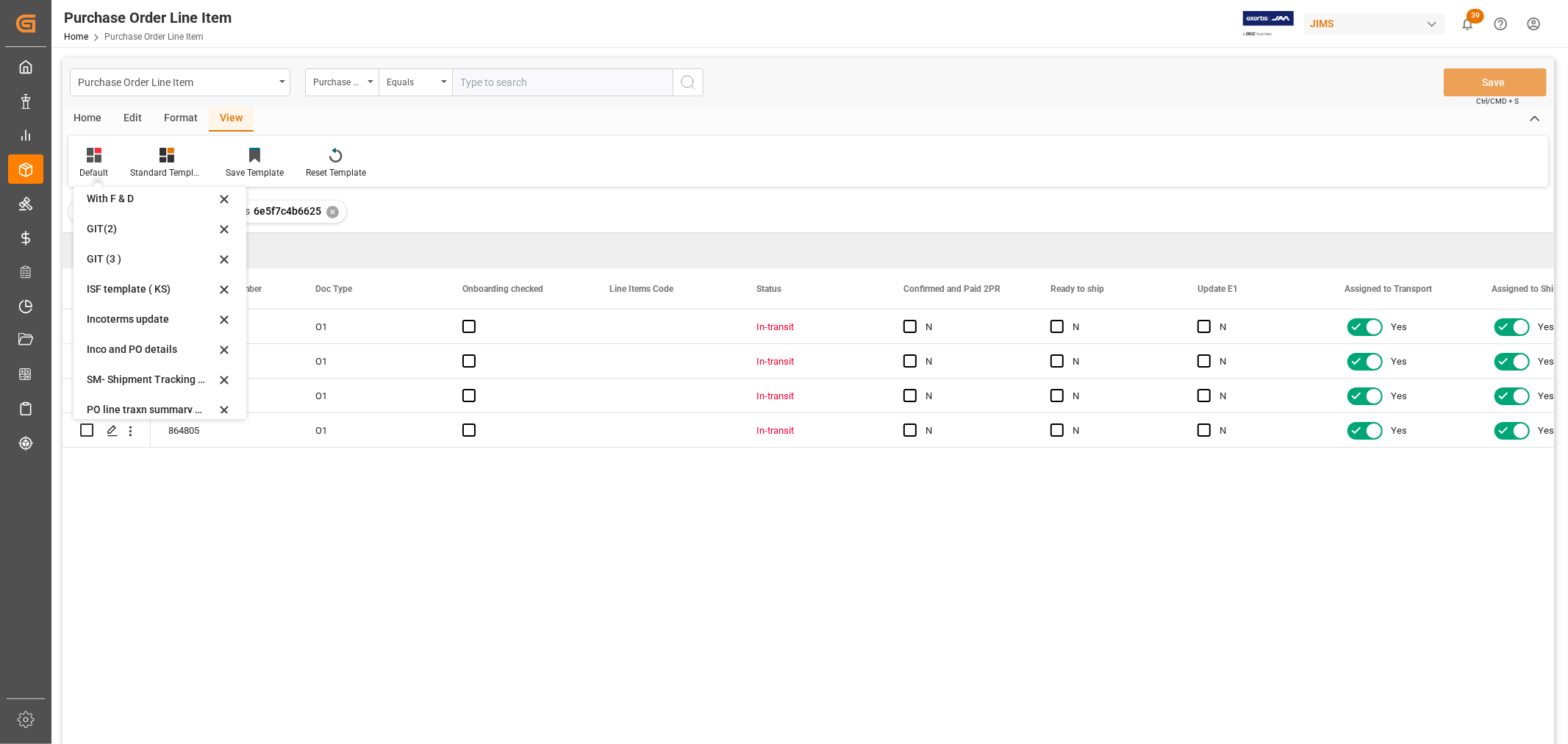
scroll to position [163, 0]
click at [108, 222] on div "Incoterms update" at bounding box center [151, 225] width 128 height 16
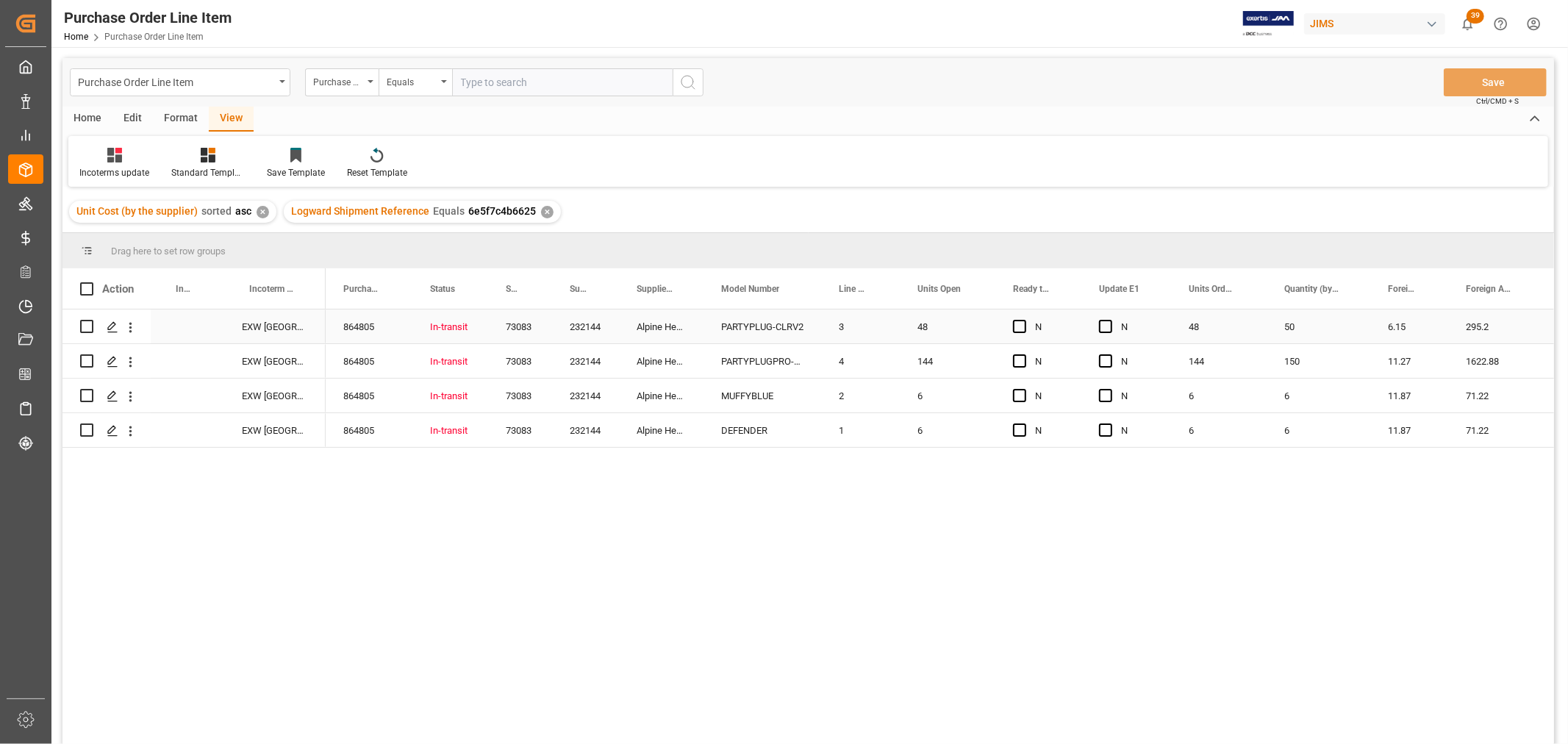
click at [172, 327] on div "Press SPACE to select this row." at bounding box center [187, 327] width 73 height 34
click at [179, 332] on input "Press SPACE to select this row." at bounding box center [187, 336] width 50 height 28
type input "DAP Baie d'urfe"
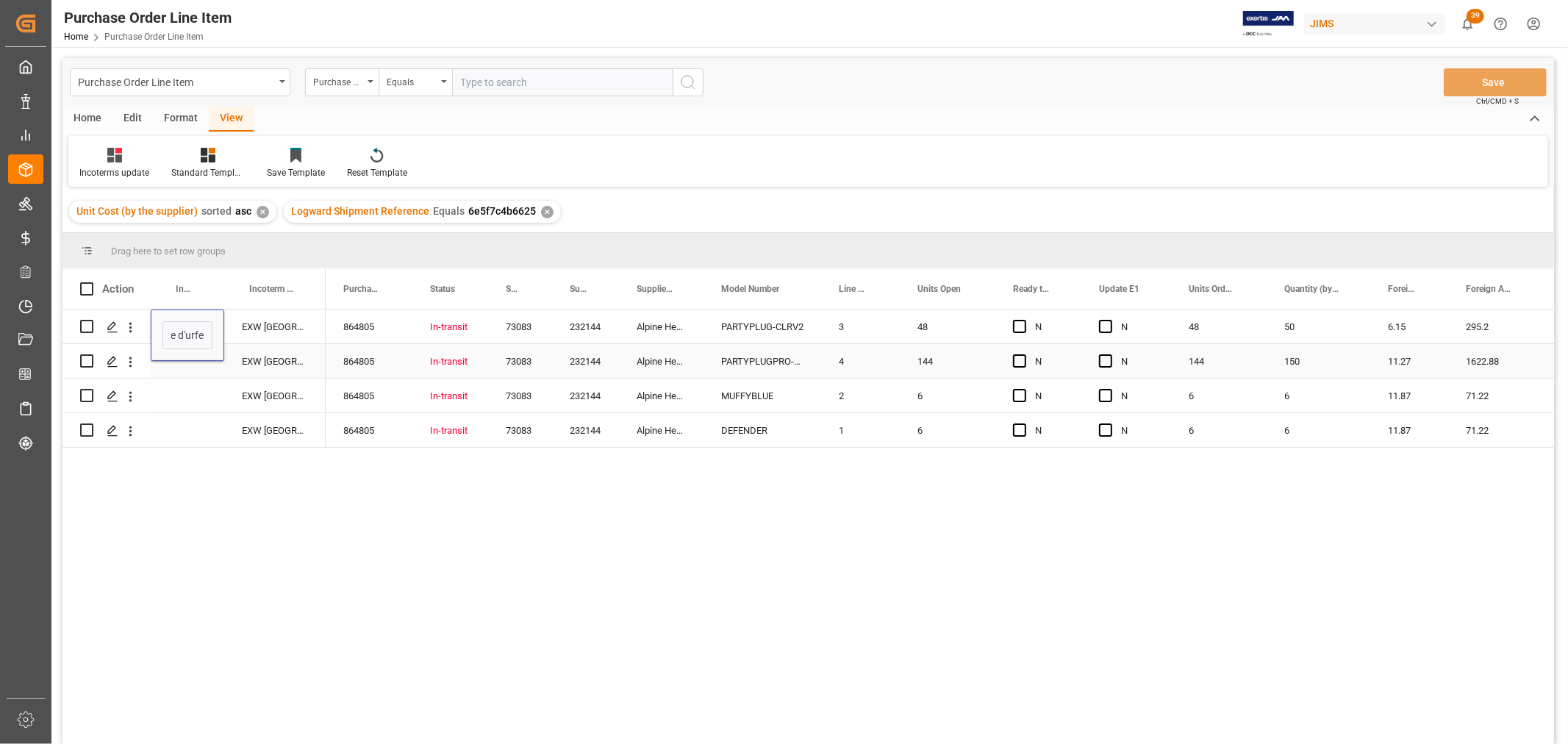
click at [175, 369] on div "Press SPACE to select this row." at bounding box center [187, 361] width 73 height 34
click at [184, 329] on div "DAP Baie d'urfe" at bounding box center [187, 327] width 73 height 34
drag, startPoint x: 219, startPoint y: 339, endPoint x: 217, endPoint y: 430, distance: 91.0
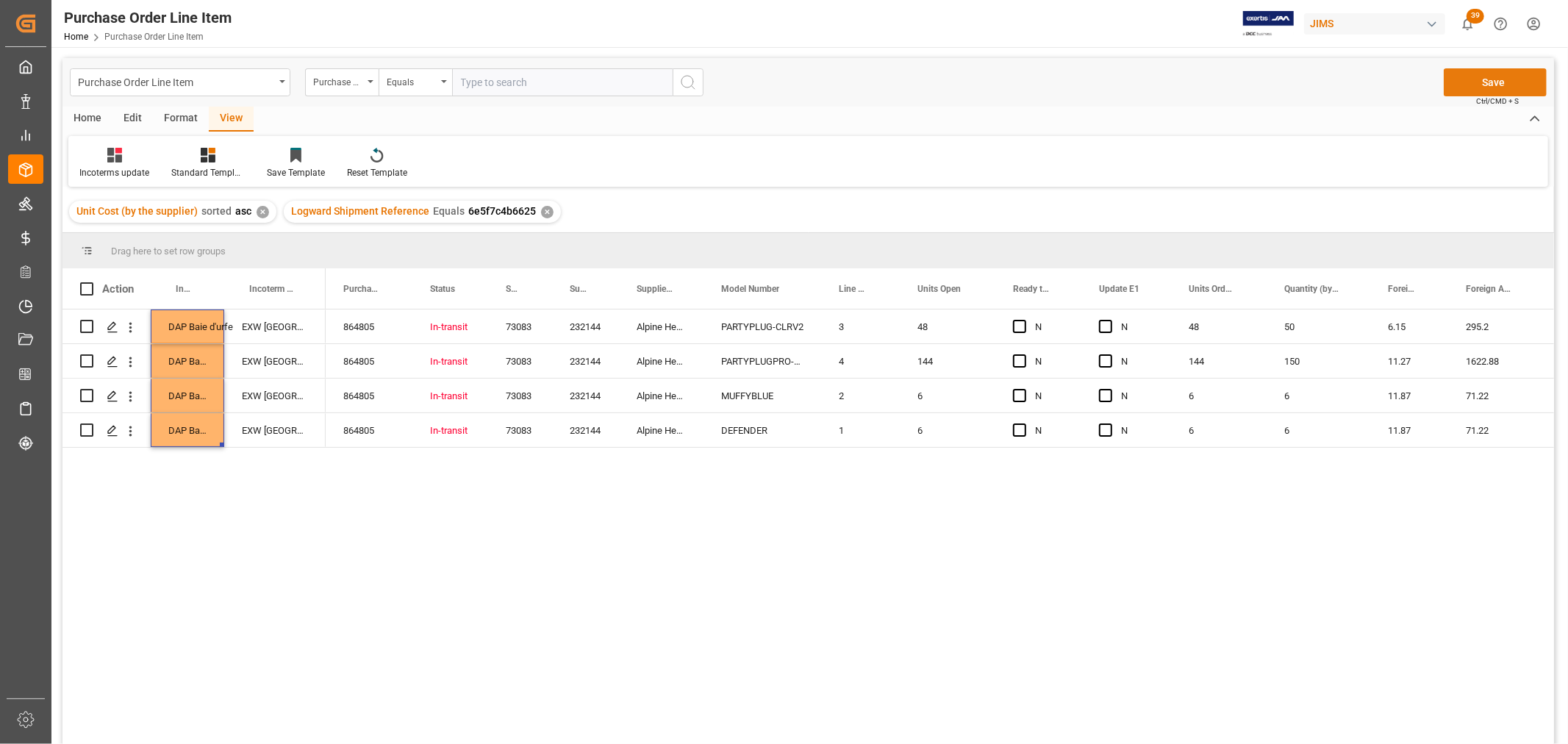
drag, startPoint x: 1486, startPoint y: 94, endPoint x: 1482, endPoint y: 77, distance: 17.5
click at [1486, 93] on div "Save Ctrl/CMD + S" at bounding box center [1496, 82] width 103 height 28
click at [1482, 77] on button "Save" at bounding box center [1496, 82] width 103 height 28
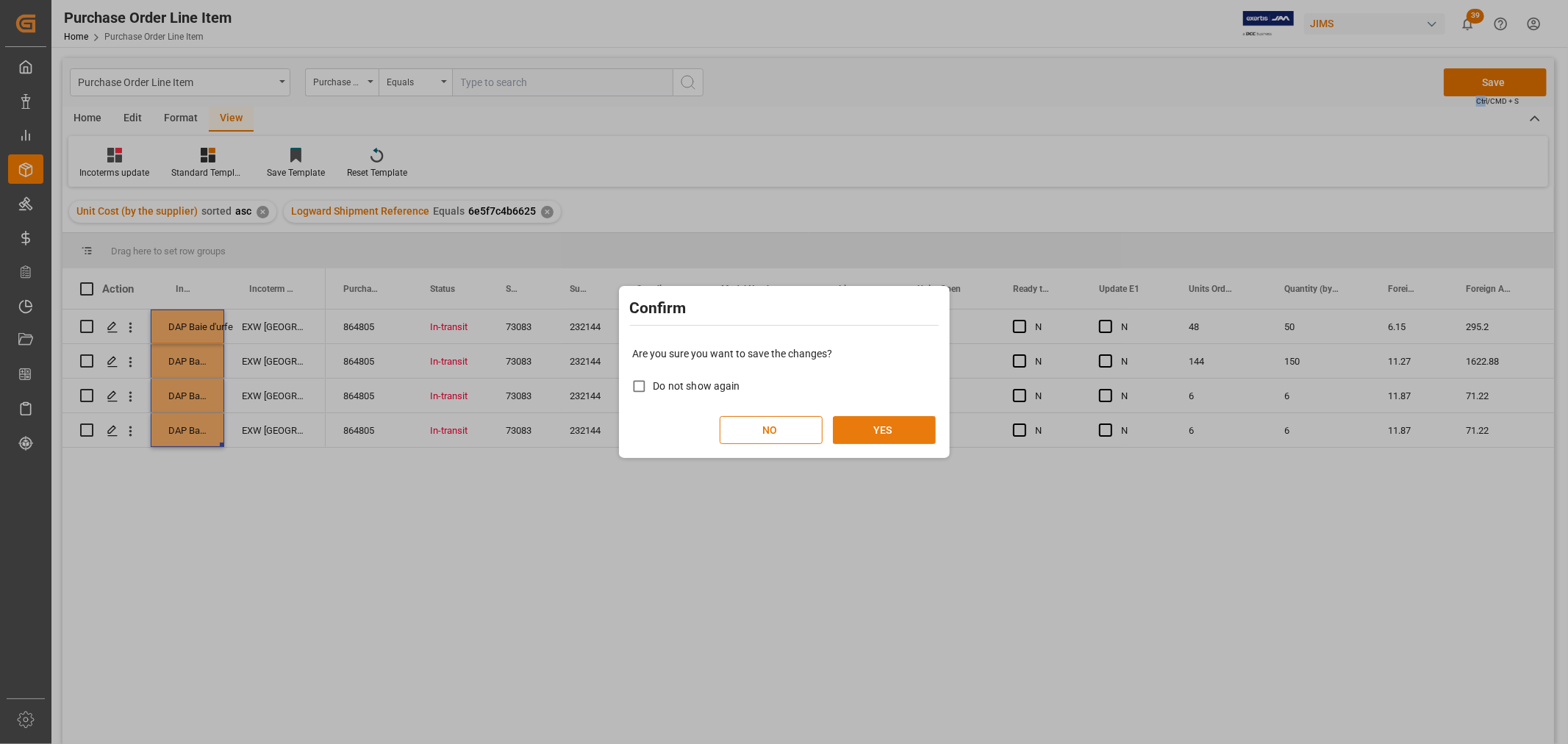
click at [891, 422] on button "YES" at bounding box center [885, 430] width 103 height 28
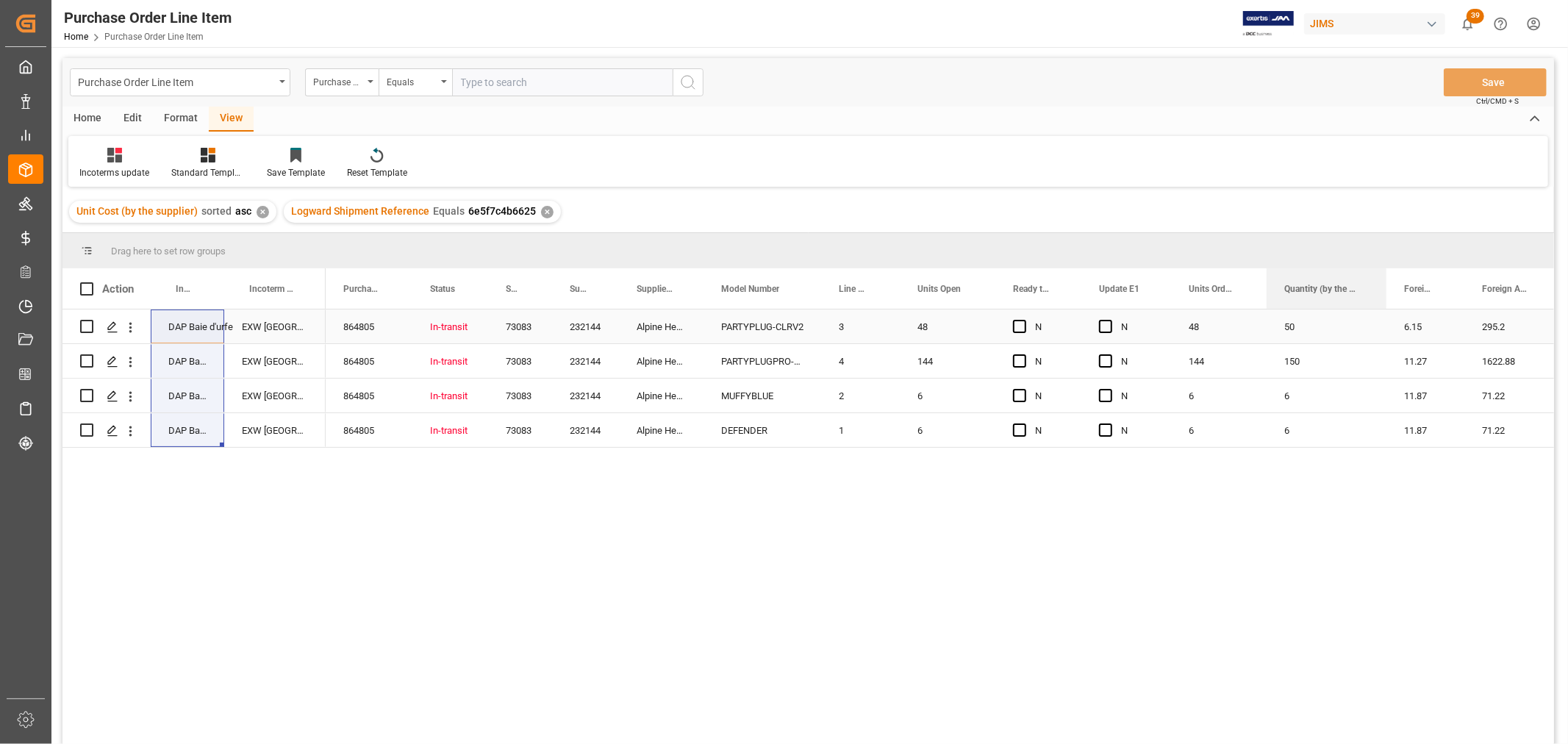
drag, startPoint x: 1368, startPoint y: 278, endPoint x: 1385, endPoint y: 313, distance: 38.9
click at [1385, 313] on div "Action Incoterm Transaction Incoterm Vendor Master (by the supplier) Purchase O…" at bounding box center [808, 511] width 1492 height 485
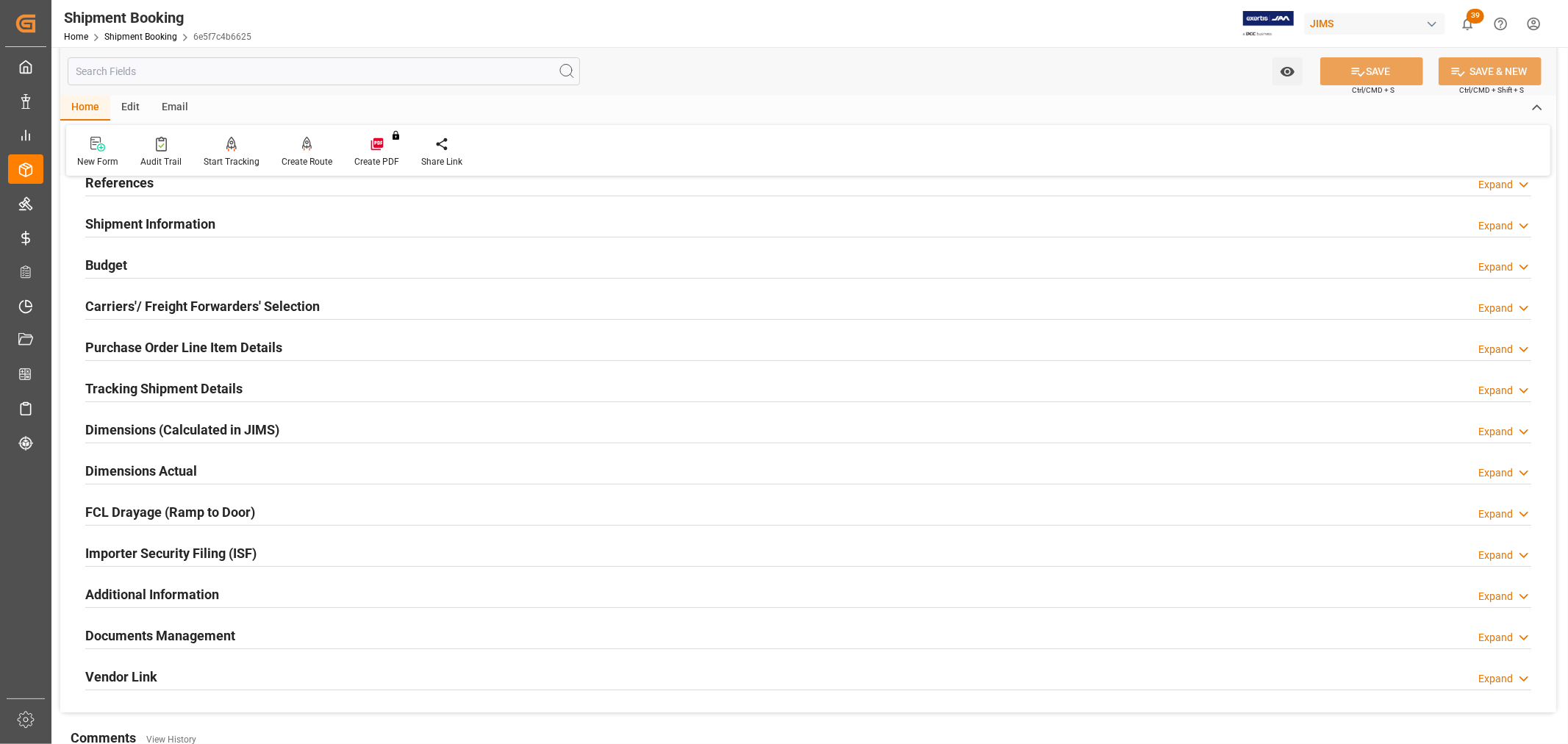
scroll to position [245, 0]
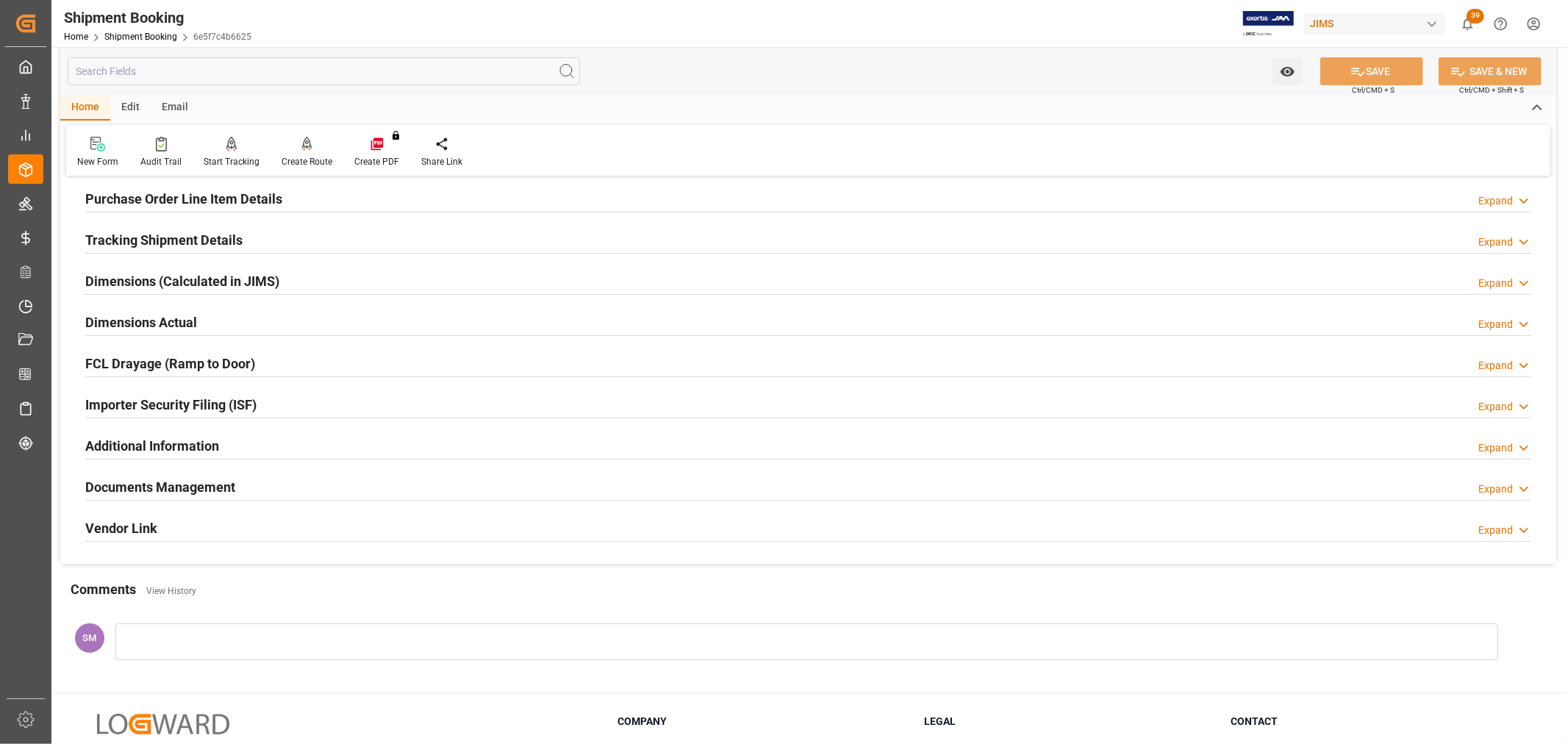
click at [155, 487] on h2 "Documents Management" at bounding box center [160, 487] width 150 height 20
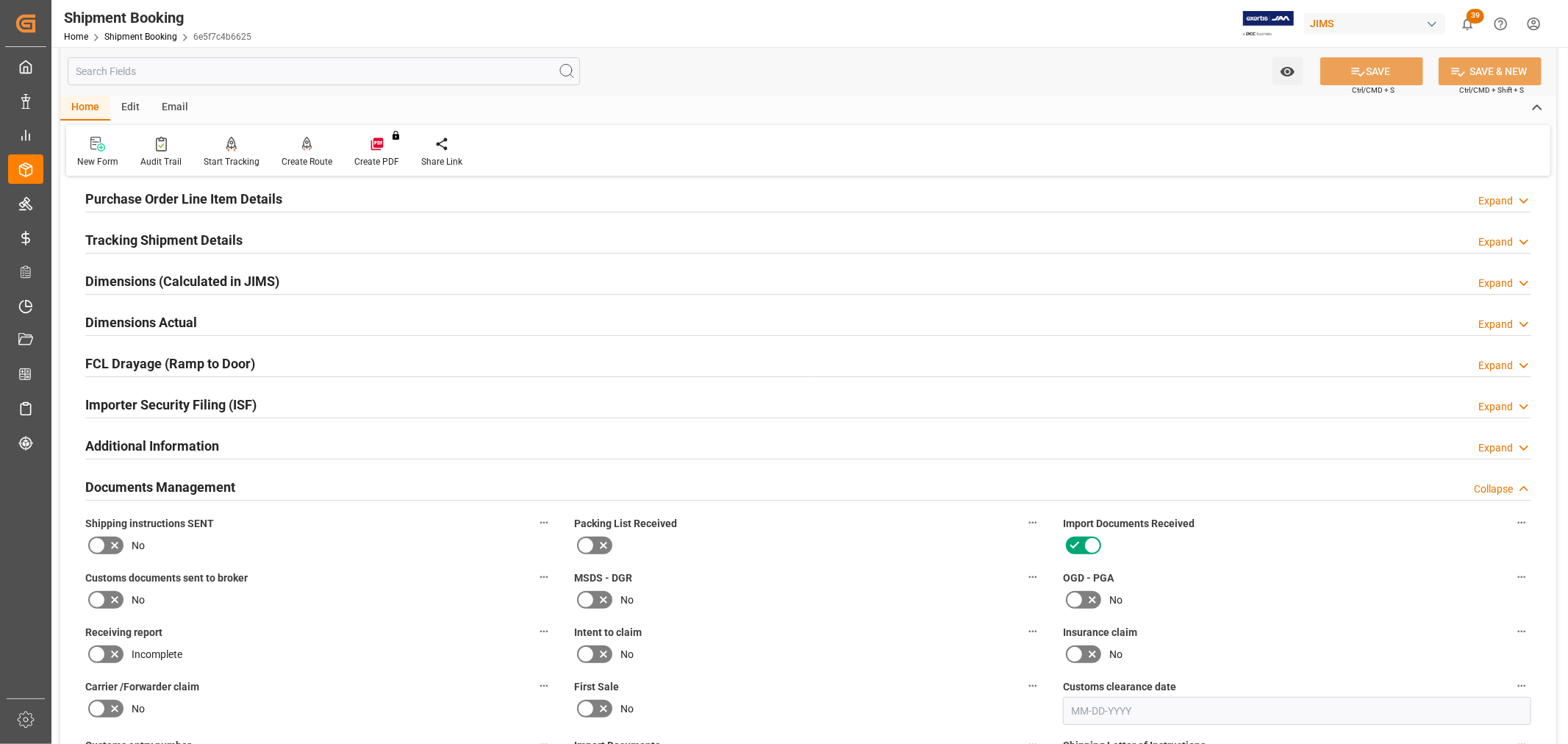
click at [202, 484] on h2 "Documents Management" at bounding box center [160, 487] width 150 height 20
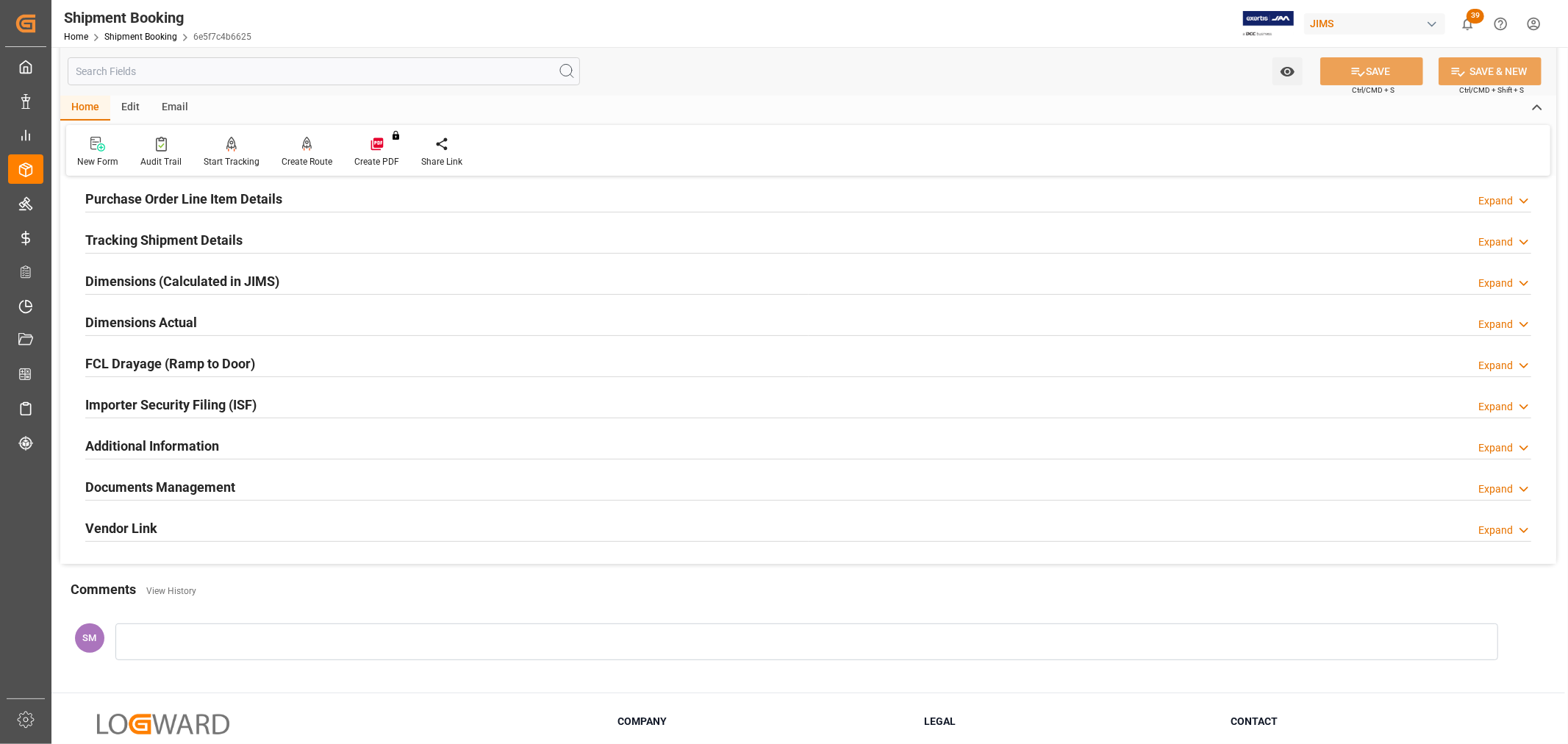
click at [202, 484] on h2 "Documents Management" at bounding box center [160, 487] width 150 height 20
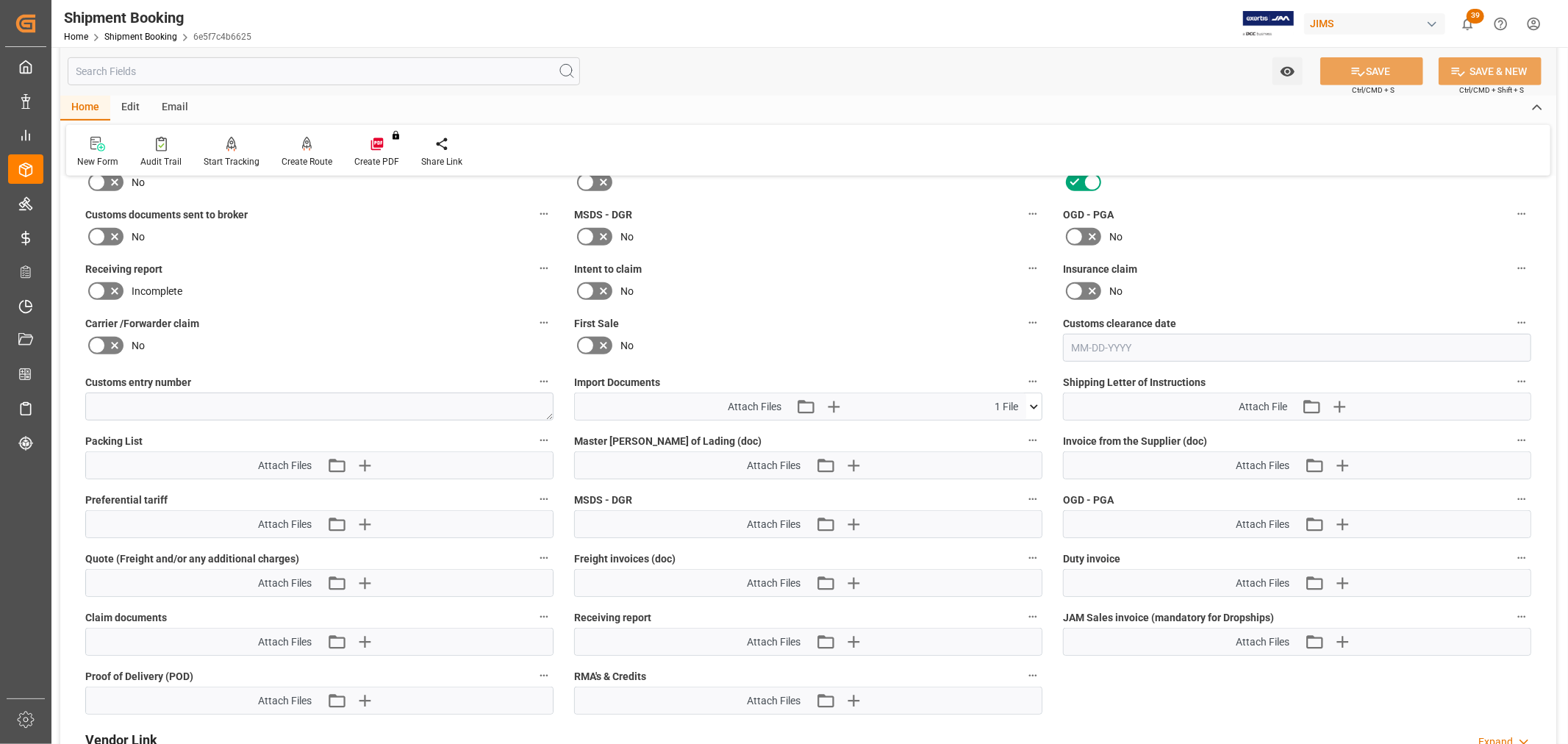
scroll to position [653, 0]
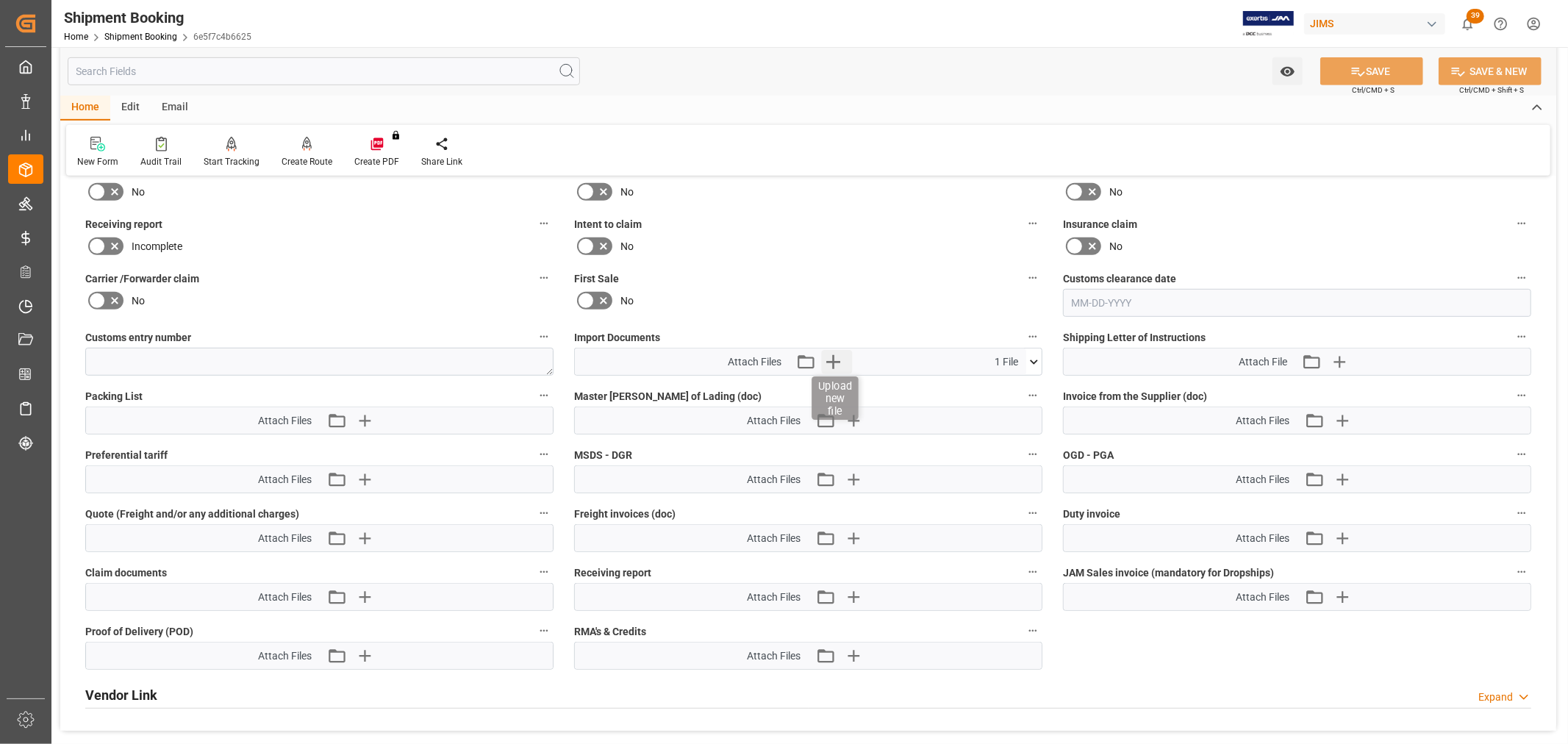
click at [832, 358] on icon "button" at bounding box center [833, 362] width 14 height 14
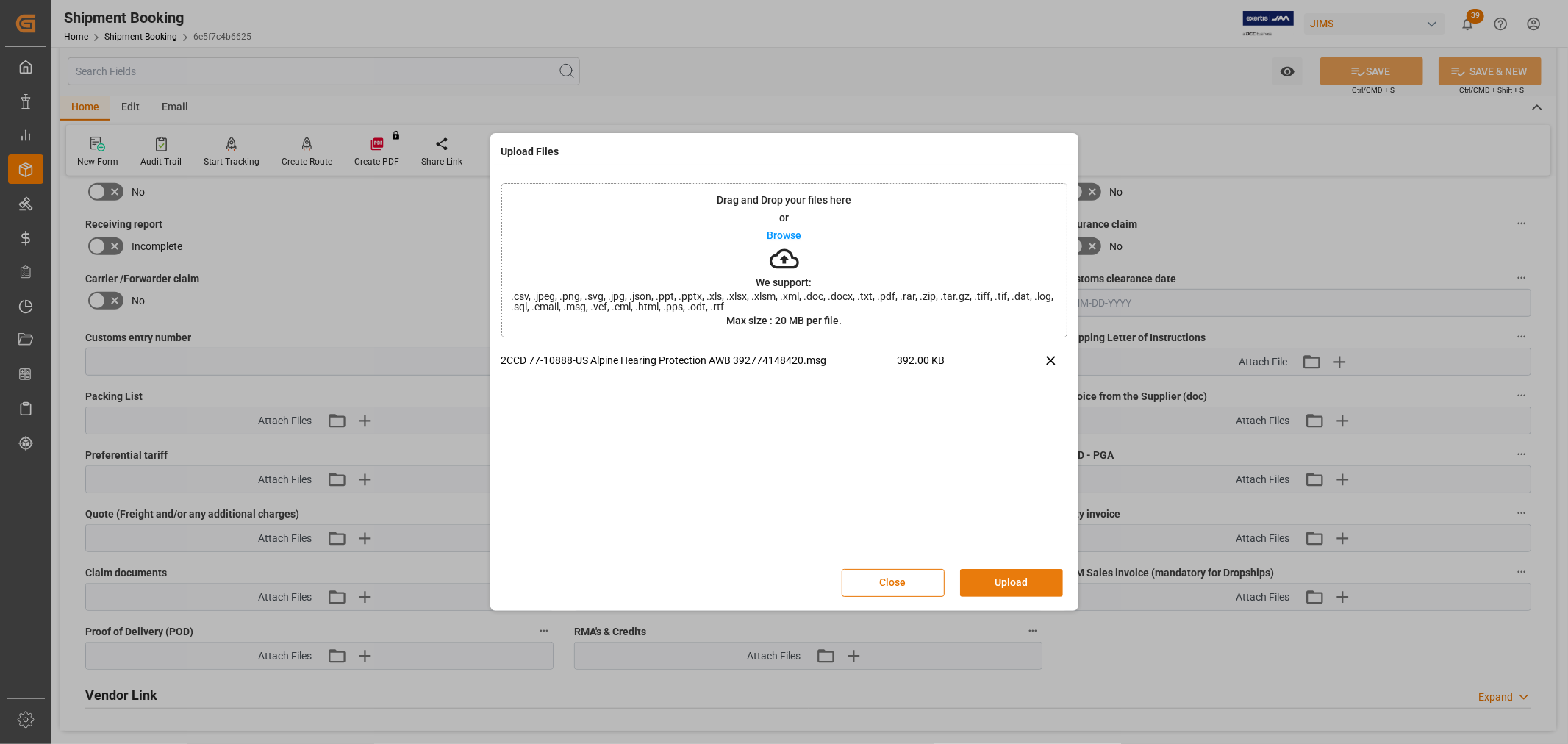
click at [992, 581] on button "Upload" at bounding box center [1011, 583] width 103 height 28
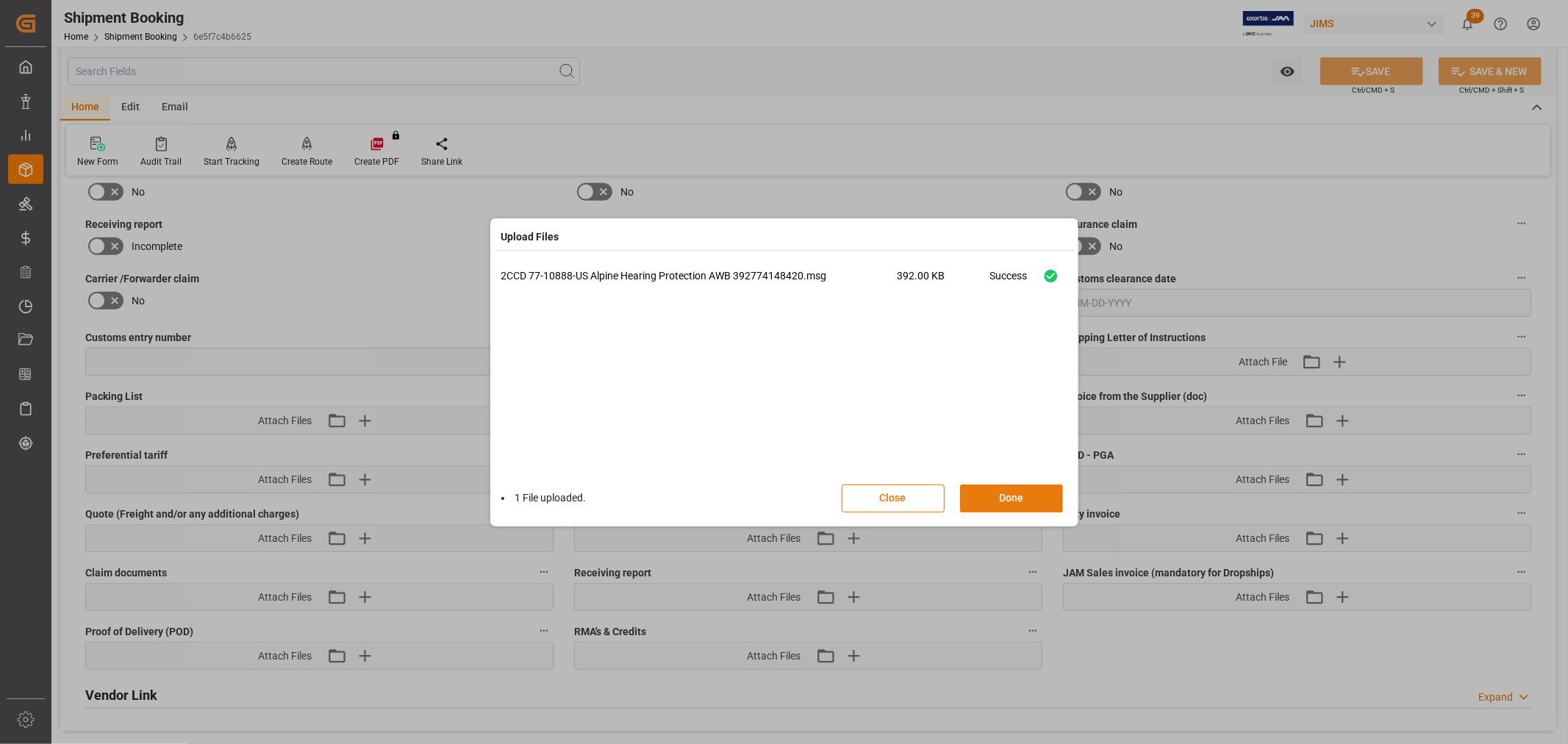
click at [991, 502] on button "Done" at bounding box center [1011, 499] width 103 height 28
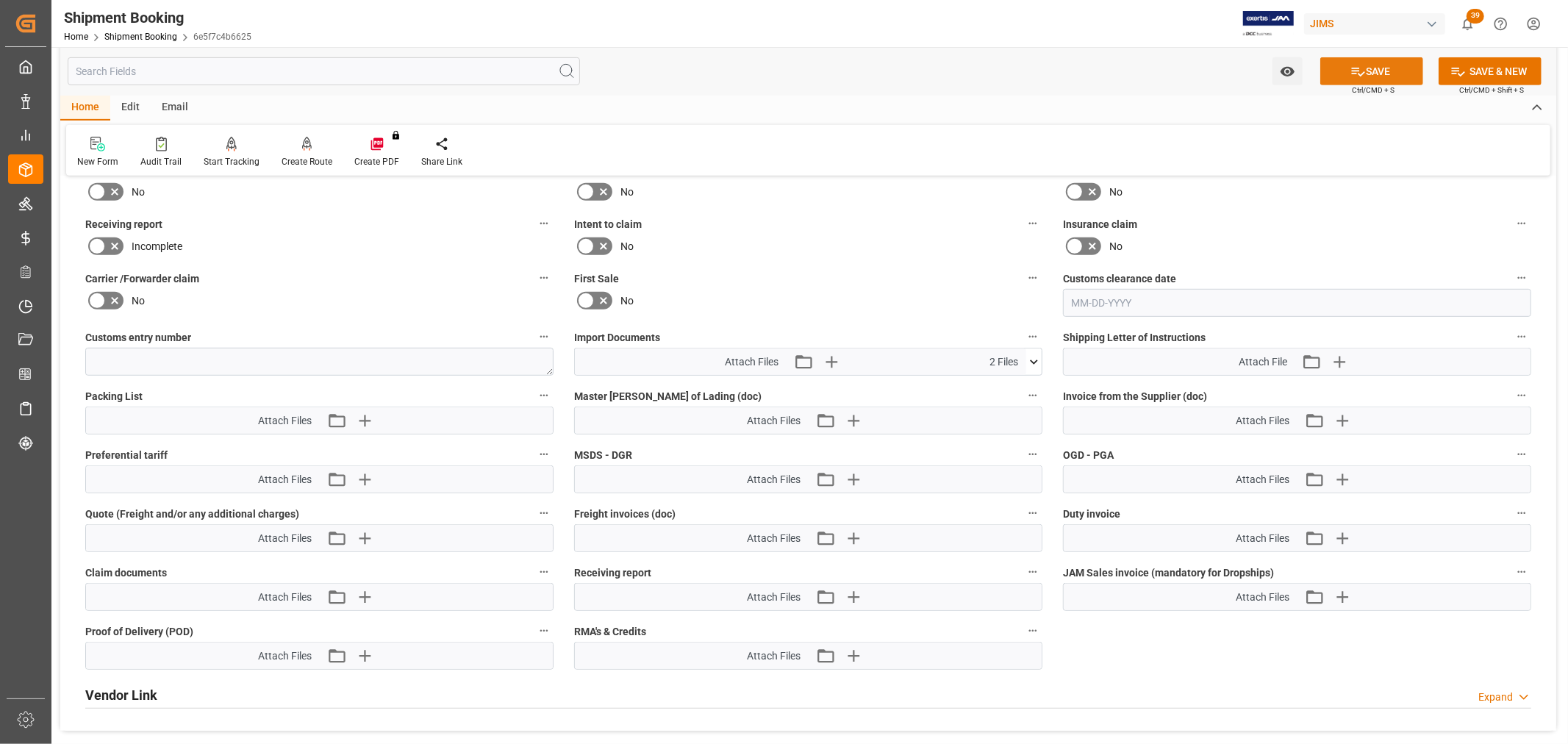
click at [1386, 72] on button "SAVE" at bounding box center [1372, 72] width 103 height 28
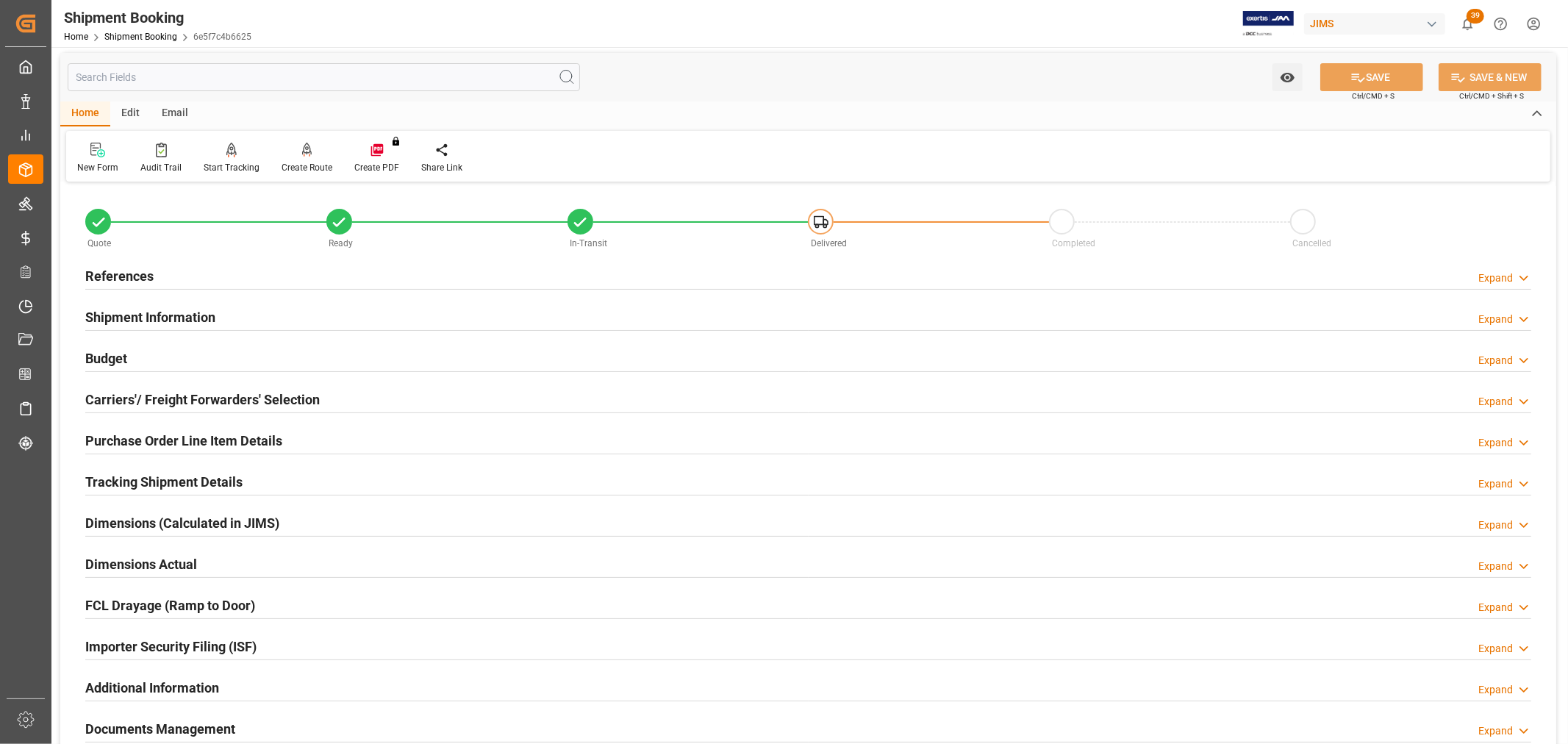
scroll to position [0, 0]
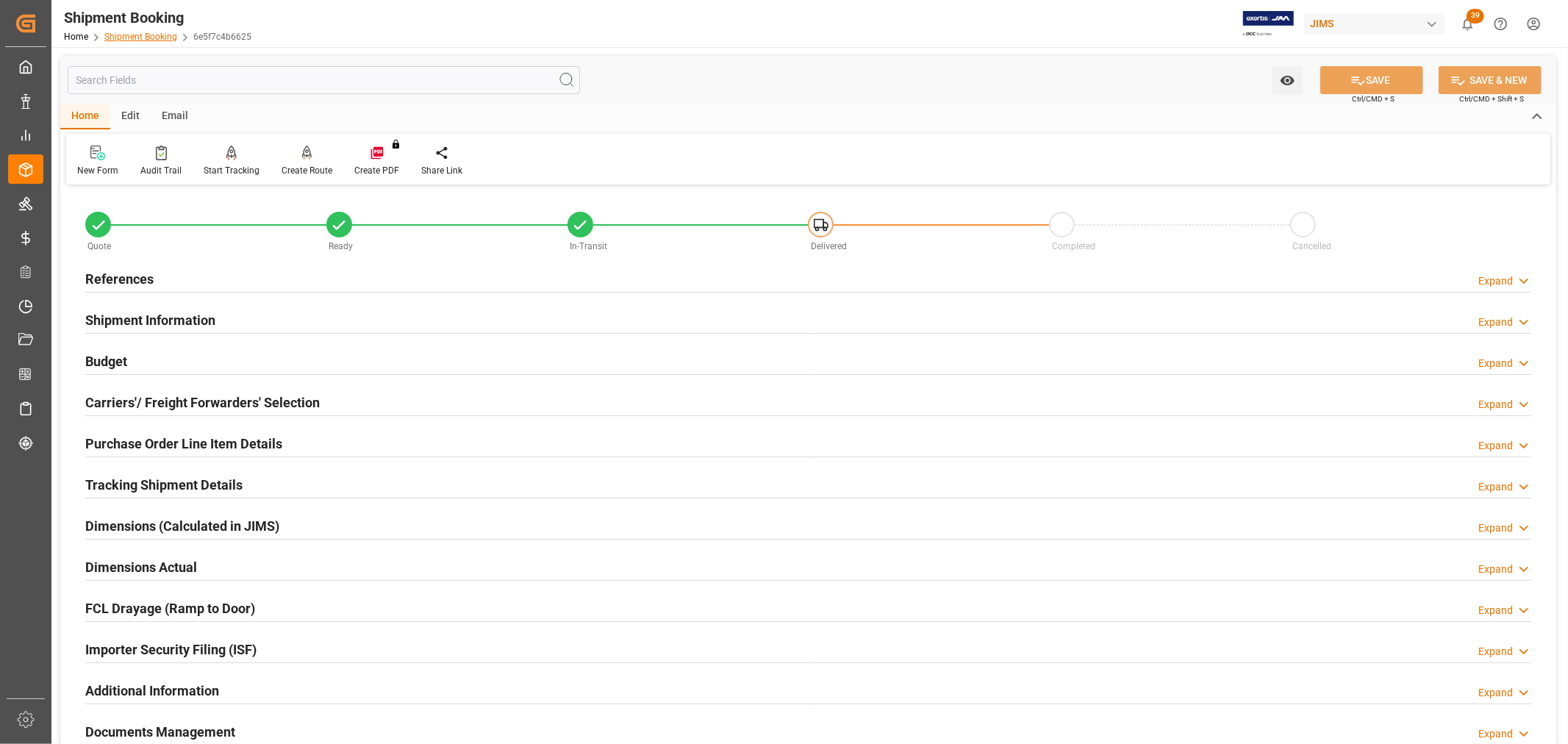
click at [133, 32] on link "Shipment Booking" at bounding box center [140, 37] width 72 height 10
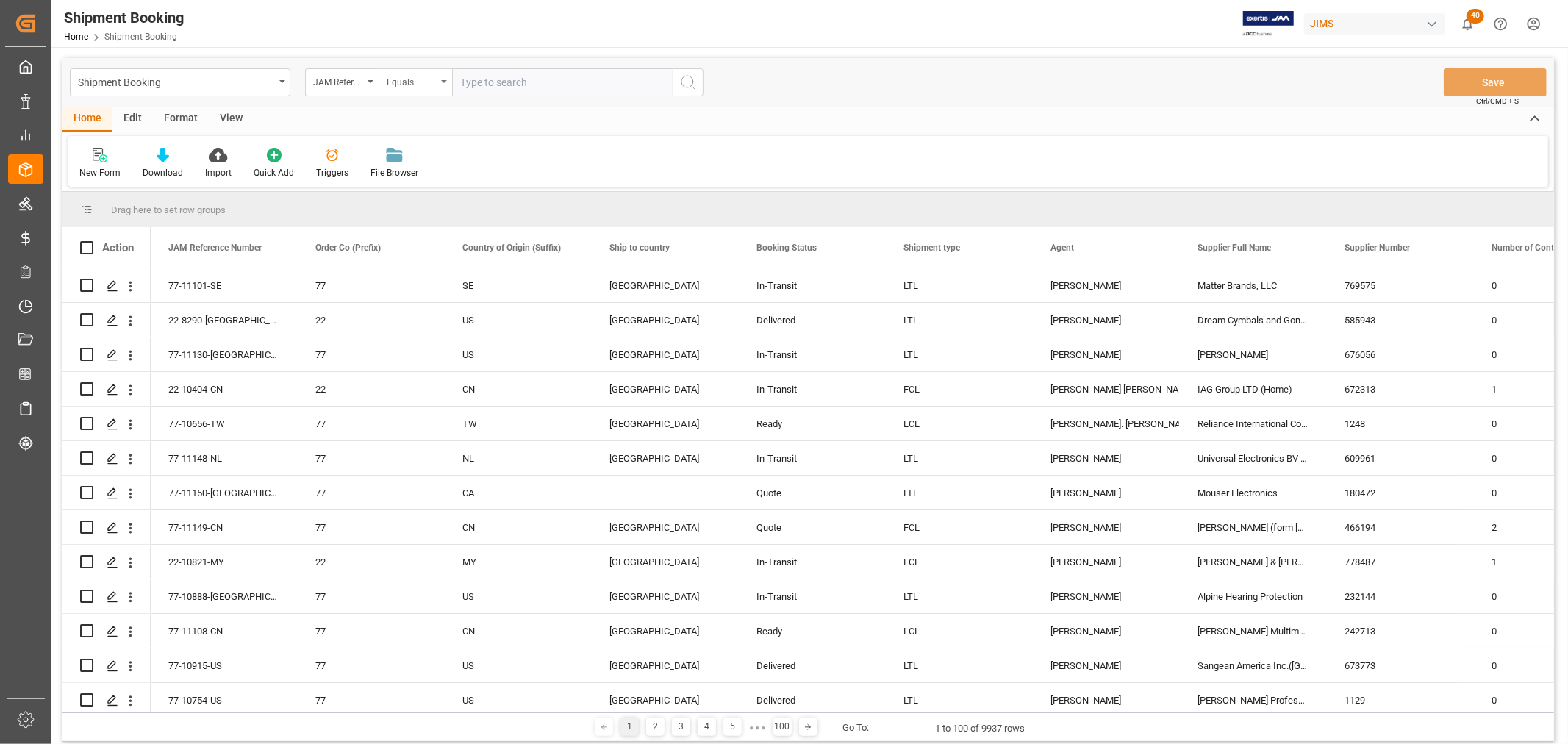
click at [447, 82] on icon "open menu" at bounding box center [443, 82] width 6 height 3
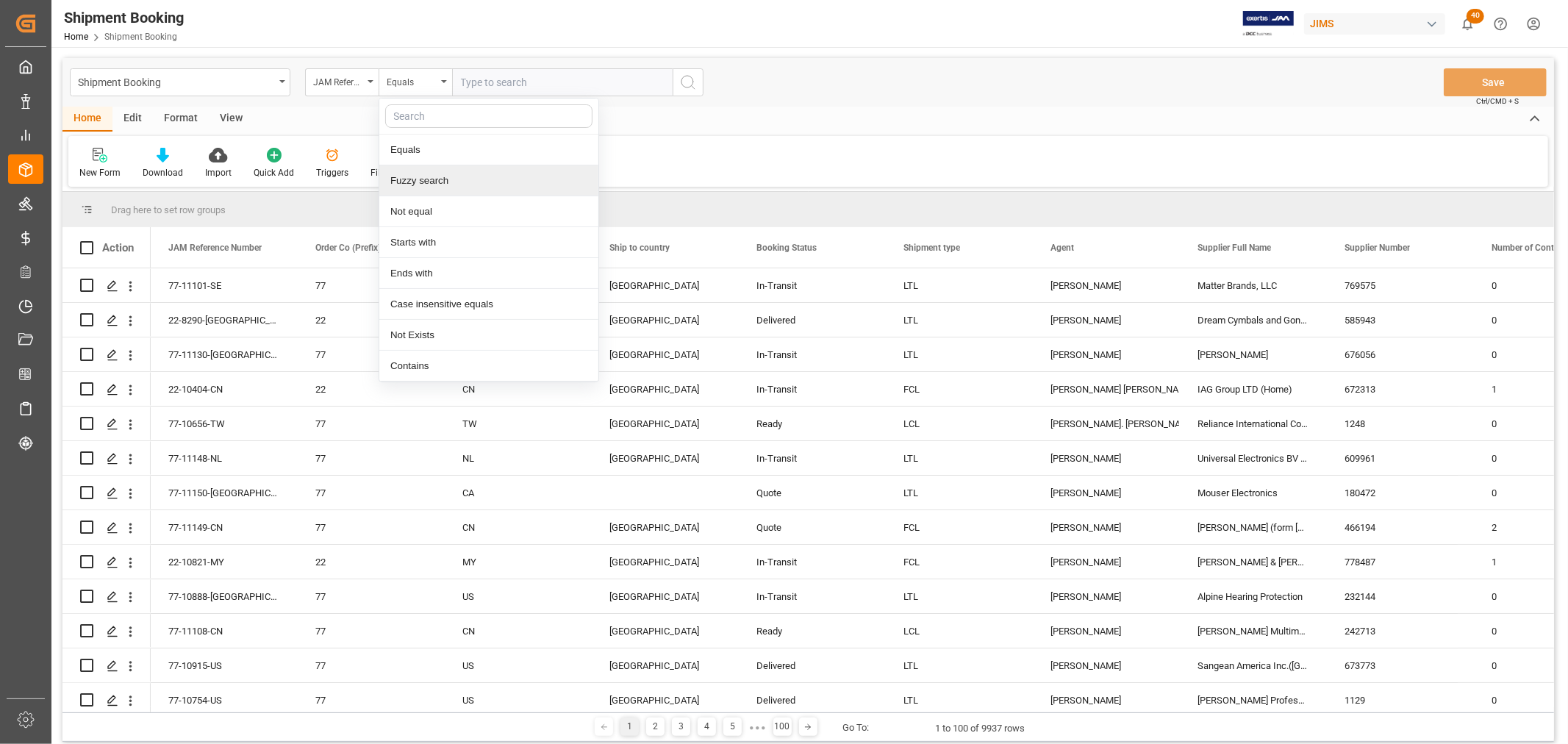
click at [427, 186] on div "Fuzzy search" at bounding box center [488, 181] width 219 height 31
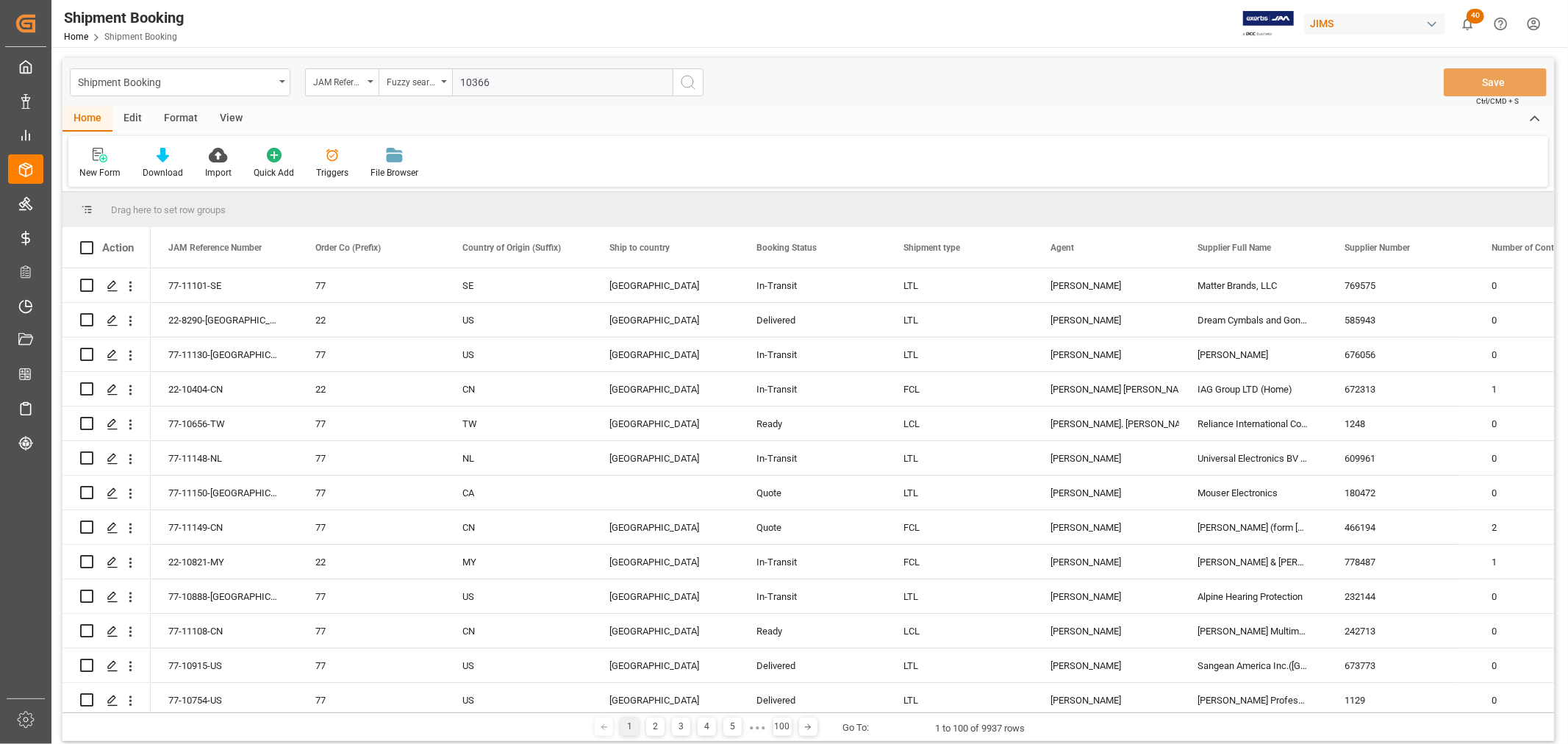
type input "10366"
click at [685, 84] on icon "search button" at bounding box center [687, 82] width 17 height 17
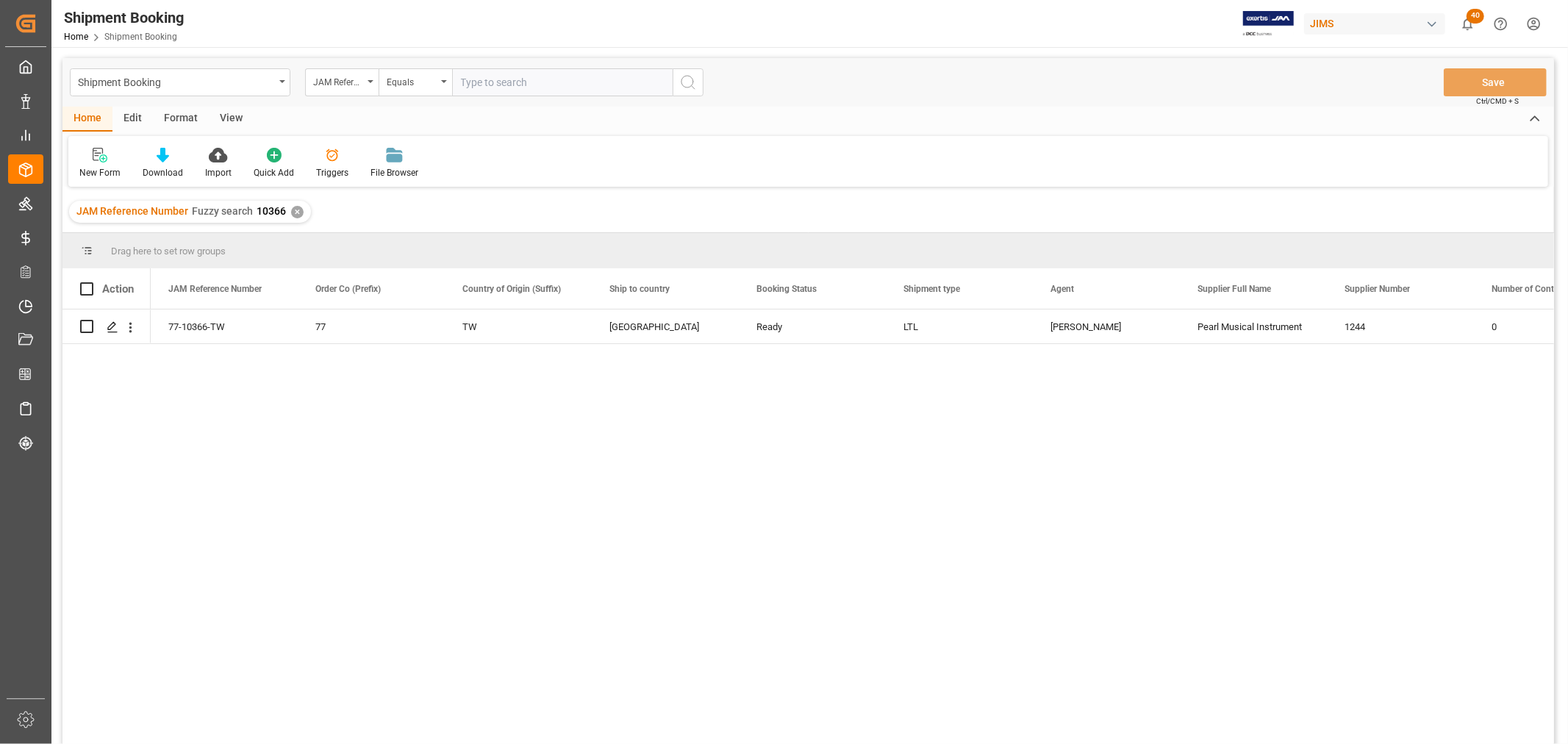
click at [612, 405] on div "77-10366-TW 77 TW Canada Ready LTL Shyamala Mantha Pearl Musical Instrument 124…" at bounding box center [852, 532] width 1404 height 444
click at [242, 115] on div "View" at bounding box center [232, 119] width 45 height 25
click at [97, 166] on div "Default" at bounding box center [93, 172] width 28 height 13
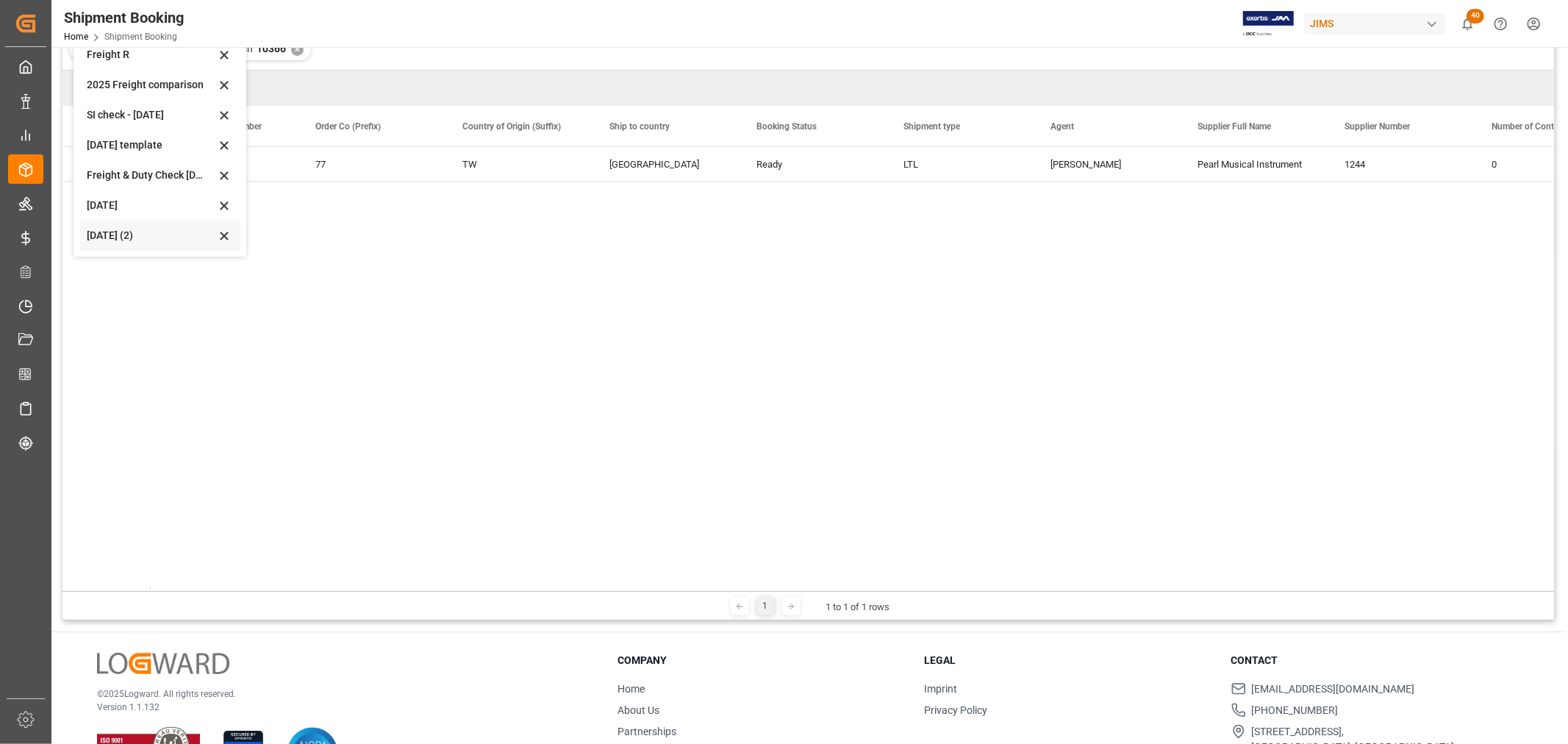
scroll to position [163, 0]
click at [134, 232] on div "Aug 2025 (2)" at bounding box center [151, 235] width 128 height 16
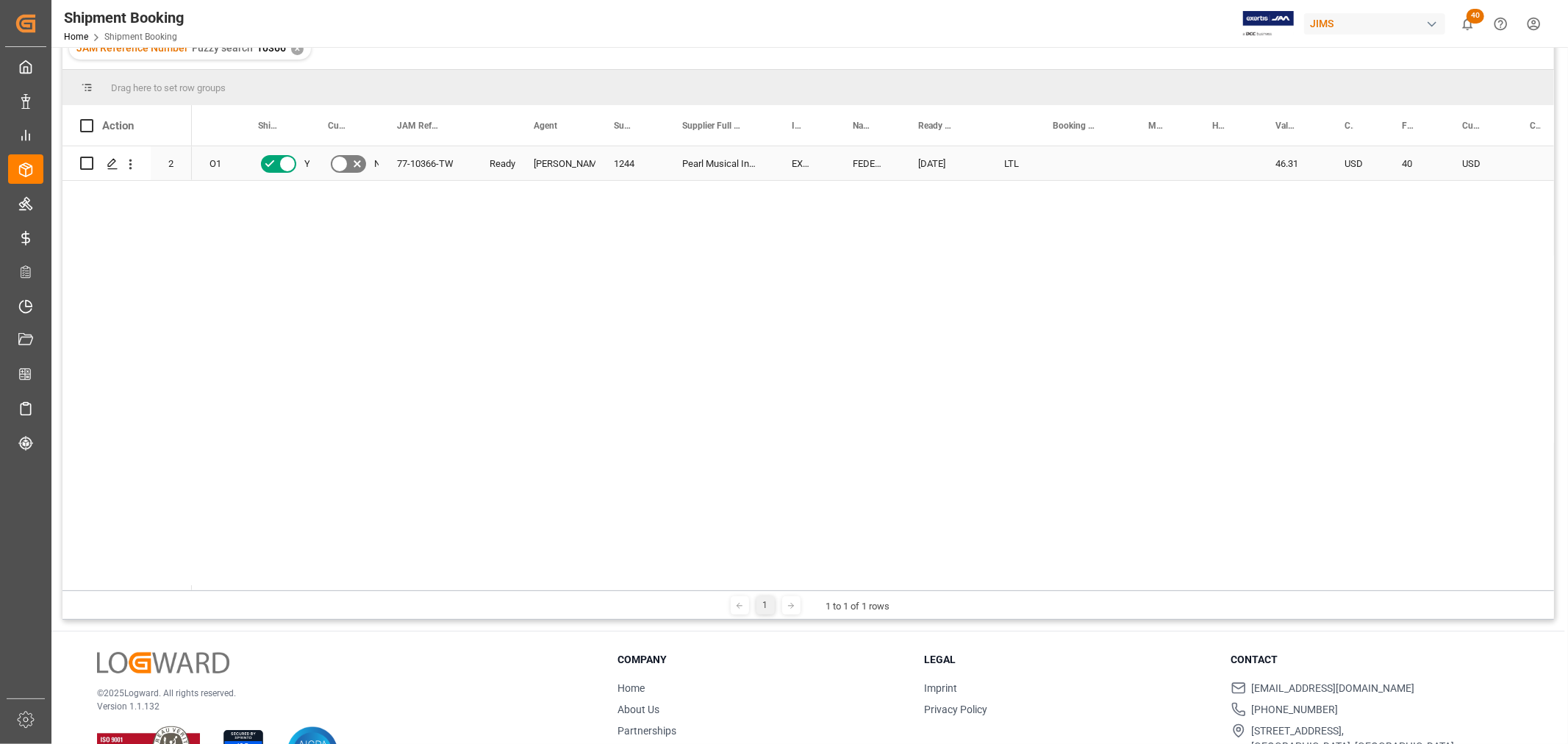
click at [1066, 162] on div "Press SPACE to select this row." at bounding box center [1083, 163] width 96 height 34
click at [1066, 162] on div "Press SPACE to select this row." at bounding box center [1083, 163] width 96 height 34
click at [1067, 172] on input "Press SPACE to select this row." at bounding box center [1083, 172] width 72 height 28
paste input "77-10366-TW"
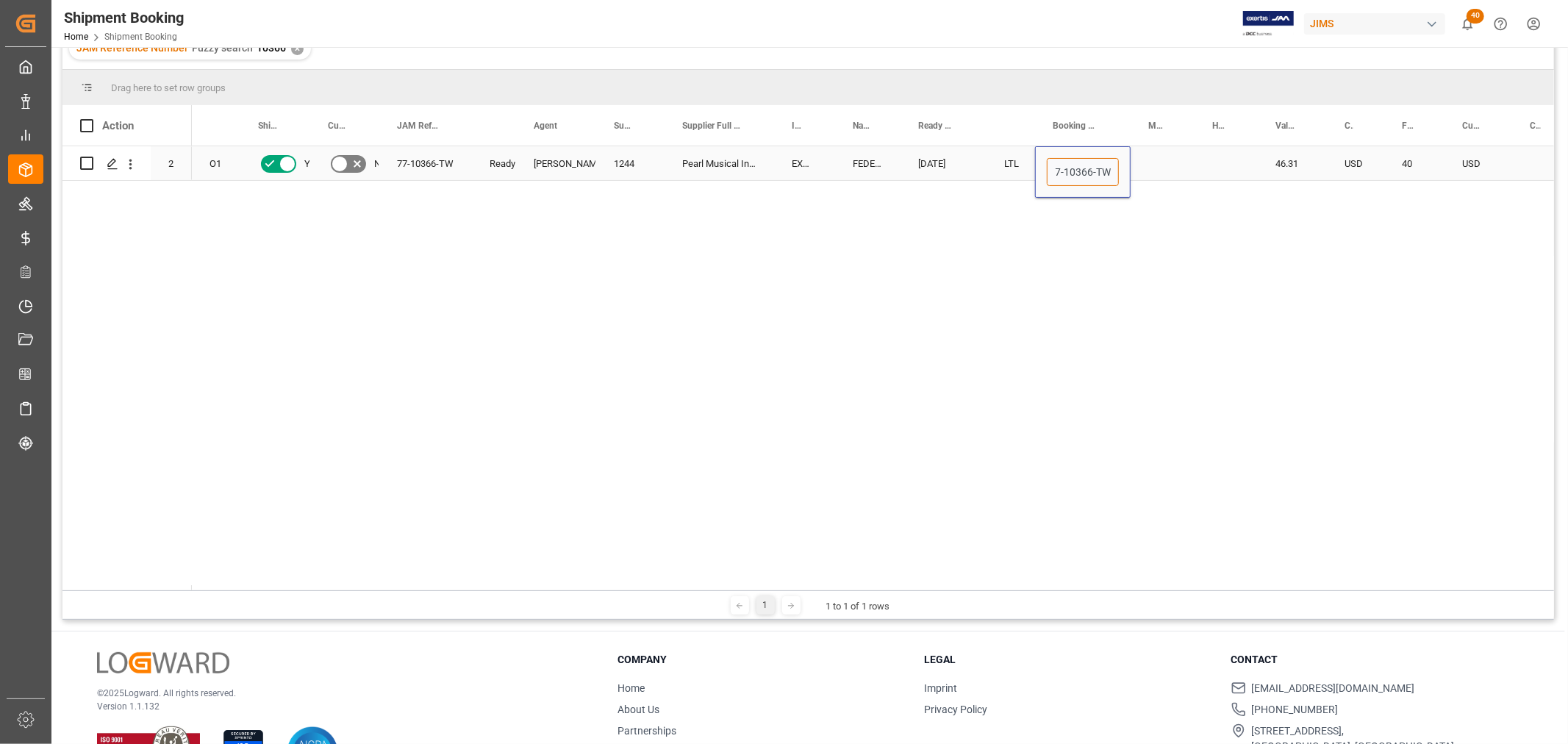
drag, startPoint x: 1055, startPoint y: 172, endPoint x: 1121, endPoint y: 172, distance: 66.0
click at [1121, 172] on div "77-10366-TW" at bounding box center [1083, 172] width 96 height 52
type input "7"
click at [1190, 155] on div "Press SPACE to select this row." at bounding box center [1162, 163] width 64 height 34
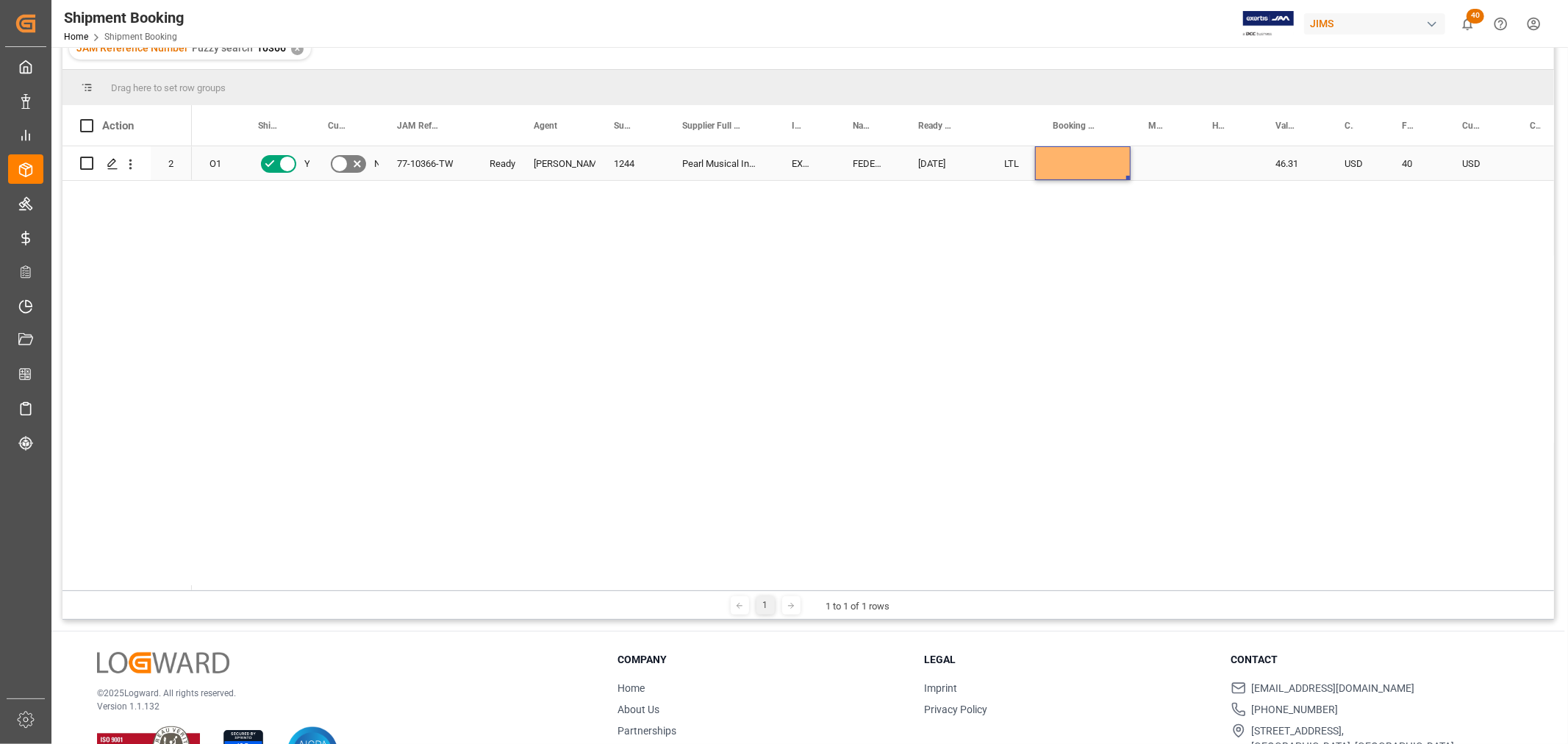
click at [1101, 160] on div "Press SPACE to select this row." at bounding box center [1083, 163] width 96 height 34
click at [1078, 160] on div "Press SPACE to select this row." at bounding box center [1083, 163] width 96 height 34
click at [1074, 172] on input "Press SPACE to select this row." at bounding box center [1083, 172] width 72 height 28
paste input "884464862029"
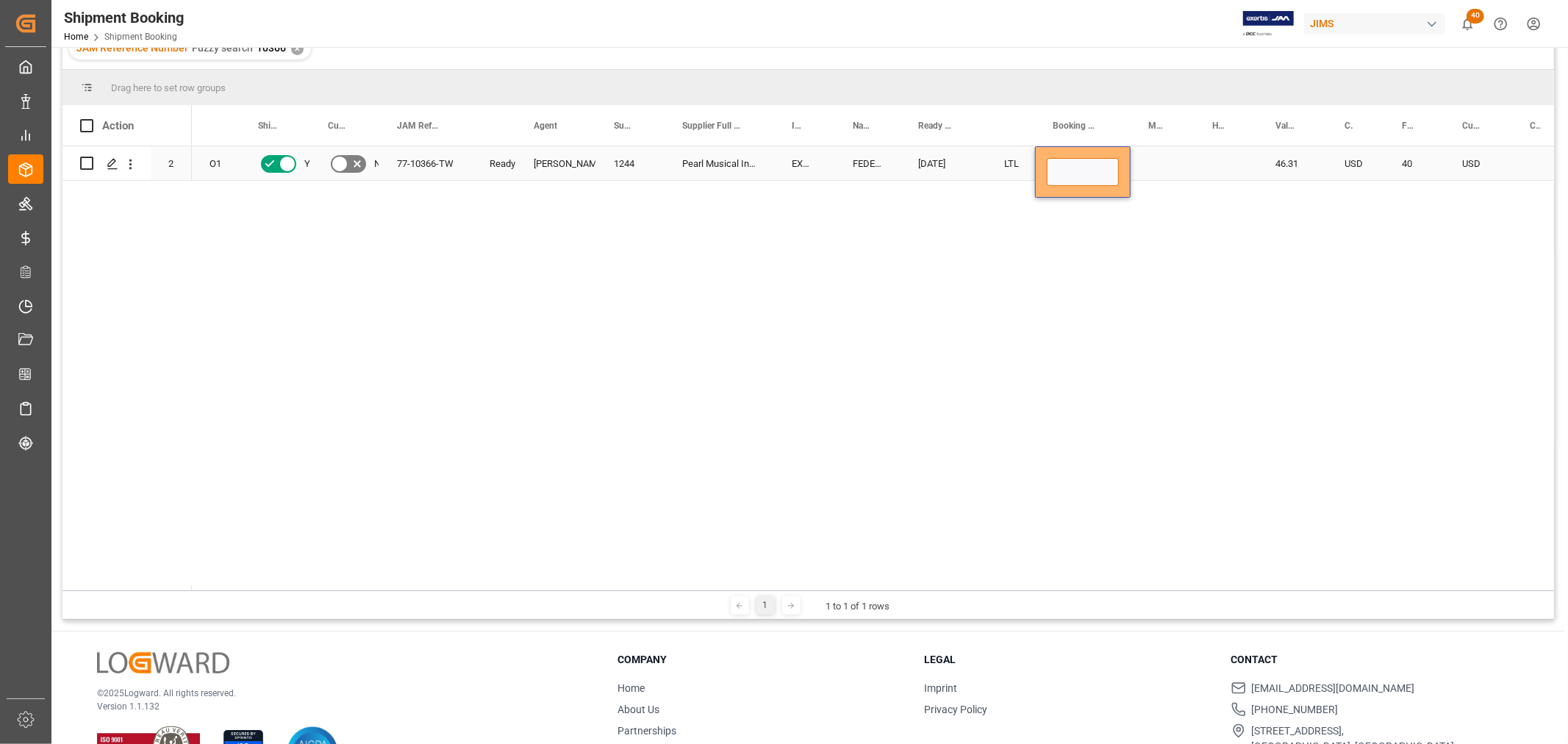
type input "884464862029"
click at [1195, 151] on div "Press SPACE to select this row." at bounding box center [1226, 163] width 63 height 34
click at [1115, 159] on div "884464862029" at bounding box center [1083, 163] width 96 height 34
drag, startPoint x: 1129, startPoint y: 177, endPoint x: 1204, endPoint y: 177, distance: 75.0
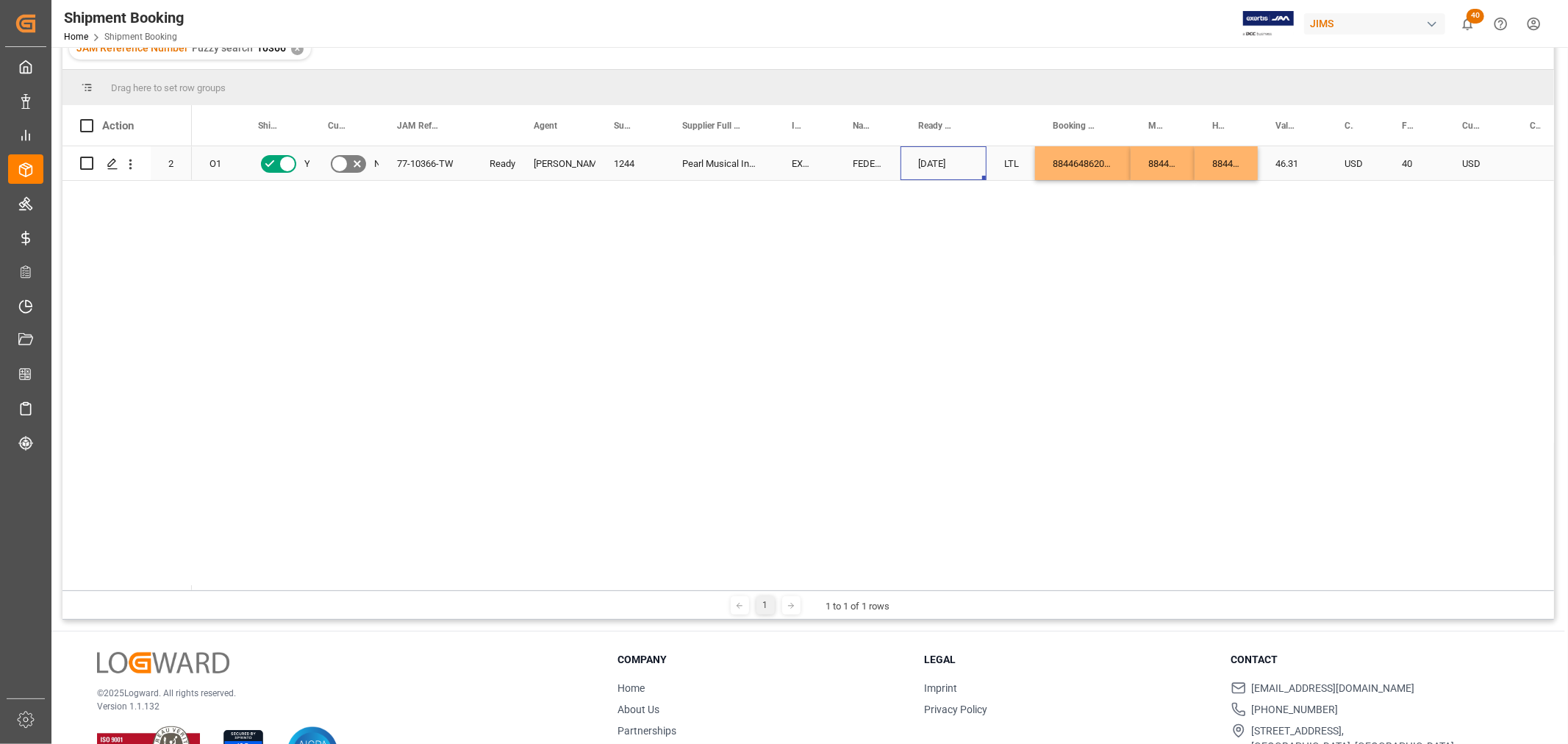
click at [926, 169] on div "09-09-2025" at bounding box center [943, 163] width 86 height 34
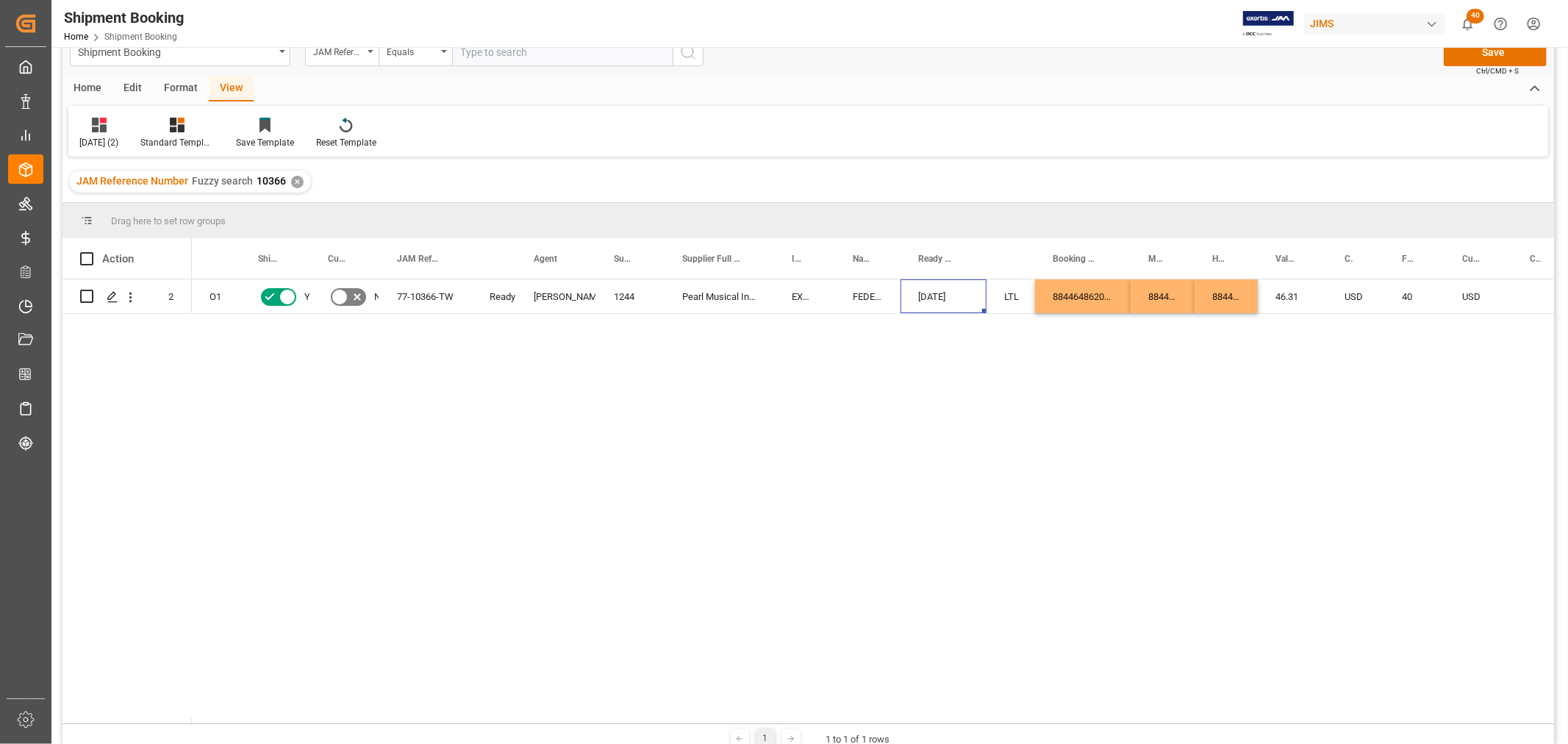
scroll to position [0, 0]
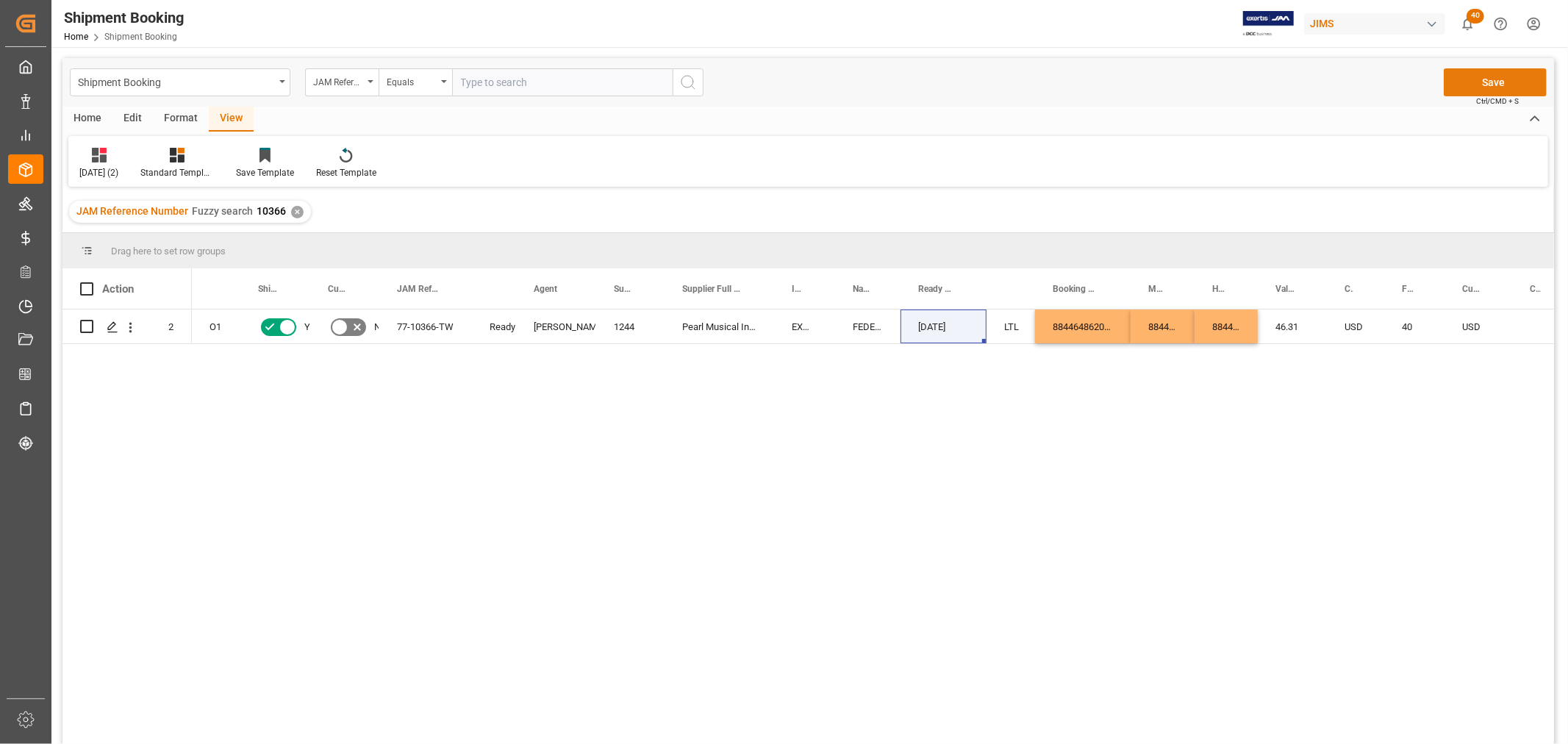
click at [1476, 85] on button "Save" at bounding box center [1496, 82] width 103 height 28
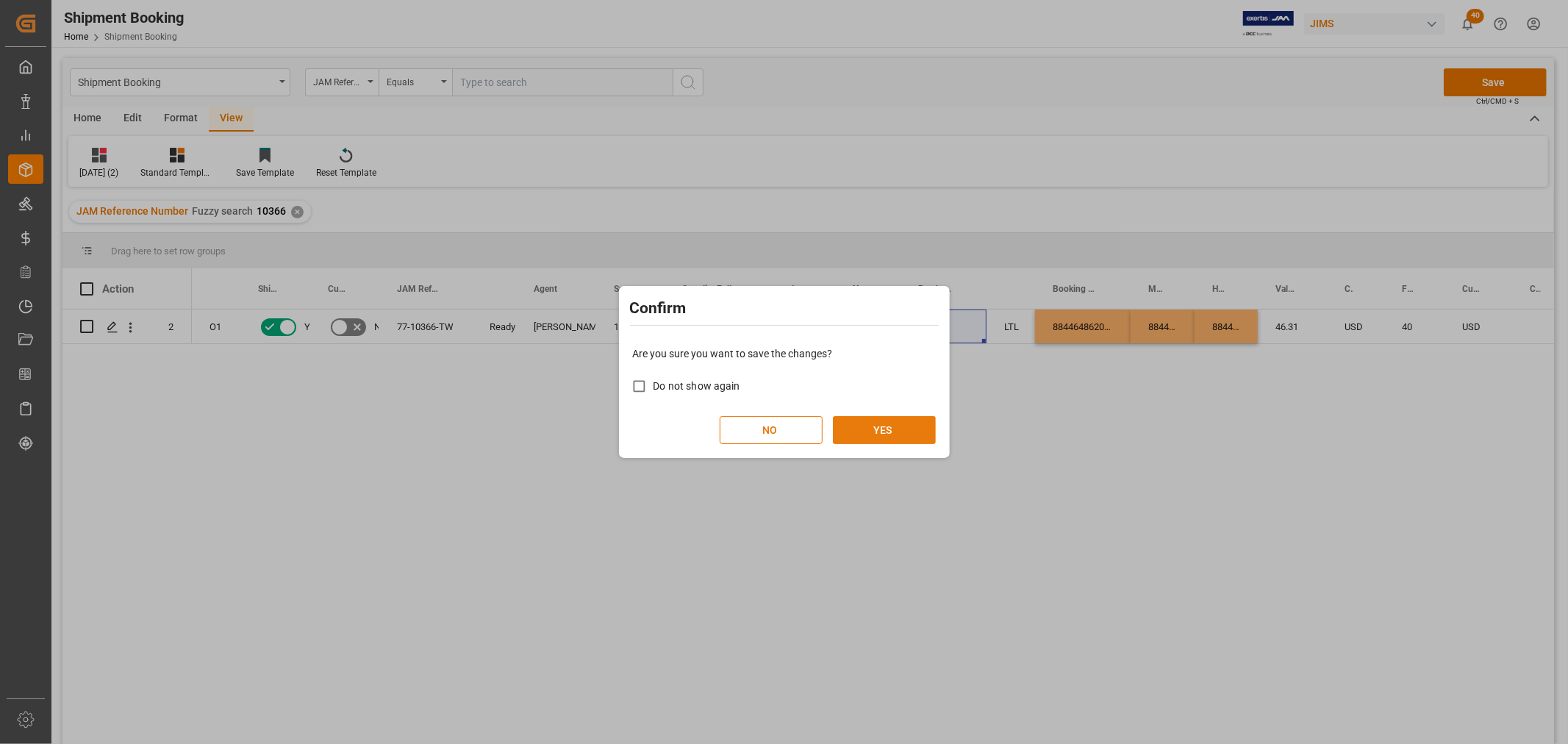
click at [905, 427] on button "YES" at bounding box center [885, 430] width 103 height 28
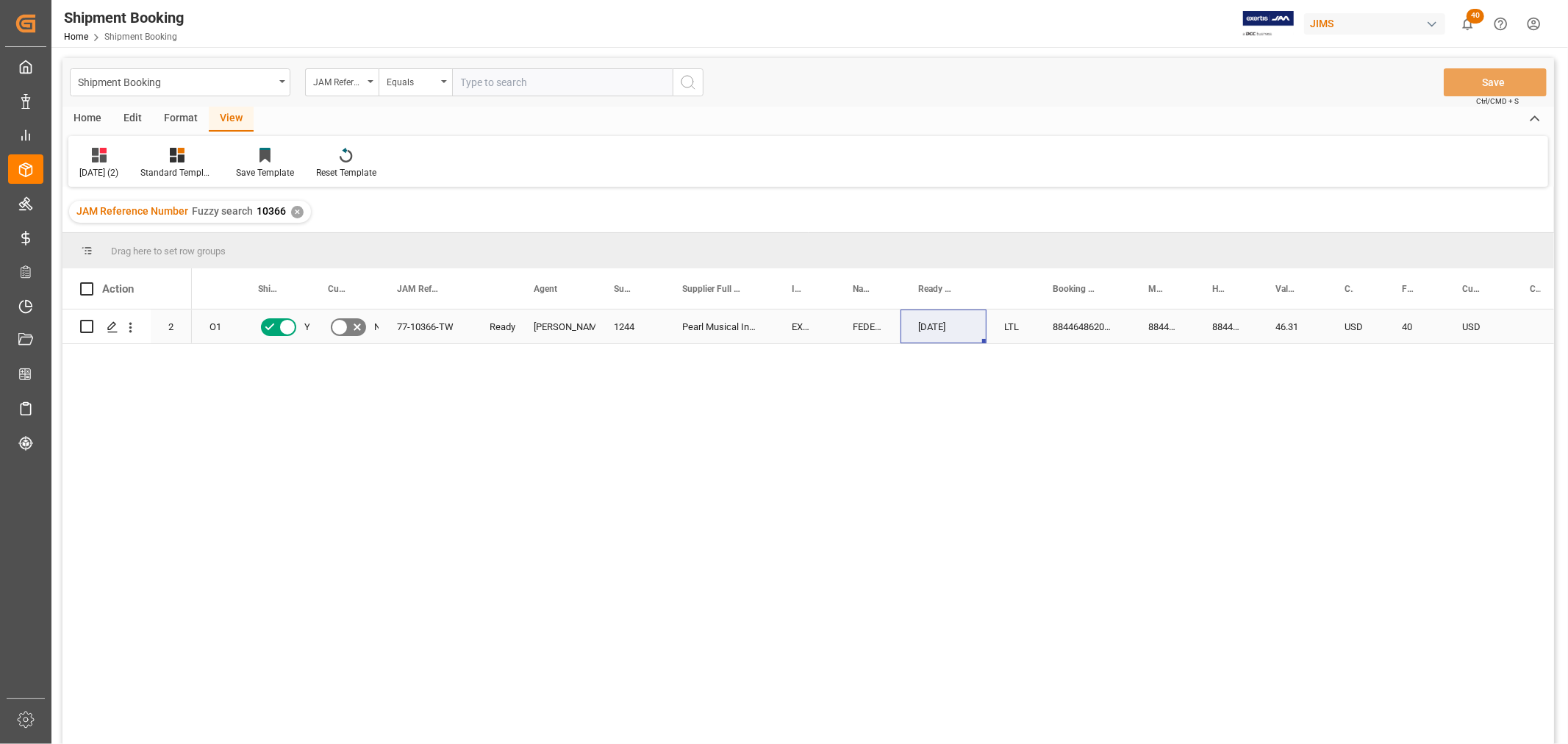
click at [775, 332] on div "EXW TAICHUNG, TW" at bounding box center [804, 327] width 61 height 34
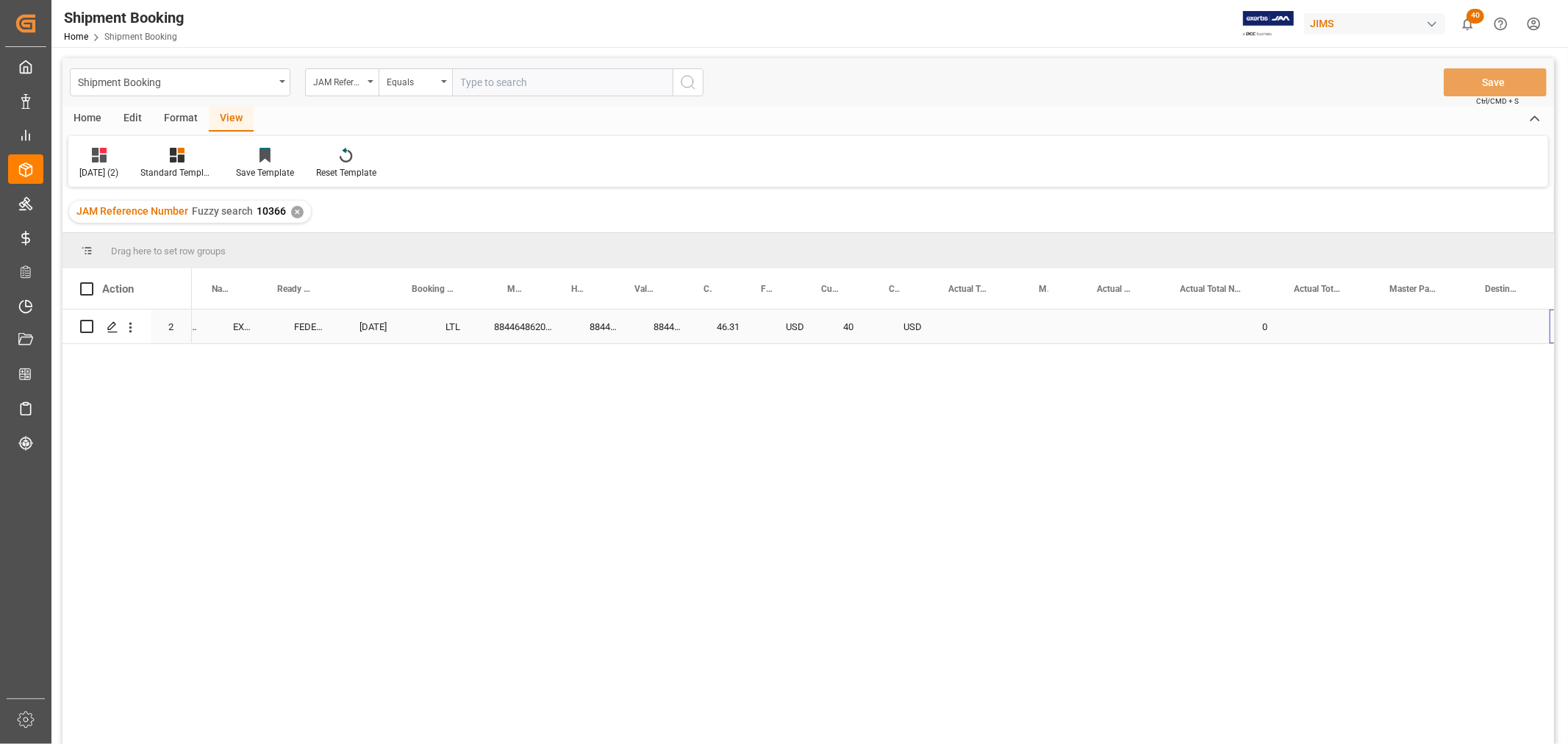
scroll to position [0, 642]
click at [966, 325] on div "Press SPACE to select this row." at bounding box center [976, 327] width 91 height 34
click at [954, 324] on div "Press SPACE to select this row." at bounding box center [976, 327] width 91 height 34
click at [959, 347] on input "Press SPACE to select this row." at bounding box center [976, 336] width 67 height 28
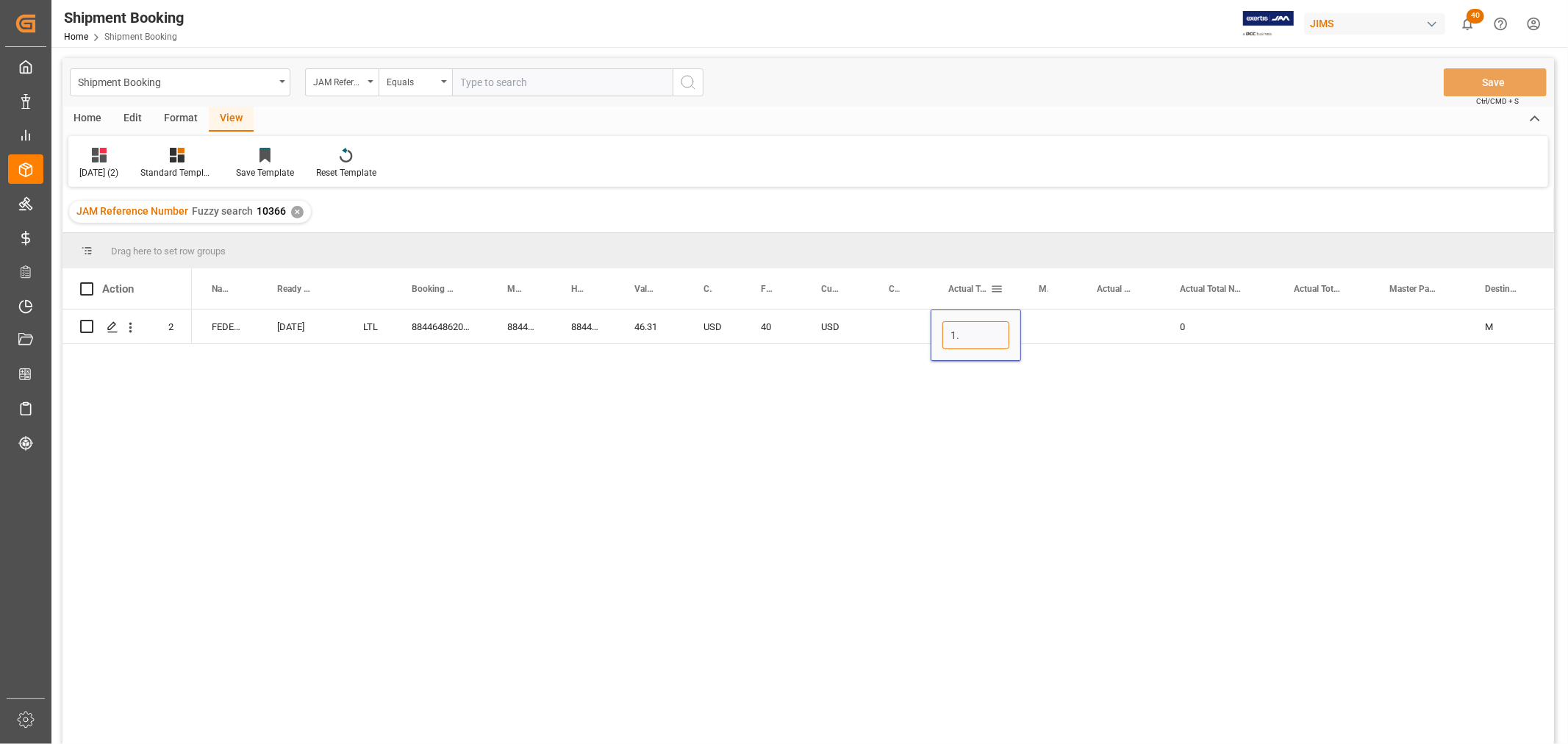
type input "1.1"
click at [1042, 326] on div "Press SPACE to select this row." at bounding box center [1051, 327] width 58 height 34
click at [1042, 326] on button "open menu" at bounding box center [1051, 335] width 22 height 22
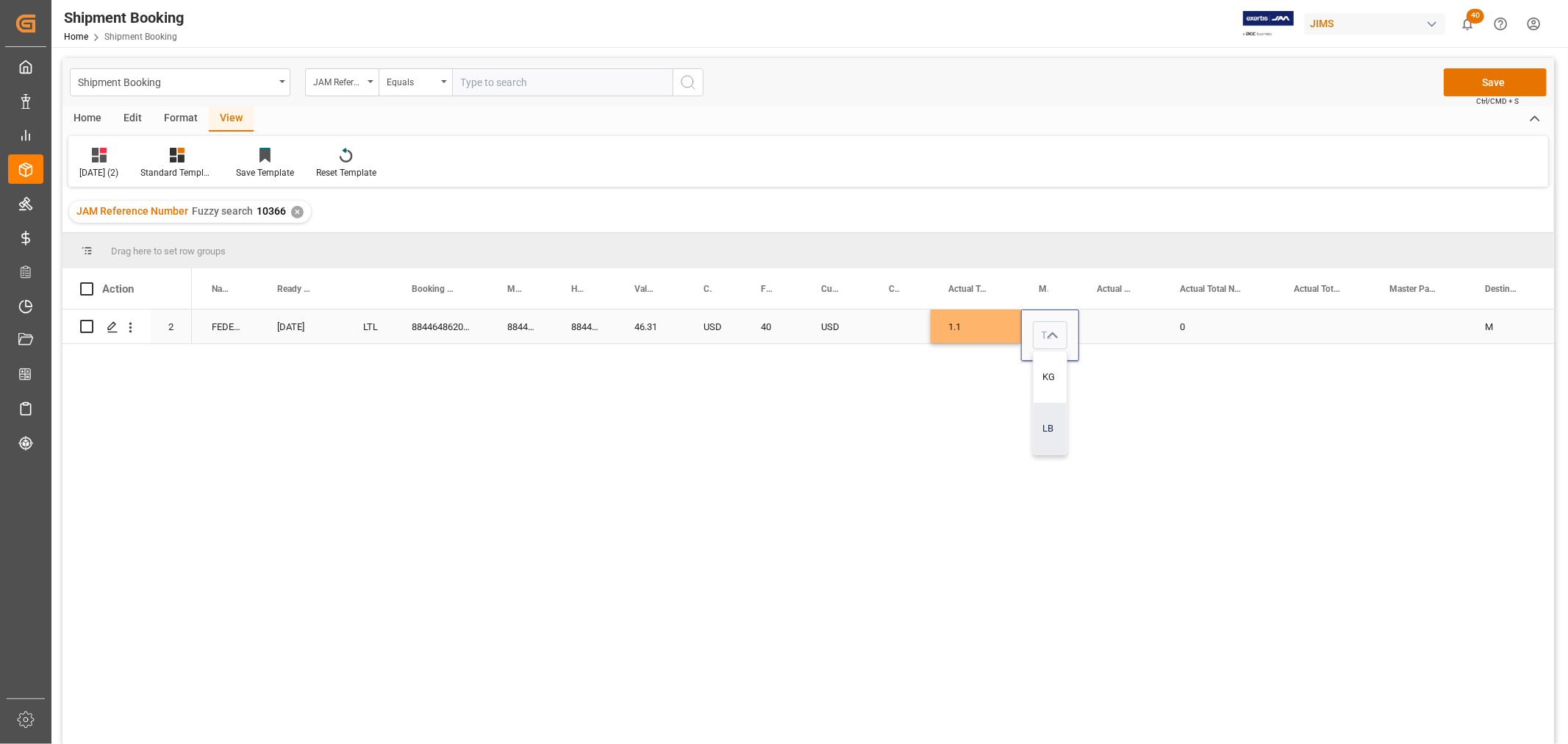
click at [1048, 422] on div "LB" at bounding box center [1051, 429] width 33 height 52
type input "LB"
click at [1111, 315] on div "Press SPACE to select this row." at bounding box center [1121, 327] width 83 height 34
click at [1117, 326] on input "Press SPACE to select this row." at bounding box center [1121, 336] width 59 height 28
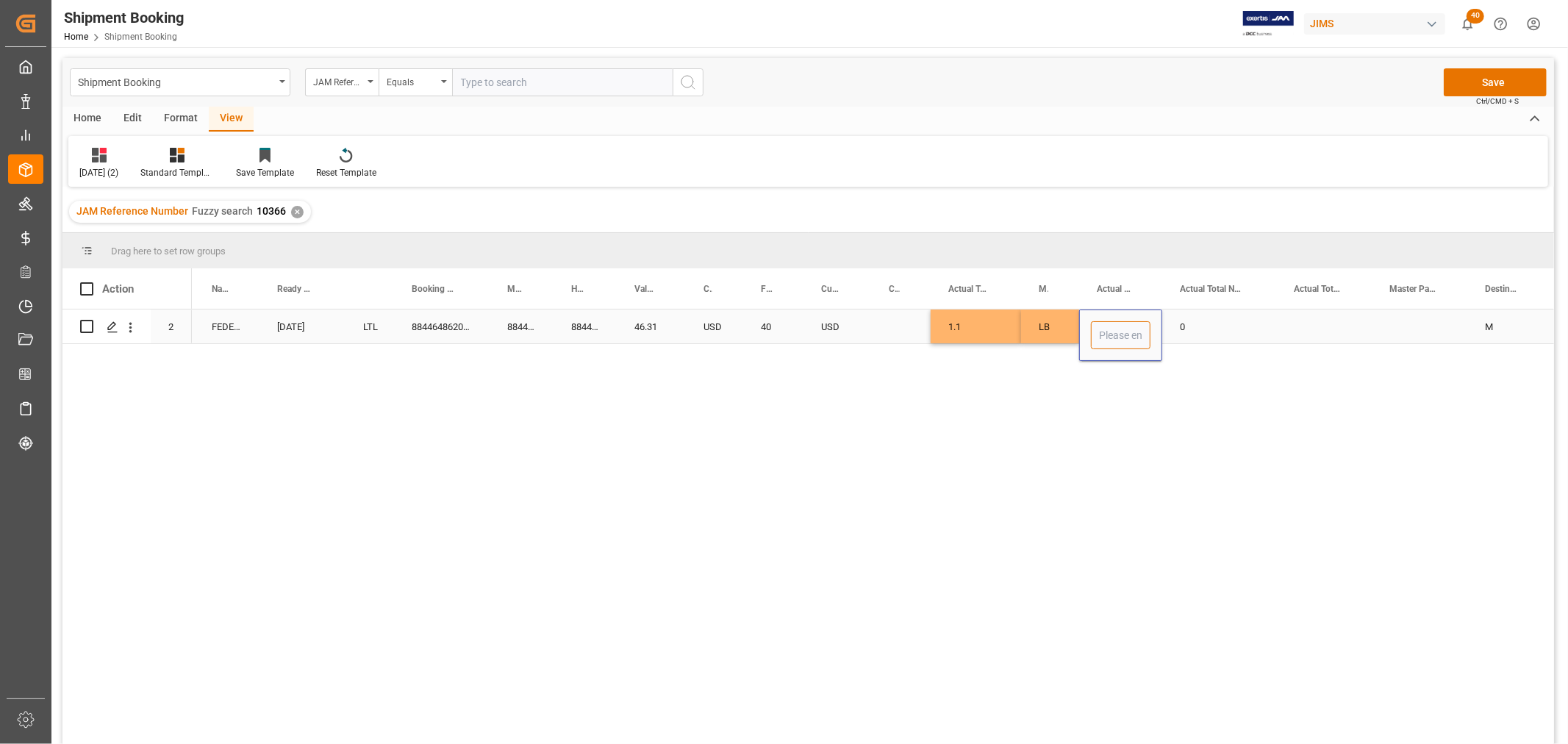
type input "1"
click at [884, 310] on div "Press SPACE to select this row." at bounding box center [901, 327] width 59 height 34
click at [1506, 72] on button "Save" at bounding box center [1496, 82] width 103 height 28
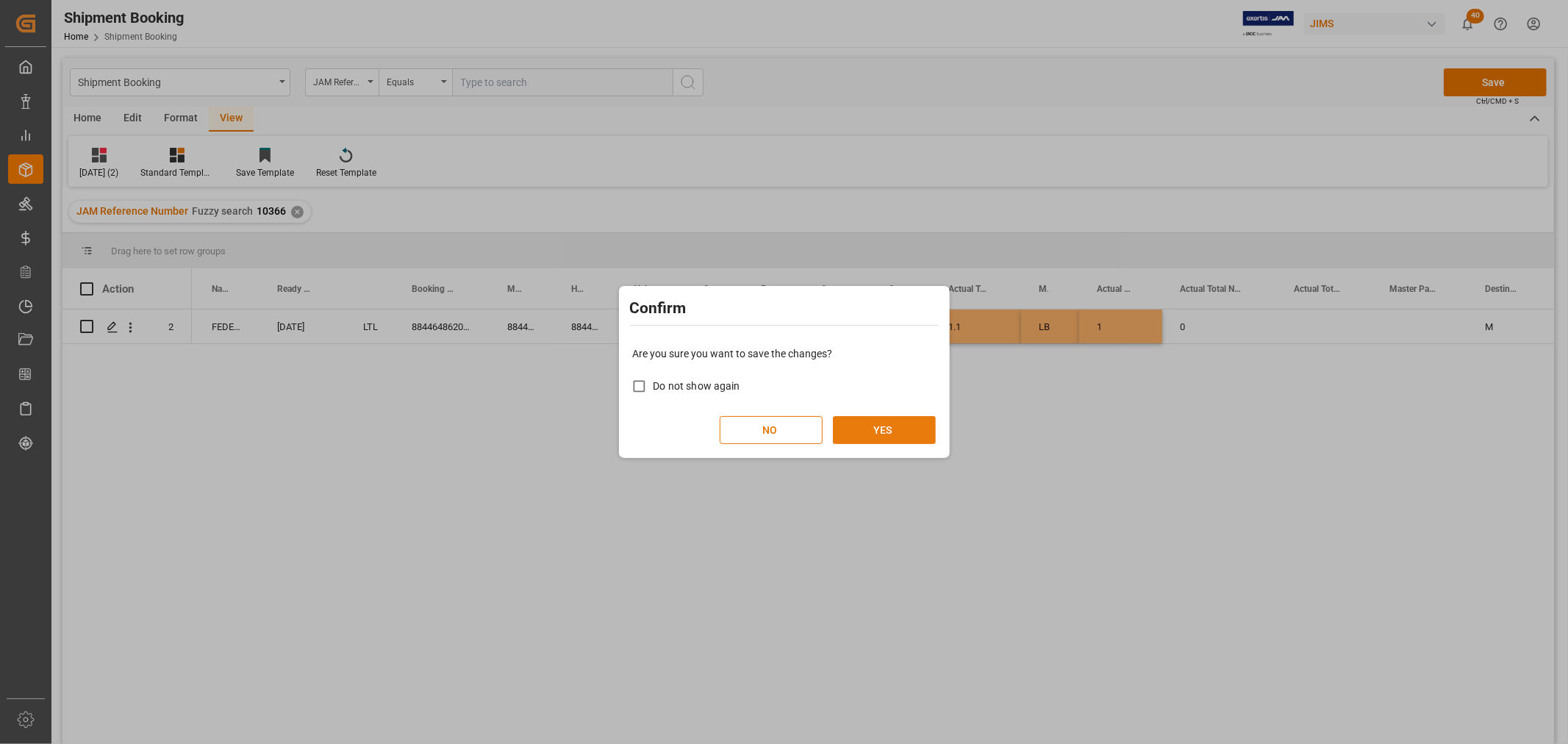
click at [866, 425] on button "YES" at bounding box center [885, 430] width 103 height 28
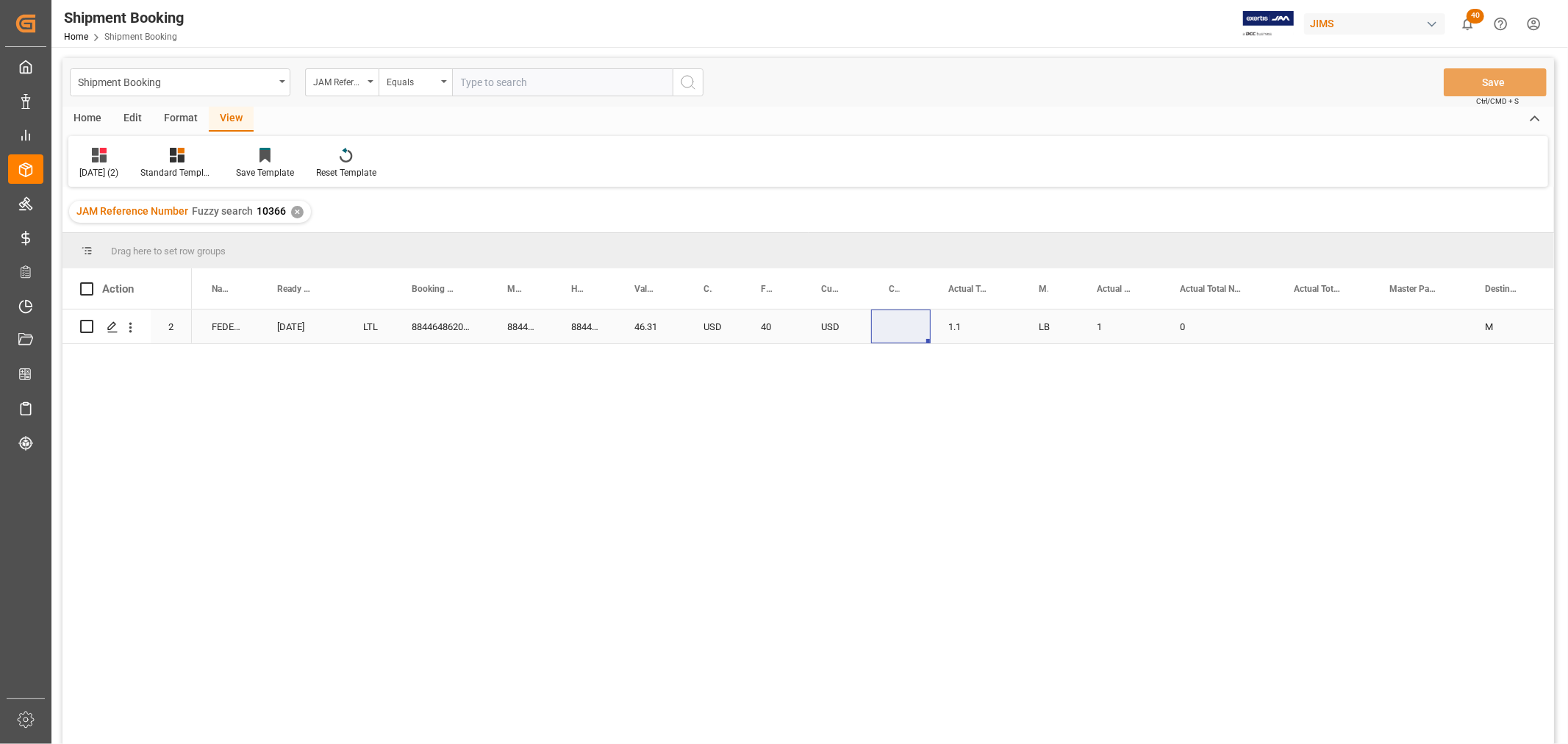
click at [542, 332] on div "884464862029" at bounding box center [522, 327] width 64 height 34
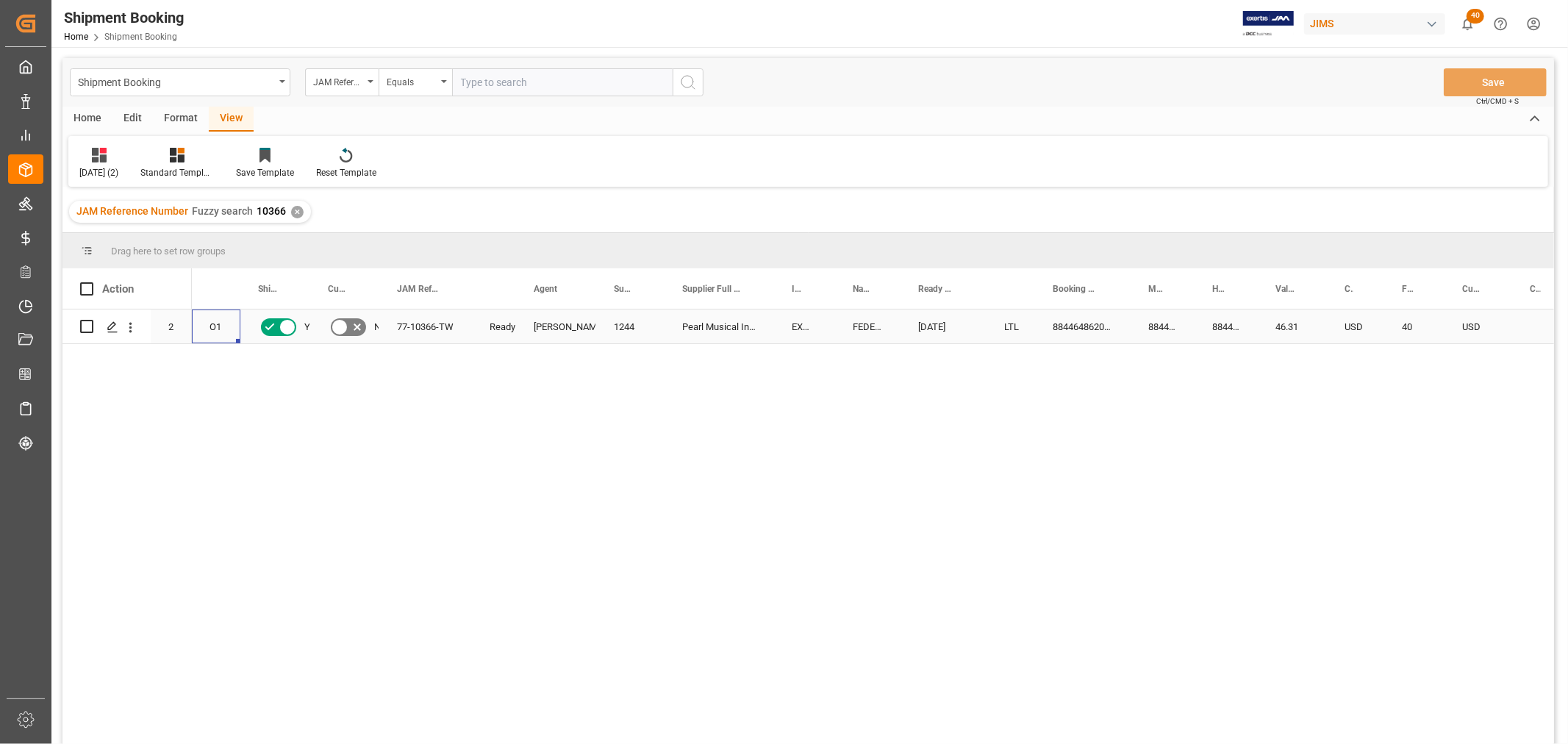
scroll to position [0, 0]
click at [109, 327] on icon "Press SPACE to select this row." at bounding box center [112, 327] width 12 height 12
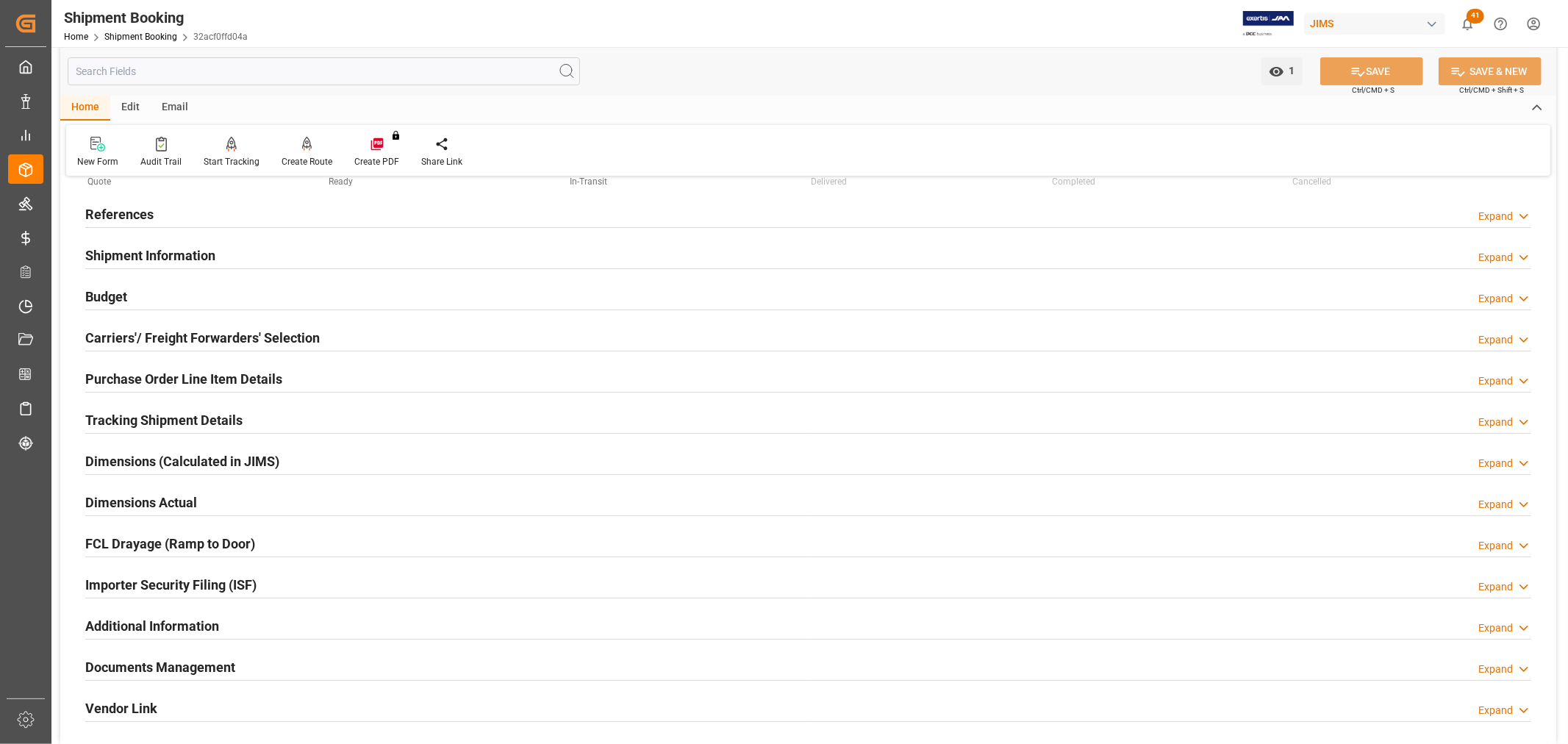
scroll to position [163, 0]
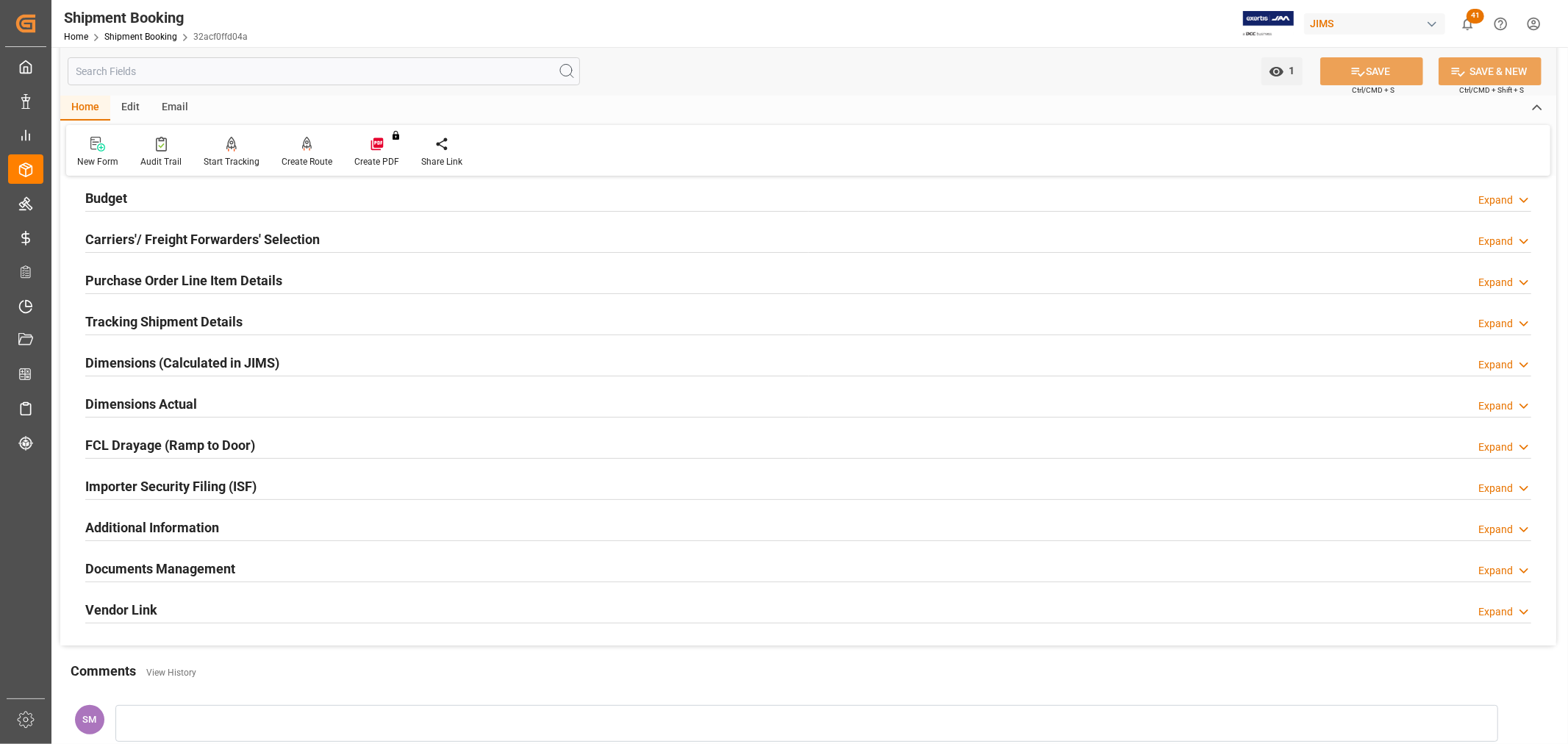
click at [116, 278] on h2 "Purchase Order Line Item Details" at bounding box center [183, 281] width 197 height 20
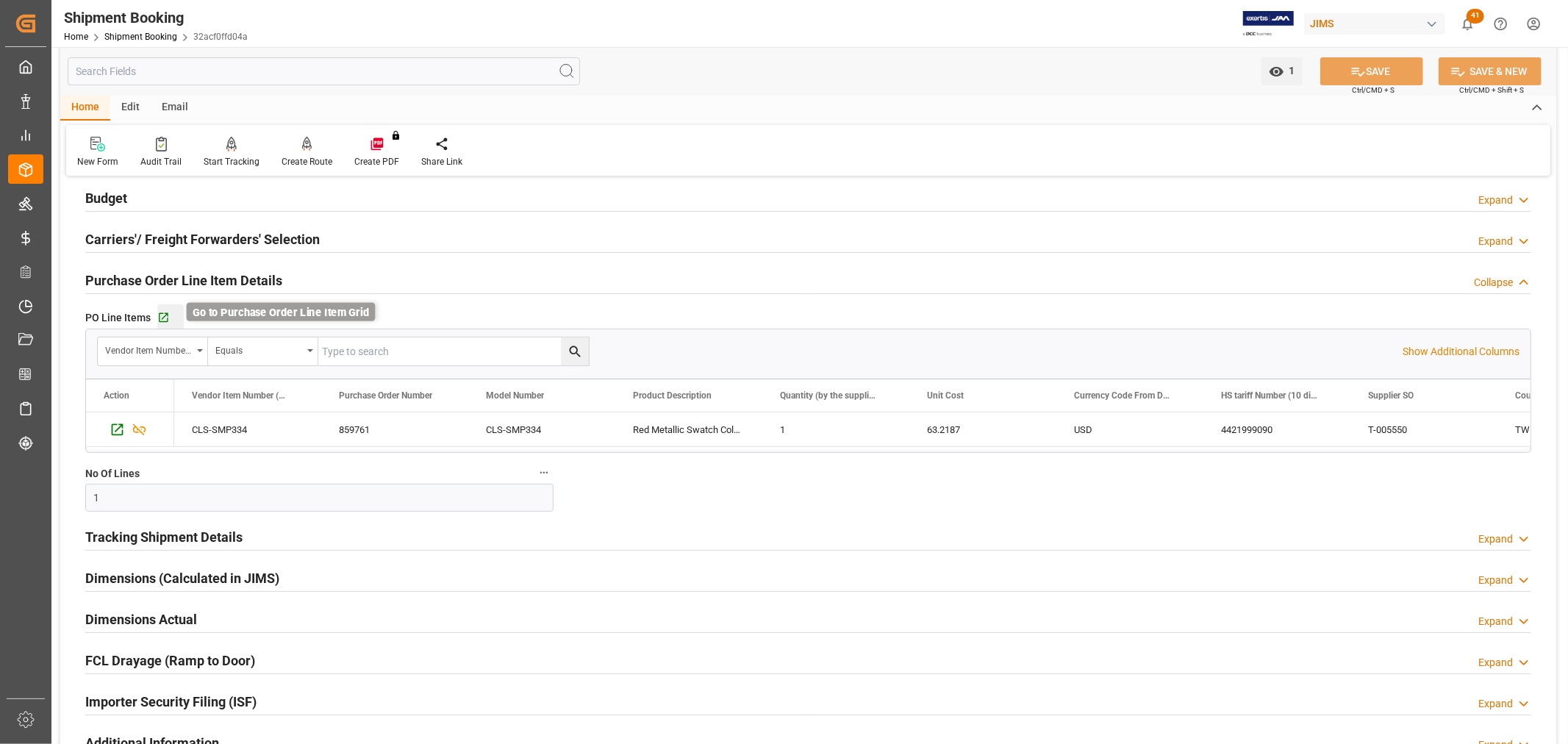
click at [159, 315] on icon "button" at bounding box center [163, 317] width 12 height 12
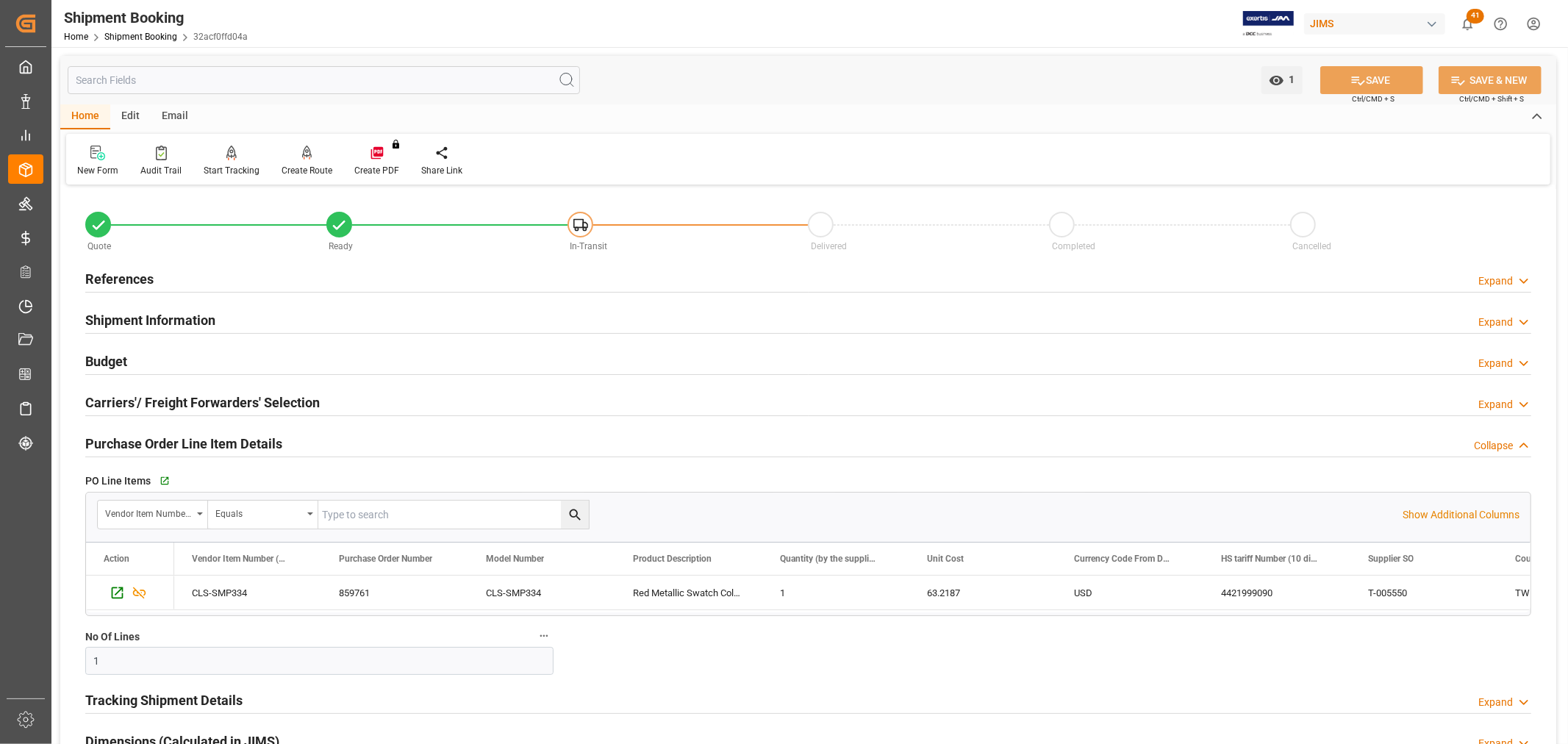
click at [122, 271] on h2 "References" at bounding box center [119, 279] width 68 height 20
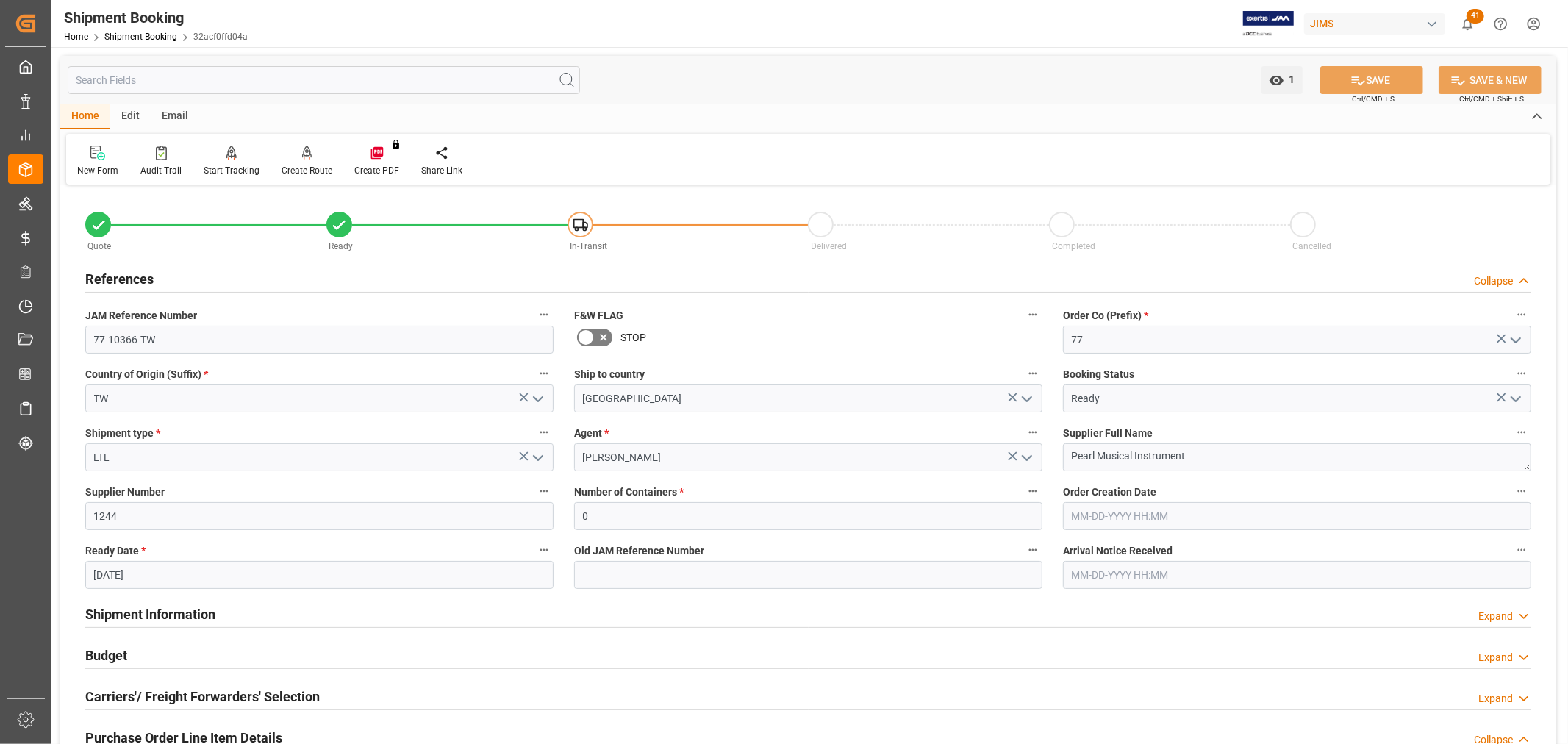
click at [122, 271] on h2 "References" at bounding box center [119, 279] width 68 height 20
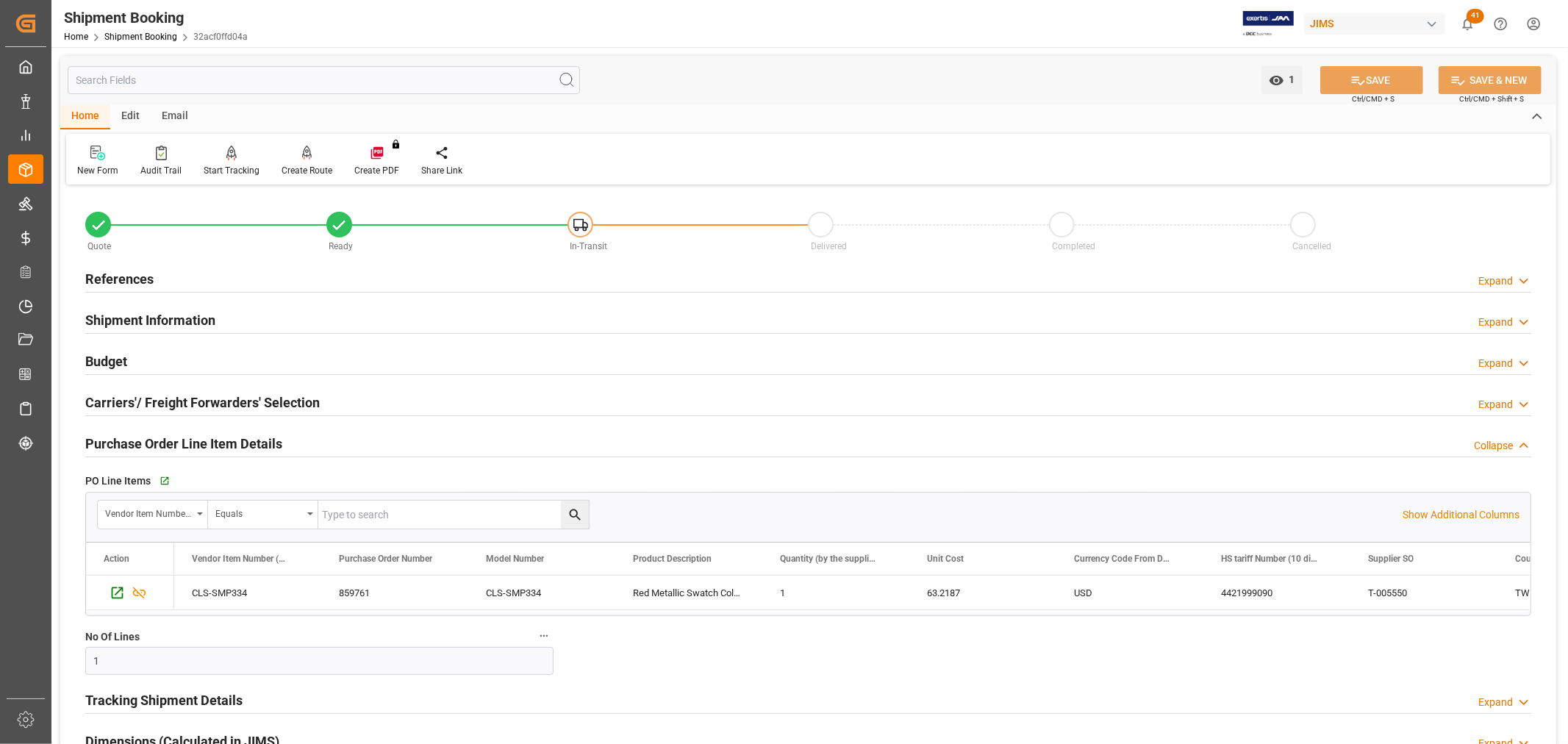
click at [122, 271] on h2 "References" at bounding box center [119, 279] width 68 height 20
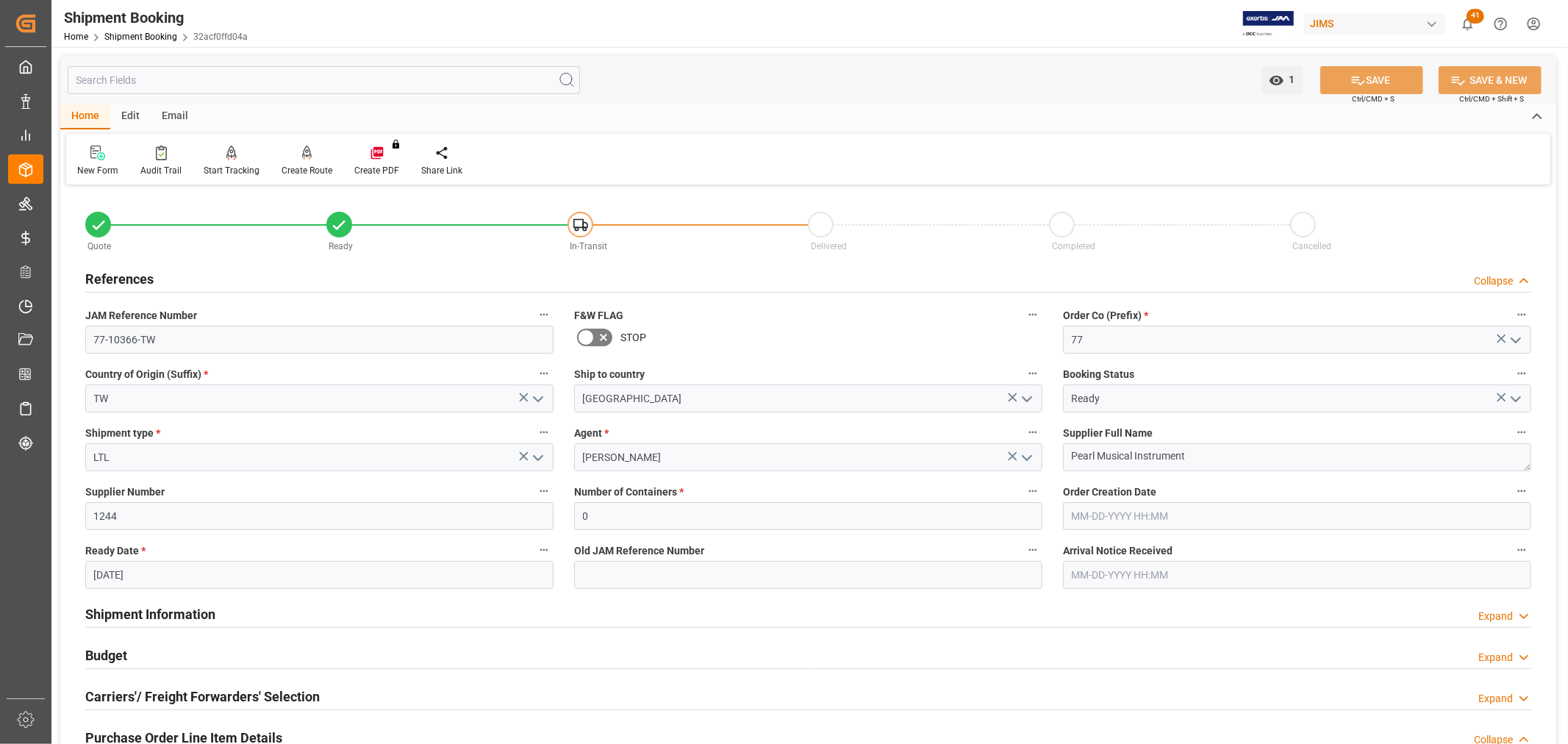
click at [122, 271] on h2 "References" at bounding box center [119, 279] width 68 height 20
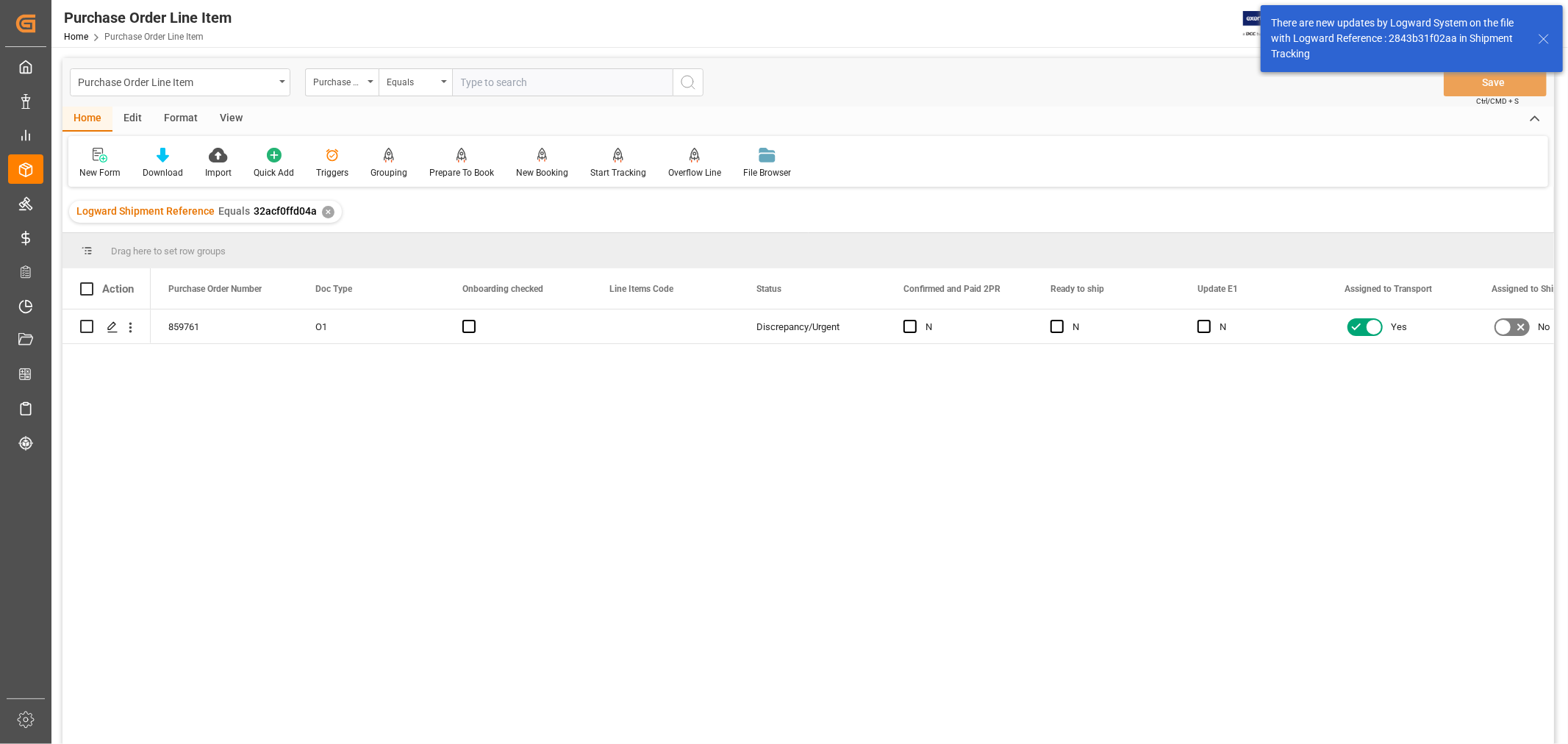
click at [285, 437] on div "859761 O1 Discrepancy/Urgent N N N Yes No 1" at bounding box center [852, 532] width 1404 height 444
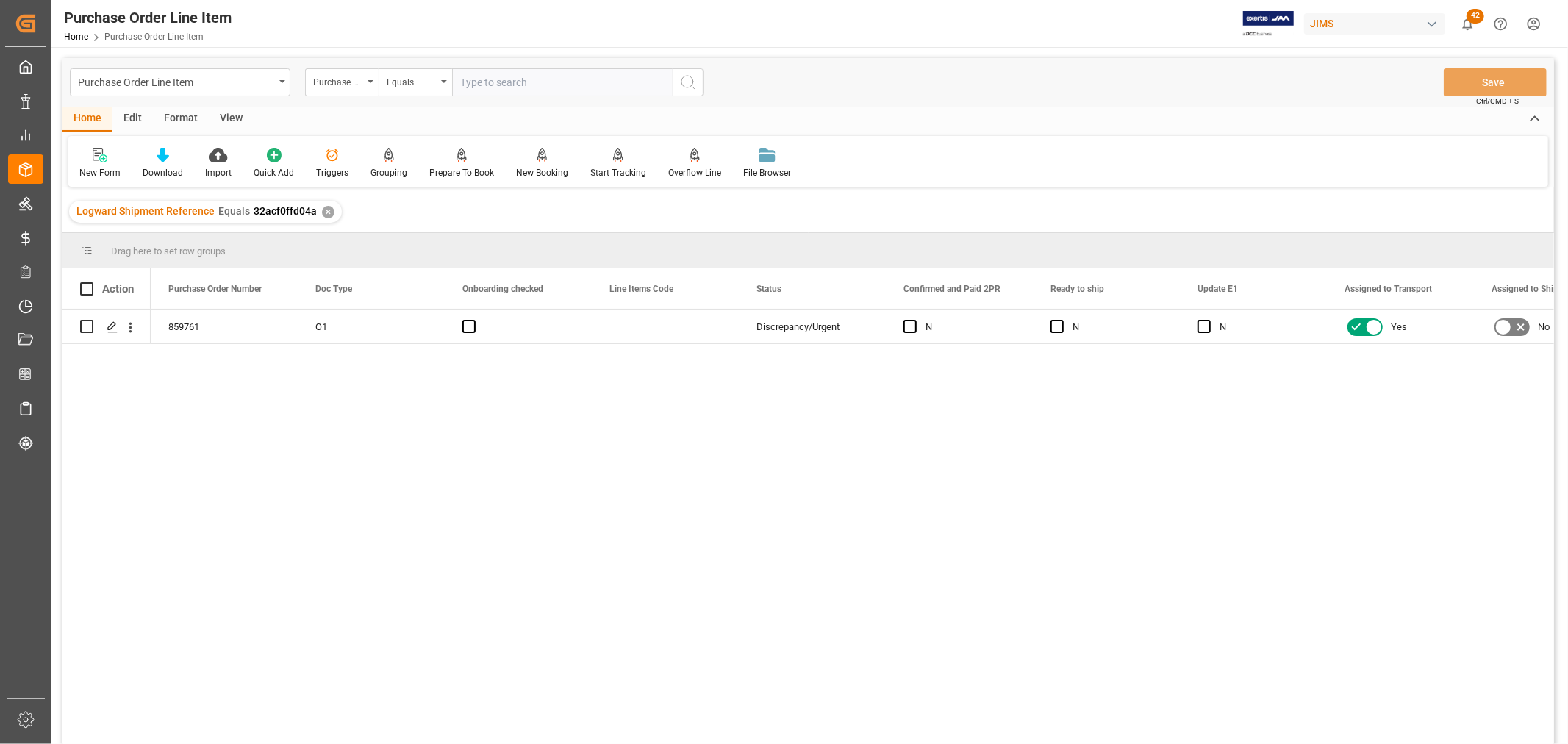
click at [230, 115] on div "View" at bounding box center [232, 119] width 45 height 25
click at [84, 166] on div "Default" at bounding box center [93, 172] width 28 height 13
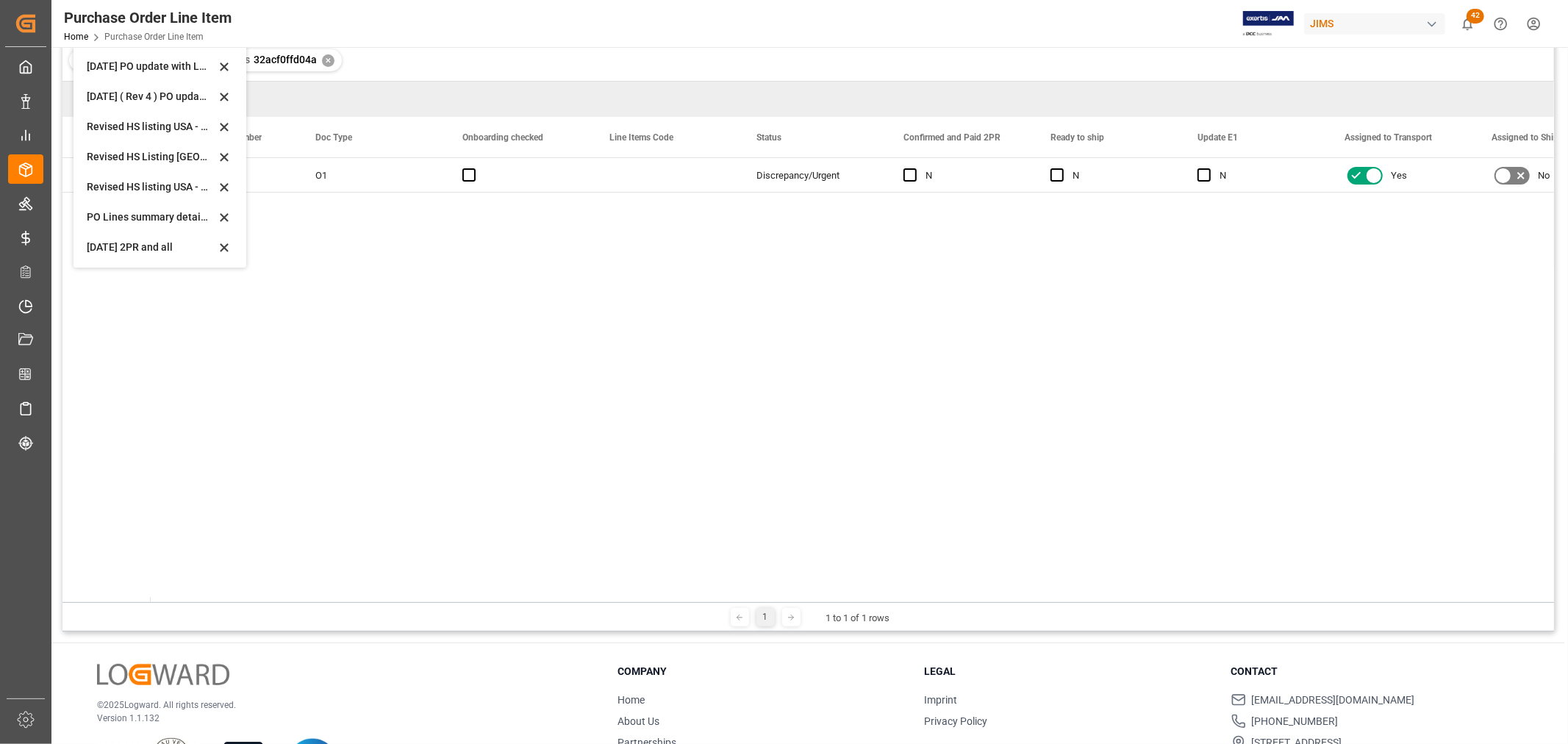
scroll to position [163, 0]
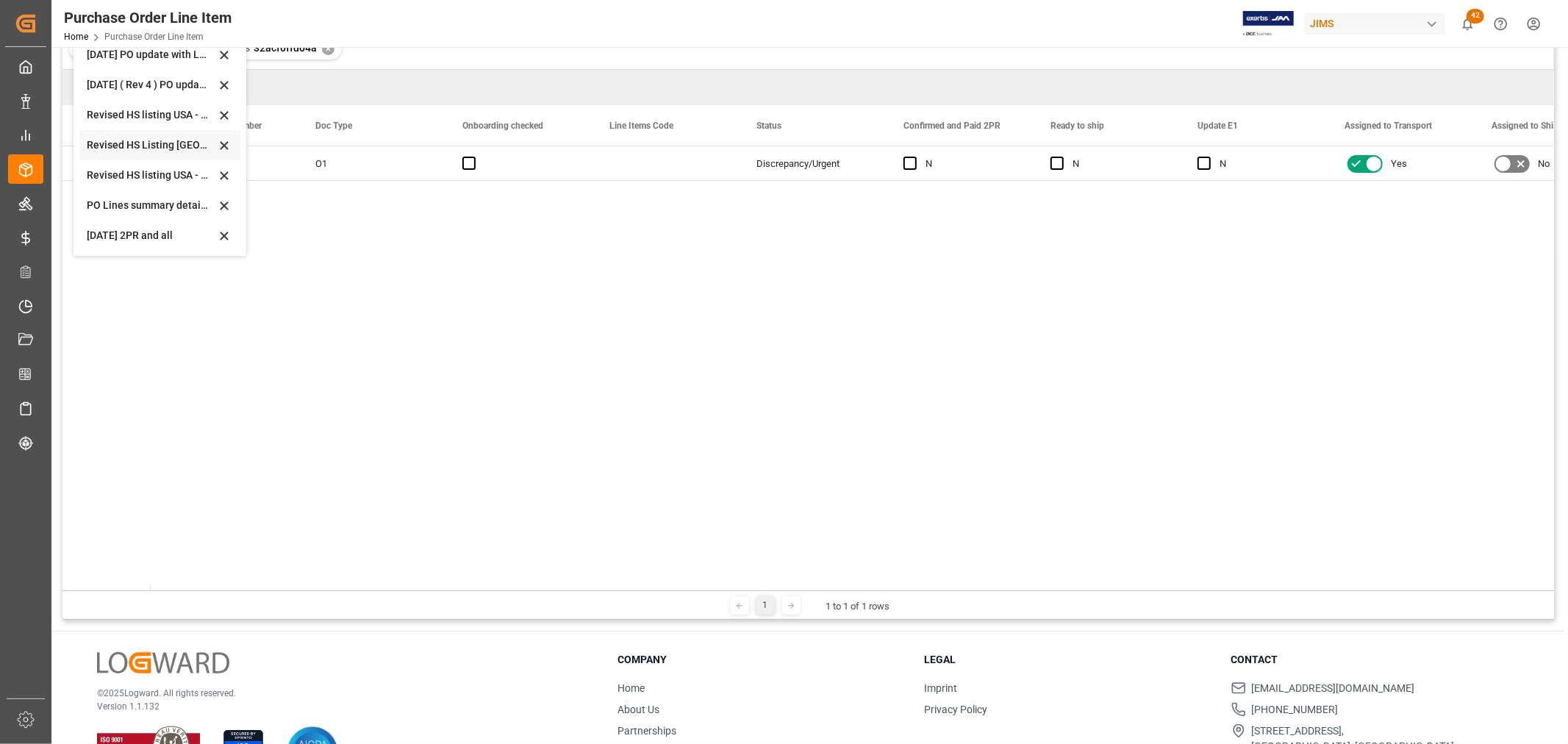
click at [127, 143] on div "Revised HS Listing [GEOGRAPHIC_DATA]" at bounding box center [151, 145] width 128 height 16
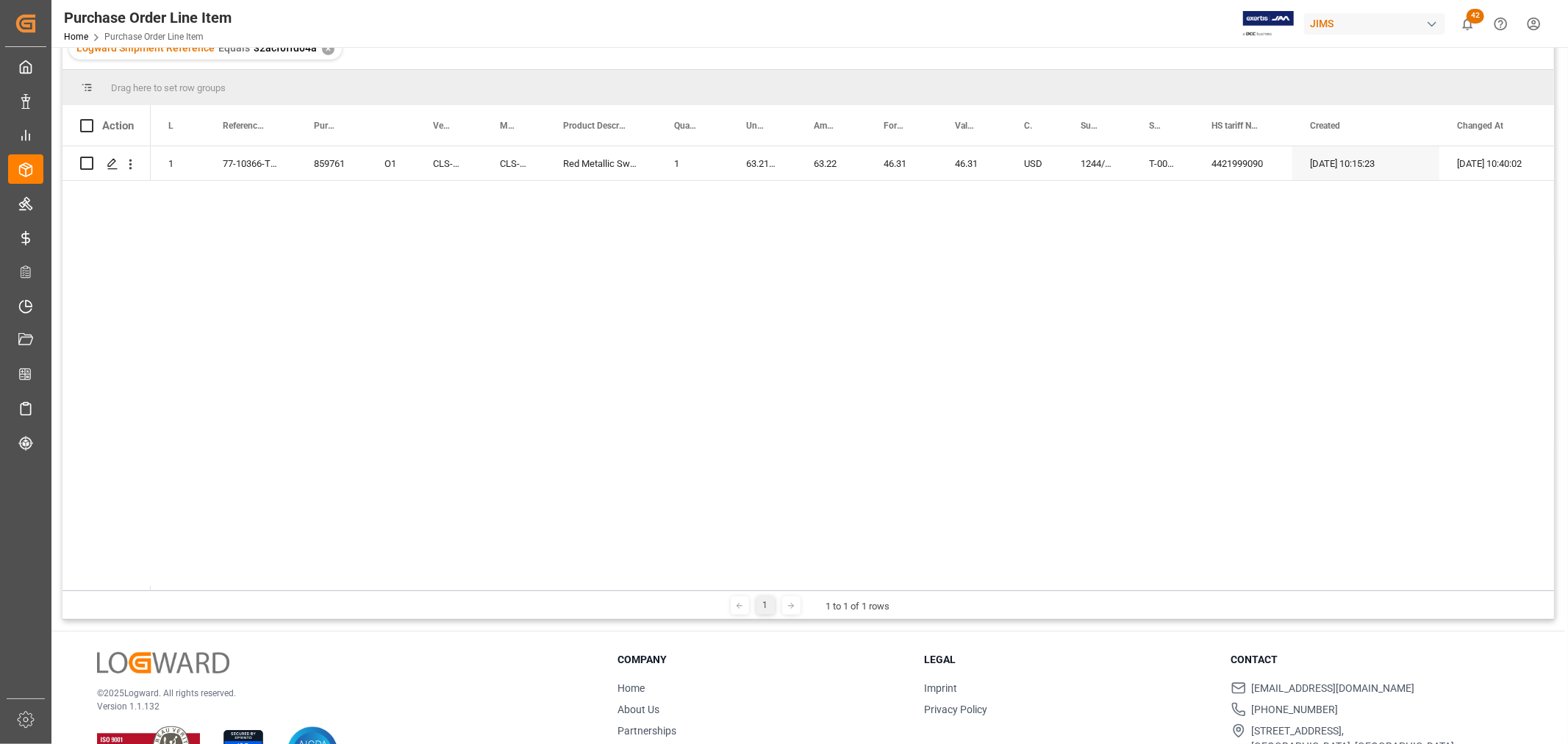
click at [535, 252] on div "859761 O1 1 77-10366-TW CLS-SMP334 CLS-SMP334 Red Metallic Swatch Color #334 1 …" at bounding box center [852, 368] width 1404 height 444
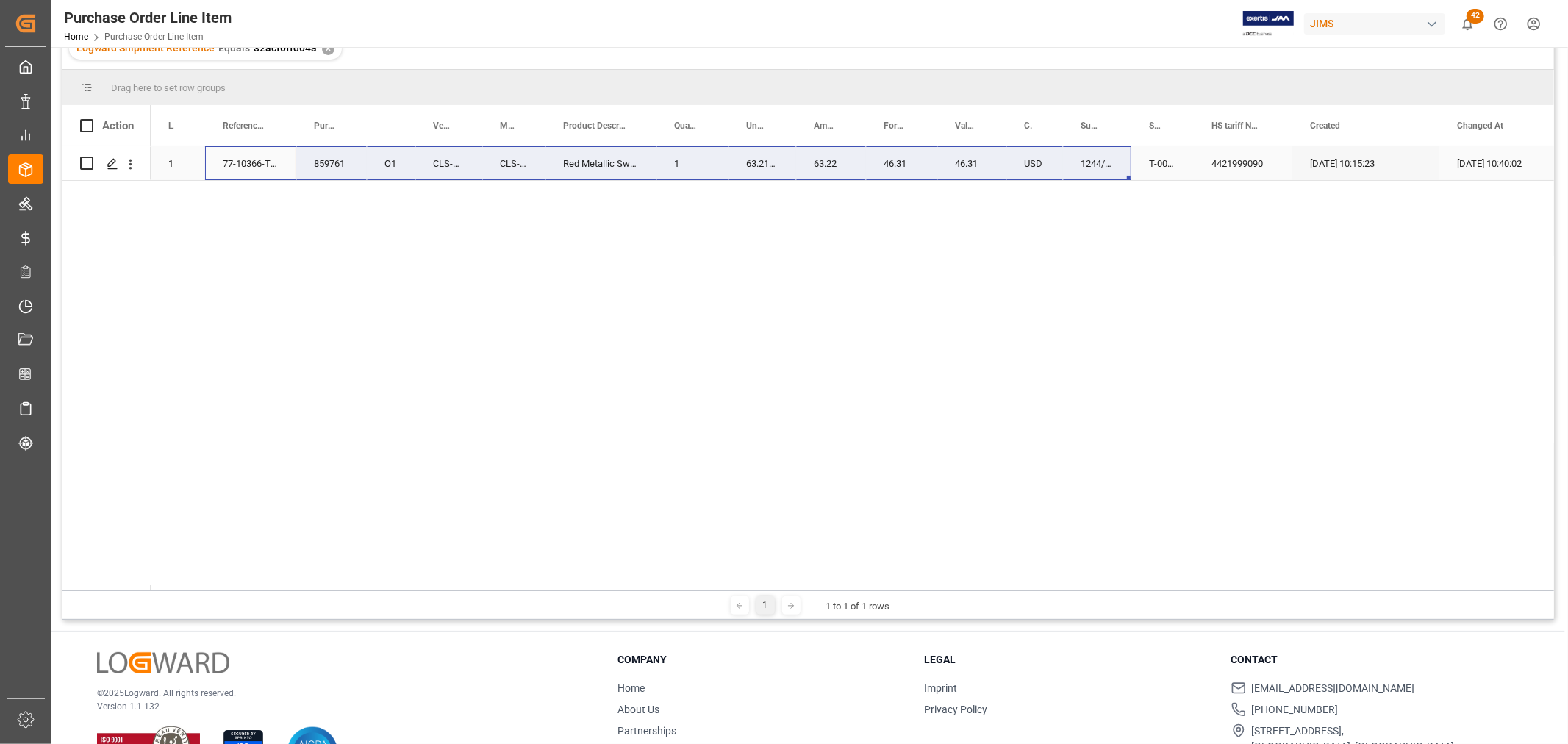
drag, startPoint x: 248, startPoint y: 159, endPoint x: 1129, endPoint y: 158, distance: 881.0
click at [1129, 158] on div "859761 O1 1 77-10366-TW CLS-SMP334 CLS-SMP334 Red Metallic Swatch Color #334 1 …" at bounding box center [868, 163] width 1436 height 34
click at [306, 212] on div "859761 O1 1 77-10366-TW CLS-SMP334 CLS-SMP334 Red Metallic Swatch Color #334 1 …" at bounding box center [852, 368] width 1404 height 444
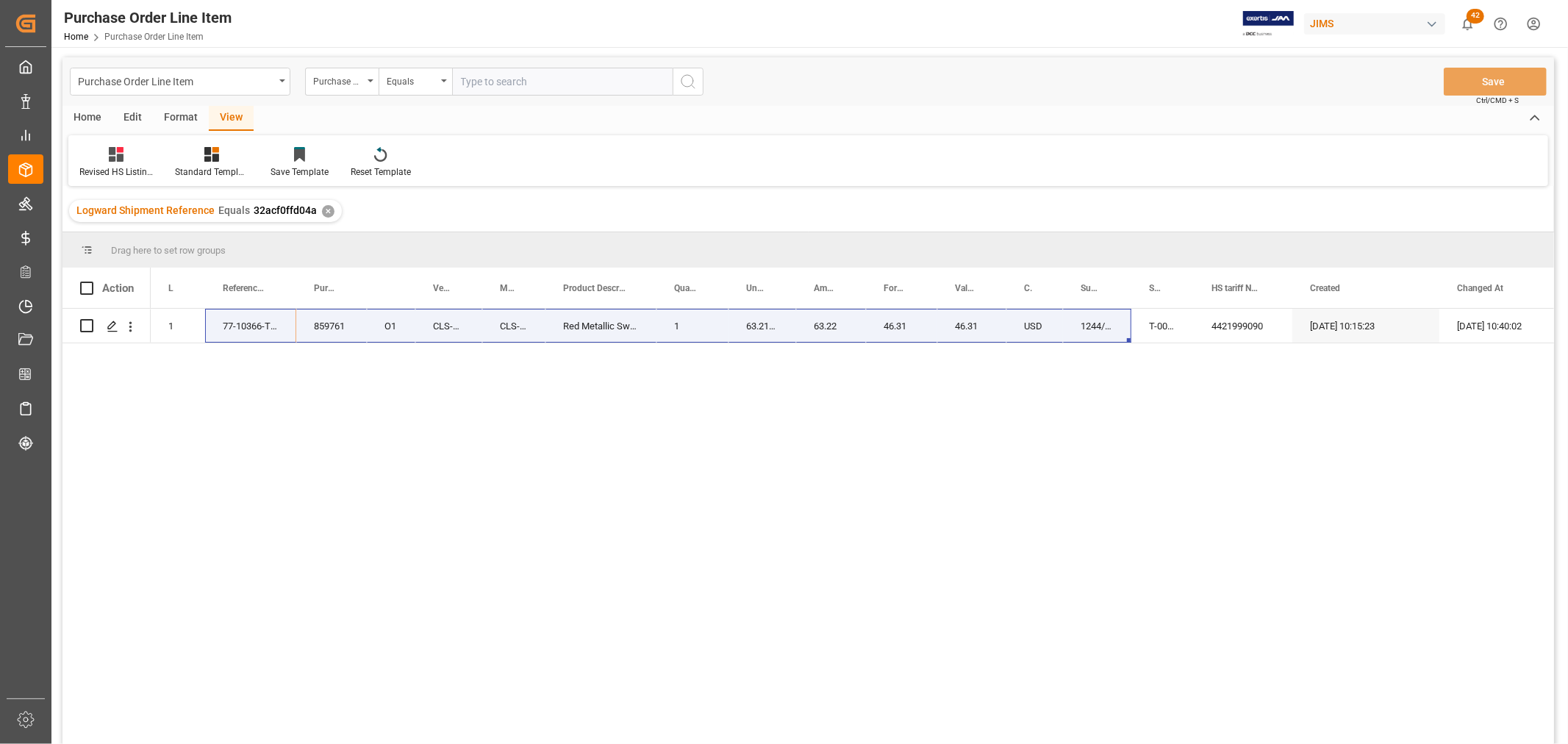
scroll to position [0, 0]
click at [238, 118] on div "View" at bounding box center [232, 119] width 45 height 25
click at [232, 115] on div "View" at bounding box center [232, 119] width 45 height 25
click at [107, 166] on div "Revised HS Listing [GEOGRAPHIC_DATA]" at bounding box center [116, 172] width 73 height 13
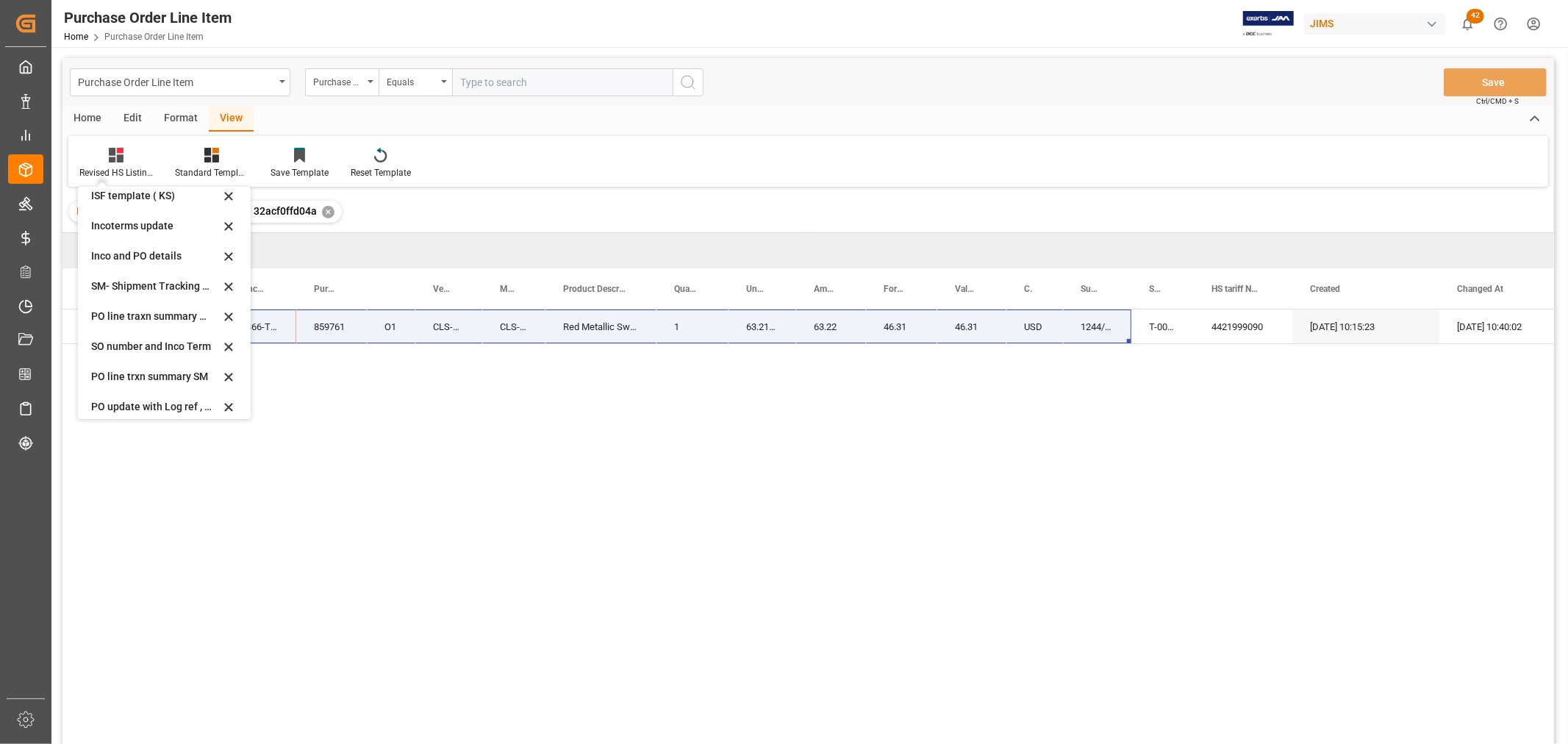
scroll to position [163, 0]
click at [113, 218] on div "Incoterms update" at bounding box center [155, 225] width 128 height 16
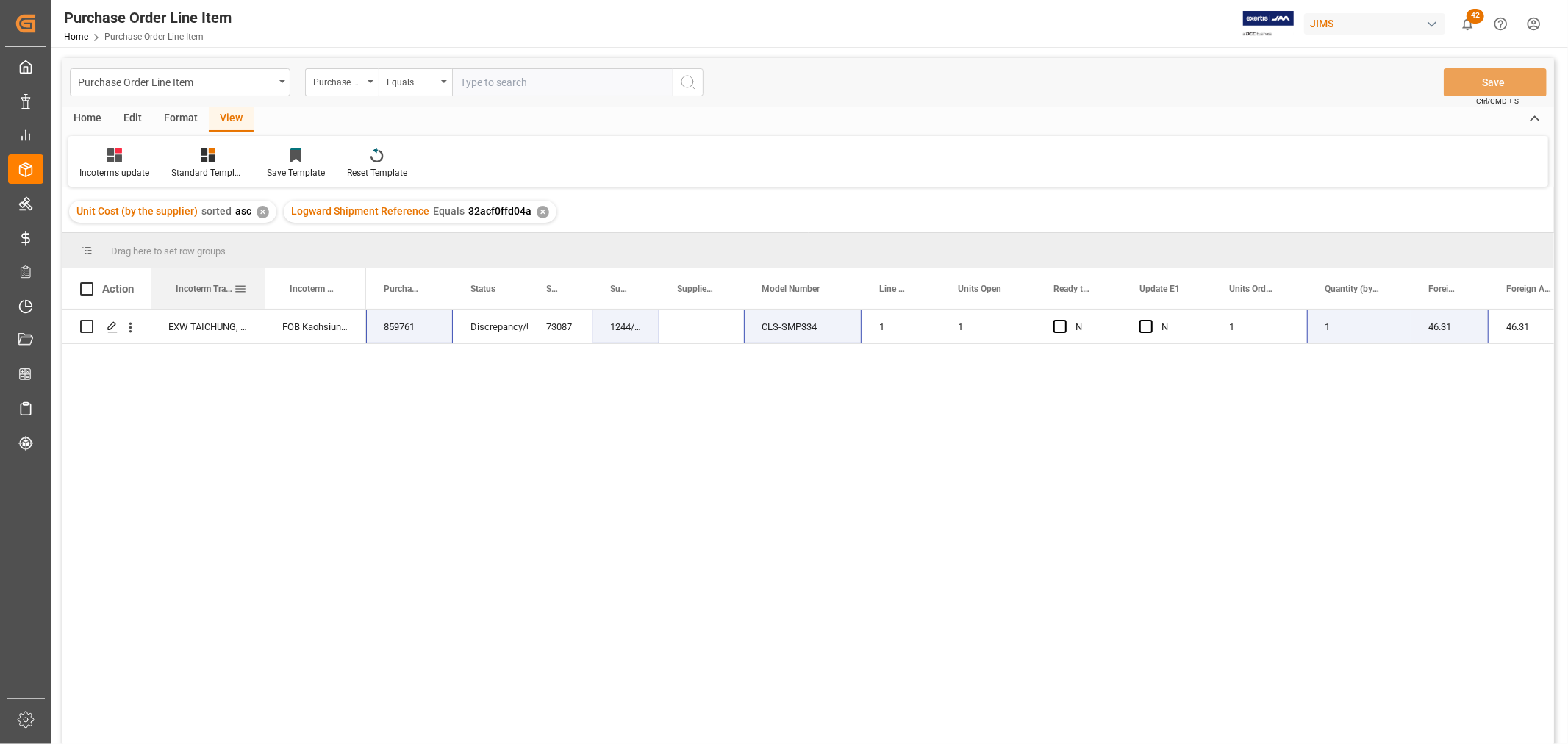
drag, startPoint x: 222, startPoint y: 282, endPoint x: 262, endPoint y: 303, distance: 45.2
click at [262, 303] on div at bounding box center [264, 288] width 6 height 41
click at [295, 395] on div "EXW TAICHUNG, TW FOB Kaohsiung TW 859761 Discrepancy/Urgent 73087 1244/AS2 CLS-…" at bounding box center [808, 529] width 1492 height 439
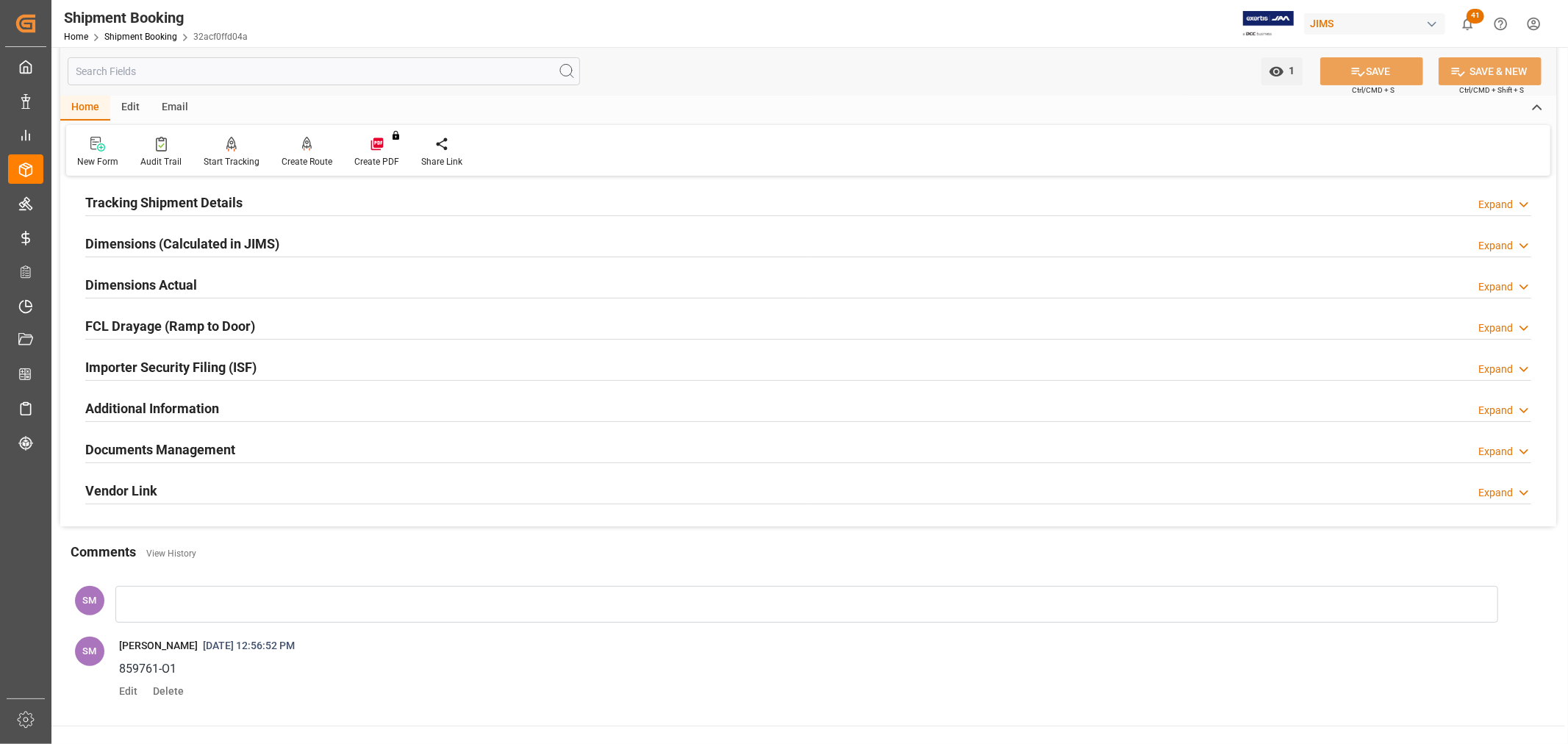
scroll to position [245, 0]
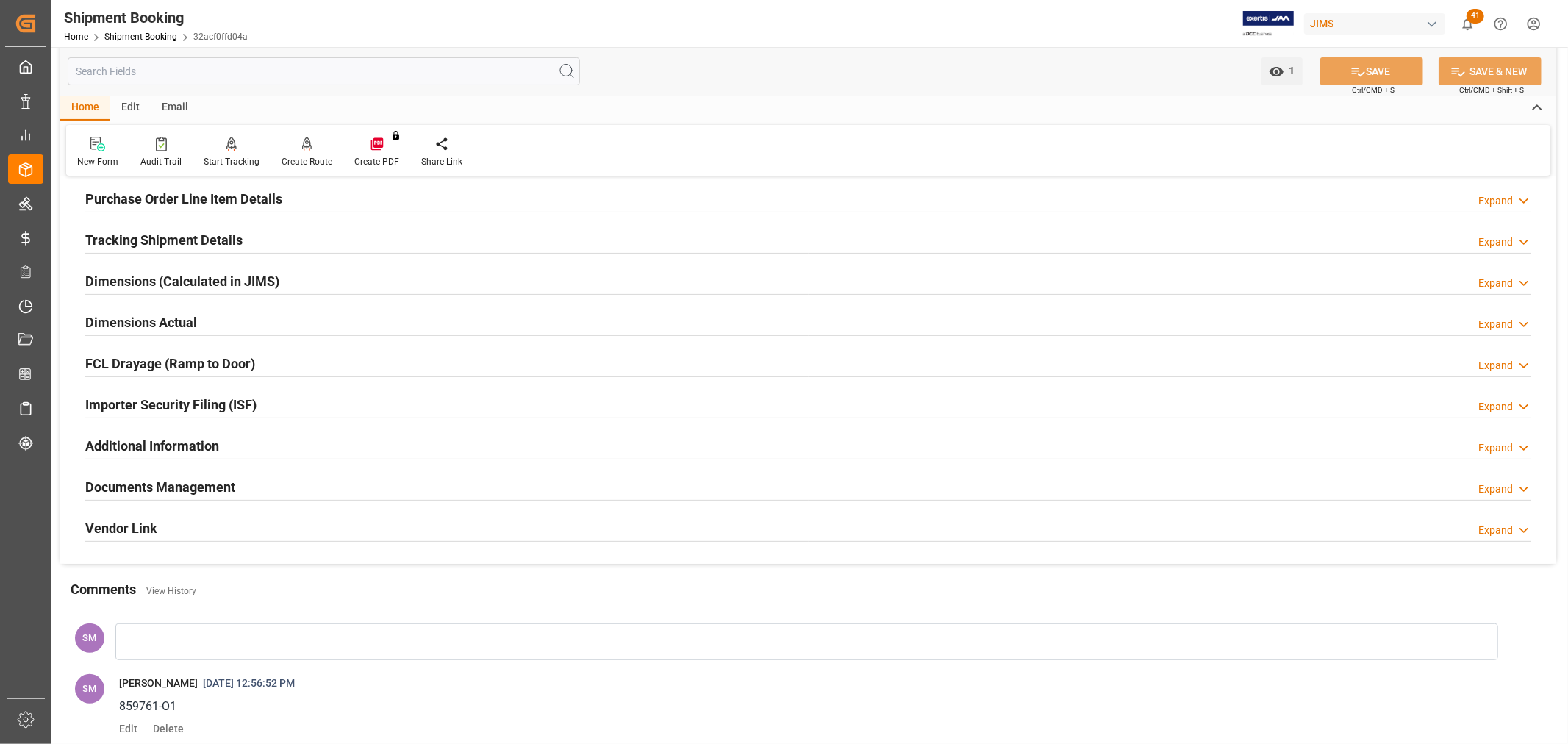
click at [118, 245] on h2 "Tracking Shipment Details" at bounding box center [163, 240] width 157 height 20
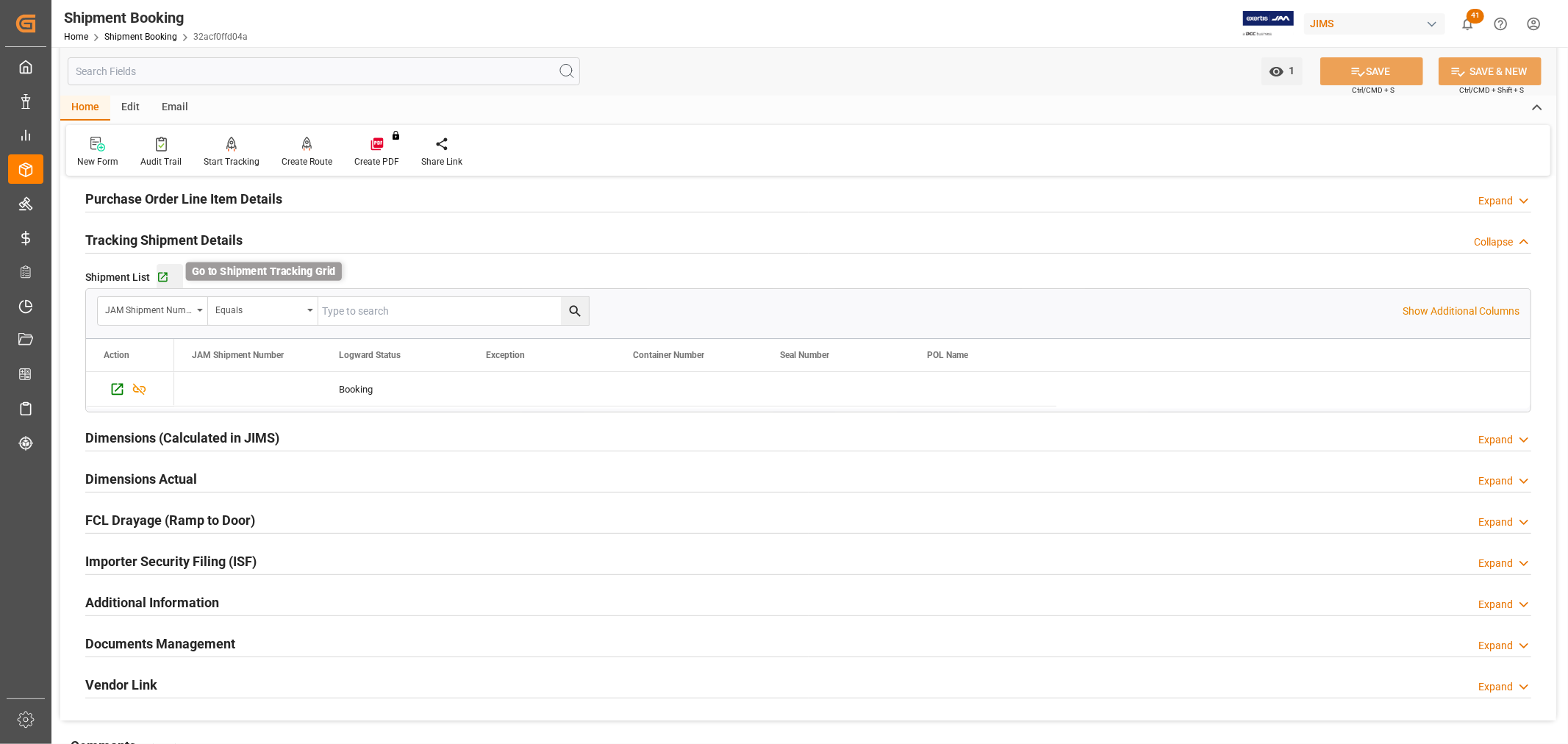
click at [165, 277] on icon "button" at bounding box center [162, 277] width 12 height 12
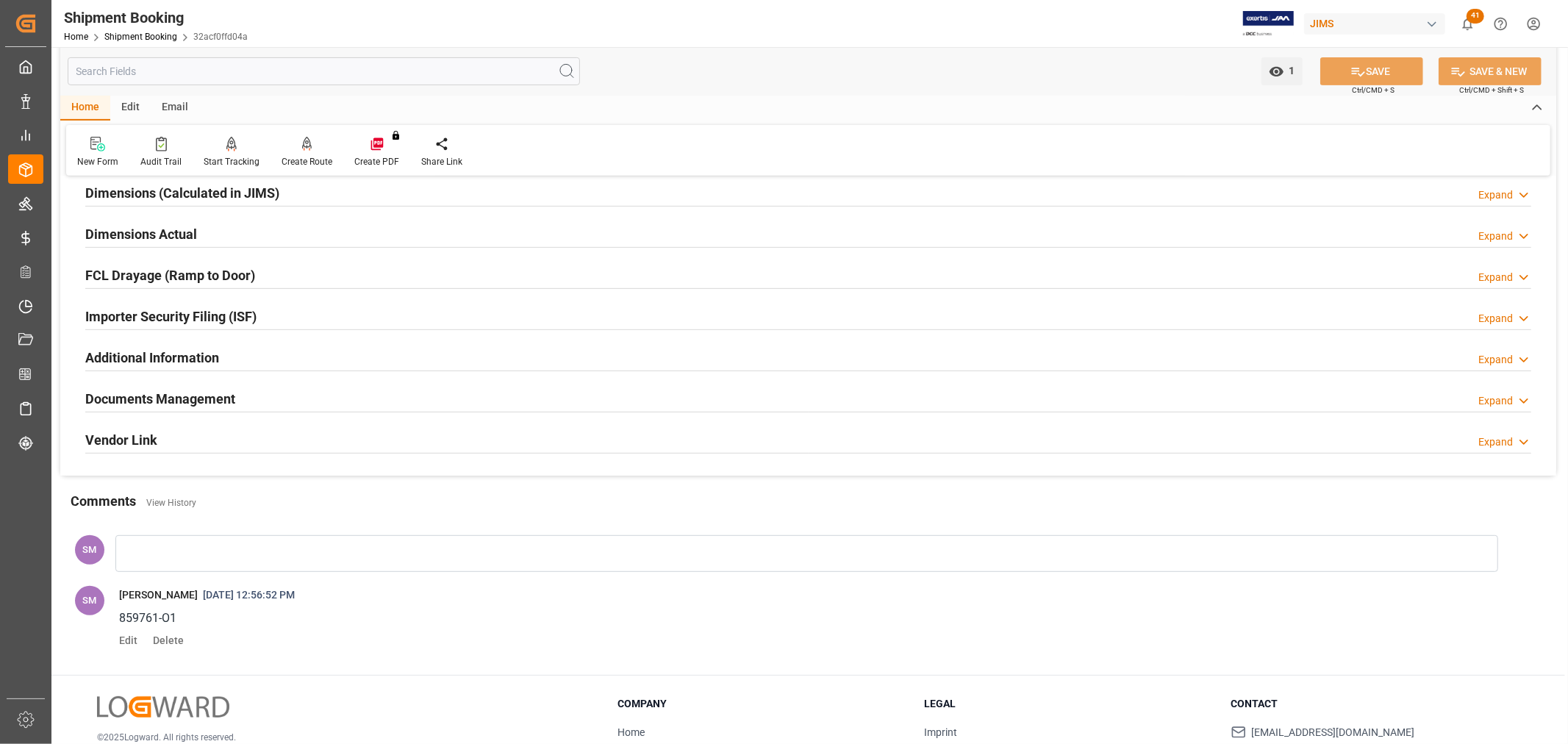
click at [134, 398] on h2 "Documents Management" at bounding box center [160, 399] width 150 height 20
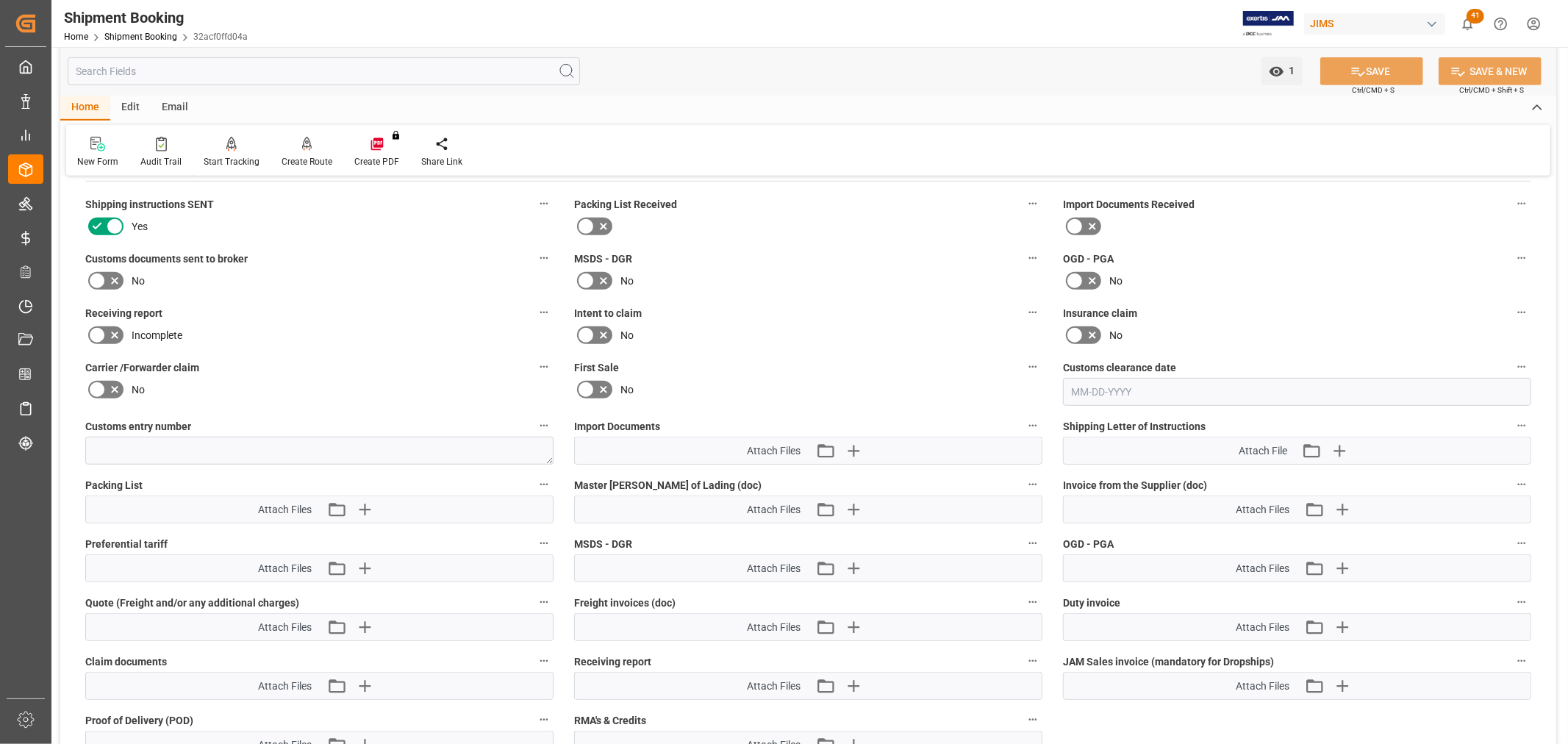
scroll to position [735, 0]
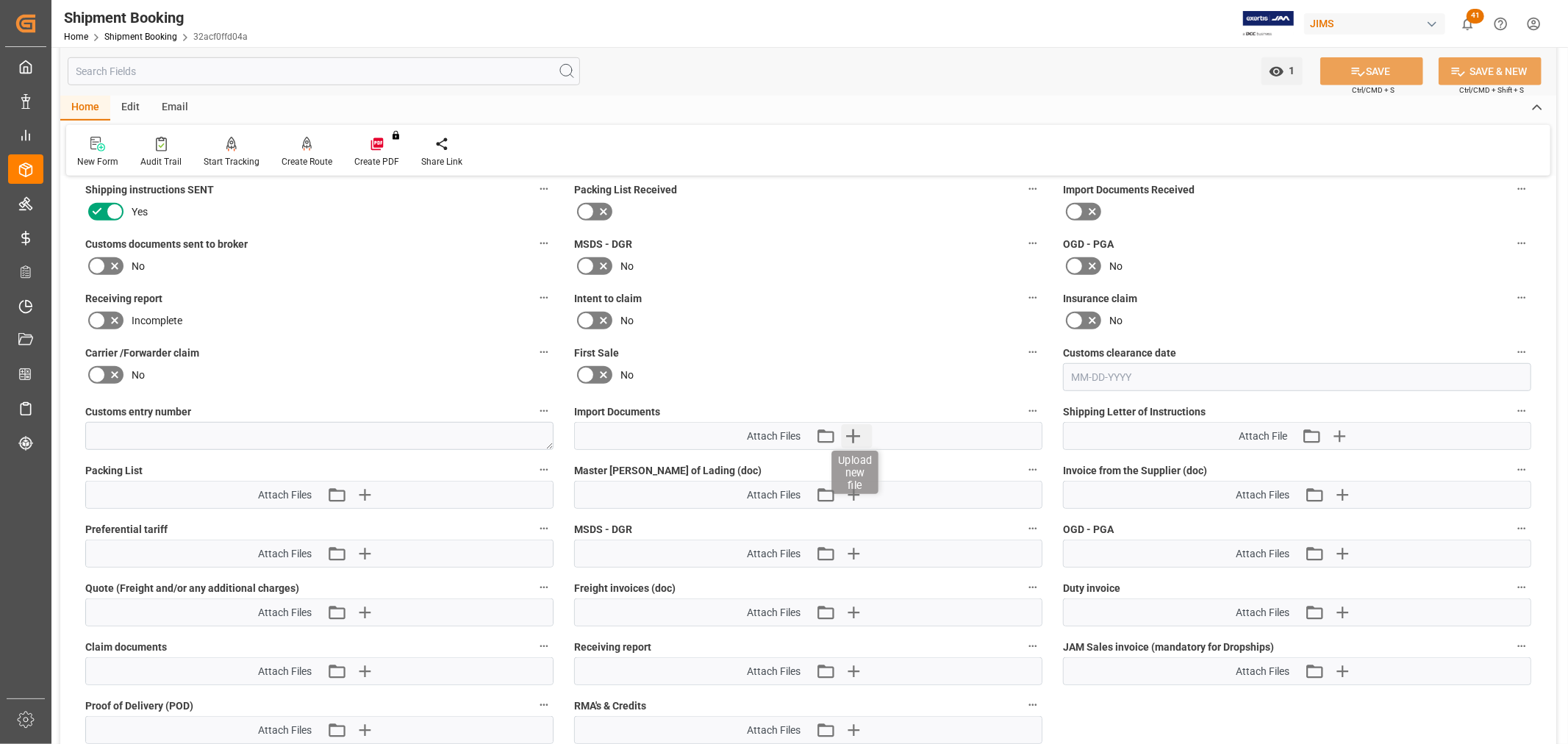
click at [851, 434] on icon "button" at bounding box center [853, 436] width 14 height 14
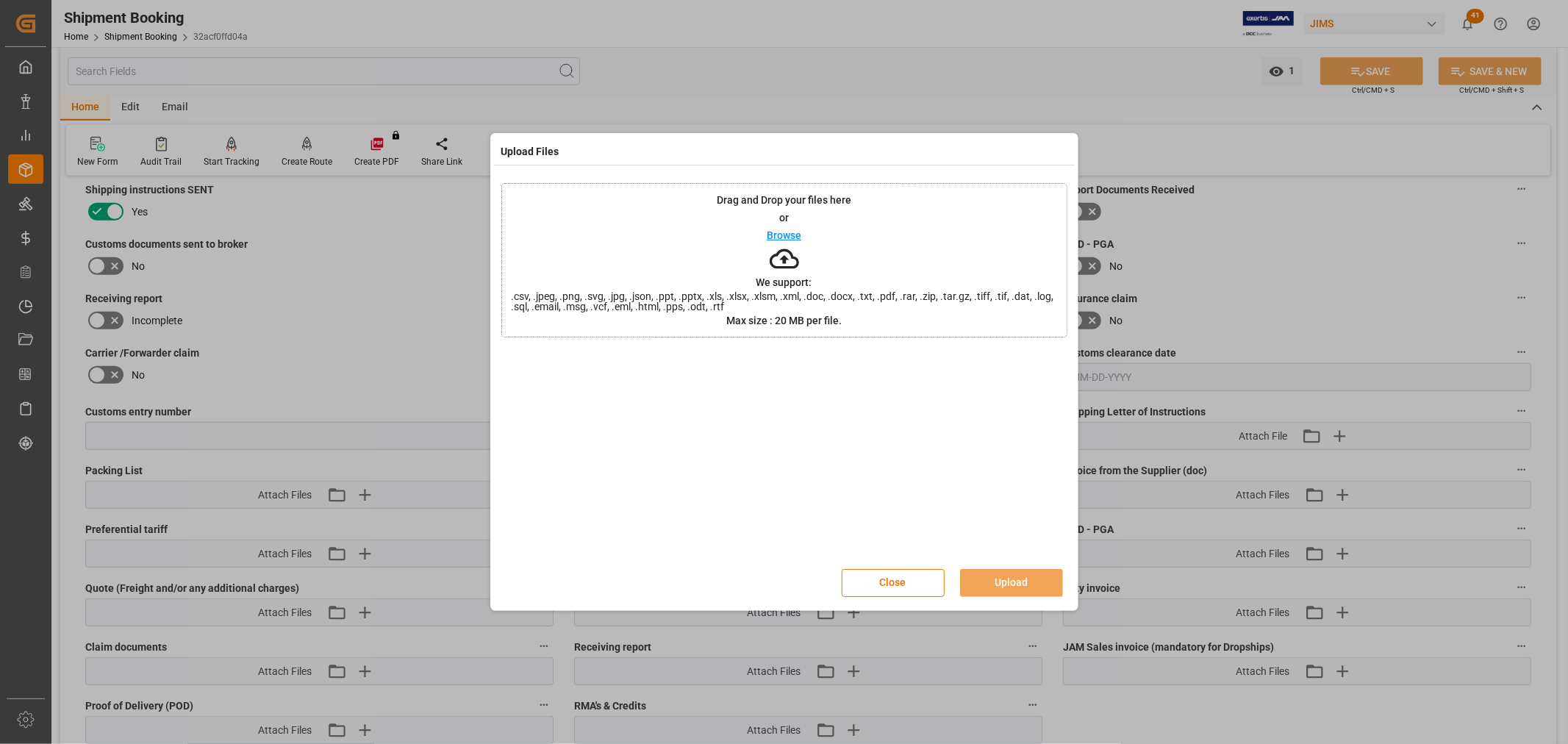
click at [772, 237] on p "Browse" at bounding box center [783, 235] width 34 height 10
click at [792, 232] on p "Browse" at bounding box center [783, 235] width 34 height 10
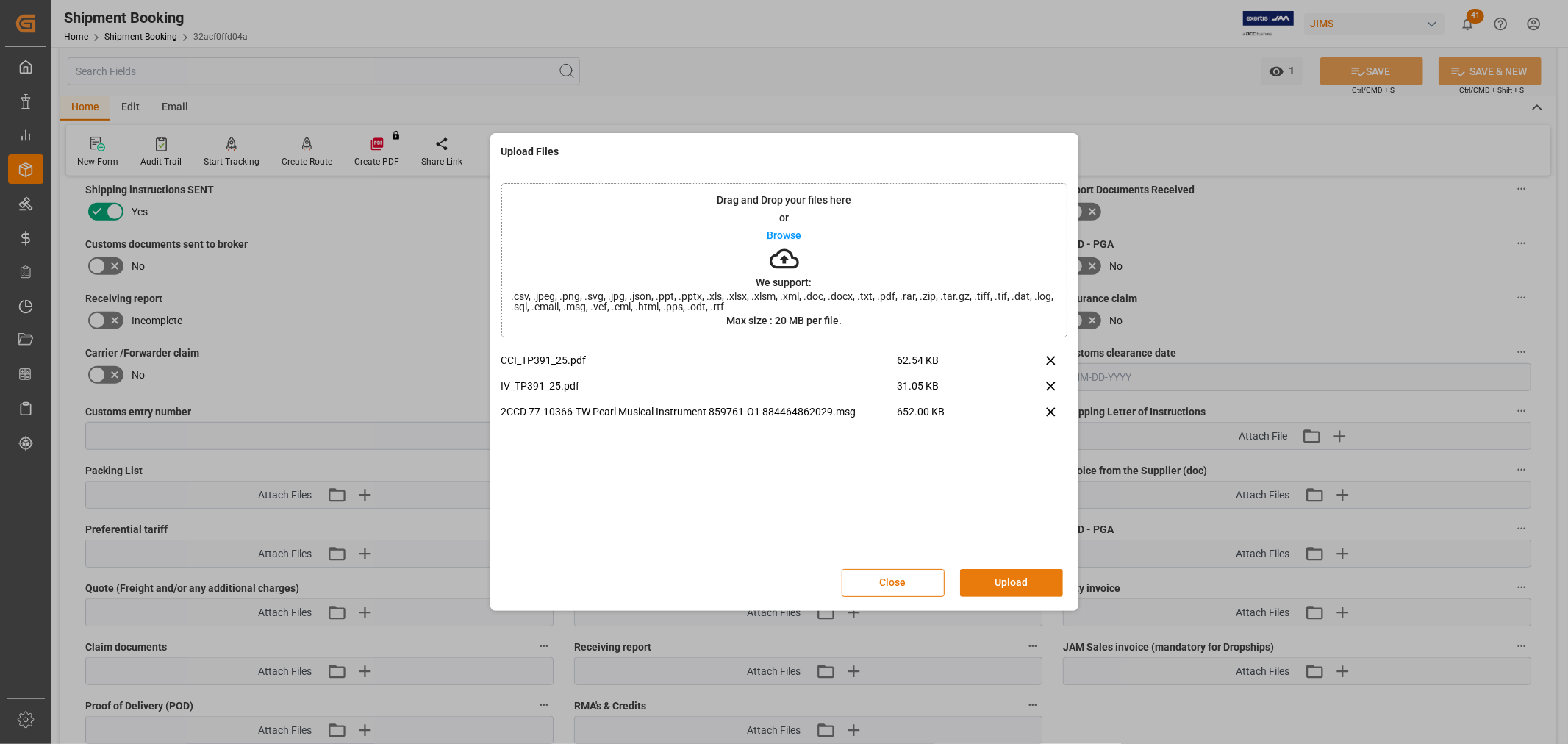
click at [1006, 577] on button "Upload" at bounding box center [1011, 583] width 103 height 28
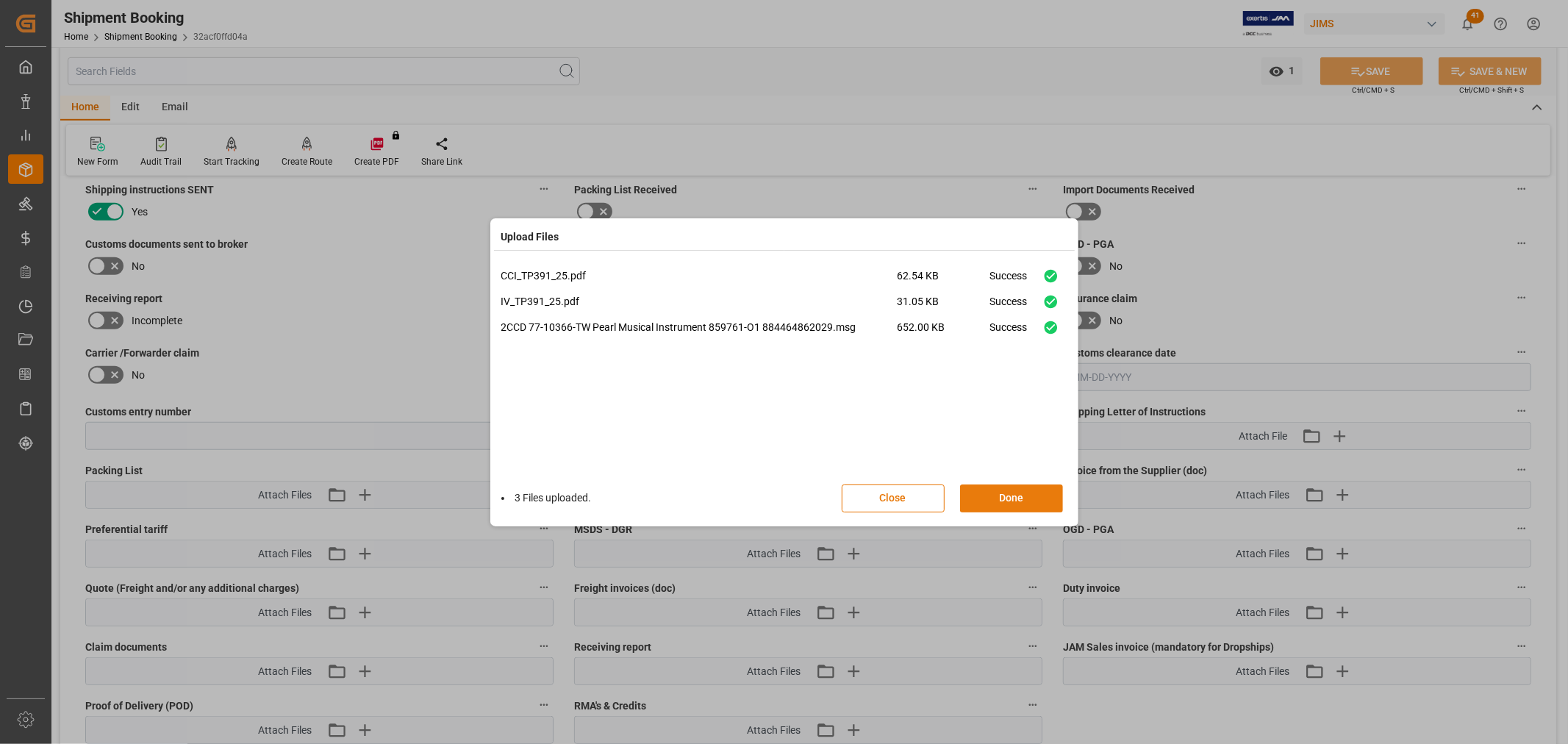
click at [1011, 495] on button "Done" at bounding box center [1011, 499] width 103 height 28
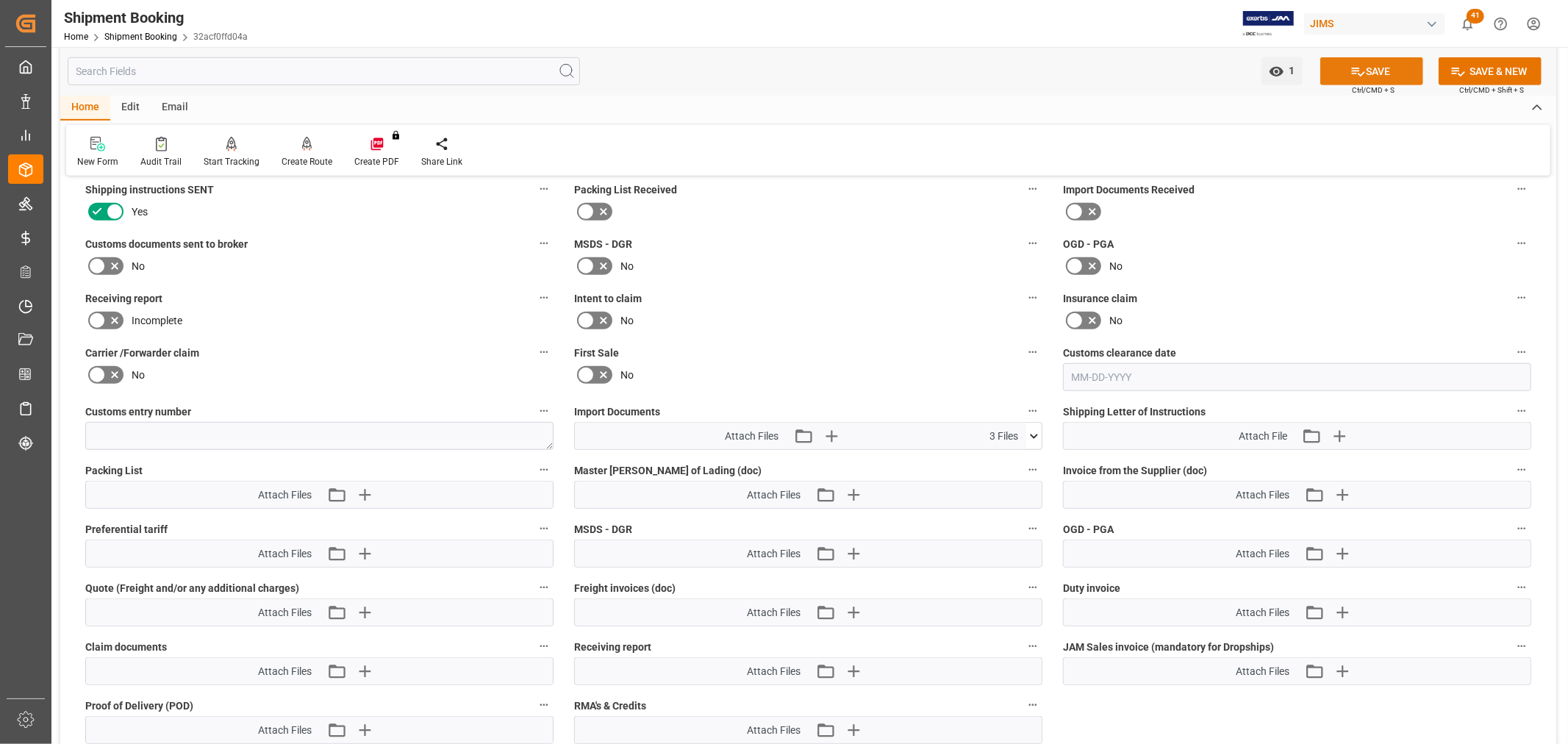
click at [1359, 68] on icon at bounding box center [1358, 72] width 16 height 16
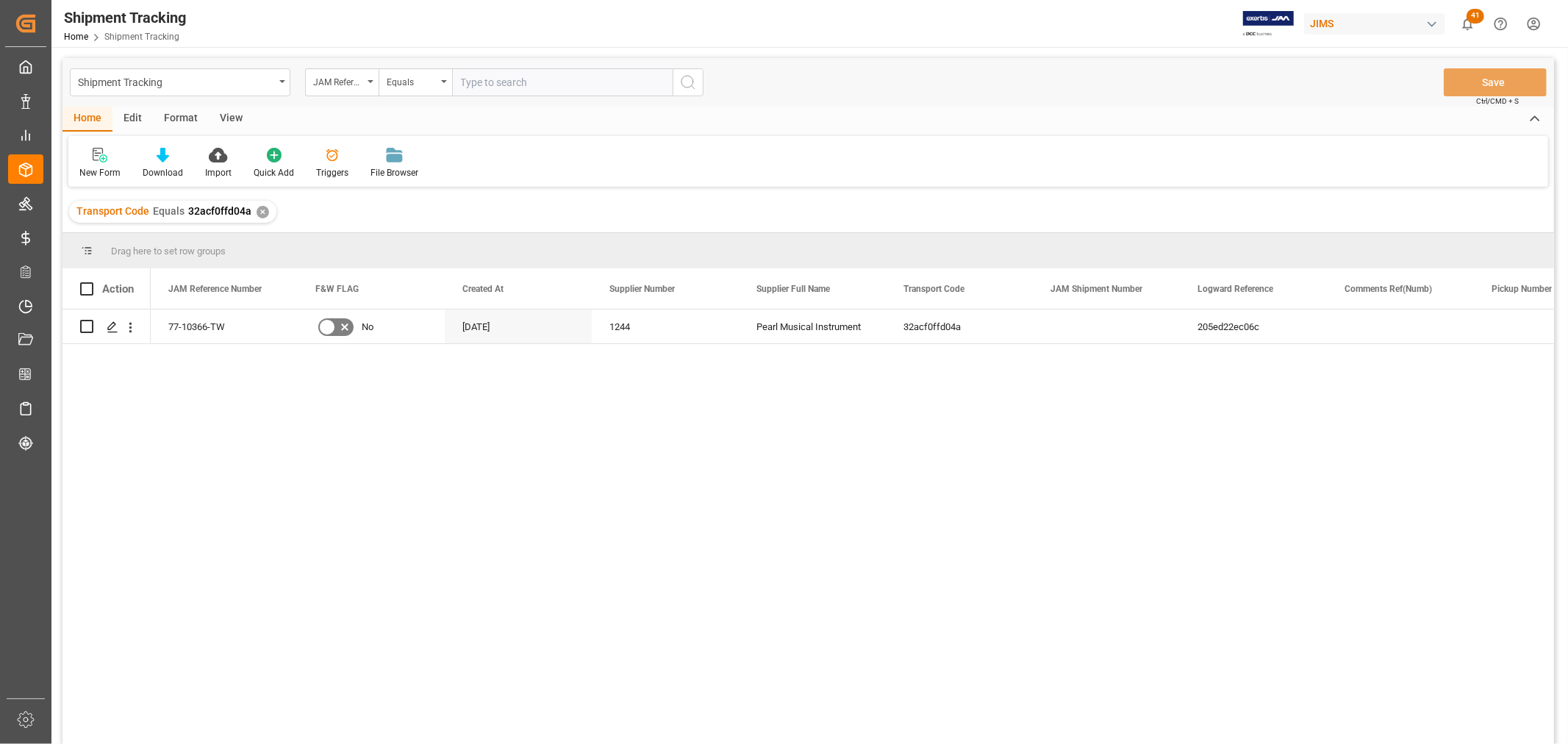
click at [231, 119] on div "View" at bounding box center [232, 119] width 45 height 25
click at [94, 167] on div "Default" at bounding box center [93, 172] width 28 height 13
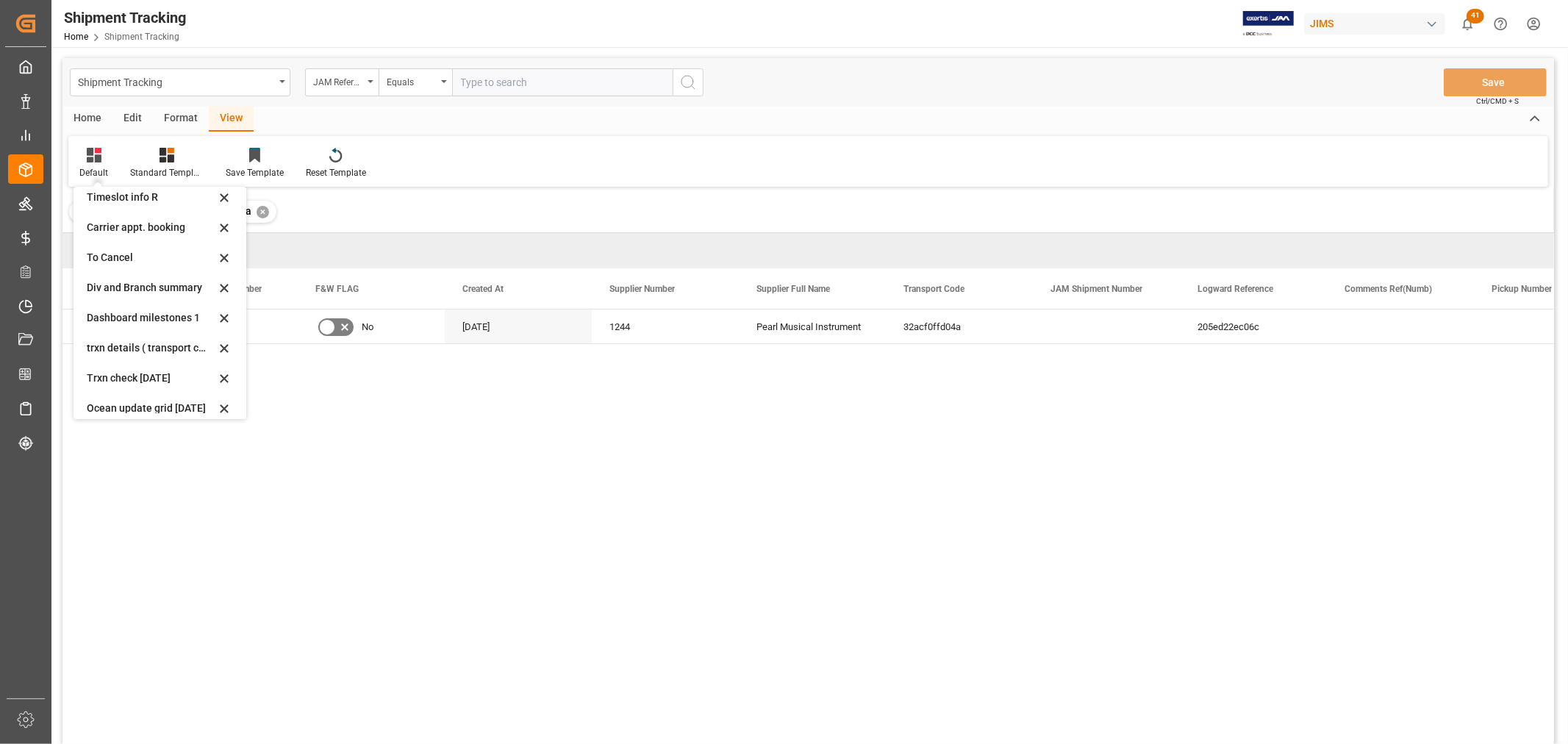
scroll to position [231, 0]
click at [111, 398] on div "tracking GIT template - Rev" at bounding box center [151, 398] width 128 height 16
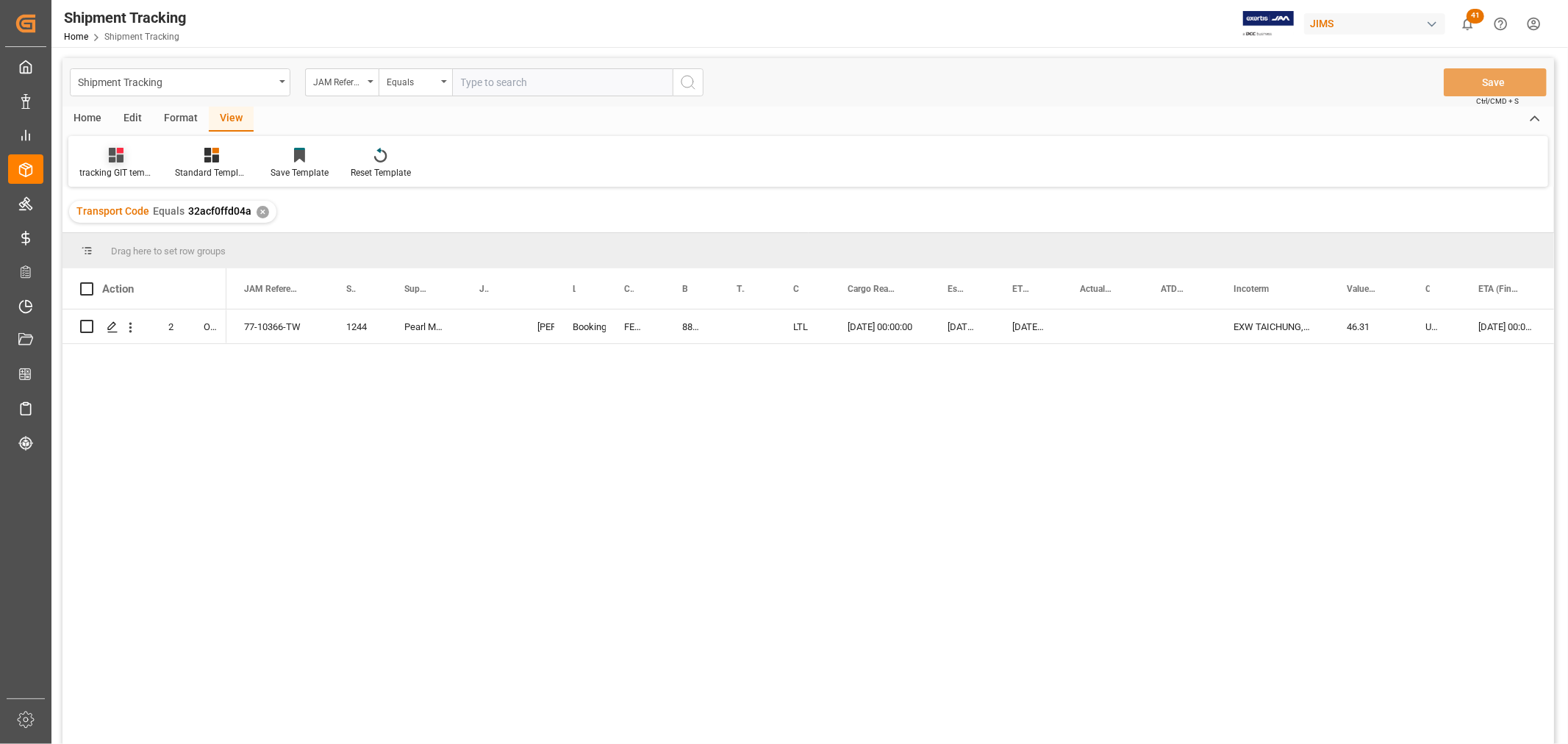
click at [122, 156] on icon at bounding box center [117, 155] width 15 height 15
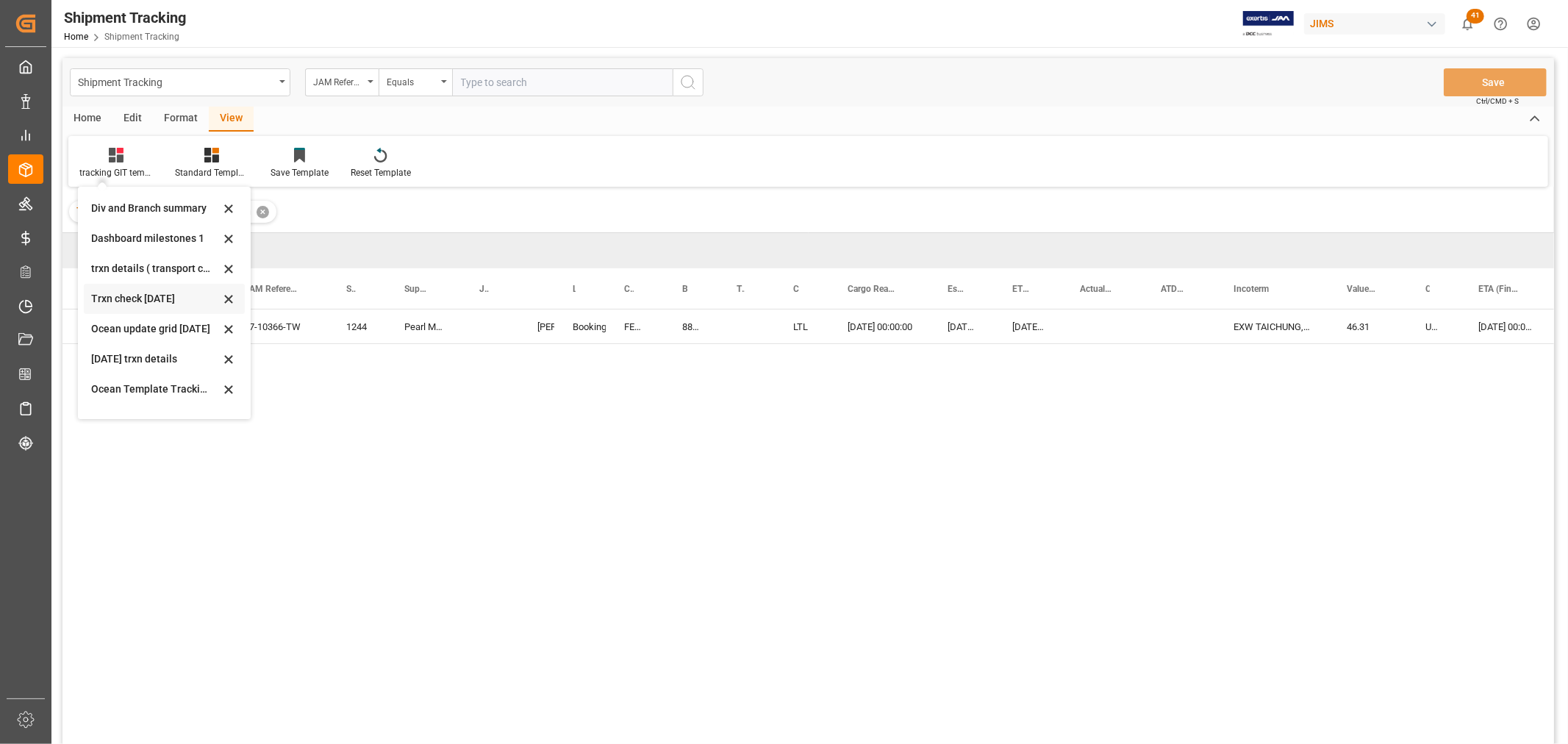
scroll to position [163, 0]
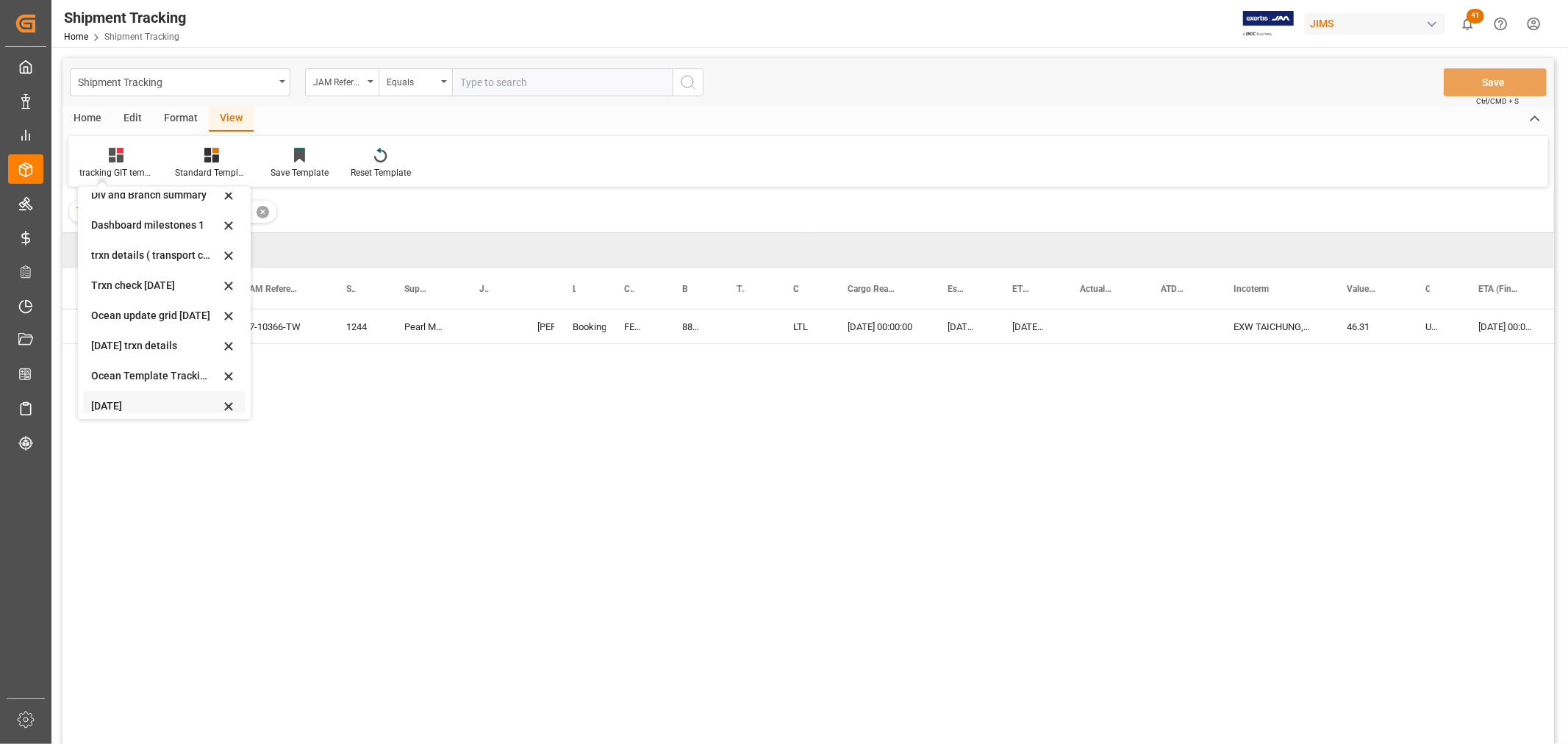
click at [98, 401] on div "[DATE]" at bounding box center [155, 406] width 128 height 16
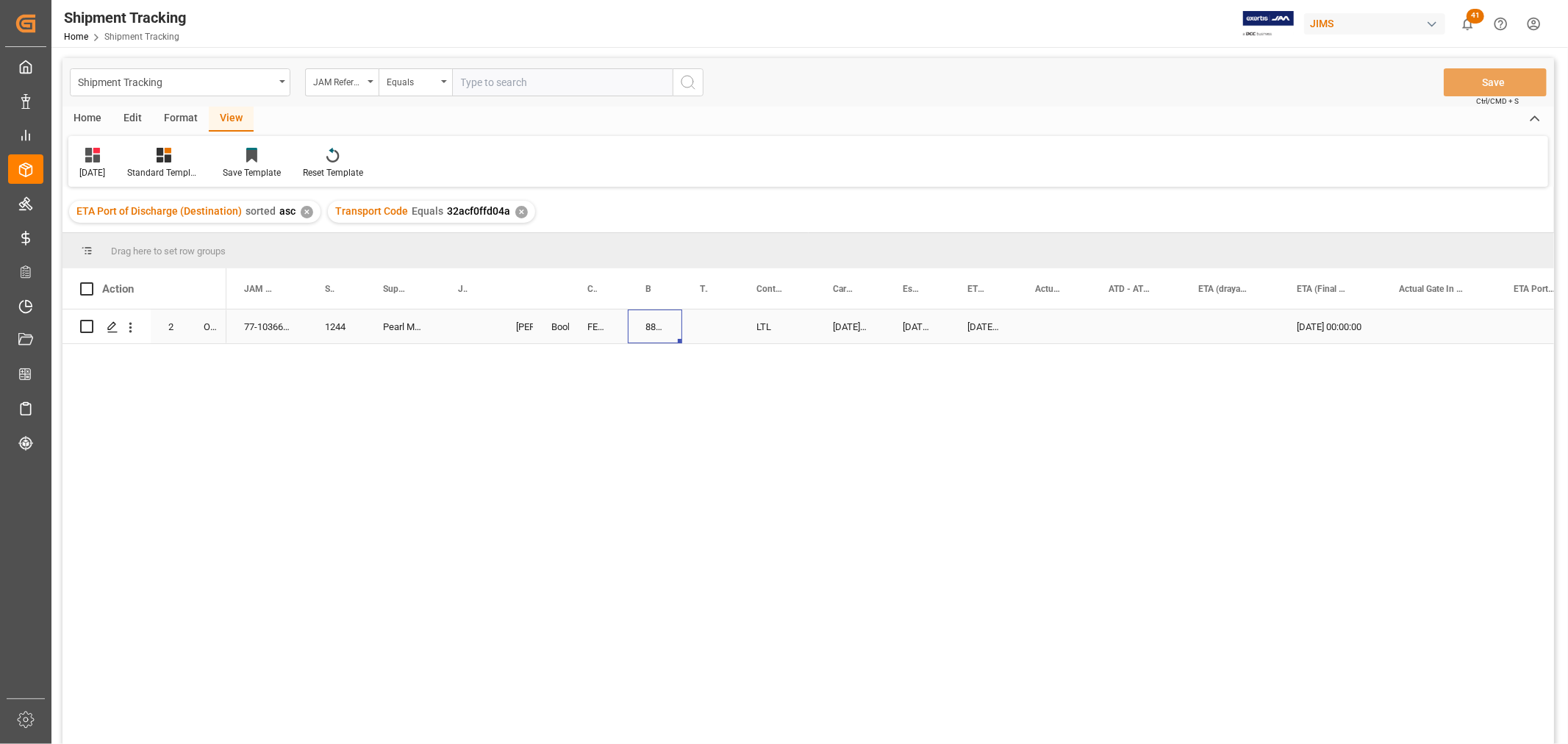
click at [643, 331] on div "884464862029" at bounding box center [655, 327] width 54 height 34
drag, startPoint x: 679, startPoint y: 341, endPoint x: 716, endPoint y: 334, distance: 37.7
click at [1323, 325] on div "[DATE] 00:00:00" at bounding box center [1330, 327] width 102 height 34
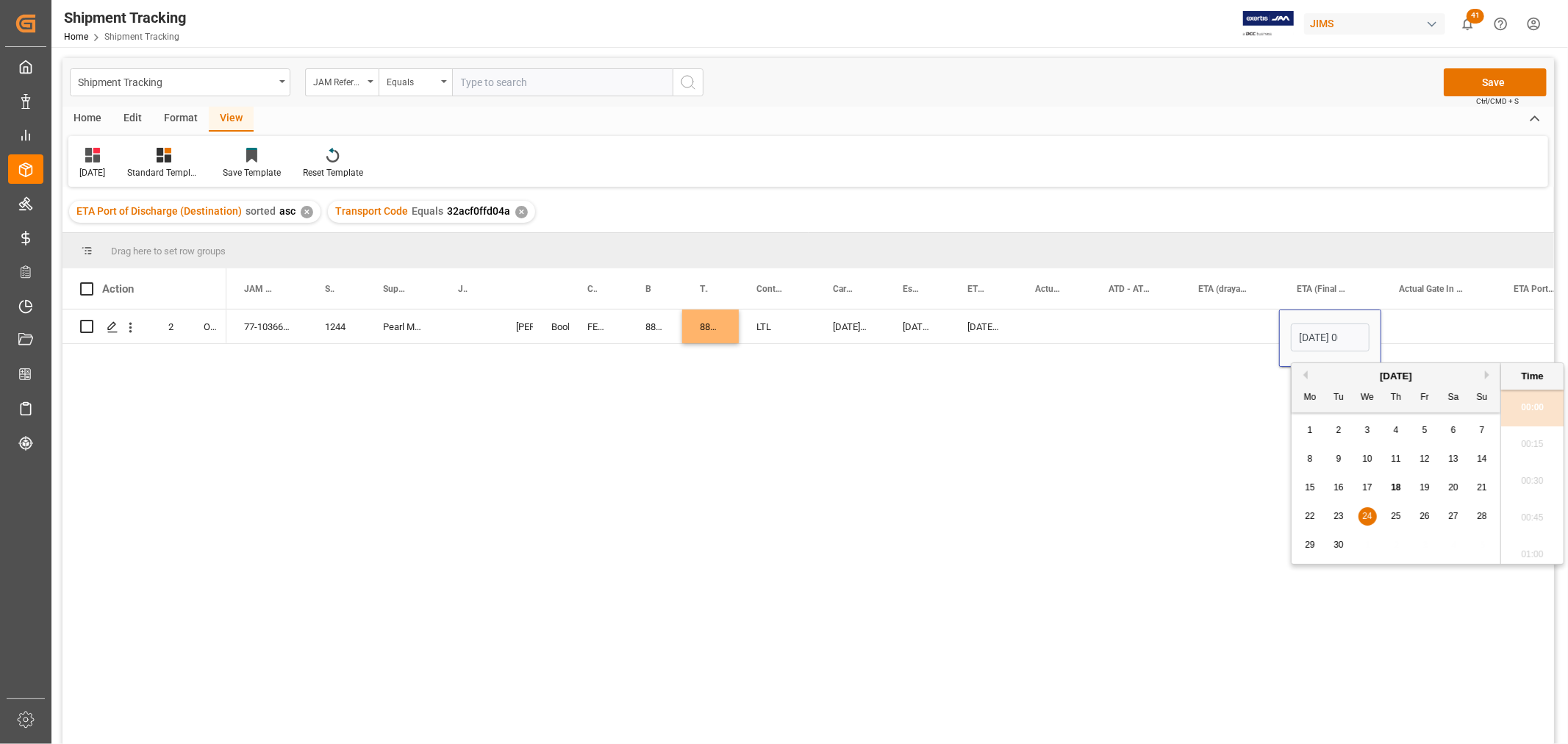
click at [1423, 485] on span "19" at bounding box center [1424, 487] width 9 height 10
type input "[DATE] 00:00"
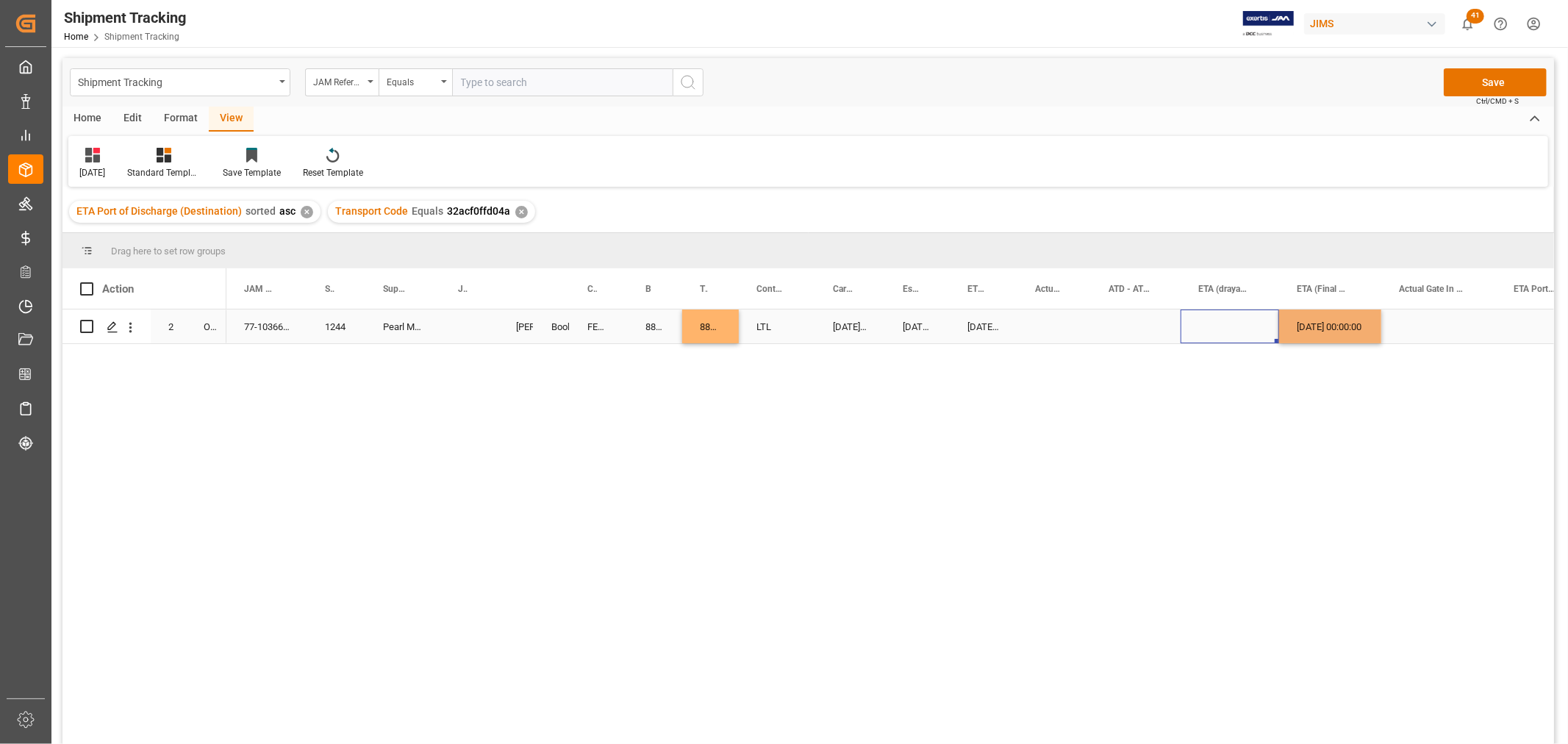
click at [1246, 328] on div "Press SPACE to select this row." at bounding box center [1230, 327] width 98 height 34
click at [1498, 77] on button "Save" at bounding box center [1496, 82] width 103 height 28
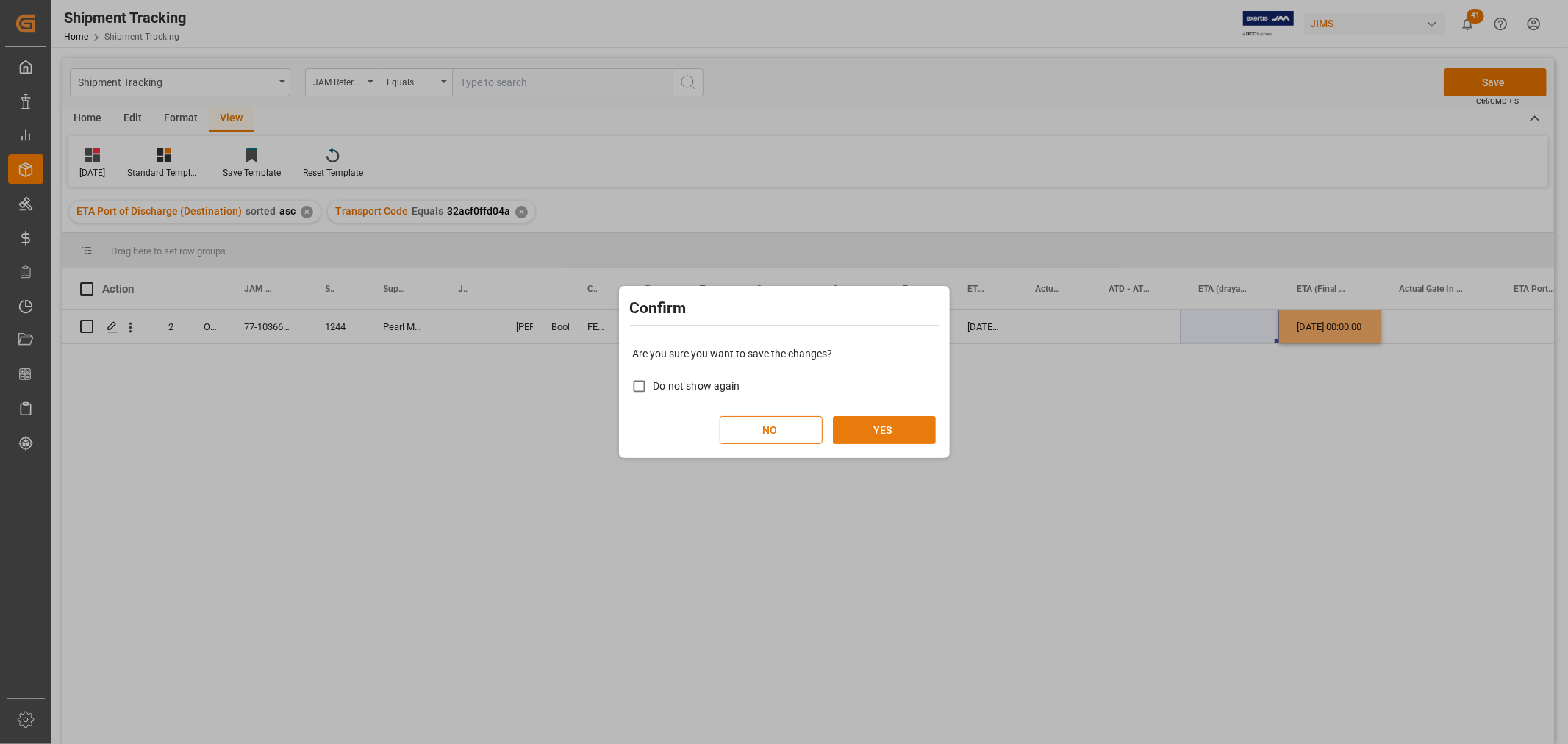
click at [901, 422] on button "YES" at bounding box center [885, 430] width 103 height 28
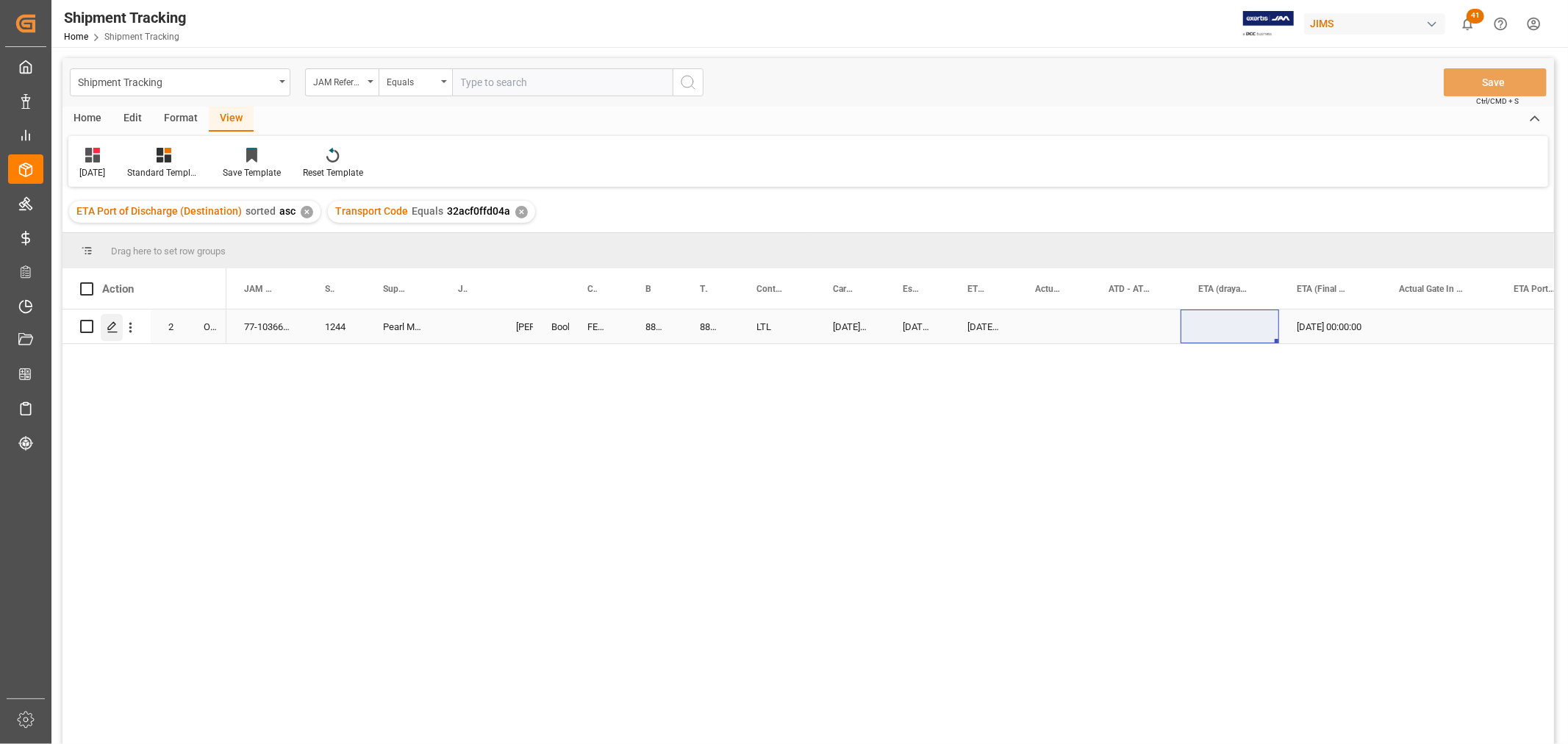
click at [113, 331] on icon "Press SPACE to select this row." at bounding box center [112, 327] width 12 height 12
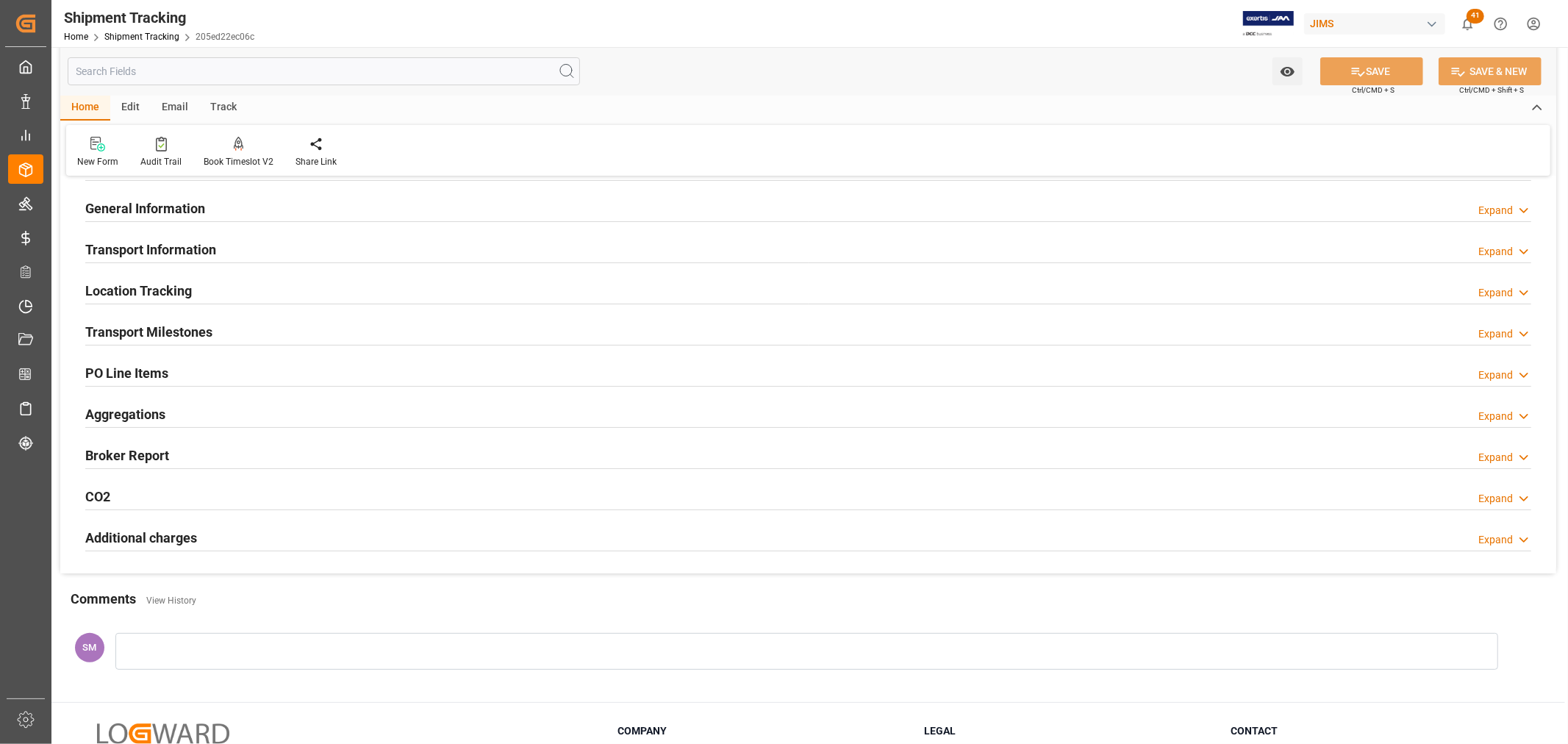
scroll to position [211, 0]
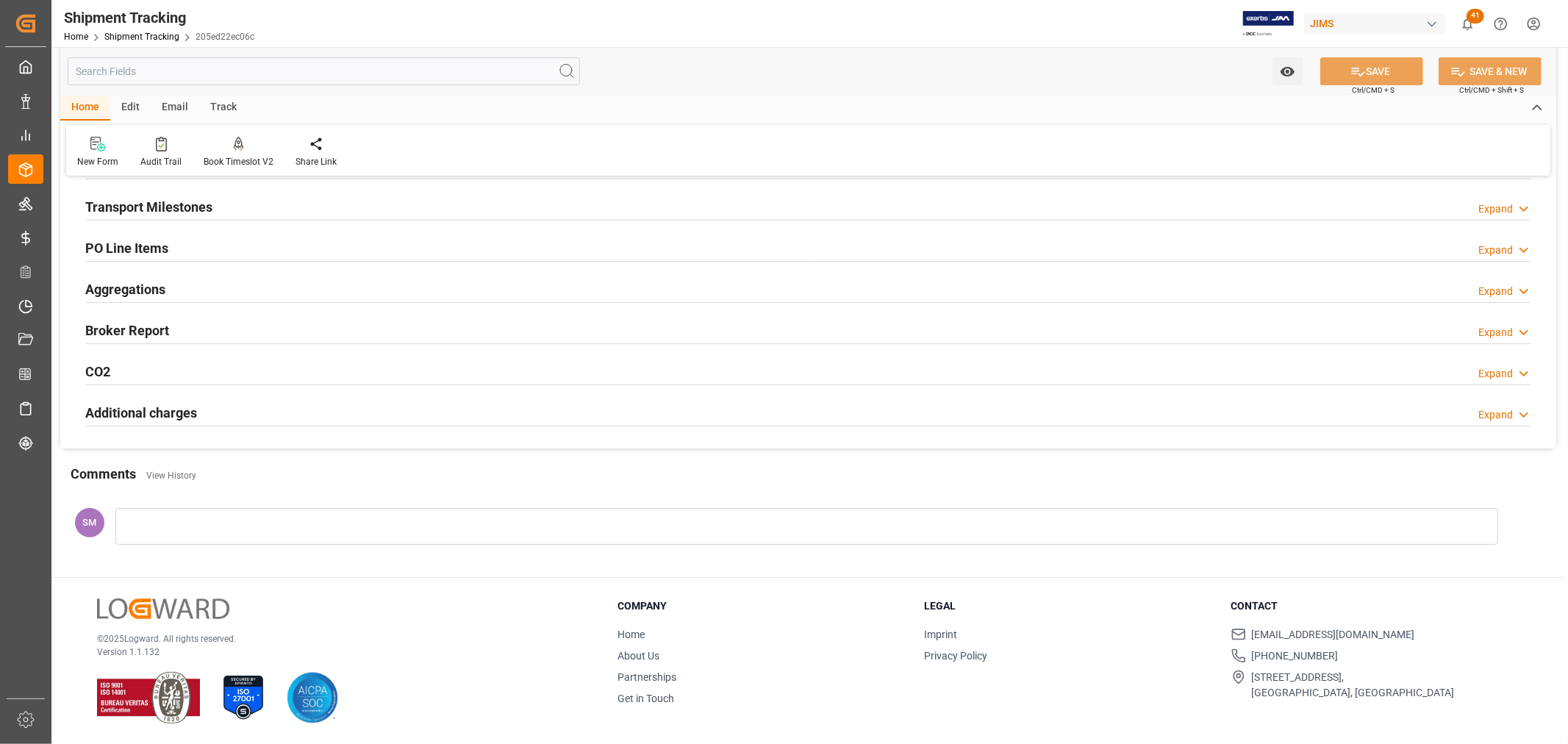
click at [158, 527] on div at bounding box center [807, 527] width 1383 height 37
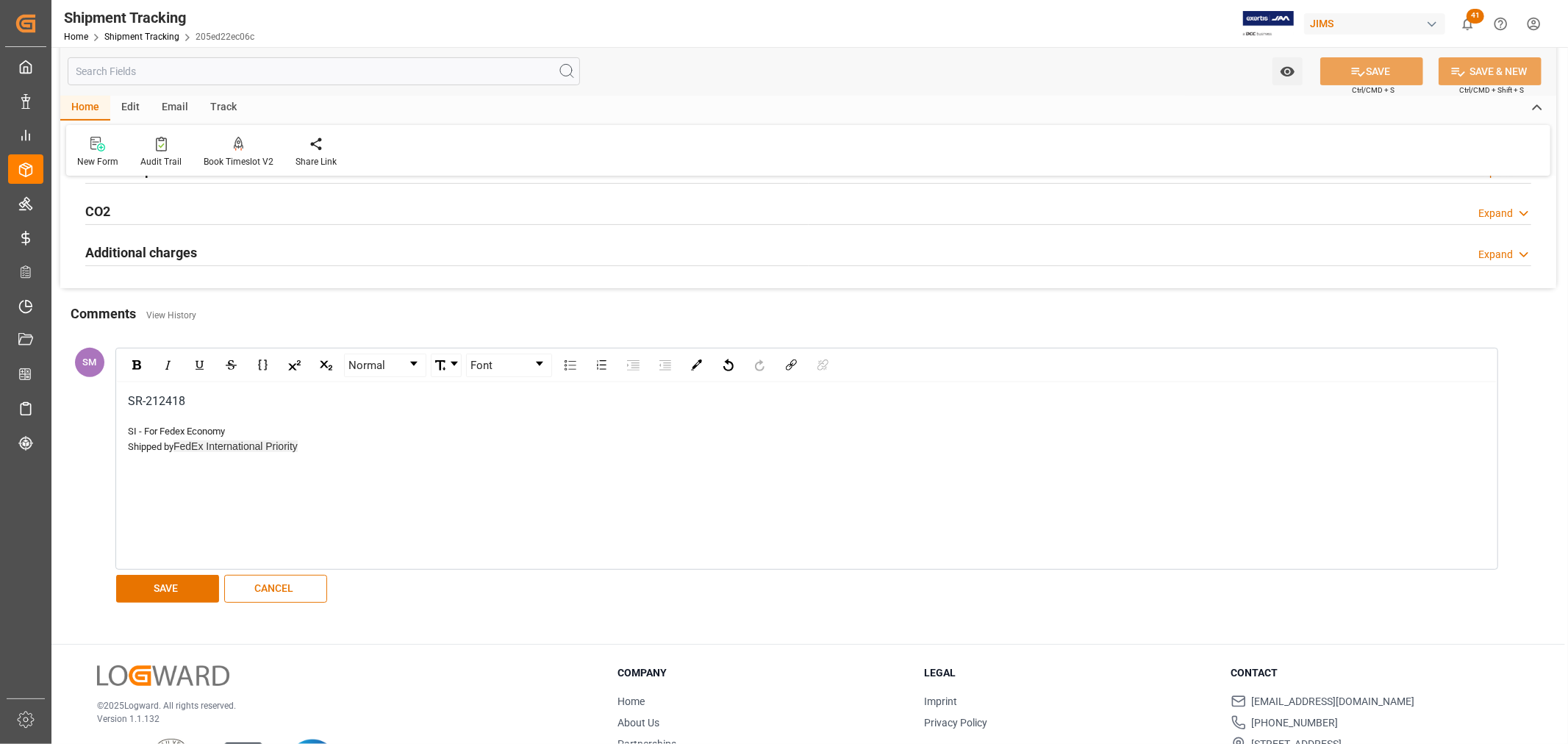
scroll to position [375, 0]
click at [172, 585] on button "SAVE" at bounding box center [167, 586] width 103 height 28
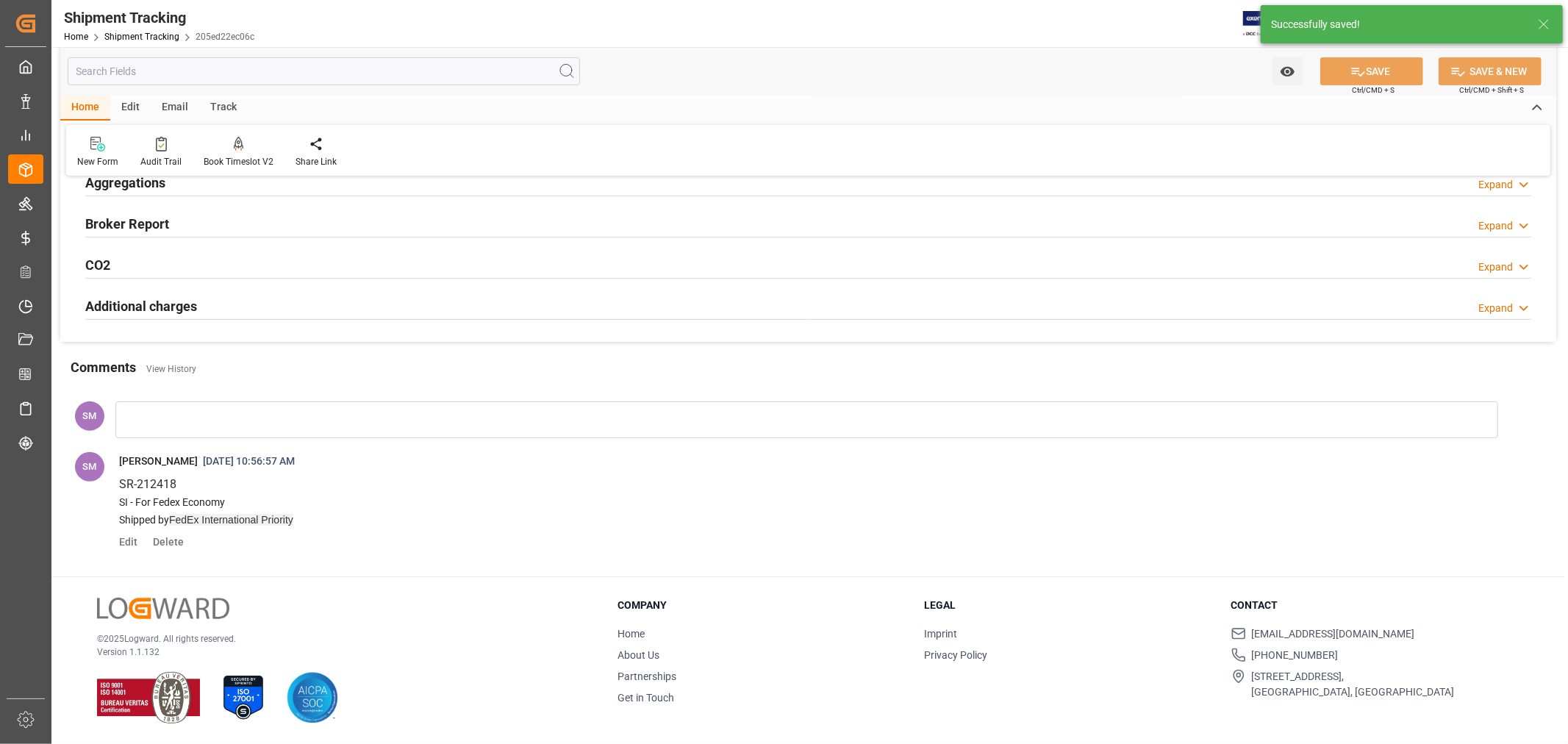
scroll to position [318, 0]
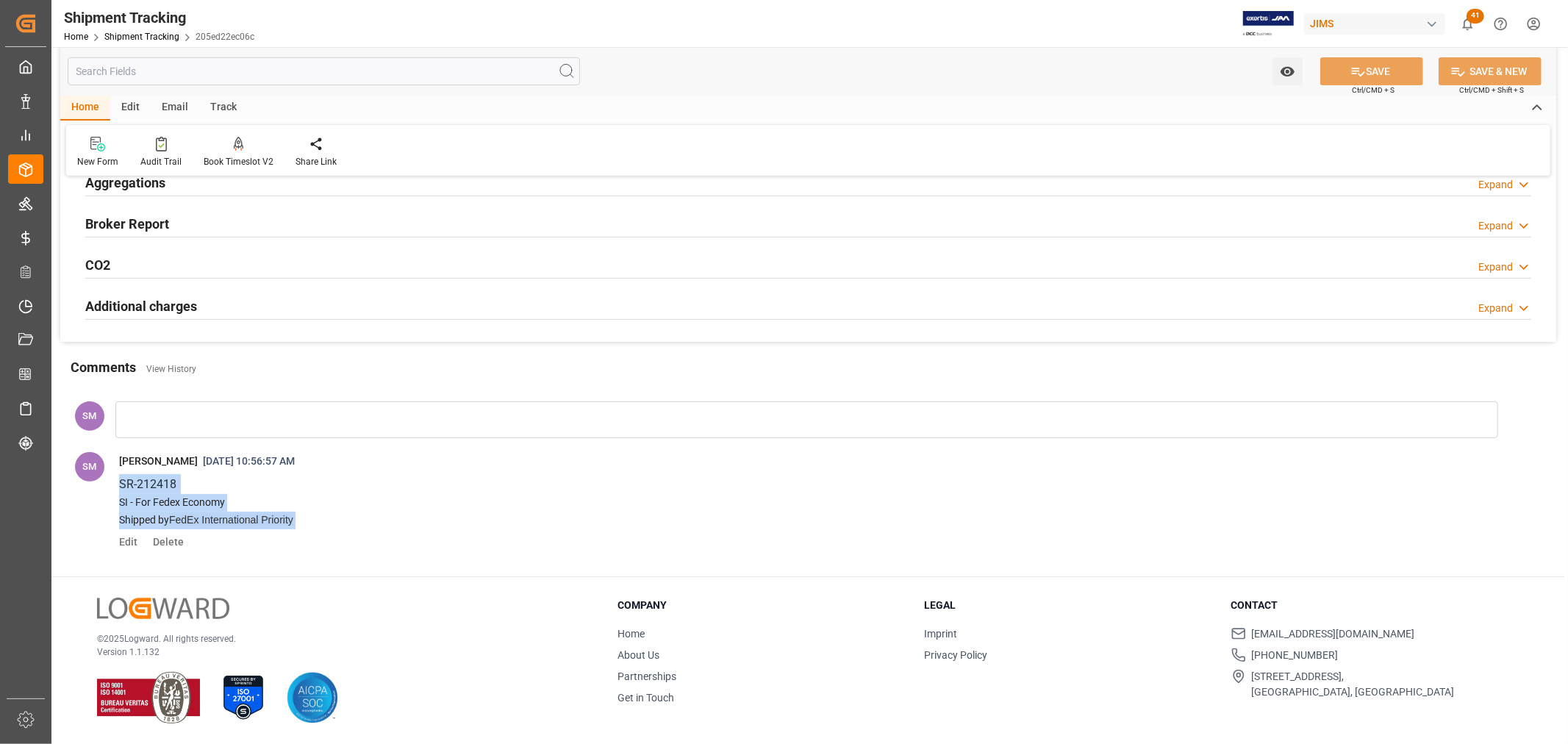
drag, startPoint x: 320, startPoint y: 522, endPoint x: 117, endPoint y: 488, distance: 205.8
click at [117, 488] on span "SR-212418 SI - For Fedex Economy Shipped by FedEx International Priority" at bounding box center [817, 502] width 1419 height 62
copy div "SR-212418 SI - For Fedex Economy Shipped by FedEx International Priority"
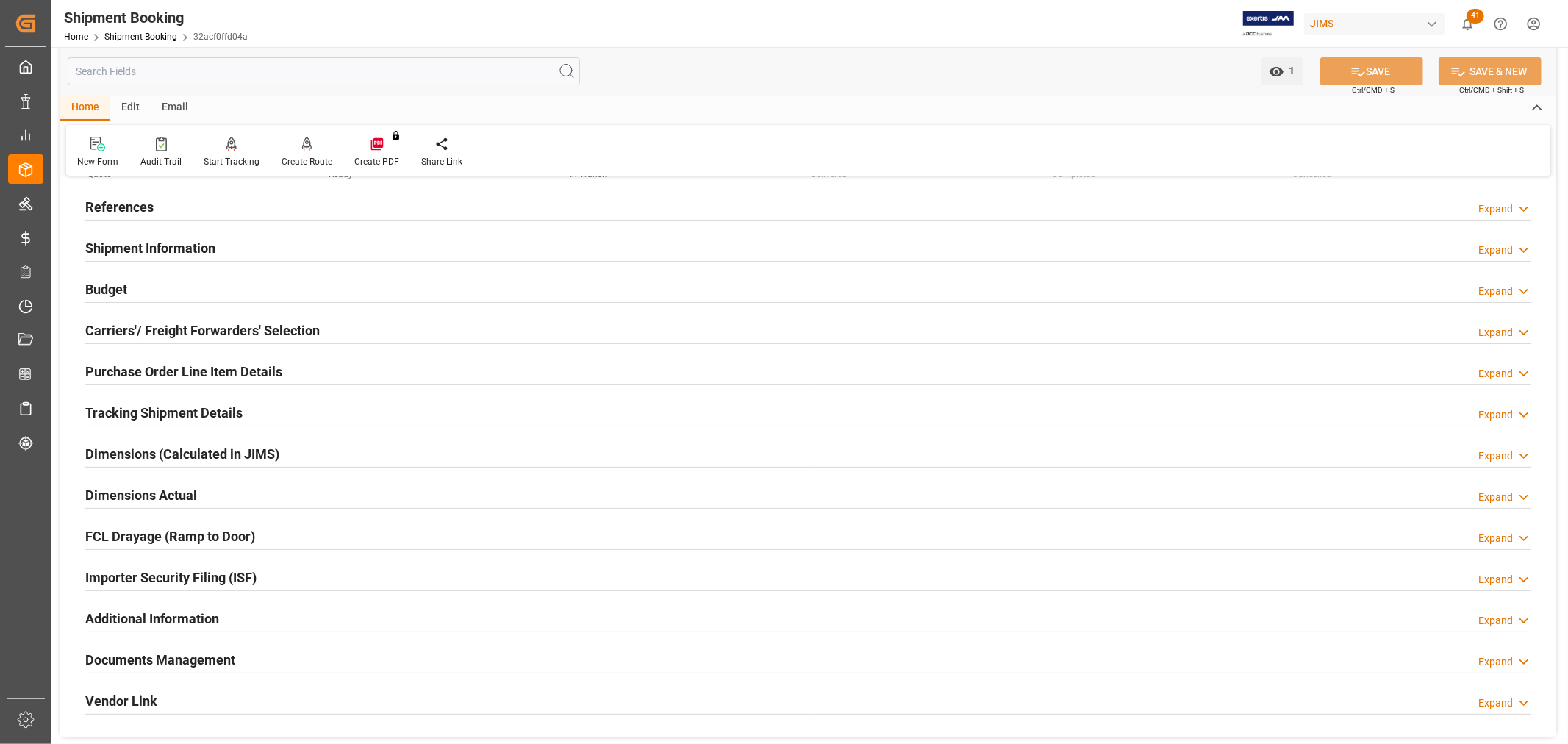
scroll to position [163, 0]
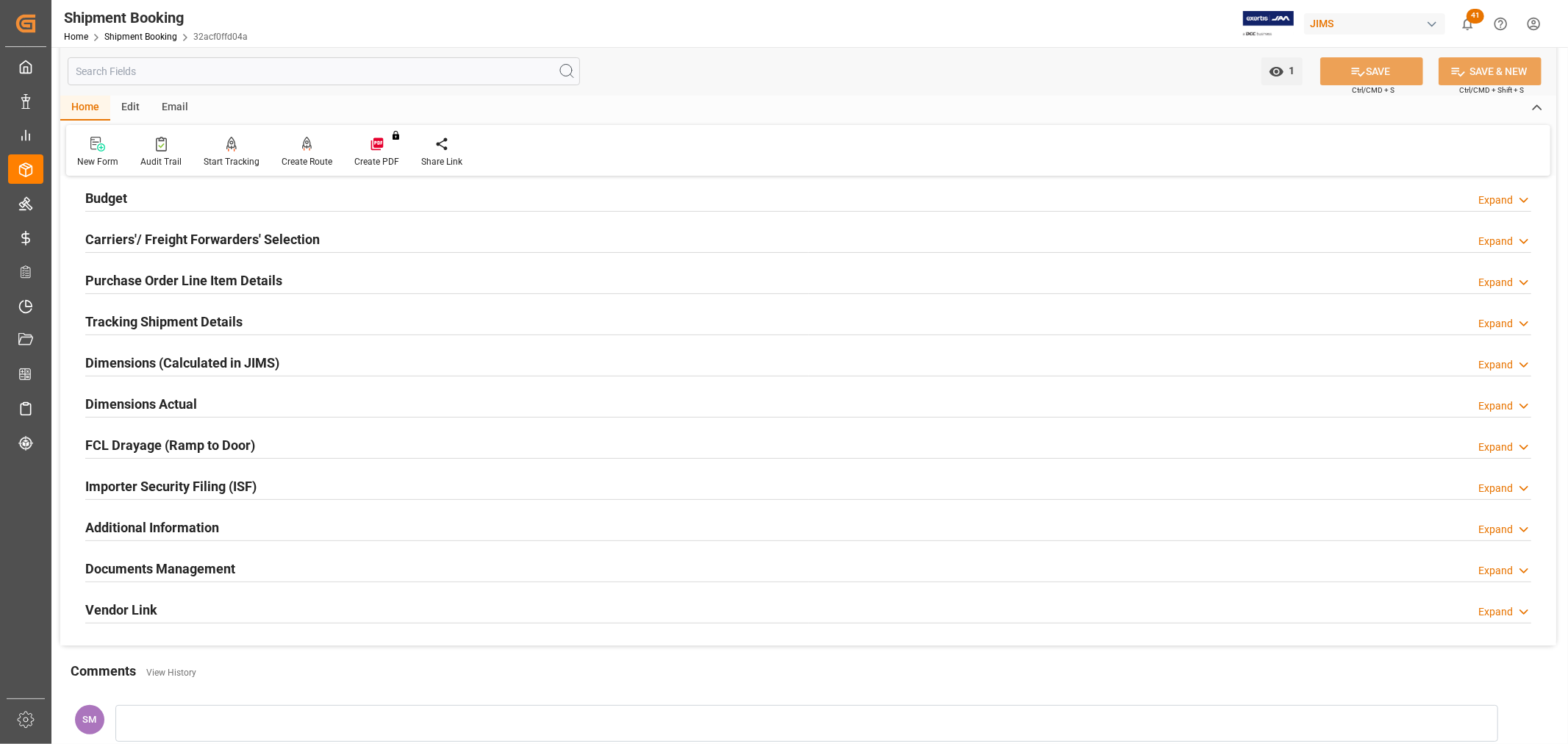
click at [193, 568] on h2 "Documents Management" at bounding box center [160, 569] width 150 height 20
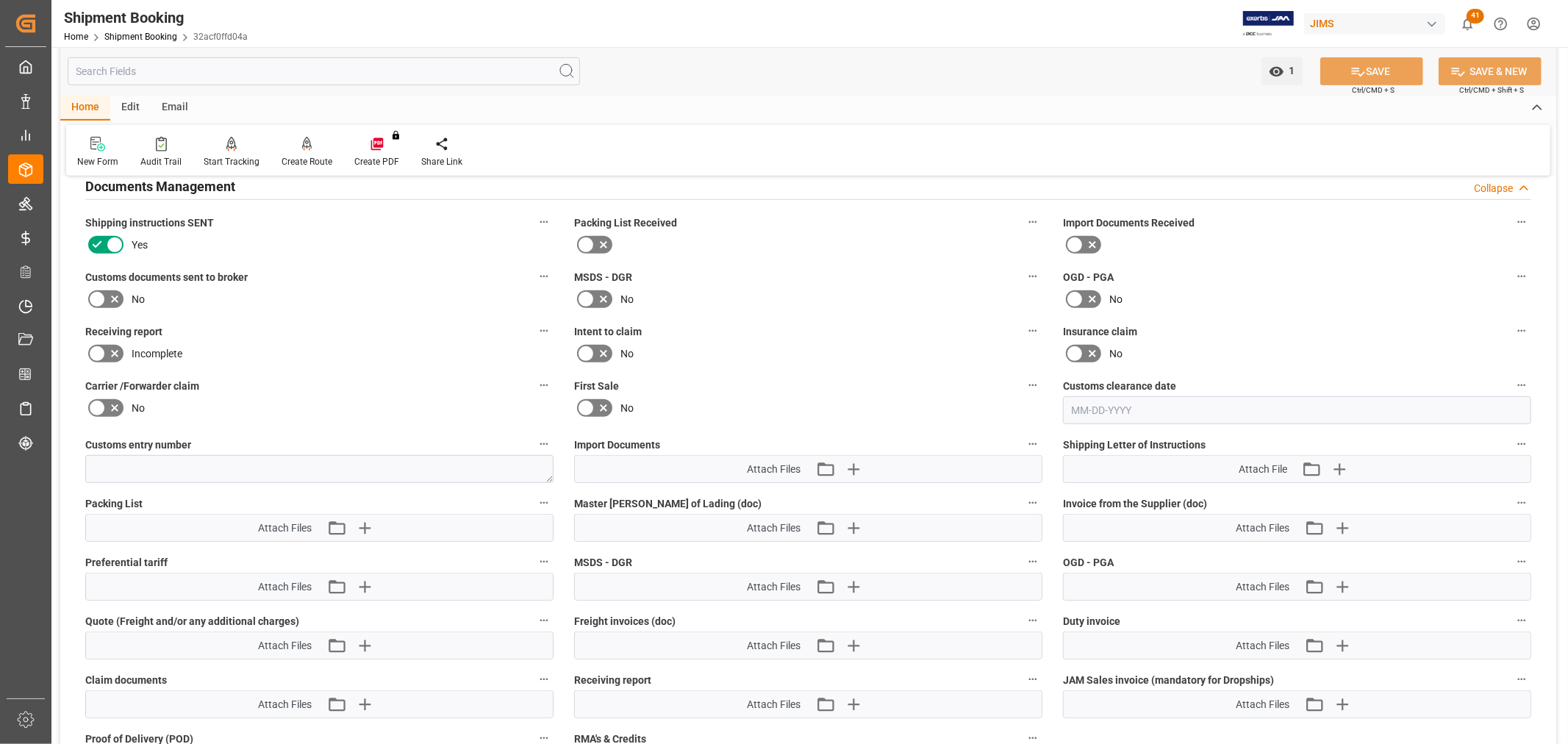
scroll to position [572, 0]
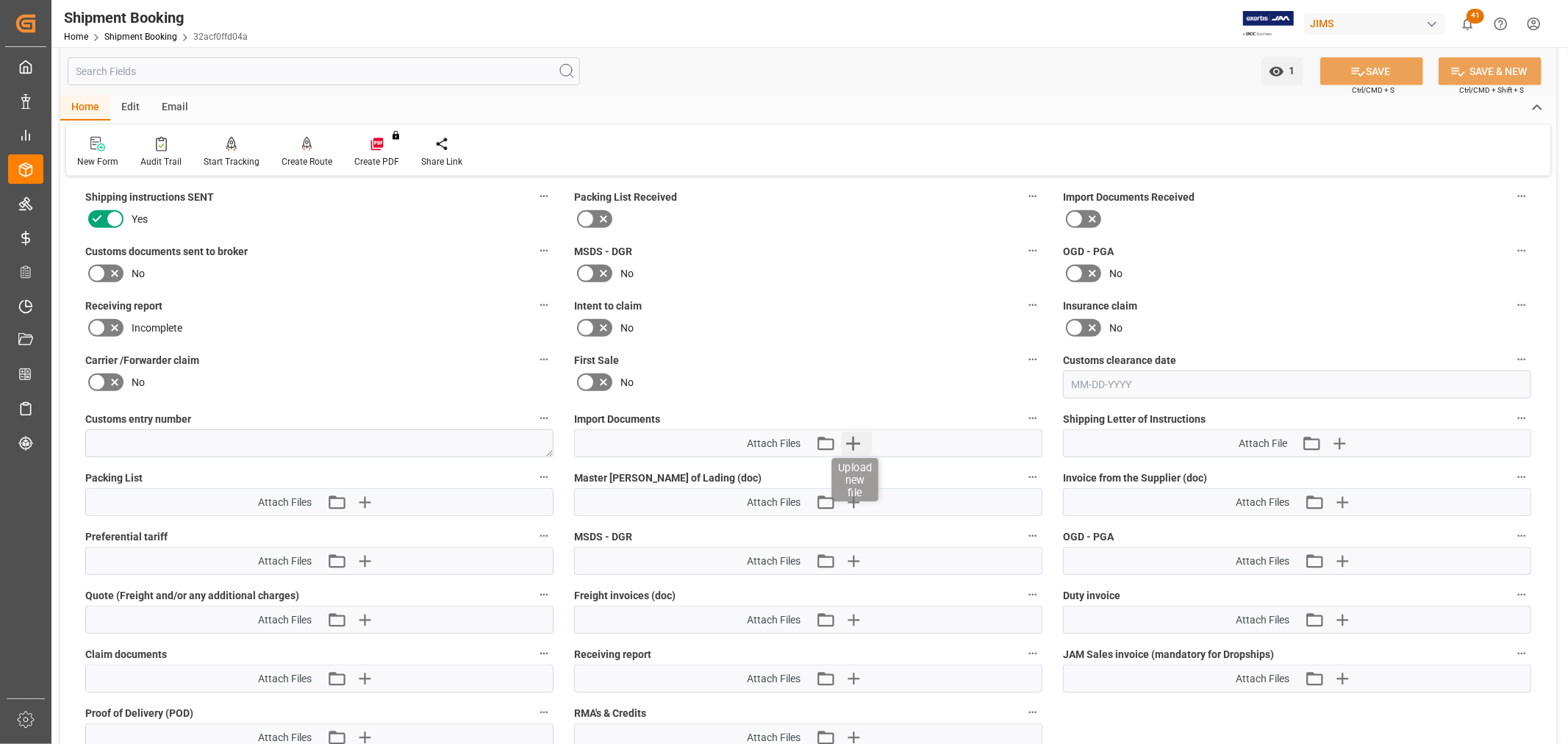
click at [851, 439] on icon "button" at bounding box center [853, 443] width 14 height 14
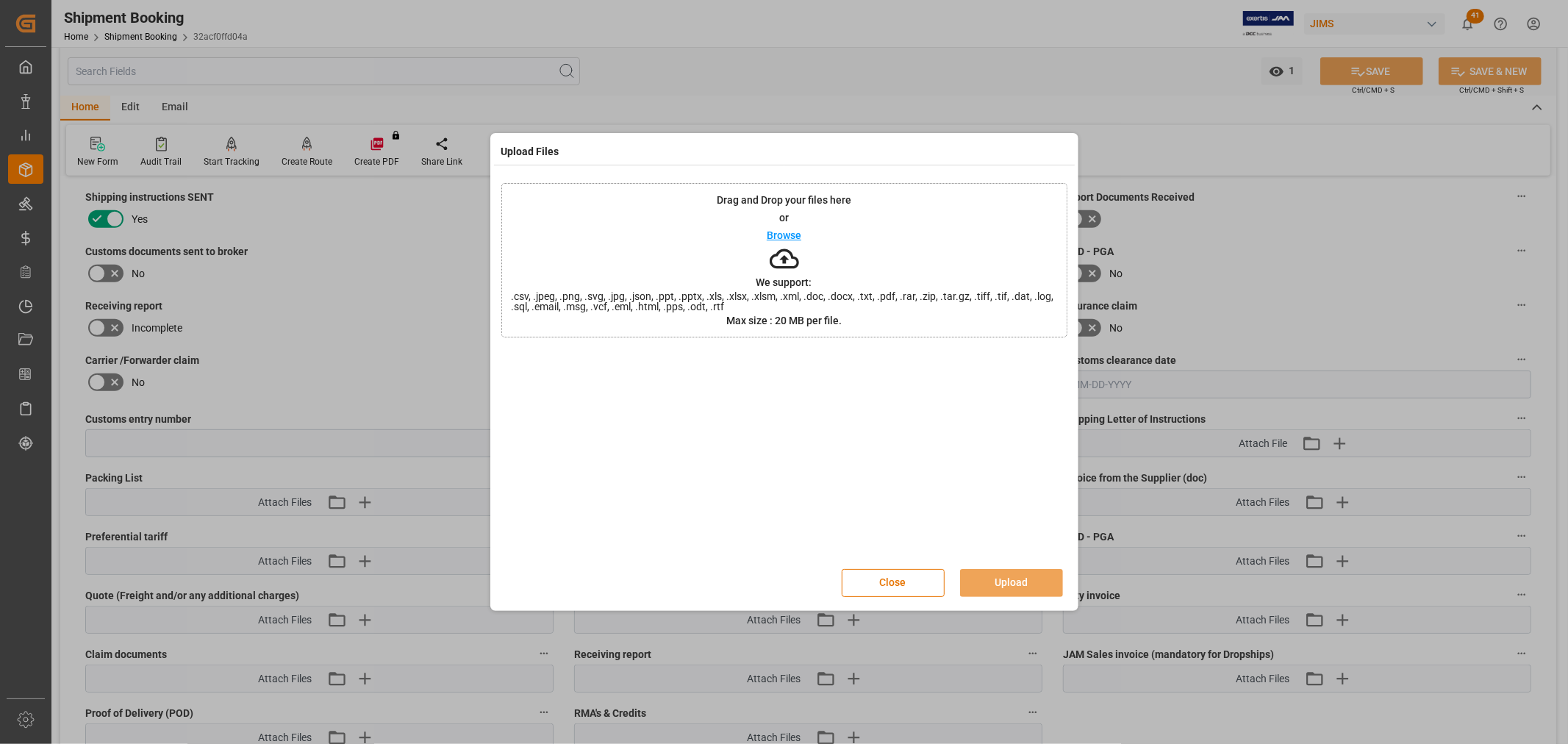
click at [787, 231] on p "Browse" at bounding box center [783, 235] width 34 height 10
click at [786, 225] on div "Drag and Drop your files here or Browse We support: .csv, .jpeg, .png, .svg, .j…" at bounding box center [784, 260] width 566 height 154
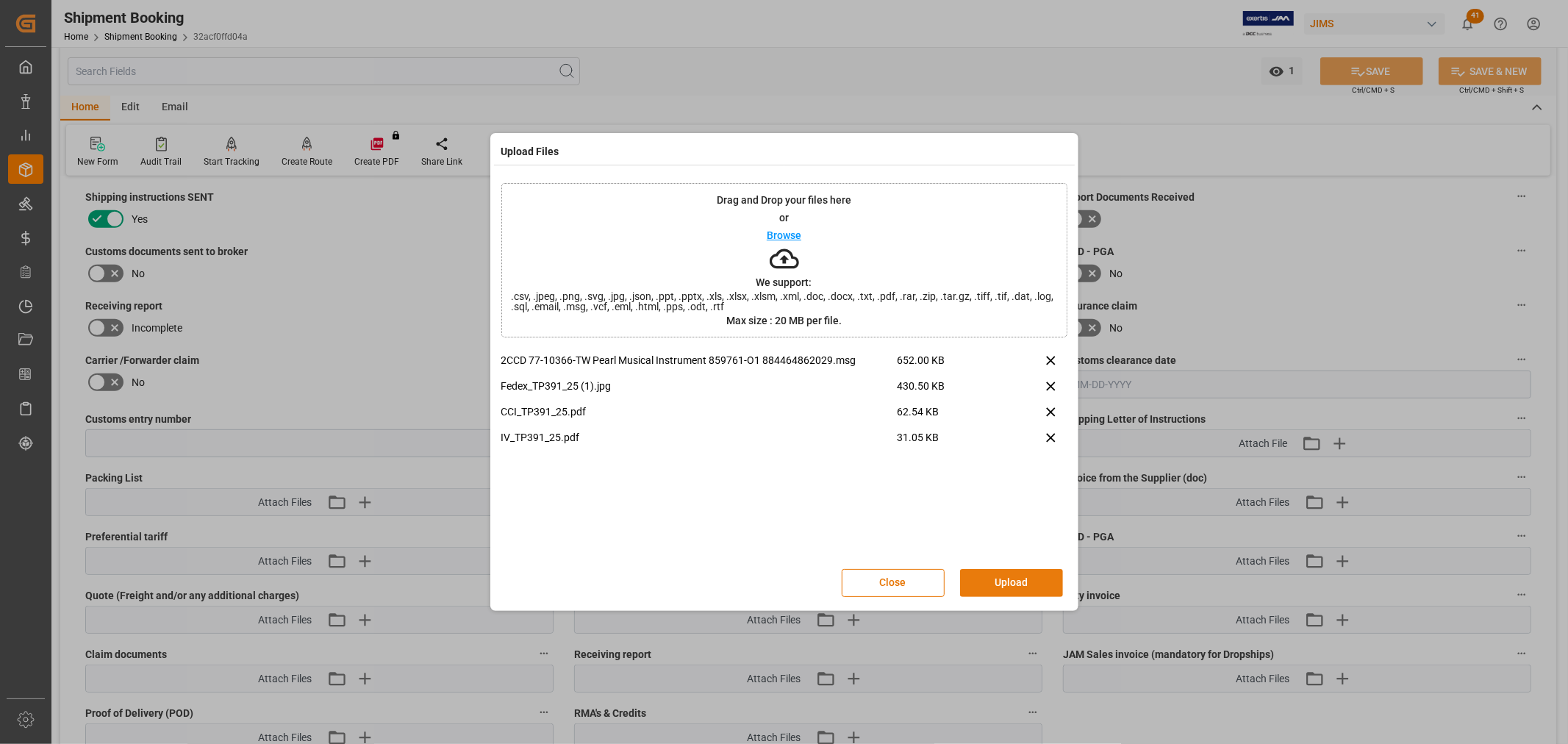
click at [1016, 583] on button "Upload" at bounding box center [1011, 583] width 103 height 28
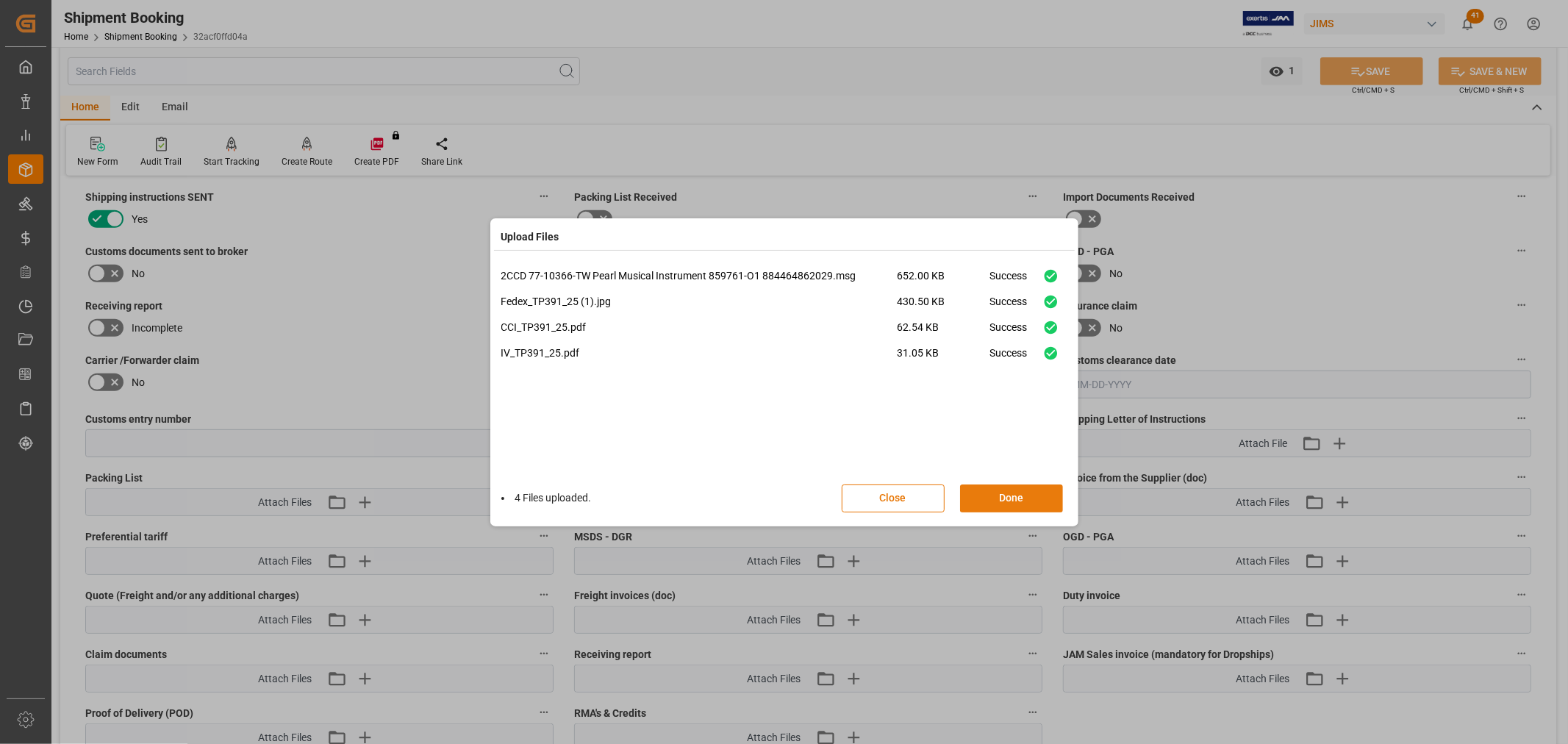
click at [987, 493] on button "Done" at bounding box center [1011, 499] width 103 height 28
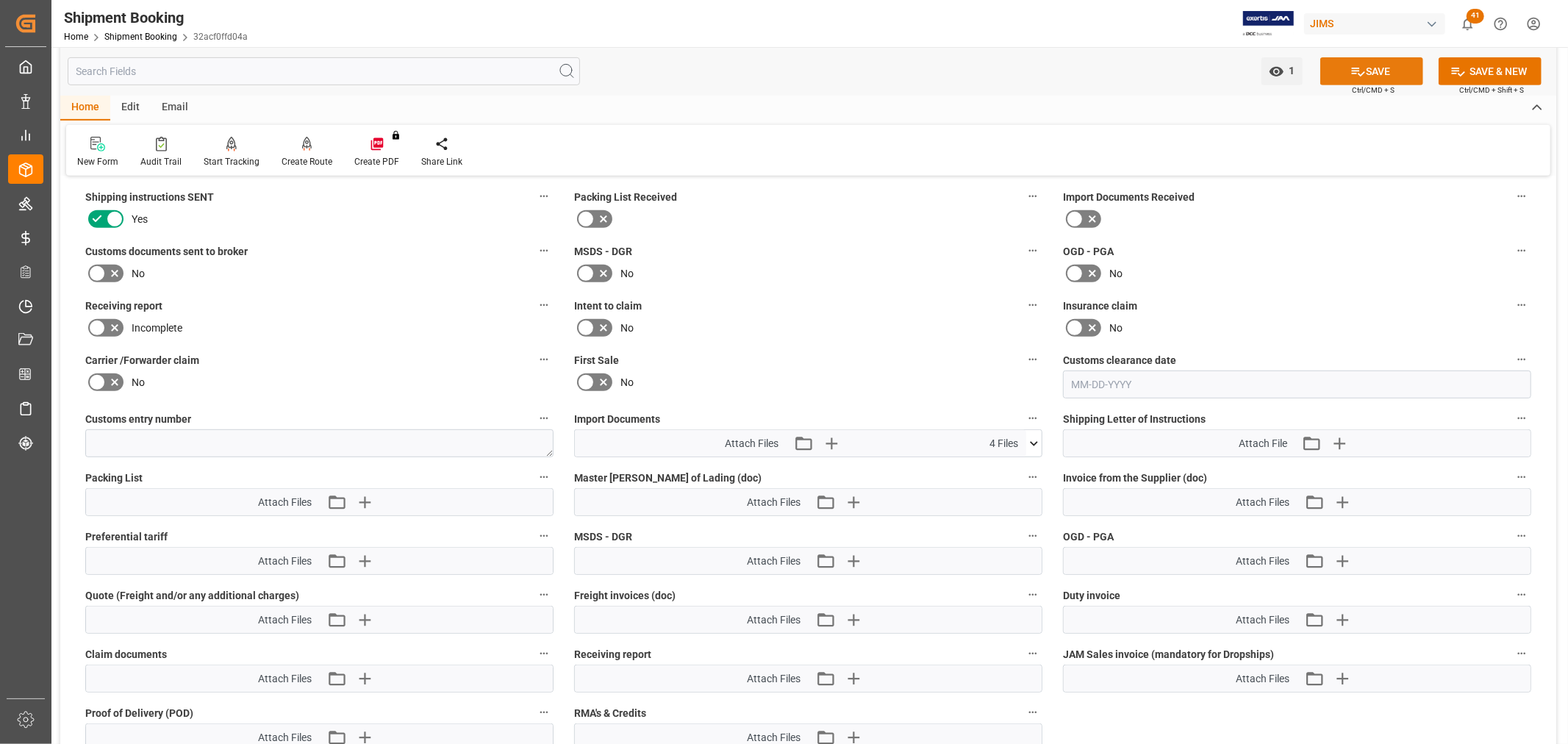
click at [1386, 67] on button "SAVE" at bounding box center [1372, 72] width 103 height 28
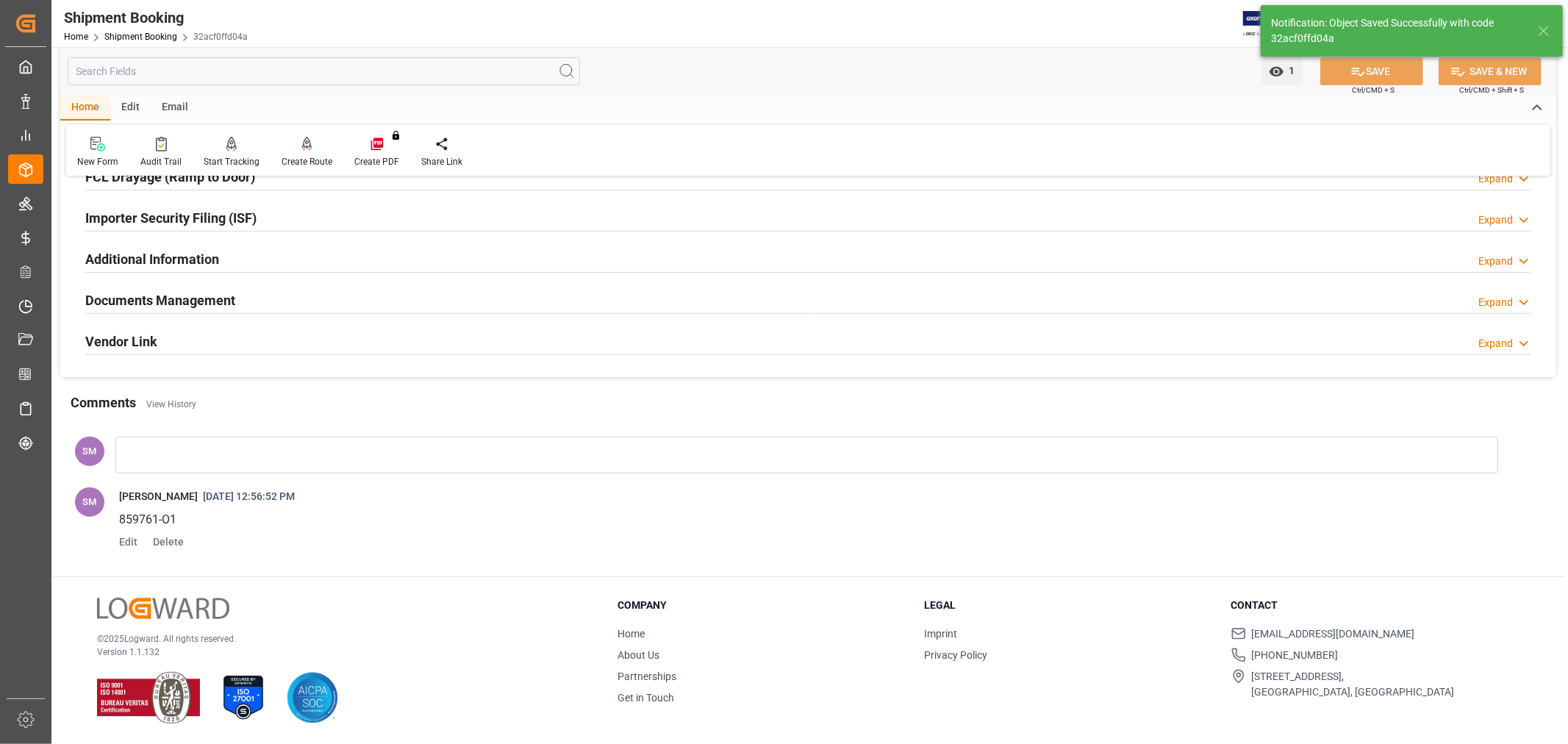
scroll to position [432, 0]
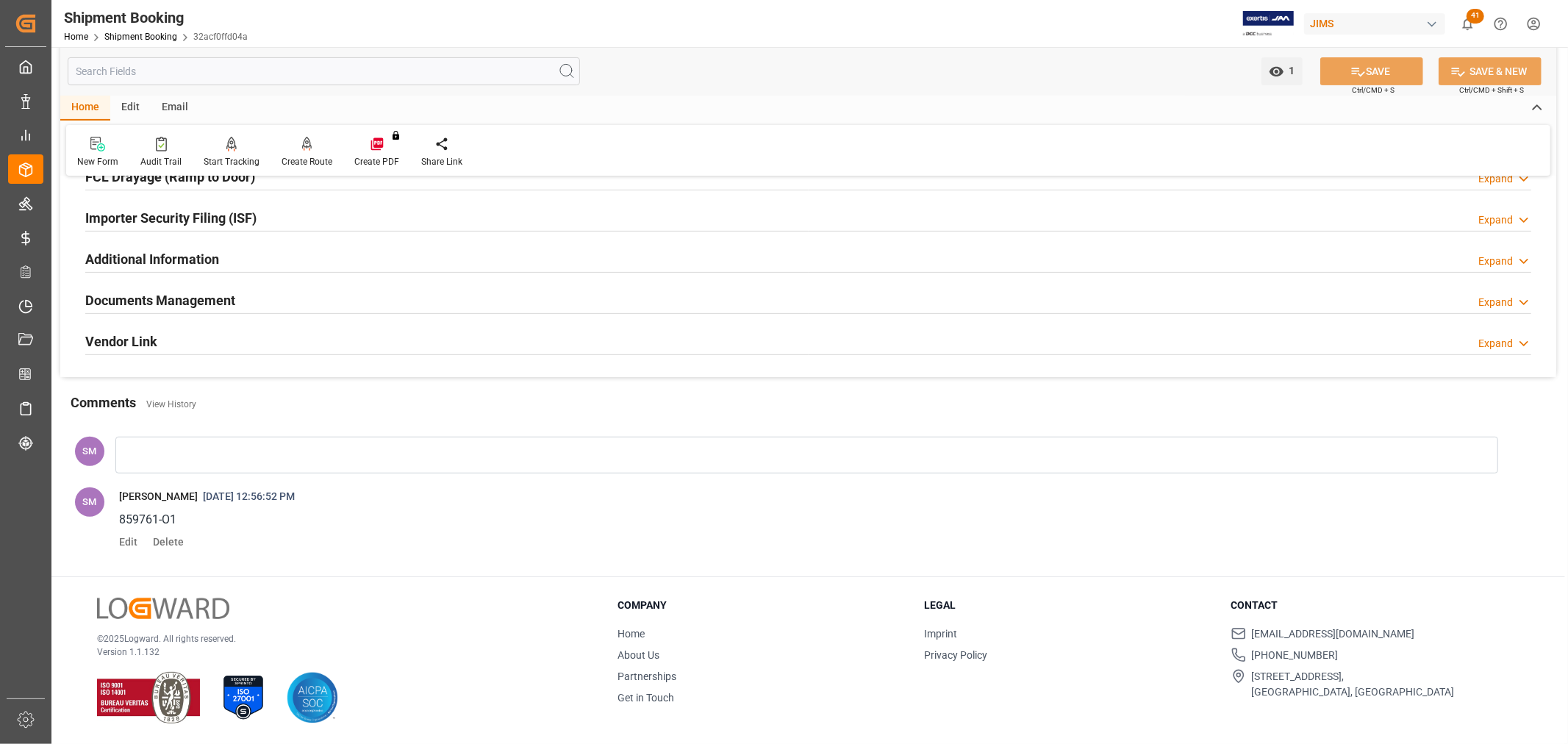
click at [172, 450] on div at bounding box center [807, 455] width 1383 height 37
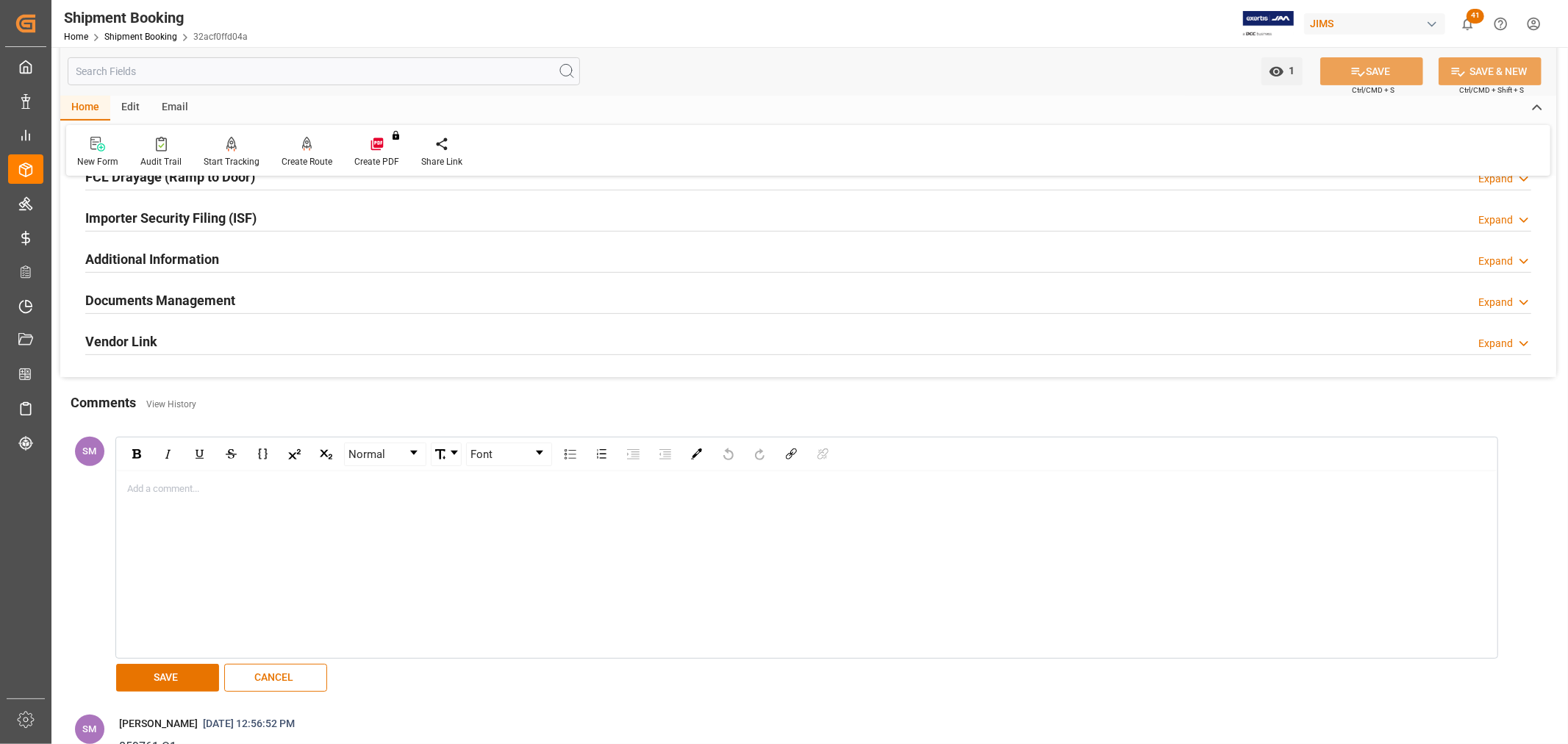
scroll to position [572, 0]
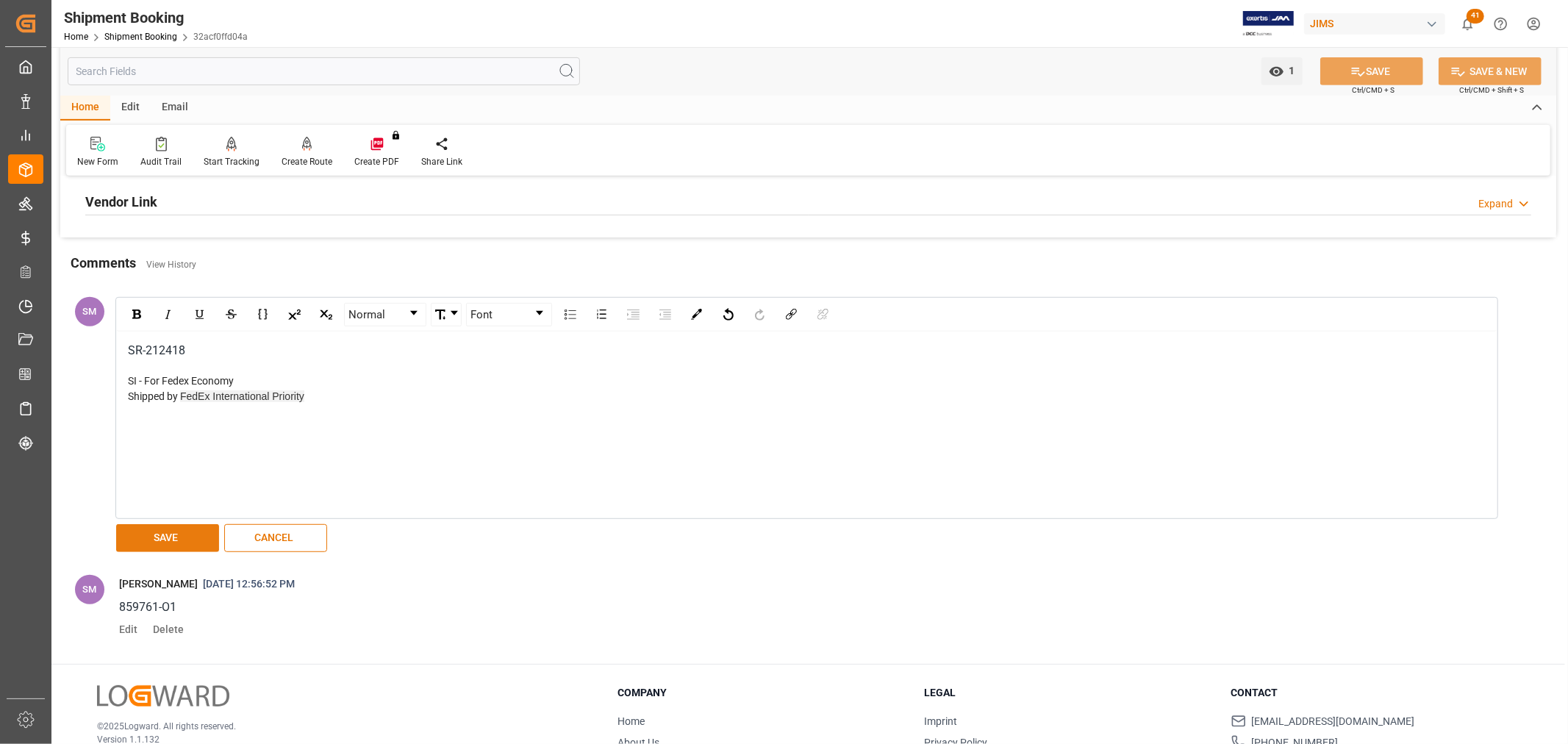
click at [145, 544] on button "SAVE" at bounding box center [167, 538] width 103 height 28
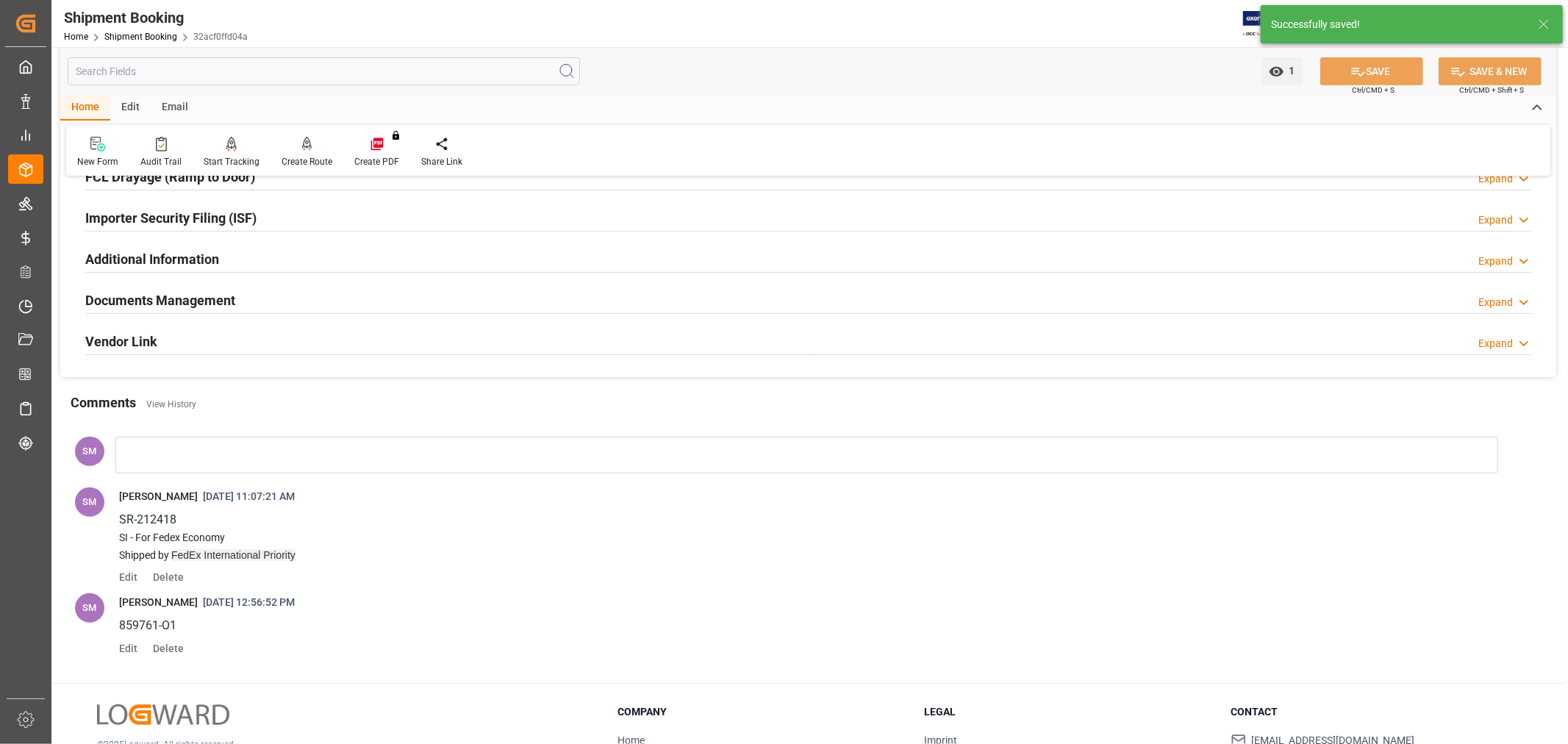
scroll to position [539, 0]
